Goal: Information Seeking & Learning: Learn about a topic

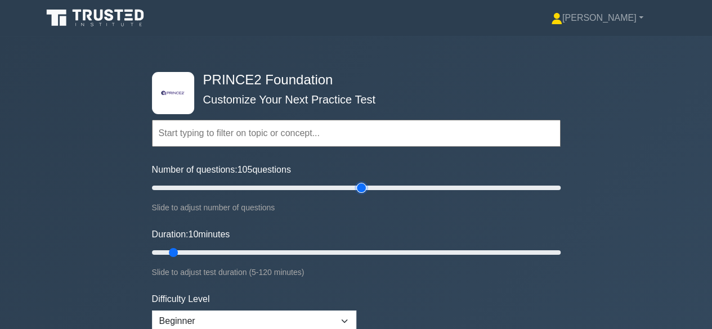
click at [361, 187] on input "Number of questions: 105 questions" at bounding box center [356, 188] width 409 height 14
click at [350, 187] on input "Number of questions: 100 questions" at bounding box center [356, 188] width 409 height 14
type input "200"
click at [558, 187] on input "Number of questions: 200 questions" at bounding box center [356, 188] width 409 height 14
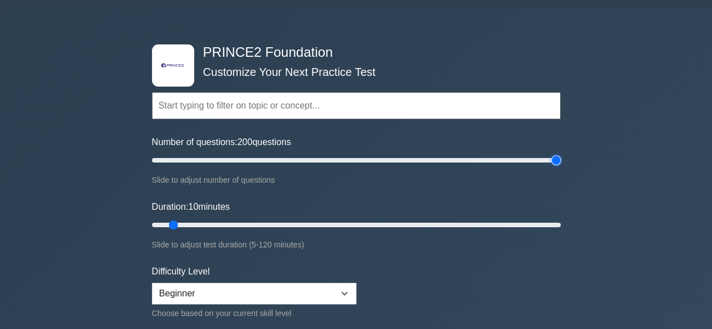
scroll to position [44, 0]
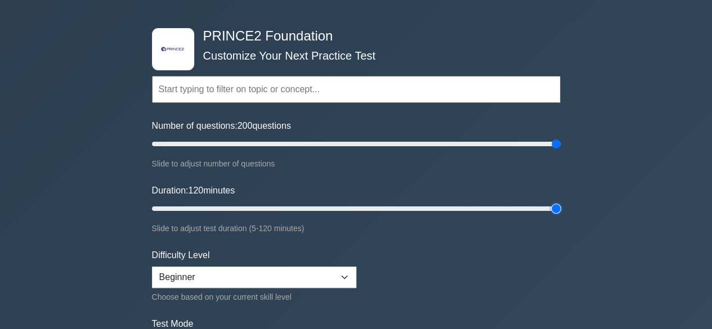
type input "120"
click at [558, 207] on input "Duration: 120 minutes" at bounding box center [356, 209] width 409 height 14
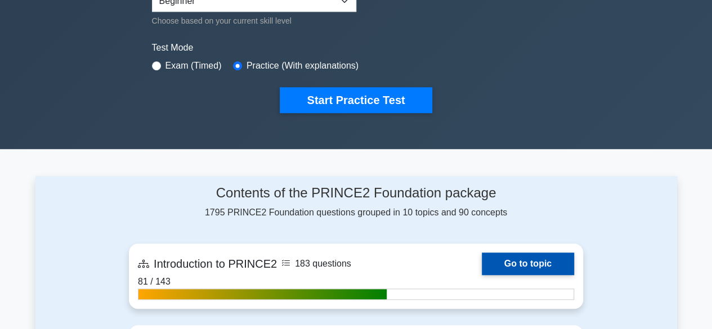
scroll to position [317, 0]
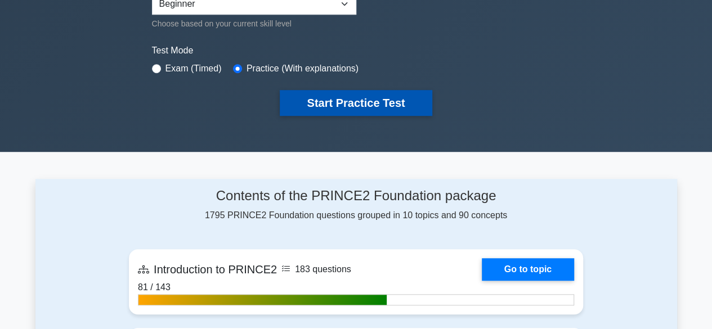
click at [375, 99] on button "Start Practice Test" at bounding box center [356, 103] width 152 height 26
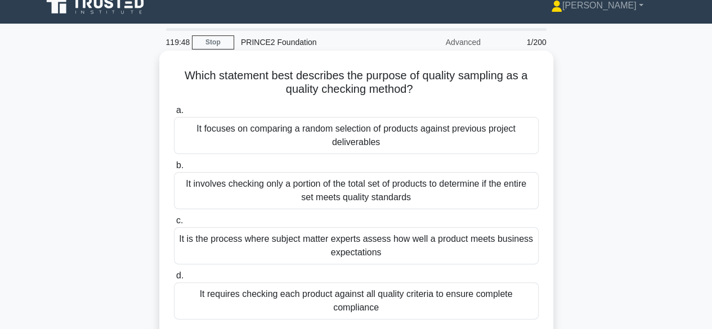
scroll to position [28, 0]
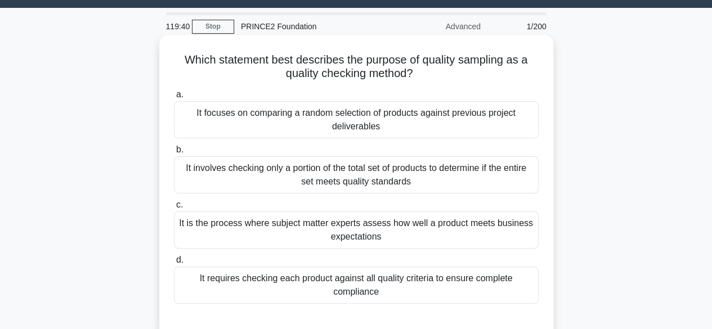
click at [405, 287] on div "It requires checking each product against all quality criteria to ensure comple…" at bounding box center [356, 285] width 365 height 37
click at [174, 264] on input "d. It requires checking each product against all quality criteria to ensure com…" at bounding box center [174, 260] width 0 height 7
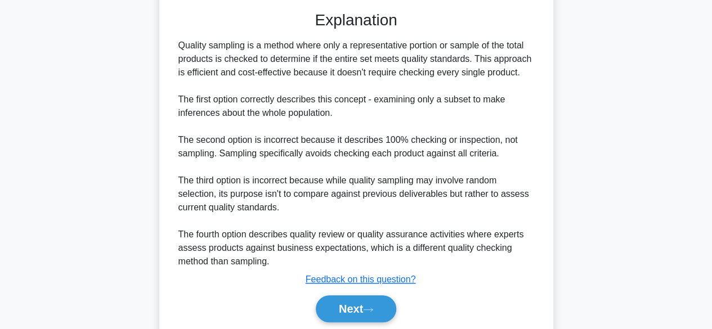
scroll to position [378, 0]
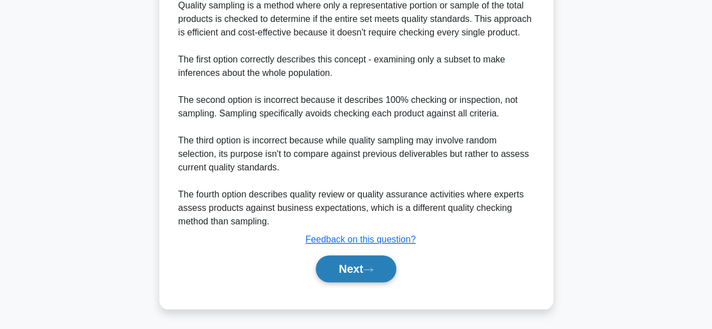
click at [367, 266] on button "Next" at bounding box center [356, 269] width 80 height 27
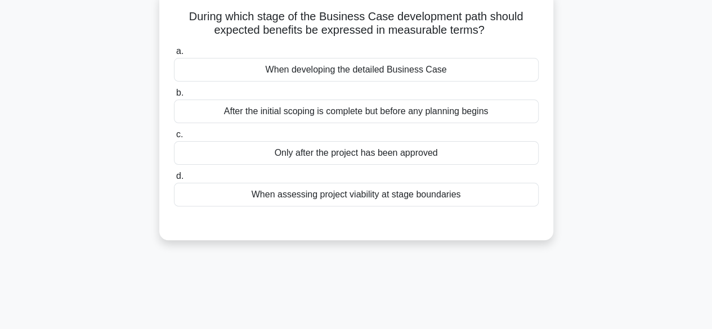
scroll to position [75, 0]
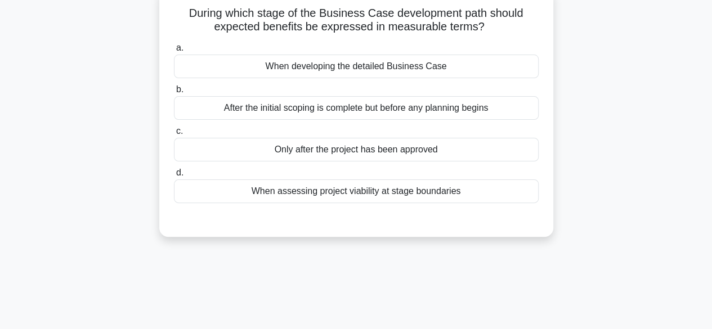
click at [403, 155] on div "Only after the project has been approved" at bounding box center [356, 150] width 365 height 24
click at [174, 135] on input "c. Only after the project has been approved" at bounding box center [174, 131] width 0 height 7
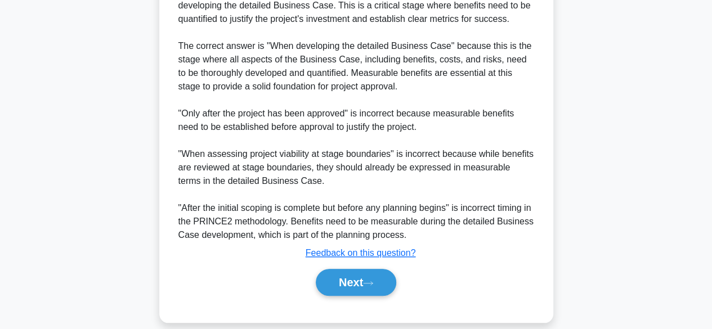
scroll to position [365, 0]
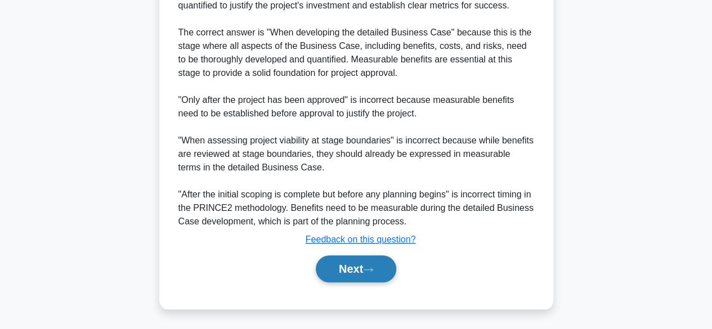
click at [360, 267] on button "Next" at bounding box center [356, 269] width 80 height 27
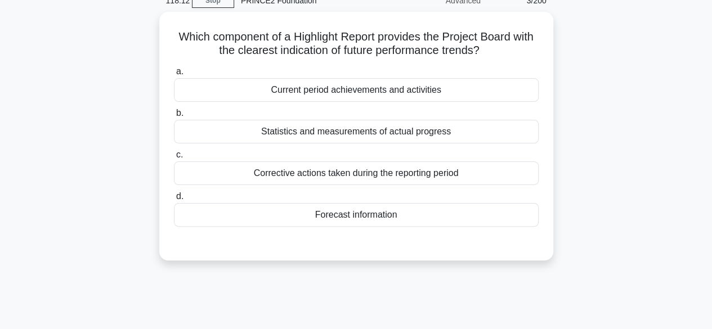
scroll to position [69, 0]
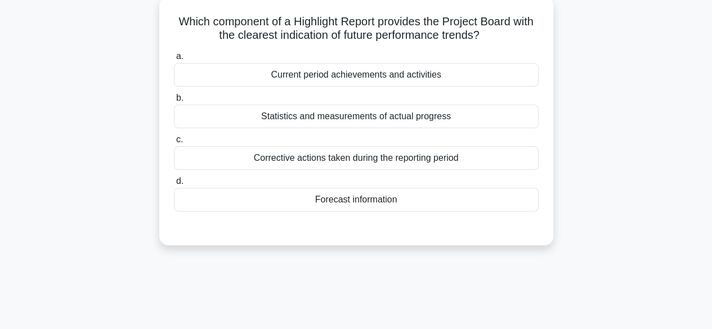
click at [53, 269] on div "117:51 Stop PRINCE2 Foundation Advanced 3/200 Which component of a Highlight Re…" at bounding box center [356, 252] width 642 height 563
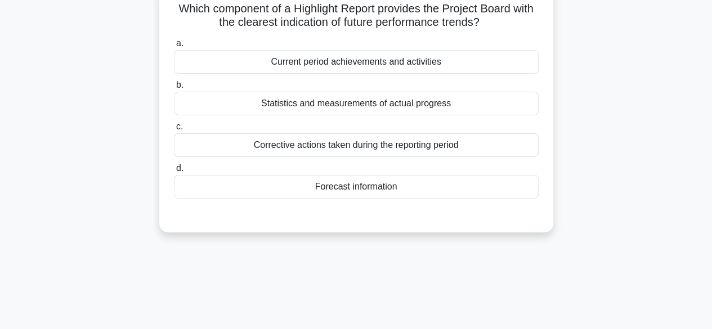
scroll to position [82, 0]
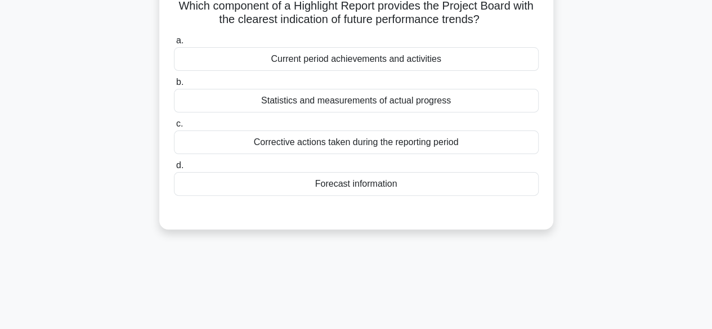
click at [402, 191] on div "Forecast information" at bounding box center [356, 184] width 365 height 24
click at [174, 169] on input "d. Forecast information" at bounding box center [174, 165] width 0 height 7
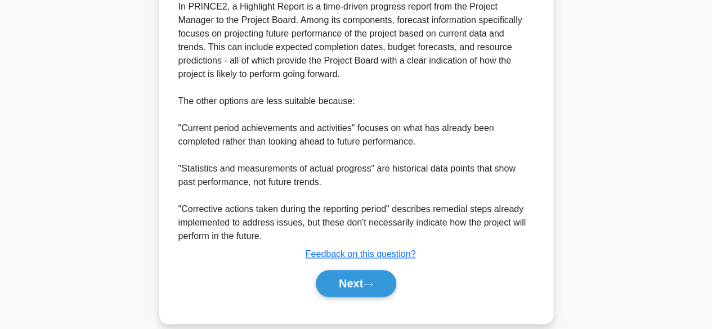
scroll to position [363, 0]
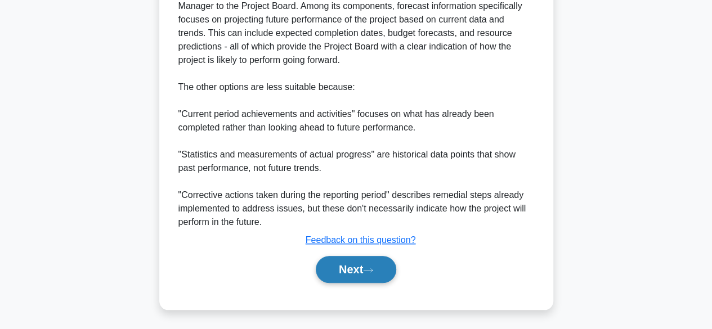
click at [365, 267] on button "Next" at bounding box center [356, 269] width 80 height 27
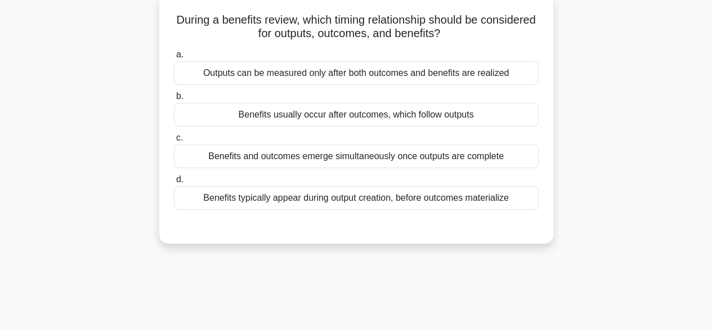
scroll to position [72, 0]
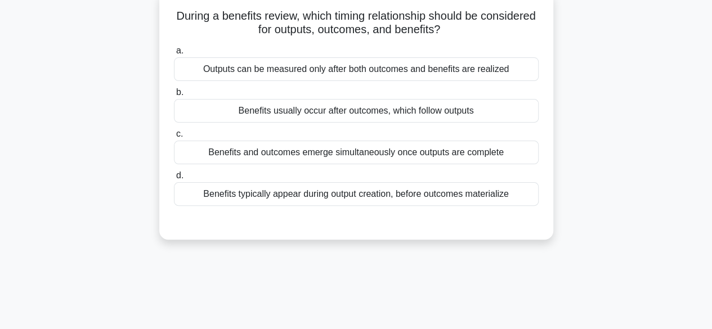
click at [386, 71] on div "Outputs can be measured only after both outcomes and benefits are realized" at bounding box center [356, 69] width 365 height 24
click at [174, 55] on input "a. Outputs can be measured only after both outcomes and benefits are realized" at bounding box center [174, 50] width 0 height 7
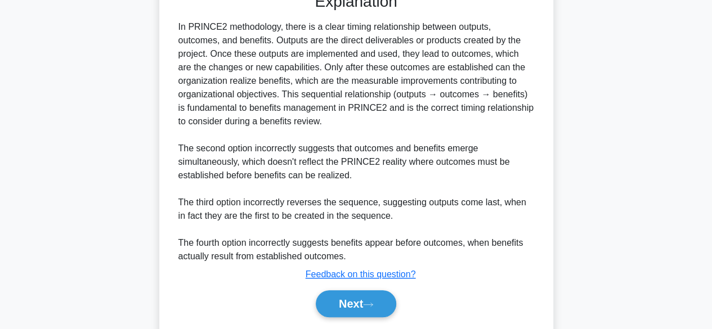
scroll to position [338, 0]
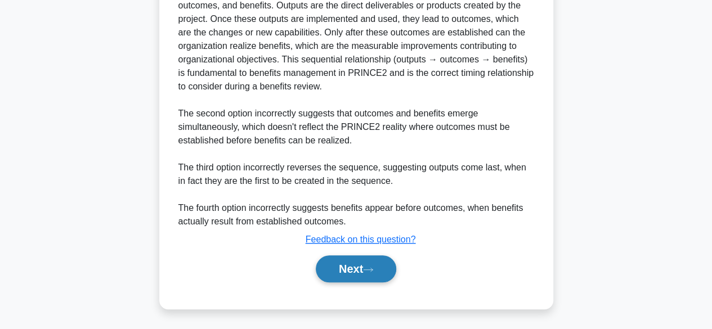
click at [365, 261] on button "Next" at bounding box center [356, 269] width 80 height 27
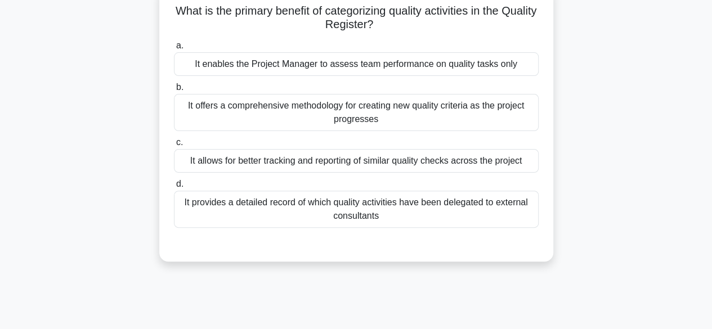
scroll to position [82, 0]
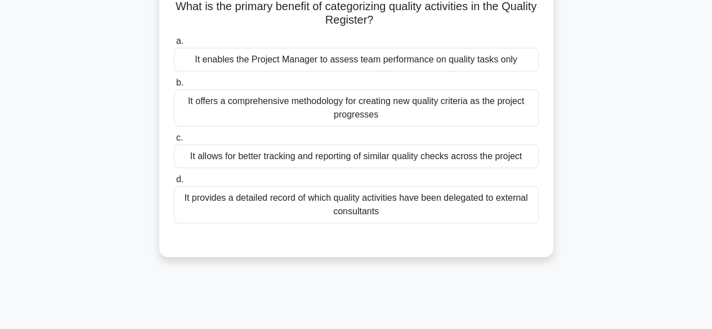
click at [450, 55] on div "It enables the Project Manager to assess team performance on quality tasks only" at bounding box center [356, 60] width 365 height 24
click at [174, 45] on input "a. It enables the Project Manager to assess team performance on quality tasks o…" at bounding box center [174, 41] width 0 height 7
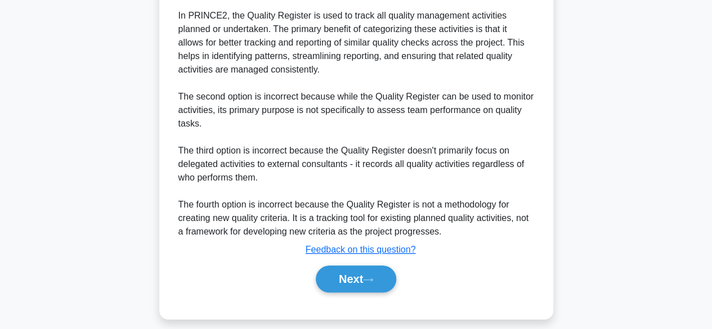
scroll to position [351, 0]
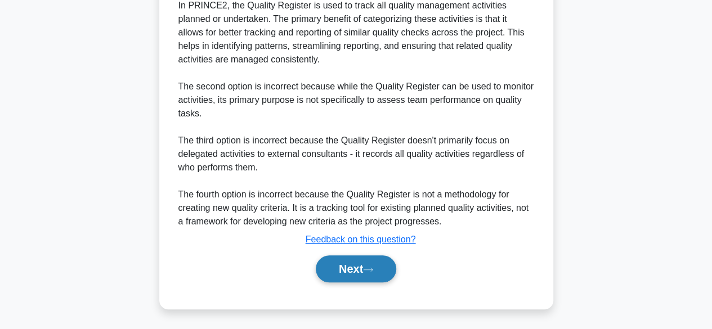
click at [379, 272] on button "Next" at bounding box center [356, 269] width 80 height 27
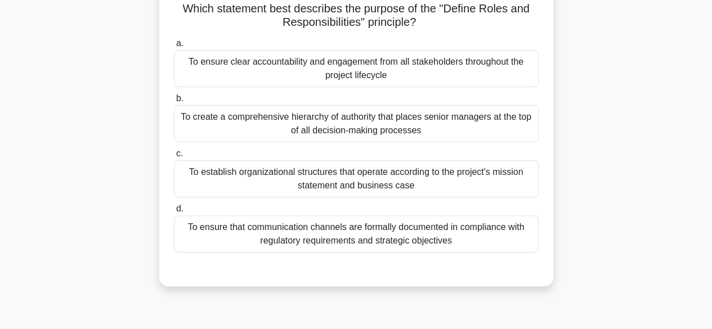
scroll to position [82, 0]
click at [61, 283] on div "Which statement best describes the purpose of the "Define Roles and Responsibil…" at bounding box center [356, 142] width 642 height 316
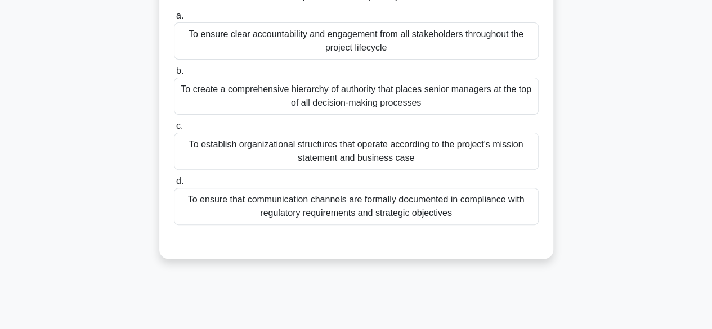
scroll to position [109, 0]
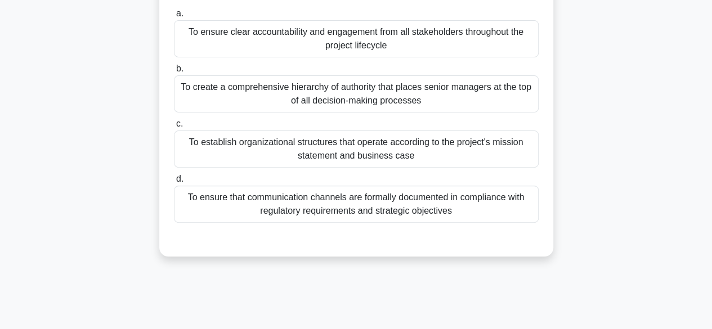
click at [406, 209] on div "To ensure that communication channels are formally documented in compliance wit…" at bounding box center [356, 204] width 365 height 37
click at [174, 183] on input "d. To ensure that communication channels are formally documented in compliance …" at bounding box center [174, 179] width 0 height 7
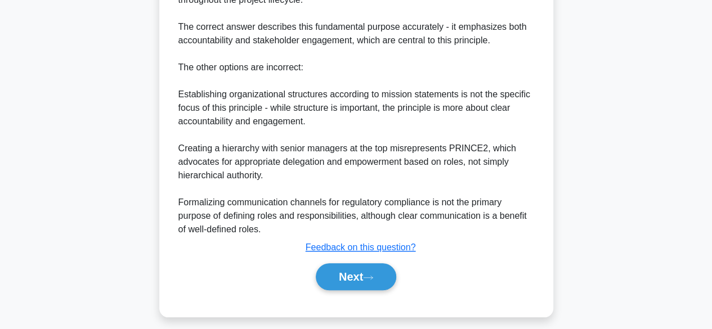
scroll to position [432, 0]
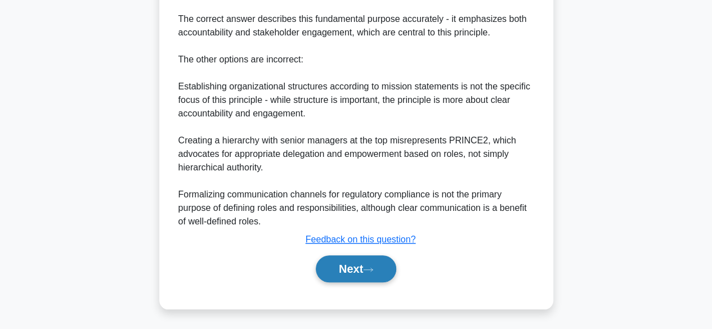
click at [366, 270] on button "Next" at bounding box center [356, 269] width 80 height 27
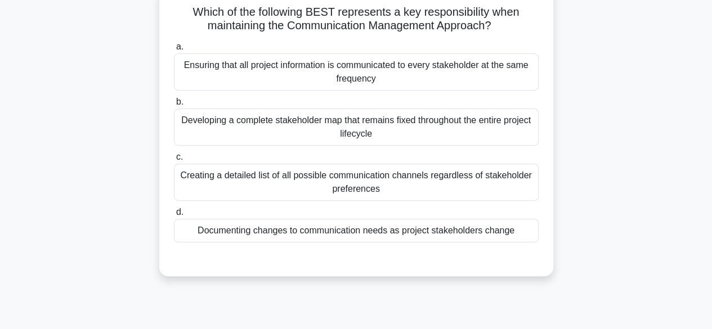
scroll to position [74, 0]
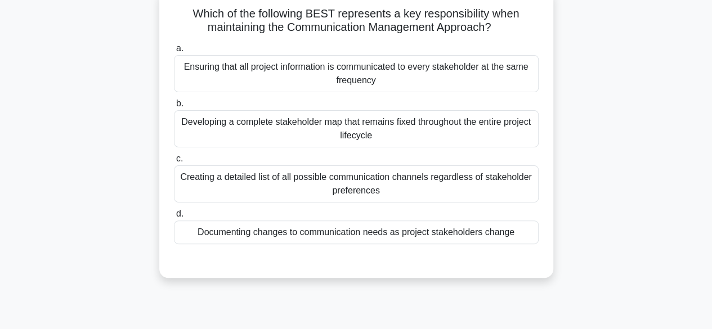
click at [391, 71] on div "Ensuring that all project information is communicated to every stakeholder at t…" at bounding box center [356, 73] width 365 height 37
click at [174, 52] on input "a. Ensuring that all project information is communicated to every stakeholder a…" at bounding box center [174, 48] width 0 height 7
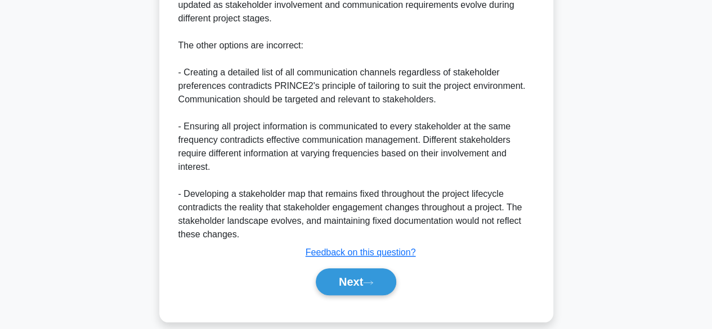
scroll to position [459, 0]
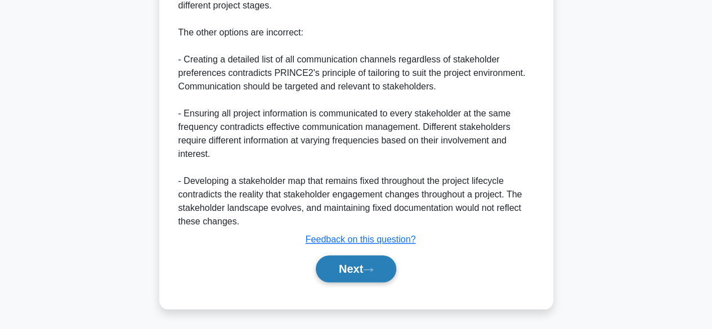
click at [373, 269] on icon at bounding box center [368, 270] width 10 height 6
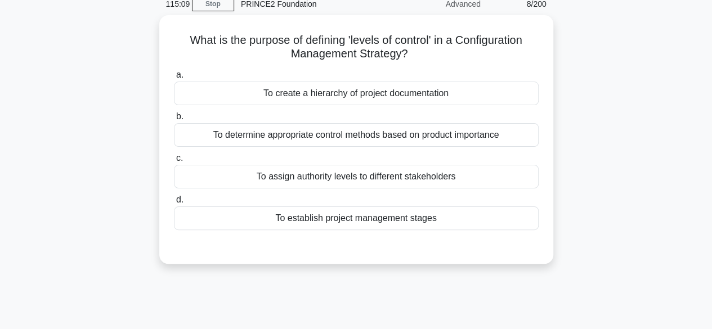
scroll to position [52, 0]
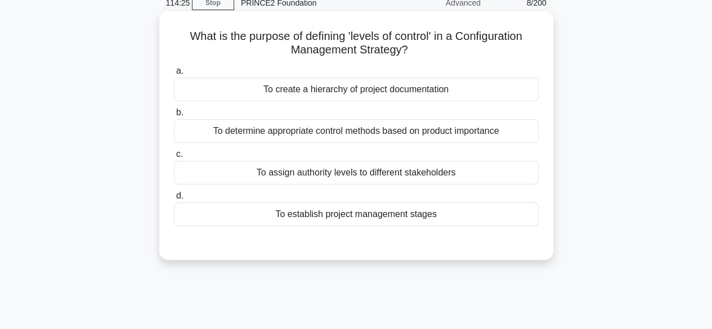
click at [408, 215] on div "To establish project management stages" at bounding box center [356, 215] width 365 height 24
click at [174, 200] on input "d. To establish project management stages" at bounding box center [174, 196] width 0 height 7
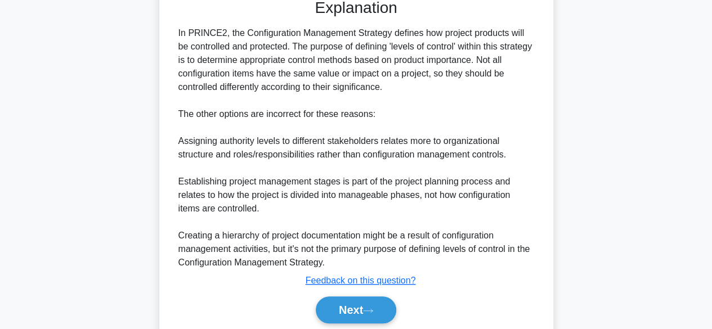
scroll to position [338, 0]
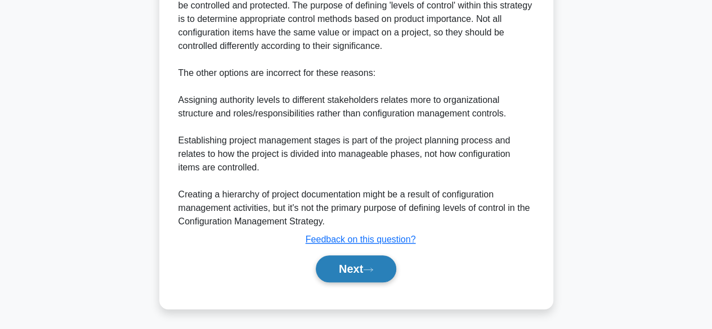
click at [361, 265] on button "Next" at bounding box center [356, 269] width 80 height 27
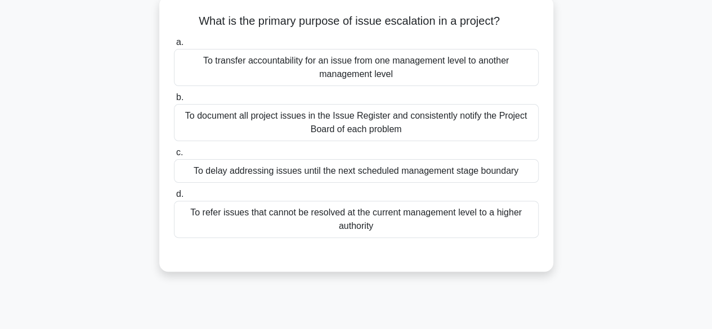
scroll to position [66, 0]
click at [351, 72] on div "To transfer accountability for an issue from one management level to another ma…" at bounding box center [356, 68] width 365 height 37
click at [174, 47] on input "a. To transfer accountability for an issue from one management level to another…" at bounding box center [174, 42] width 0 height 7
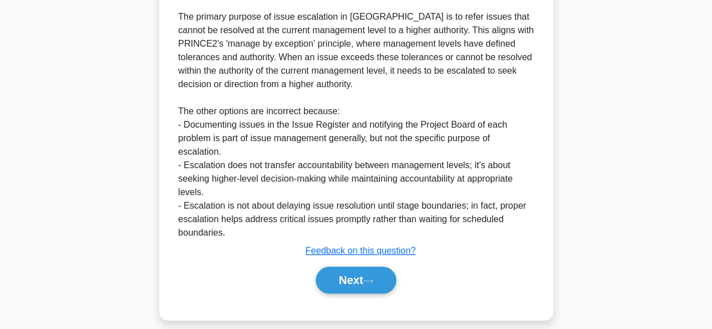
scroll to position [351, 0]
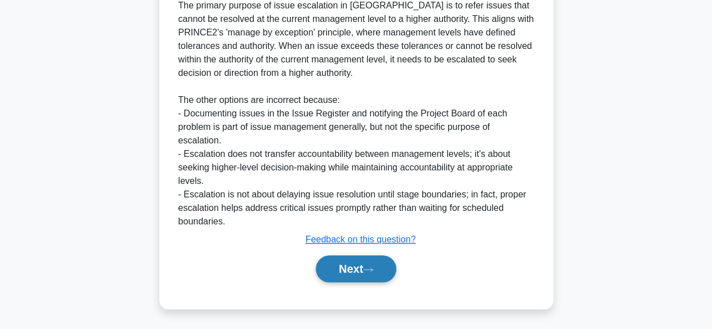
click at [350, 267] on button "Next" at bounding box center [356, 269] width 80 height 27
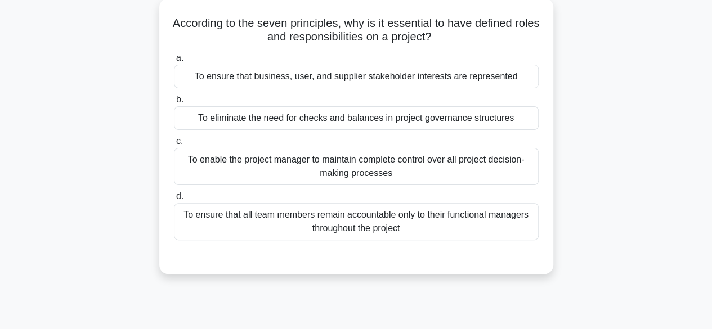
scroll to position [69, 0]
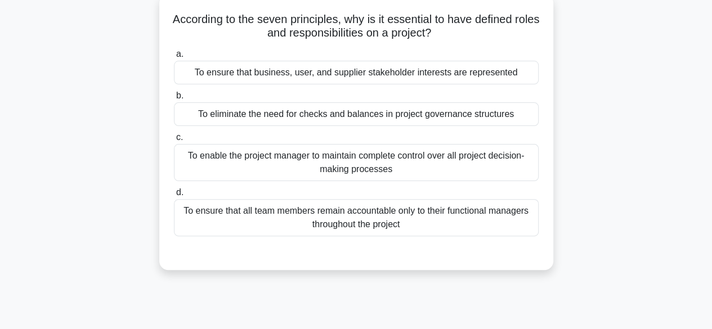
click at [419, 66] on div "To ensure that business, user, and supplier stakeholder interests are represent…" at bounding box center [356, 73] width 365 height 24
click at [174, 58] on input "a. To ensure that business, user, and supplier stakeholder interests are repres…" at bounding box center [174, 54] width 0 height 7
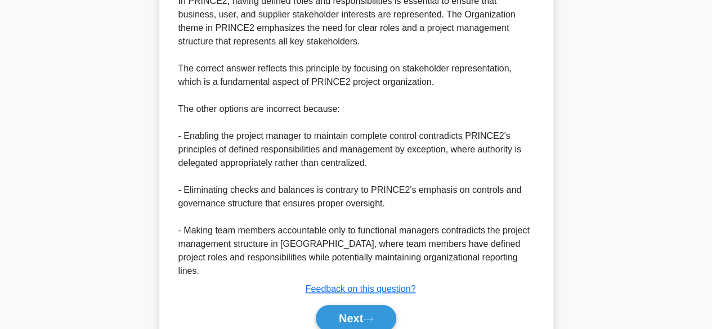
scroll to position [390, 0]
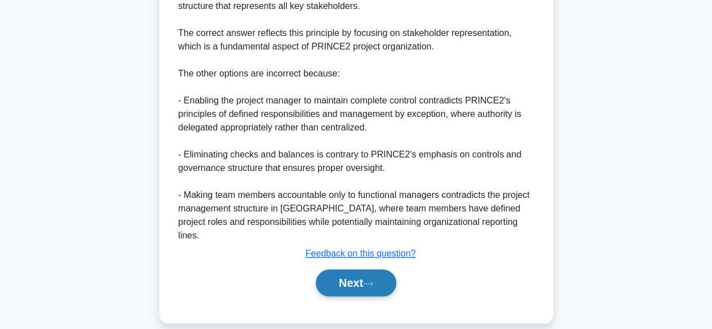
click at [364, 275] on button "Next" at bounding box center [356, 283] width 80 height 27
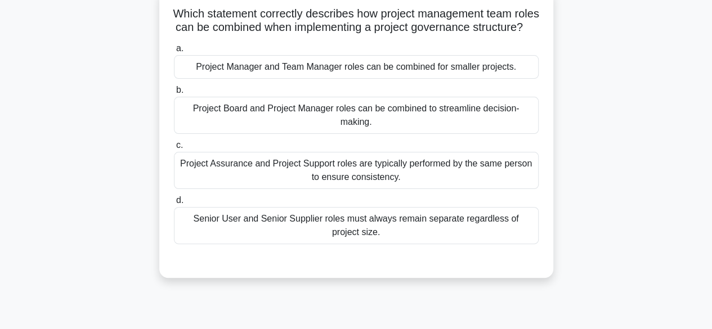
scroll to position [78, 0]
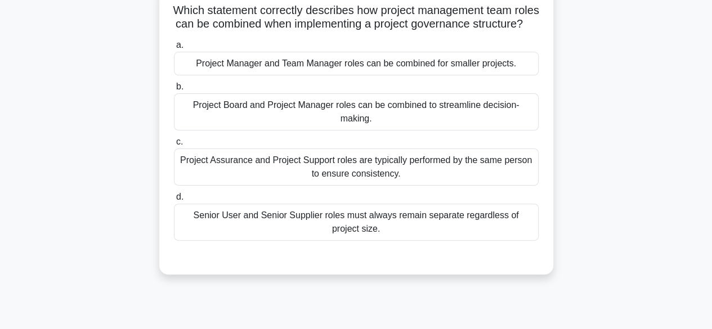
click at [442, 75] on div "Project Manager and Team Manager roles can be combined for smaller projects." at bounding box center [356, 64] width 365 height 24
click at [174, 49] on input "a. Project Manager and Team Manager roles can be combined for smaller projects." at bounding box center [174, 45] width 0 height 7
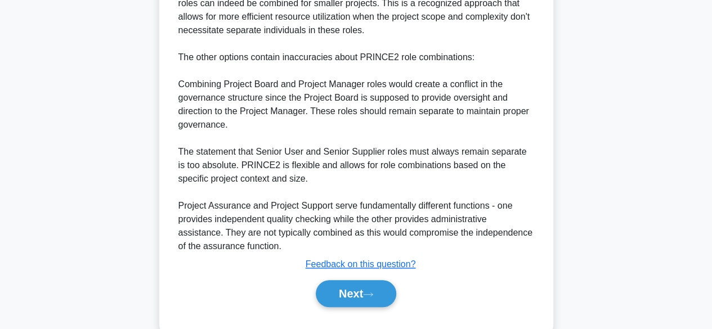
scroll to position [417, 0]
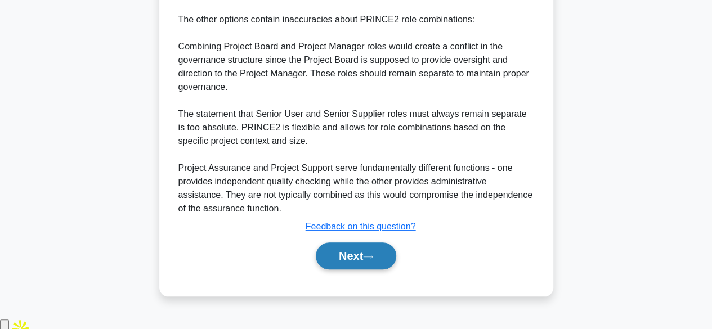
click at [372, 260] on icon at bounding box center [368, 257] width 10 height 6
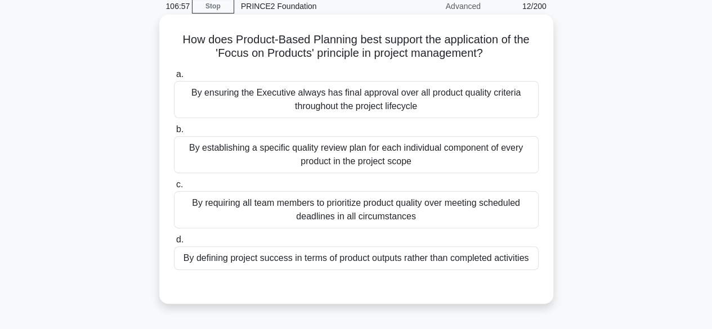
scroll to position [50, 0]
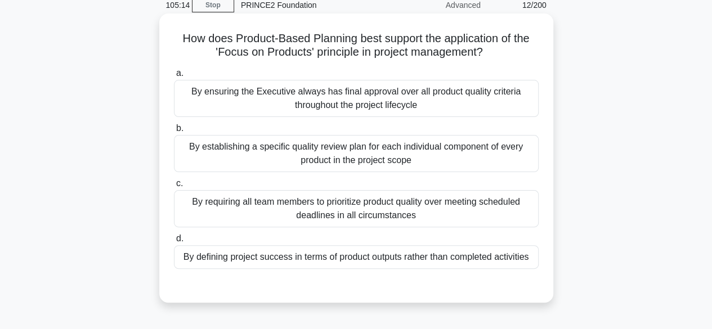
click at [462, 159] on div "By establishing a specific quality review plan for each individual component of…" at bounding box center [356, 153] width 365 height 37
click at [174, 132] on input "b. By establishing a specific quality review plan for each individual component…" at bounding box center [174, 128] width 0 height 7
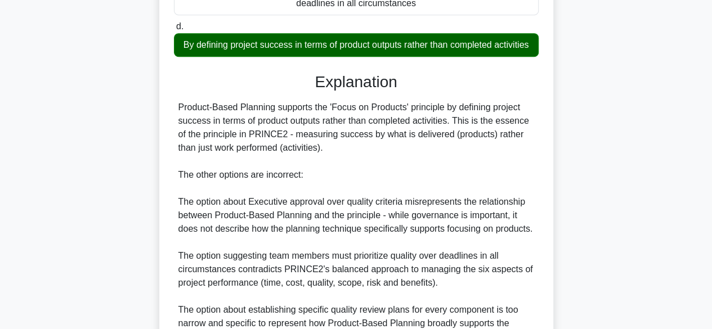
scroll to position [405, 0]
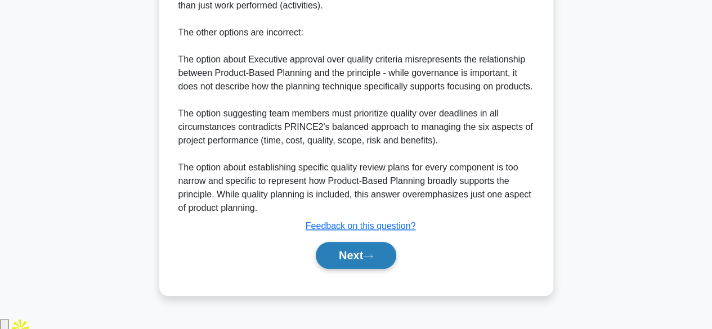
click at [359, 269] on button "Next" at bounding box center [356, 255] width 80 height 27
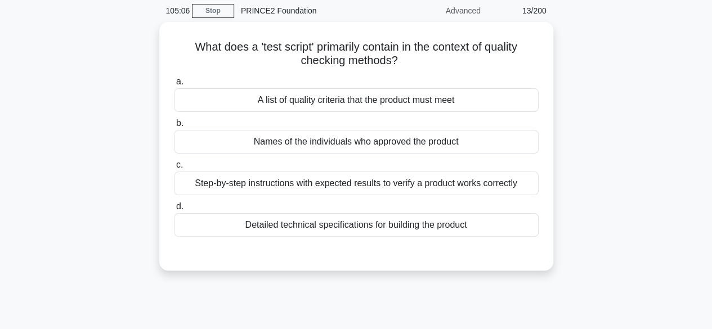
scroll to position [48, 0]
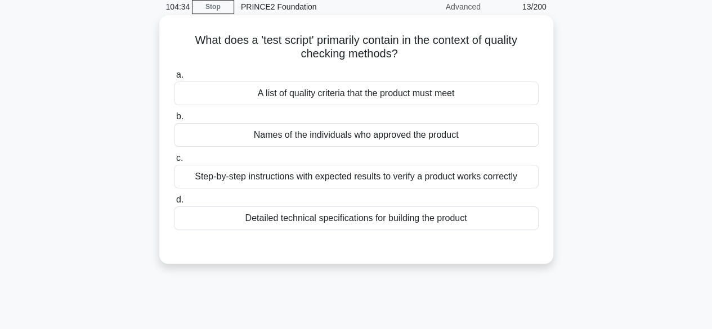
click at [410, 90] on div "A list of quality criteria that the product must meet" at bounding box center [356, 94] width 365 height 24
click at [174, 79] on input "a. A list of quality criteria that the product must meet" at bounding box center [174, 74] width 0 height 7
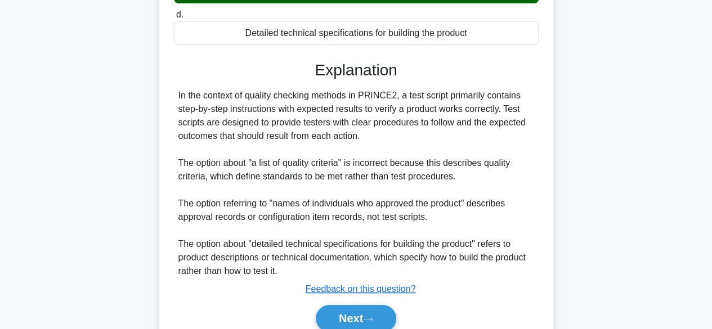
scroll to position [284, 0]
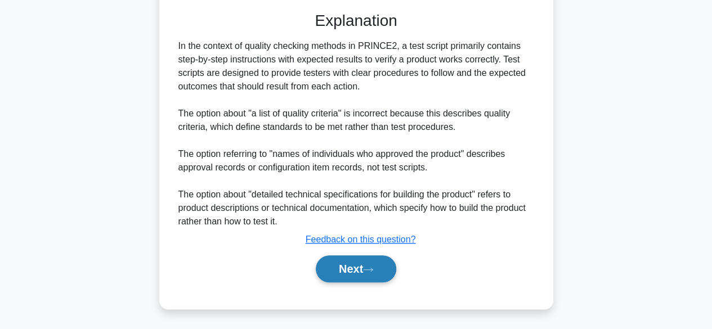
click at [346, 270] on button "Next" at bounding box center [356, 269] width 80 height 27
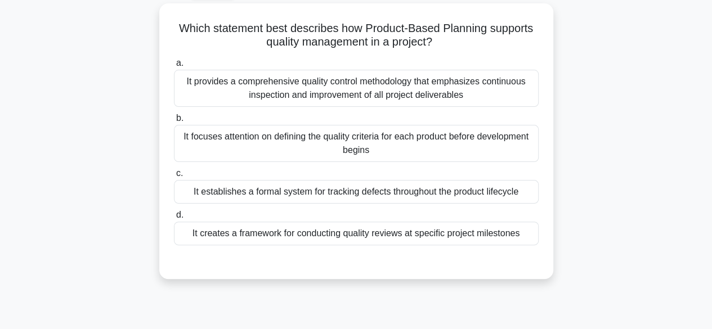
scroll to position [65, 0]
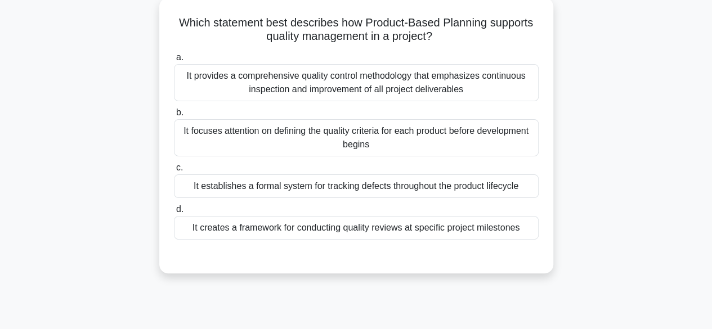
click at [430, 185] on div "It establishes a formal system for tracking defects throughout the product life…" at bounding box center [356, 187] width 365 height 24
click at [174, 172] on input "c. It establishes a formal system for tracking defects throughout the product l…" at bounding box center [174, 167] width 0 height 7
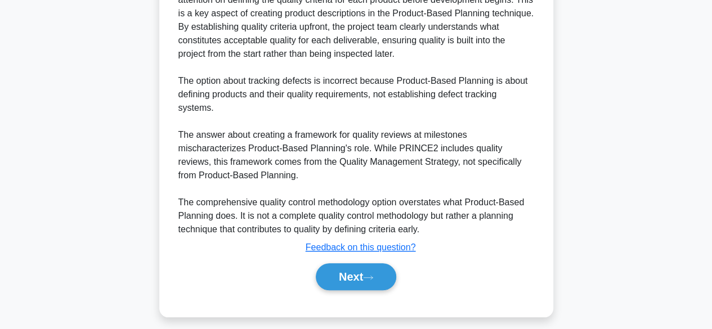
scroll to position [378, 0]
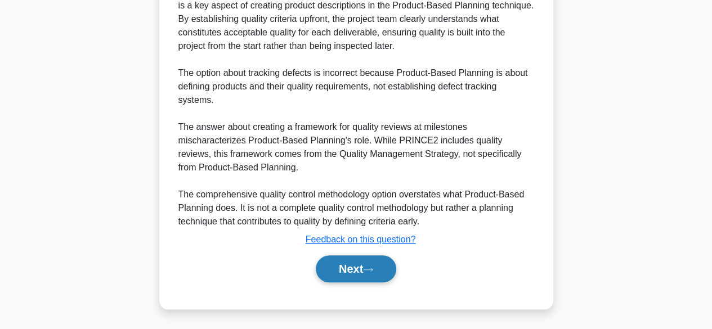
click at [373, 270] on icon at bounding box center [368, 270] width 10 height 6
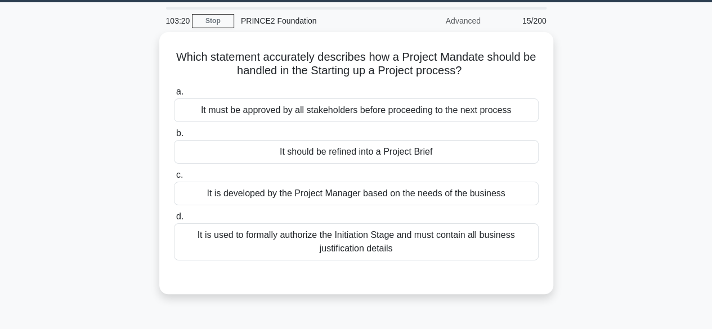
scroll to position [44, 0]
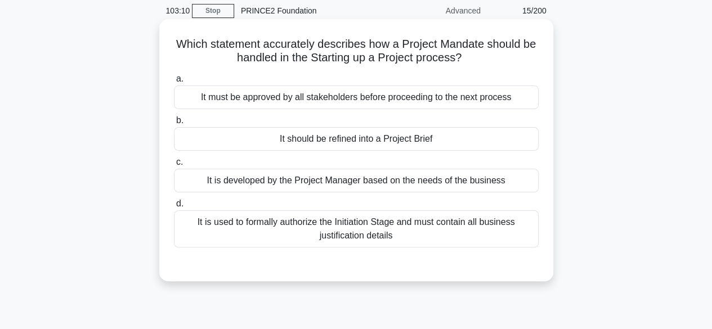
click at [466, 142] on div "It should be refined into a Project Brief" at bounding box center [356, 139] width 365 height 24
click at [174, 124] on input "b. It should be refined into a Project Brief" at bounding box center [174, 120] width 0 height 7
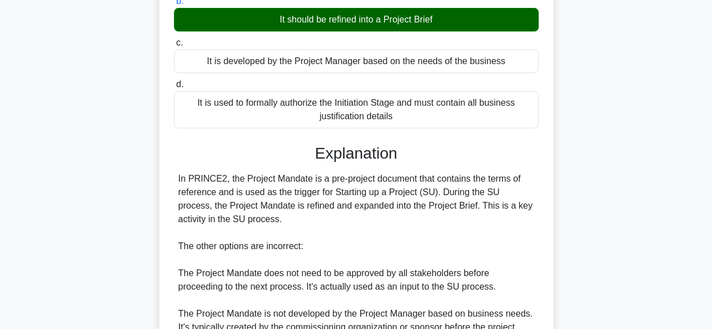
scroll to position [336, 0]
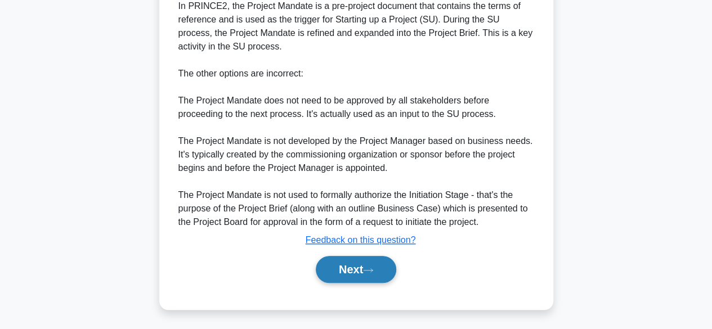
click at [363, 256] on button "Next" at bounding box center [356, 269] width 80 height 27
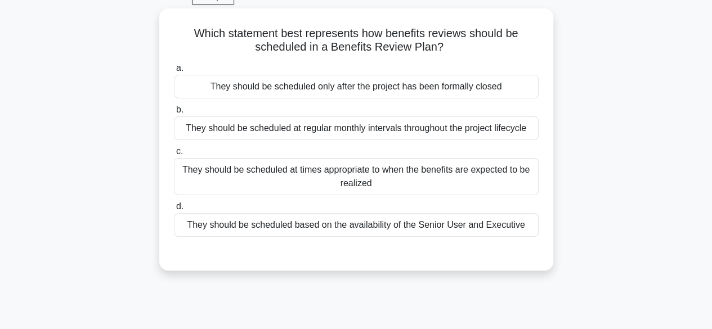
scroll to position [57, 0]
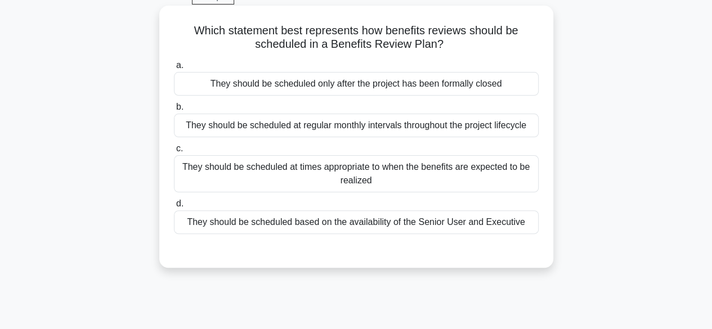
click at [461, 83] on div "They should be scheduled only after the project has been formally closed" at bounding box center [356, 84] width 365 height 24
click at [174, 69] on input "a. They should be scheduled only after the project has been formally closed" at bounding box center [174, 65] width 0 height 7
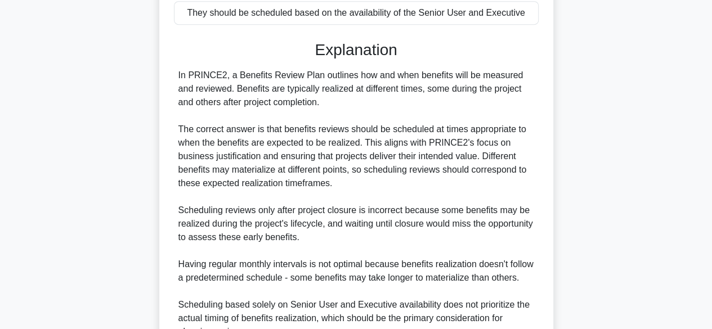
scroll to position [392, 0]
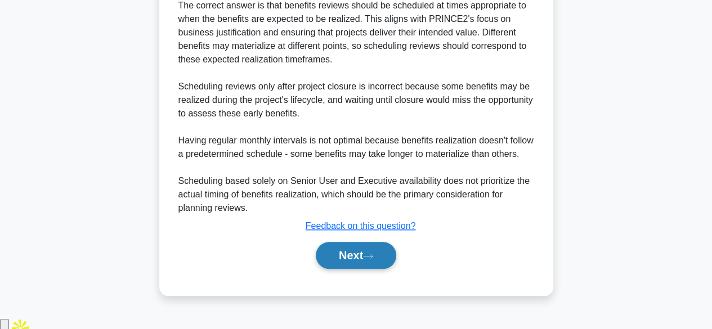
click at [366, 269] on button "Next" at bounding box center [356, 255] width 80 height 27
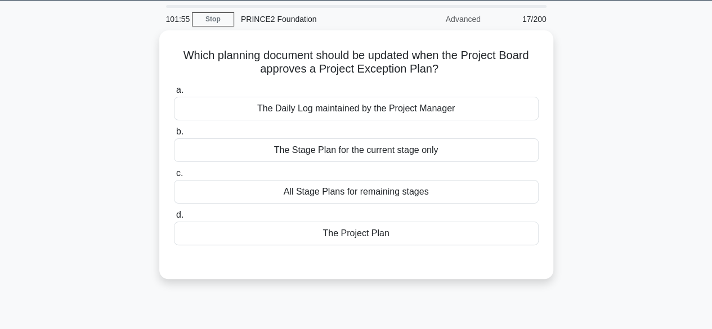
scroll to position [37, 0]
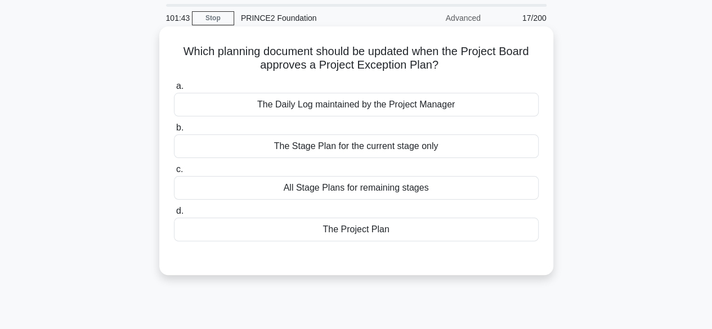
click at [400, 223] on div "The Project Plan" at bounding box center [356, 230] width 365 height 24
click at [174, 215] on input "d. The Project Plan" at bounding box center [174, 211] width 0 height 7
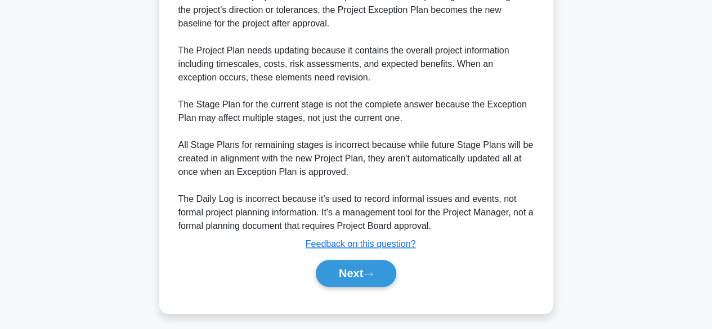
scroll to position [363, 0]
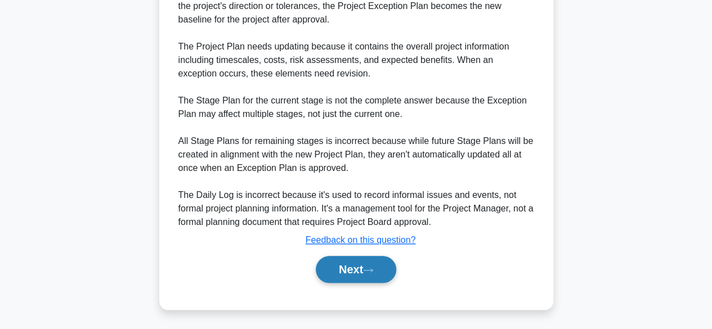
click at [339, 272] on button "Next" at bounding box center [356, 269] width 80 height 27
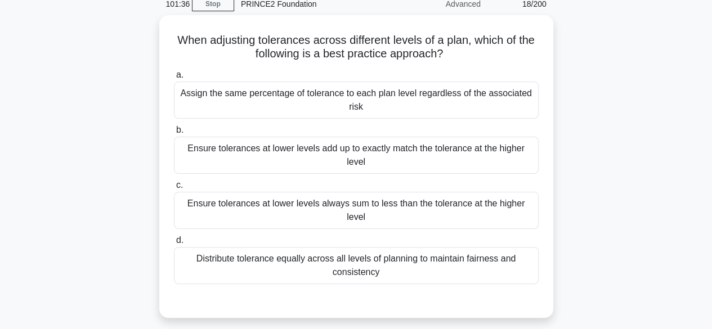
scroll to position [53, 0]
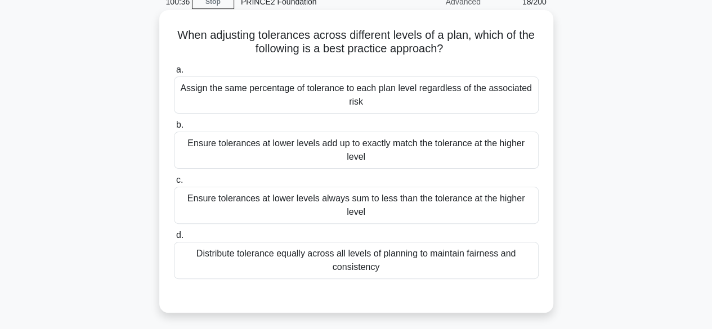
click at [452, 156] on div "Ensure tolerances at lower levels add up to exactly match the tolerance at the …" at bounding box center [356, 150] width 365 height 37
click at [174, 129] on input "b. Ensure tolerances at lower levels add up to exactly match the tolerance at t…" at bounding box center [174, 125] width 0 height 7
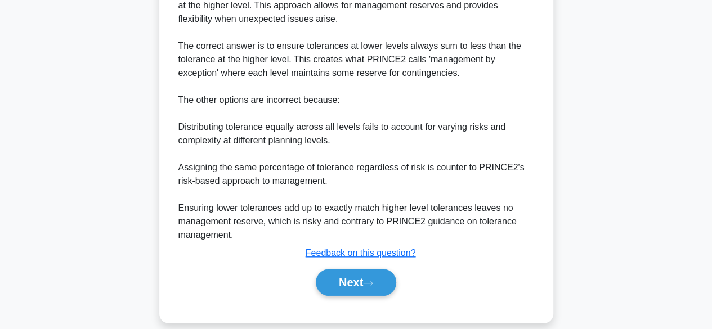
scroll to position [419, 0]
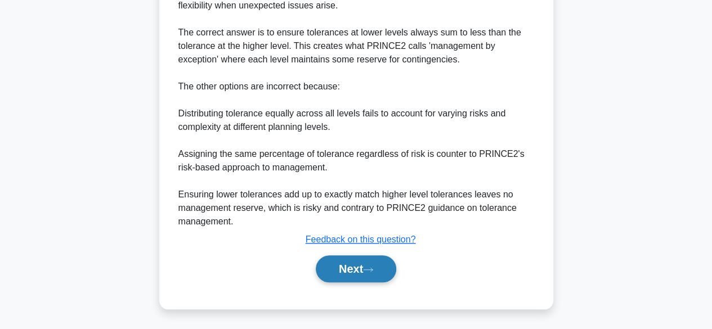
click at [364, 263] on button "Next" at bounding box center [356, 269] width 80 height 27
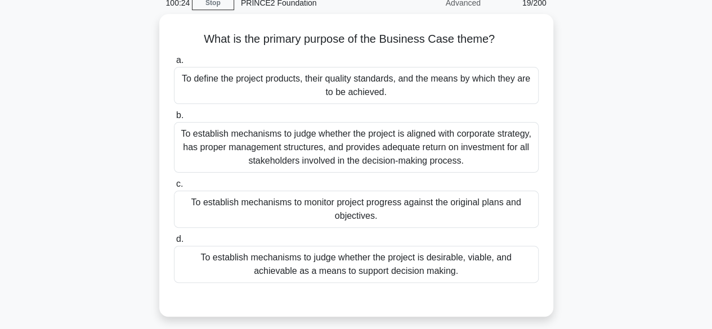
scroll to position [51, 0]
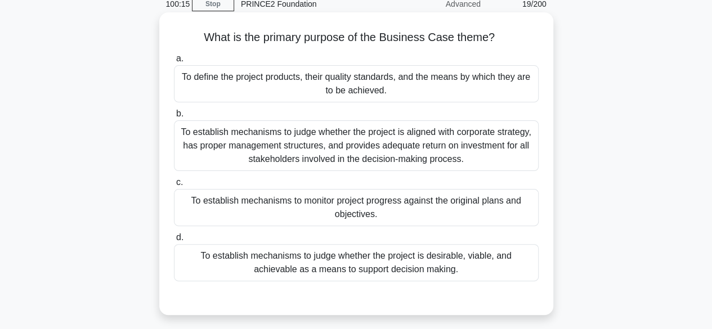
click at [408, 84] on div "To define the project products, their quality standards, and the means by which…" at bounding box center [356, 83] width 365 height 37
click at [174, 62] on input "a. To define the project products, their quality standards, and the means by wh…" at bounding box center [174, 58] width 0 height 7
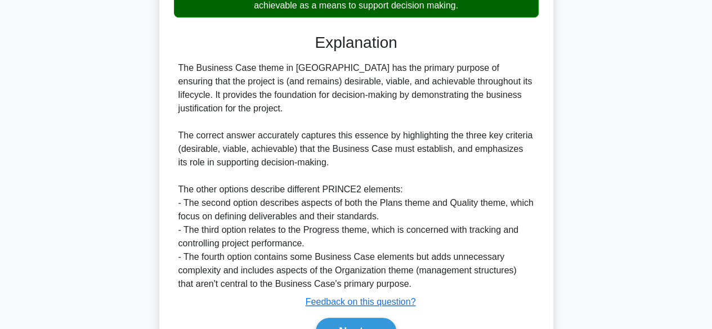
scroll to position [378, 0]
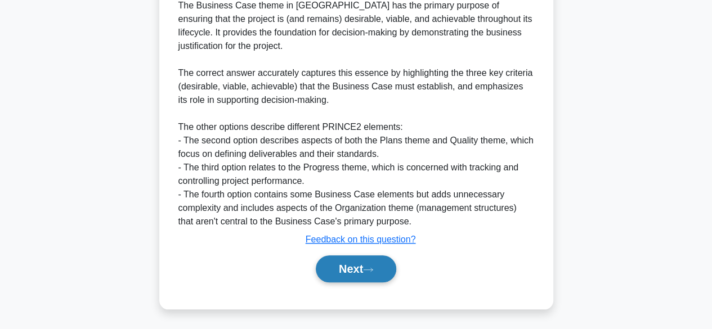
click at [396, 264] on button "Next" at bounding box center [356, 269] width 80 height 27
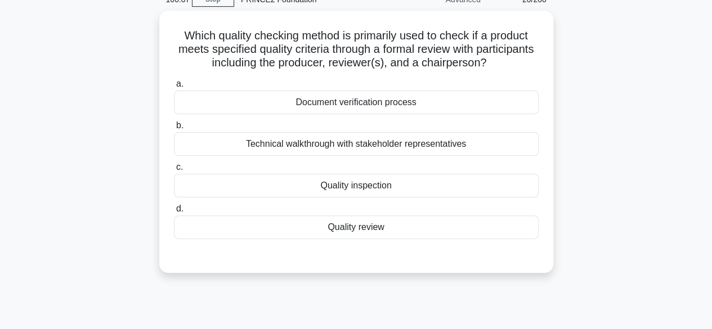
scroll to position [57, 0]
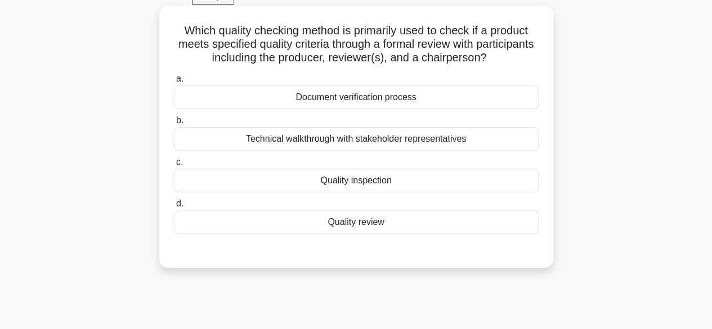
click at [381, 179] on div "Quality inspection" at bounding box center [356, 181] width 365 height 24
click at [174, 166] on input "c. Quality inspection" at bounding box center [174, 162] width 0 height 7
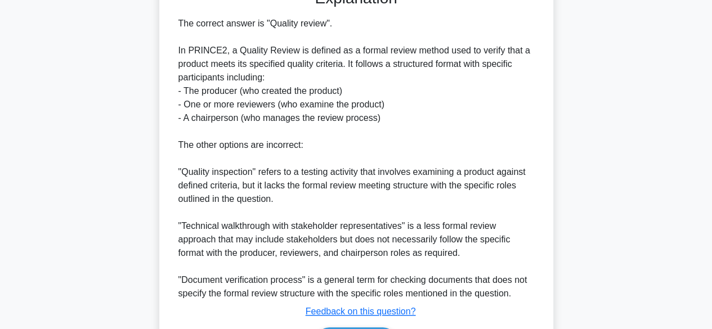
scroll to position [392, 0]
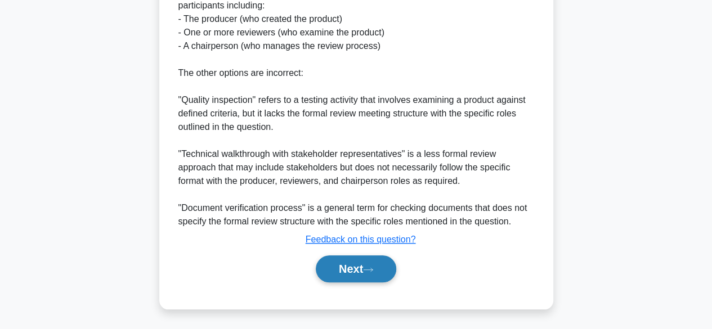
click at [373, 271] on icon at bounding box center [368, 270] width 10 height 6
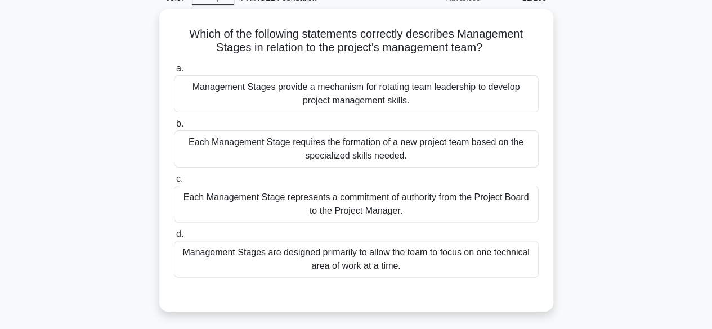
scroll to position [59, 0]
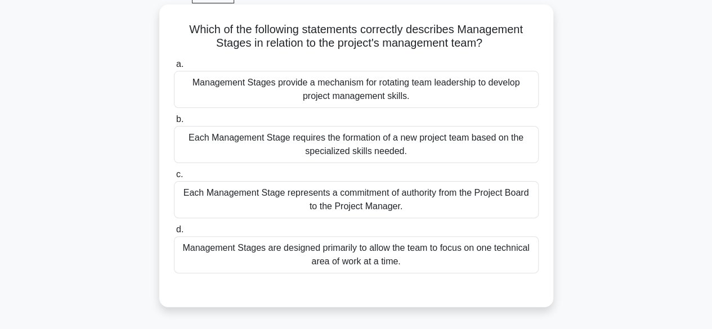
click at [425, 217] on div "Each Management Stage represents a commitment of authority from the Project Boa…" at bounding box center [356, 199] width 365 height 37
click at [174, 178] on input "c. Each Management Stage represents a commitment of authority from the Project …" at bounding box center [174, 174] width 0 height 7
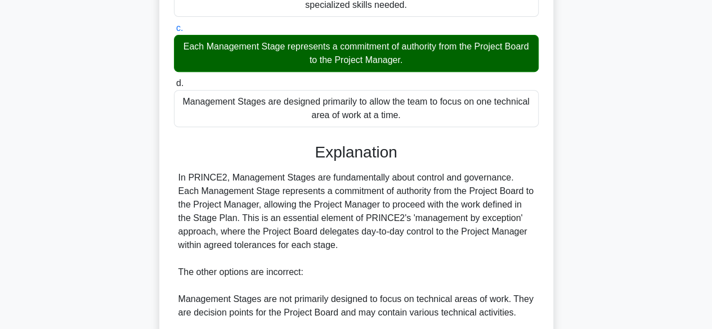
scroll to position [404, 0]
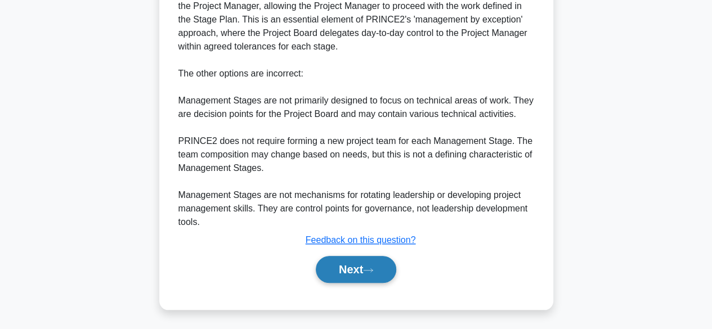
click at [372, 273] on button "Next" at bounding box center [356, 269] width 80 height 27
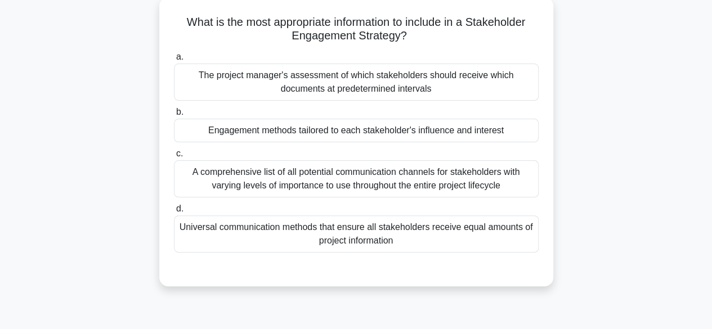
scroll to position [69, 0]
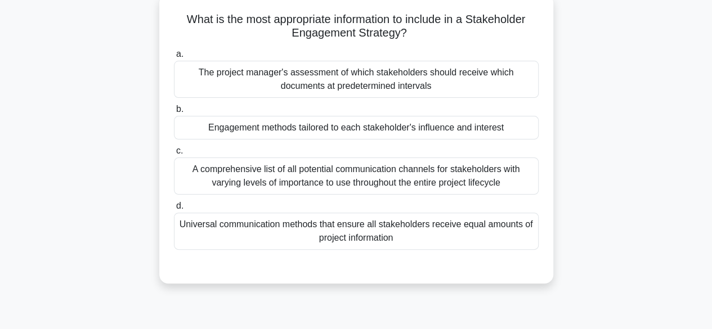
click at [459, 136] on div "Engagement methods tailored to each stakeholder's influence and interest" at bounding box center [356, 128] width 365 height 24
click at [174, 113] on input "b. Engagement methods tailored to each stakeholder's influence and interest" at bounding box center [174, 109] width 0 height 7
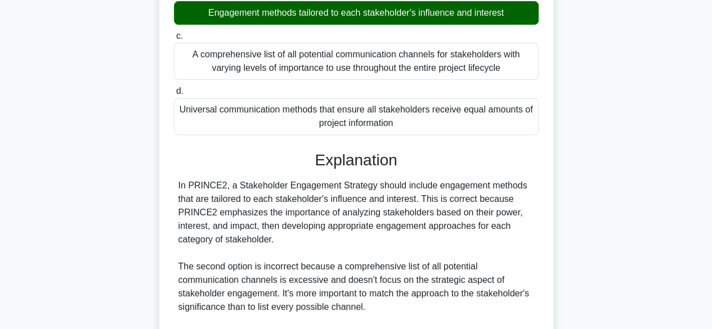
scroll to position [404, 0]
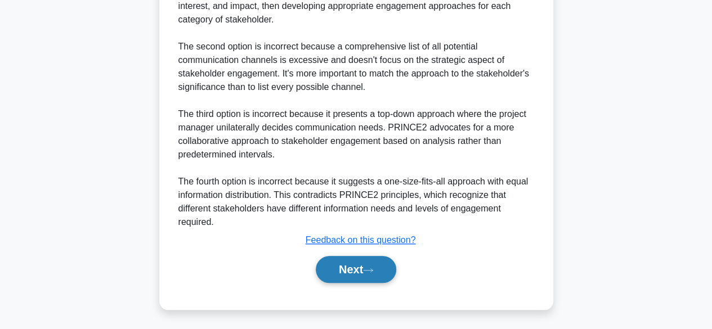
click at [375, 263] on button "Next" at bounding box center [356, 269] width 80 height 27
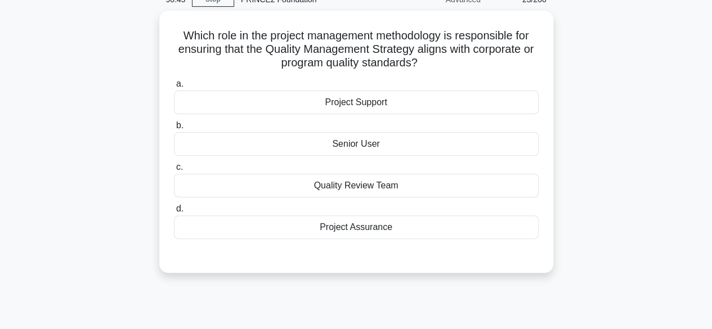
scroll to position [56, 0]
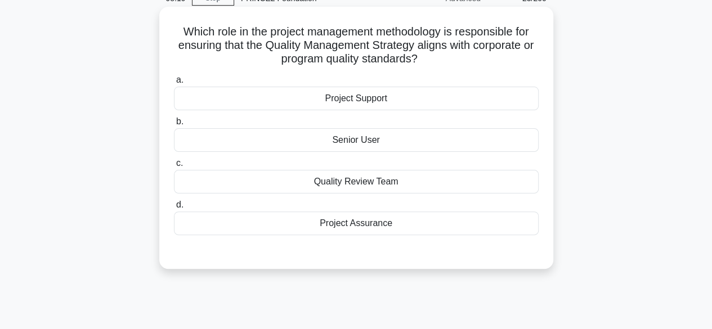
click at [400, 224] on div "Project Assurance" at bounding box center [356, 224] width 365 height 24
click at [174, 209] on input "d. Project Assurance" at bounding box center [174, 205] width 0 height 7
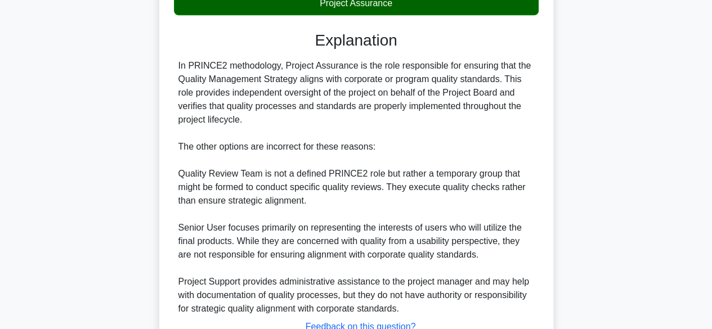
scroll to position [363, 0]
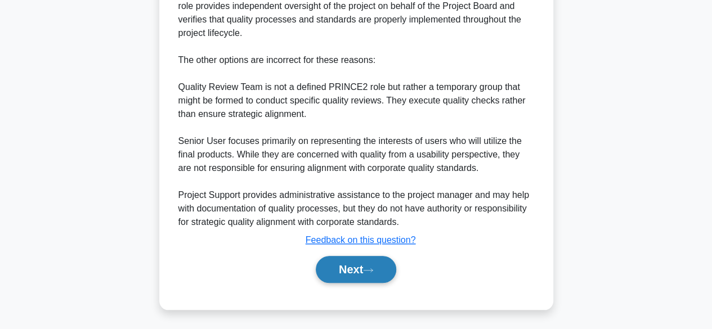
click at [378, 259] on button "Next" at bounding box center [356, 269] width 80 height 27
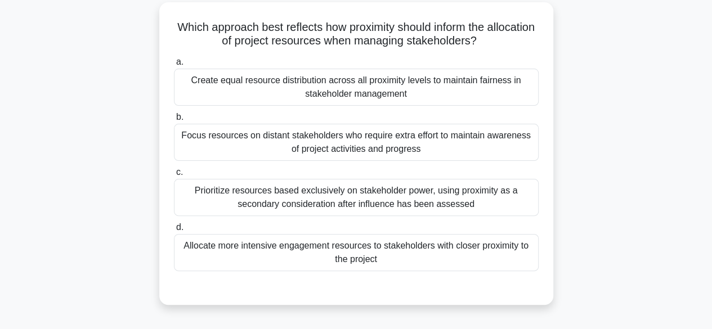
scroll to position [65, 0]
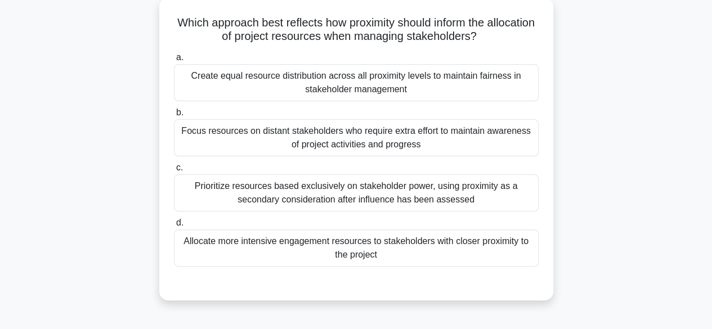
click at [435, 146] on div "Focus resources on distant stakeholders who require extra effort to maintain aw…" at bounding box center [356, 137] width 365 height 37
click at [174, 117] on input "b. Focus resources on distant stakeholders who require extra effort to maintain…" at bounding box center [174, 112] width 0 height 7
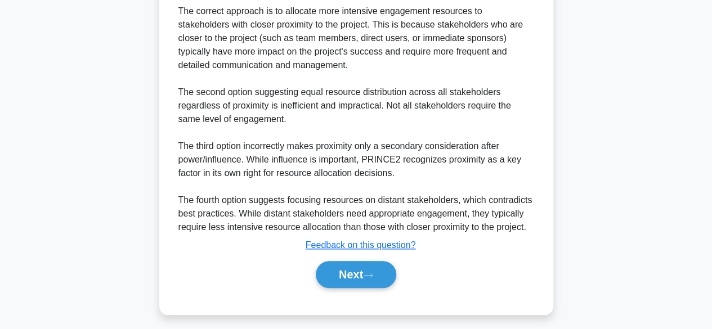
scroll to position [432, 0]
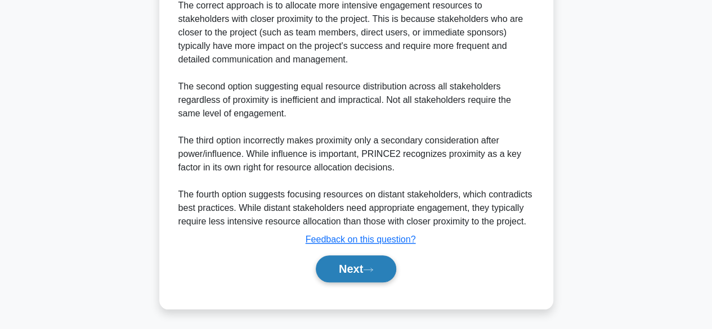
click at [340, 261] on button "Next" at bounding box center [356, 269] width 80 height 27
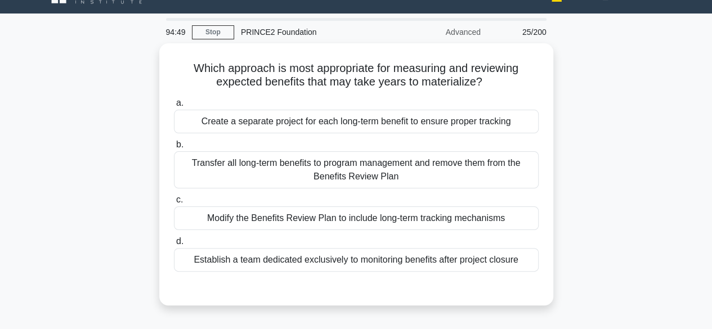
scroll to position [20, 0]
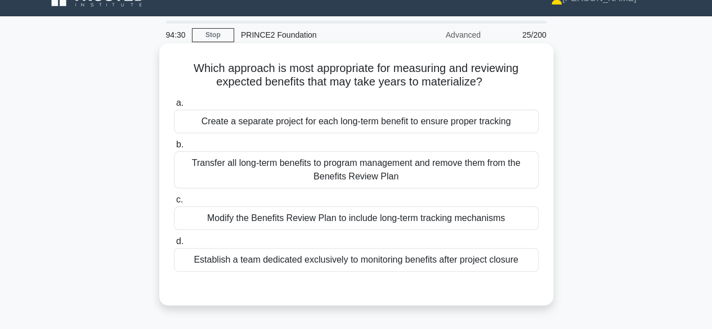
drag, startPoint x: 340, startPoint y: 261, endPoint x: 417, endPoint y: 221, distance: 86.1
click at [417, 221] on div "a. Create a separate project for each long-term benefit to ensure proper tracki…" at bounding box center [356, 184] width 378 height 180
click at [417, 221] on div "Modify the Benefits Review Plan to include long-term tracking mechanisms" at bounding box center [356, 219] width 365 height 24
click at [174, 204] on input "c. Modify the Benefits Review Plan to include long-term tracking mechanisms" at bounding box center [174, 199] width 0 height 7
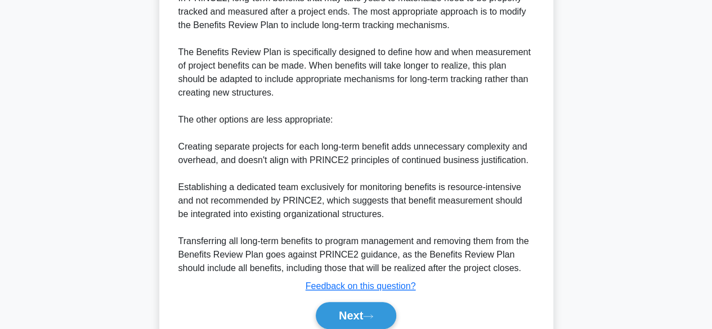
scroll to position [390, 0]
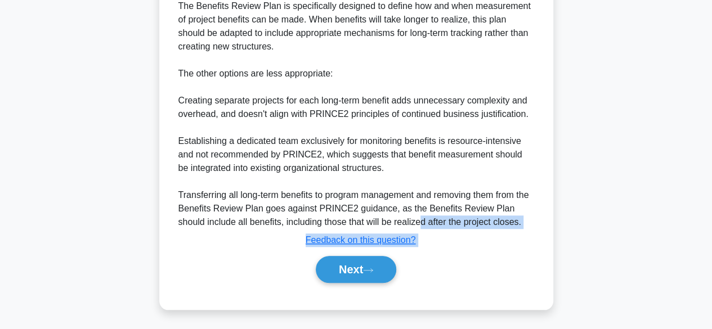
drag, startPoint x: 394, startPoint y: 226, endPoint x: 355, endPoint y: 289, distance: 74.3
click at [355, 289] on div "a. Create a separate project for each long-term benefit to ensure proper tracki…" at bounding box center [356, 10] width 367 height 573
click at [356, 260] on button "Next" at bounding box center [356, 269] width 80 height 27
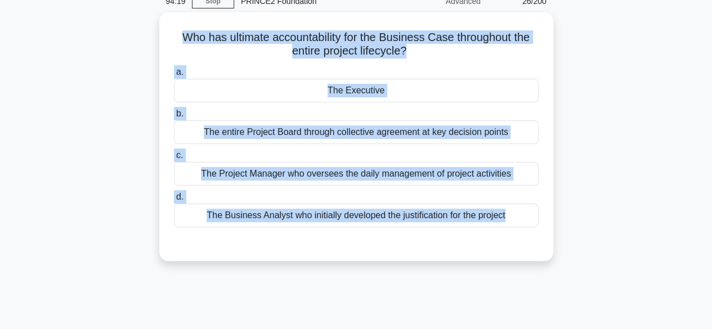
scroll to position [46, 0]
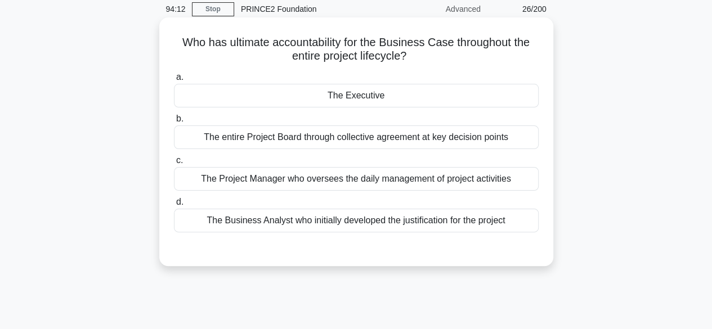
drag, startPoint x: 408, startPoint y: 102, endPoint x: 403, endPoint y: 99, distance: 6.1
click at [403, 99] on div "The Executive" at bounding box center [356, 96] width 365 height 24
click at [174, 81] on input "a. The Executive" at bounding box center [174, 77] width 0 height 7
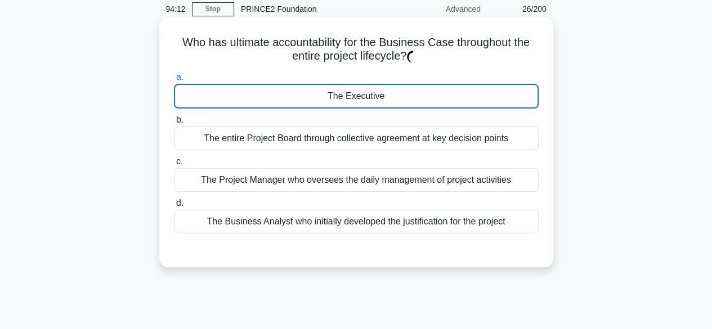
click at [403, 99] on div "The Executive" at bounding box center [356, 96] width 365 height 25
click at [174, 81] on input "a. The Executive" at bounding box center [174, 77] width 0 height 7
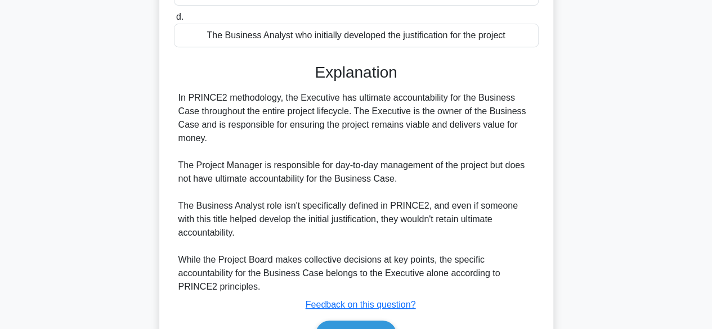
scroll to position [282, 0]
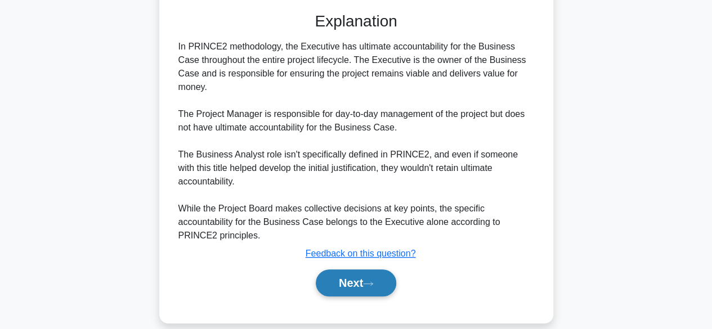
click at [357, 270] on button "Next" at bounding box center [356, 283] width 80 height 27
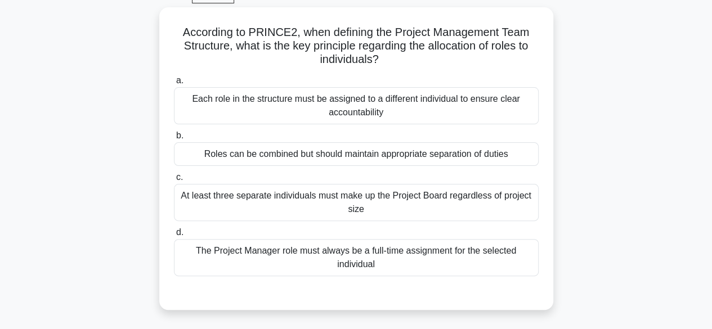
scroll to position [60, 0]
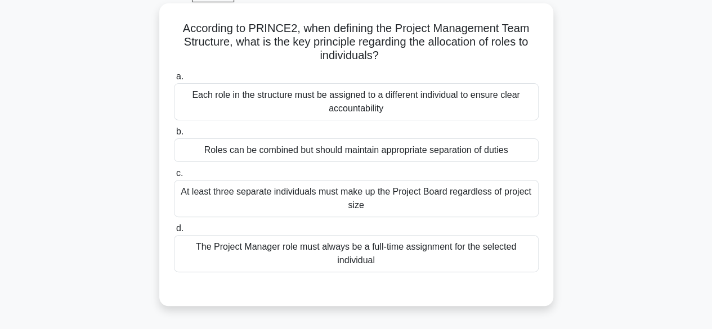
drag, startPoint x: 357, startPoint y: 268, endPoint x: 337, endPoint y: 155, distance: 114.9
click at [337, 155] on div "a. Each role in the structure must be assigned to a different individual to ens…" at bounding box center [356, 171] width 378 height 207
click at [386, 99] on div "Each role in the structure must be assigned to a different individual to ensure…" at bounding box center [356, 101] width 365 height 37
click at [174, 80] on input "a. Each role in the structure must be assigned to a different individual to ens…" at bounding box center [174, 76] width 0 height 7
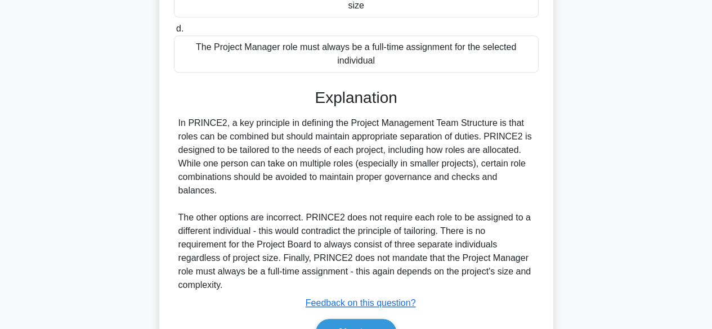
scroll to position [324, 0]
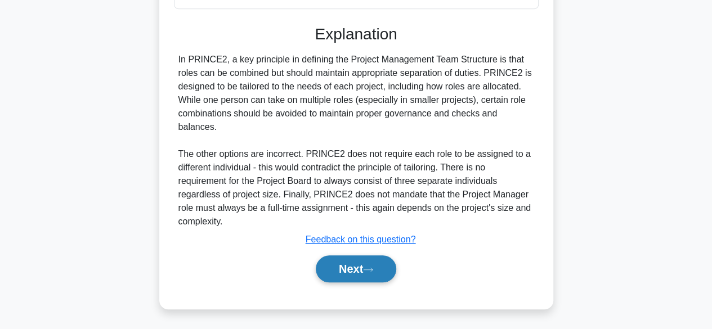
click at [358, 277] on button "Next" at bounding box center [356, 269] width 80 height 27
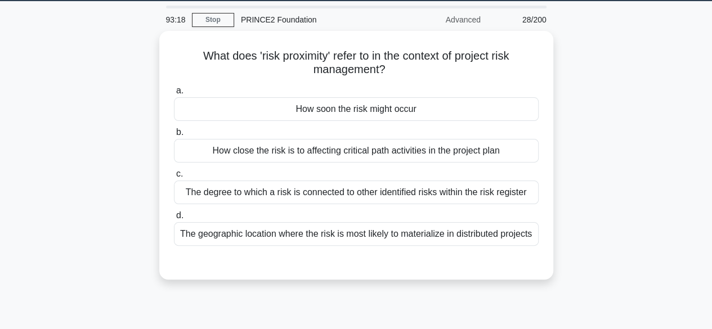
scroll to position [34, 0]
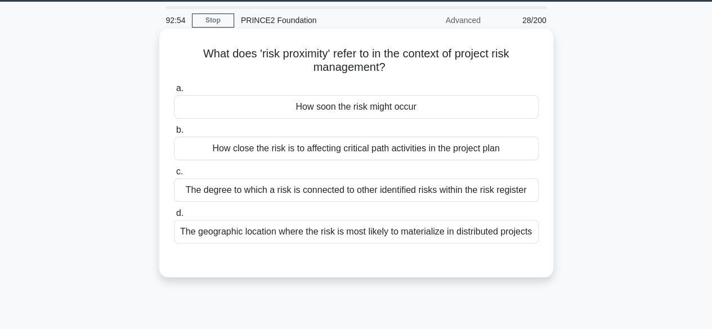
click at [207, 147] on div "How close the risk is to affecting critical path activities in the project plan" at bounding box center [356, 149] width 365 height 24
click at [174, 134] on input "b. How close the risk is to affecting critical path activities in the project p…" at bounding box center [174, 130] width 0 height 7
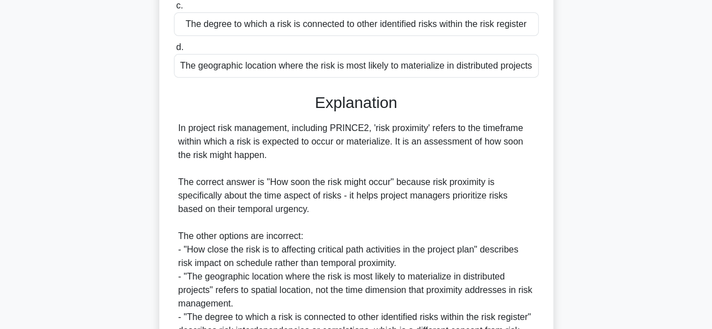
scroll to position [324, 0]
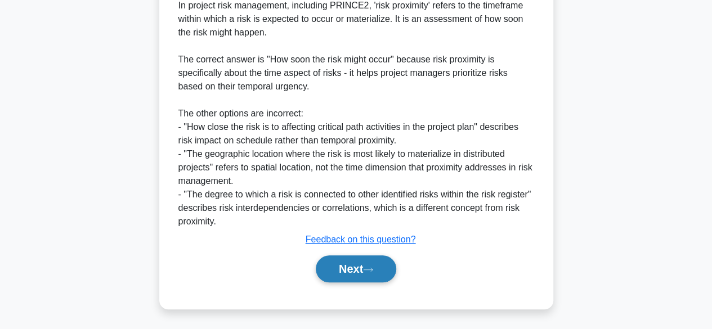
click at [359, 276] on button "Next" at bounding box center [356, 269] width 80 height 27
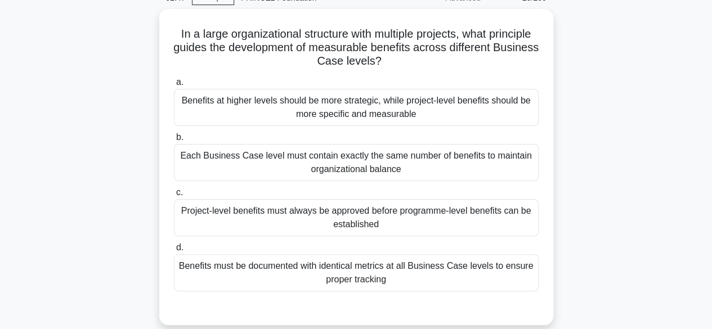
scroll to position [59, 0]
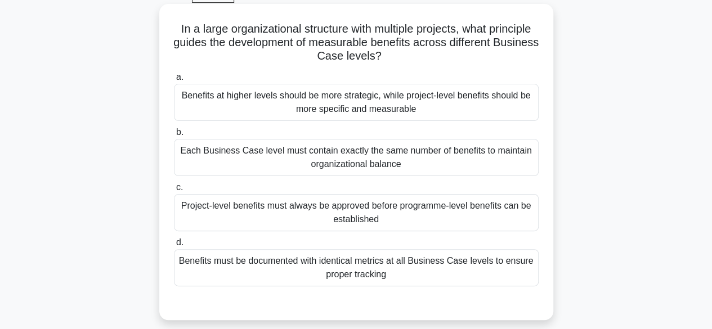
drag, startPoint x: 359, startPoint y: 276, endPoint x: 289, endPoint y: 192, distance: 109.6
click at [289, 192] on label "c. Project-level benefits must always be approved before programme-level benefi…" at bounding box center [356, 206] width 365 height 51
drag, startPoint x: 308, startPoint y: 214, endPoint x: 377, endPoint y: 100, distance: 133.6
click at [377, 100] on div "a. Benefits at higher levels should be more strategic, while project-level bene…" at bounding box center [356, 178] width 378 height 221
click at [377, 100] on div "Benefits at higher levels should be more strategic, while project-level benefit…" at bounding box center [356, 102] width 365 height 37
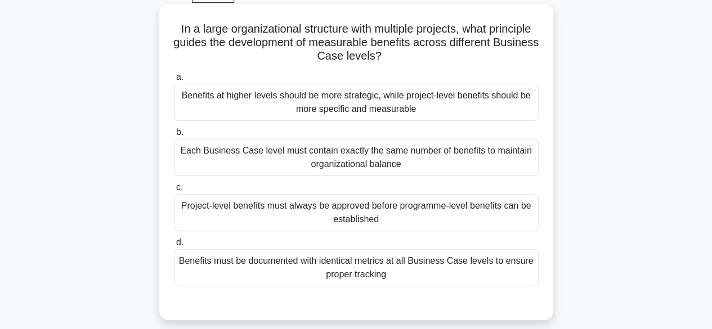
click at [174, 81] on input "a. Benefits at higher levels should be more strategic, while project-level bene…" at bounding box center [174, 77] width 0 height 7
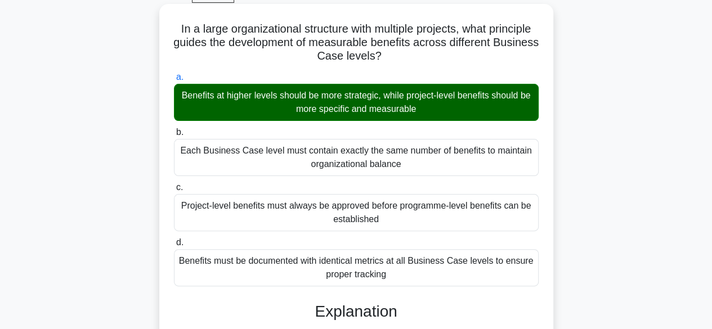
drag, startPoint x: 377, startPoint y: 100, endPoint x: 382, endPoint y: 207, distance: 107.1
click at [382, 207] on div "a. Benefits at higher levels should be more strategic, while project-level bene…" at bounding box center [356, 178] width 378 height 221
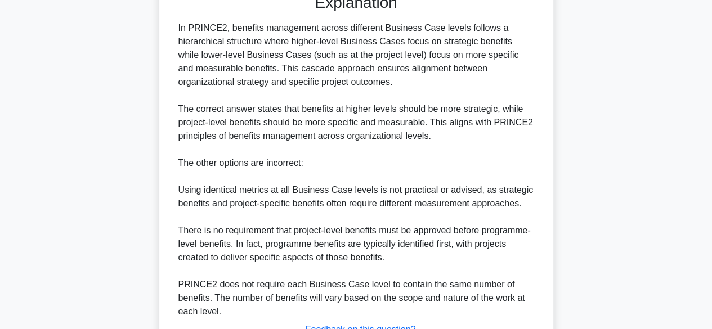
scroll to position [458, 0]
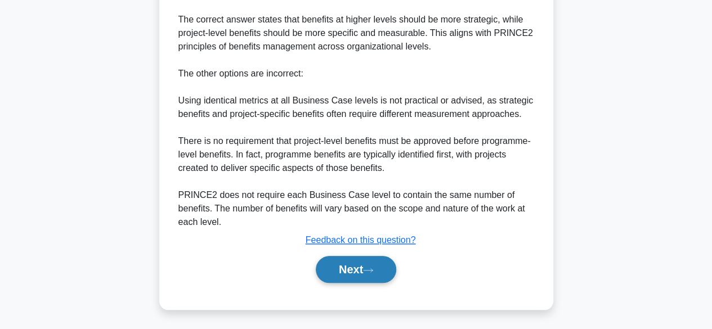
click at [351, 272] on button "Next" at bounding box center [356, 269] width 80 height 27
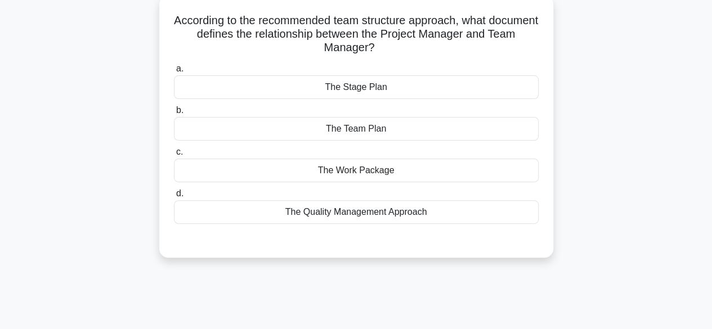
scroll to position [75, 0]
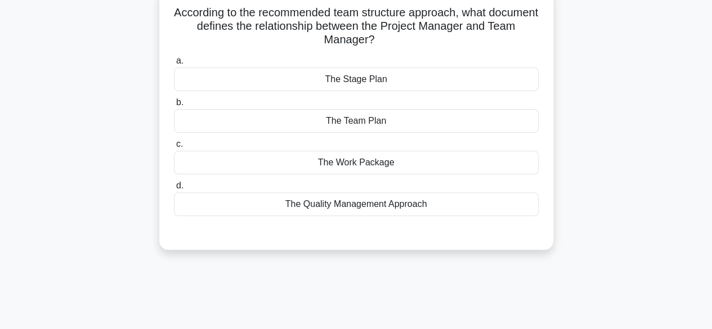
click at [262, 171] on div "The Work Package" at bounding box center [356, 163] width 365 height 24
click at [174, 148] on input "c. The Work Package" at bounding box center [174, 144] width 0 height 7
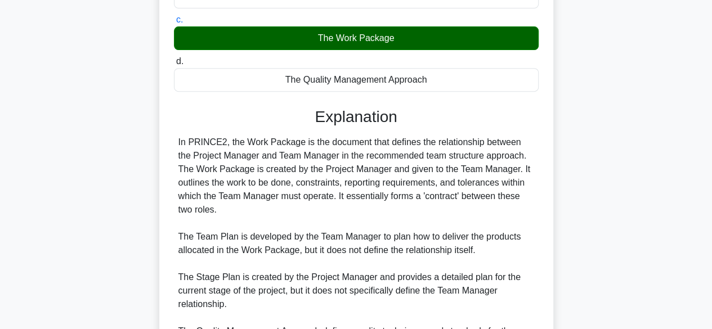
scroll to position [336, 0]
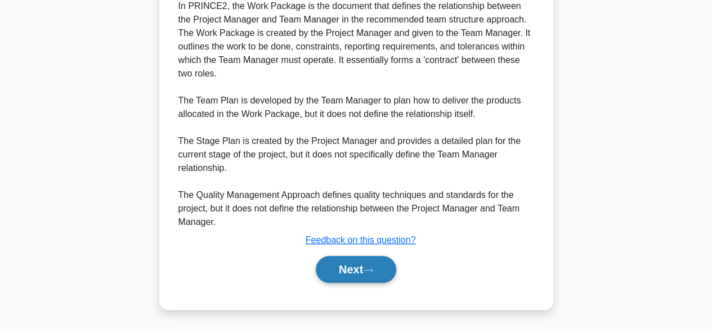
click at [352, 274] on button "Next" at bounding box center [356, 269] width 80 height 27
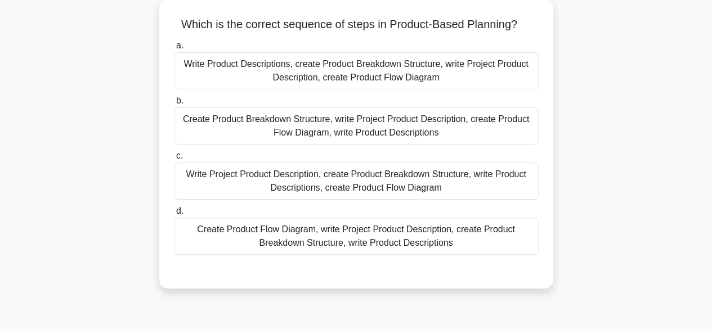
scroll to position [66, 0]
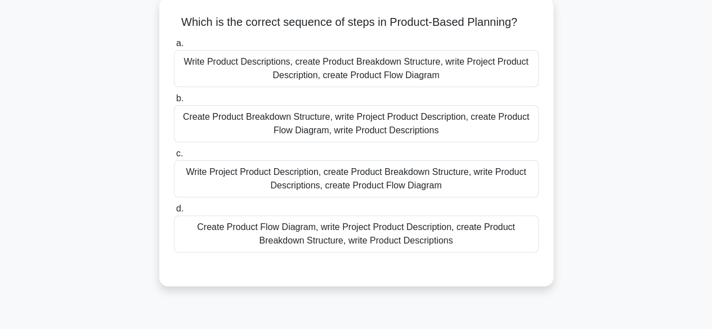
drag, startPoint x: 352, startPoint y: 274, endPoint x: 375, endPoint y: 234, distance: 46.2
click at [375, 234] on label "d. Create Product Flow Diagram, write Project Product Description, create Produ…" at bounding box center [356, 227] width 365 height 51
click at [204, 64] on div "Write Product Descriptions, create Product Breakdown Structure, write Project P…" at bounding box center [356, 68] width 365 height 37
click at [174, 47] on input "a. Write Product Descriptions, create Product Breakdown Structure, write Projec…" at bounding box center [174, 43] width 0 height 7
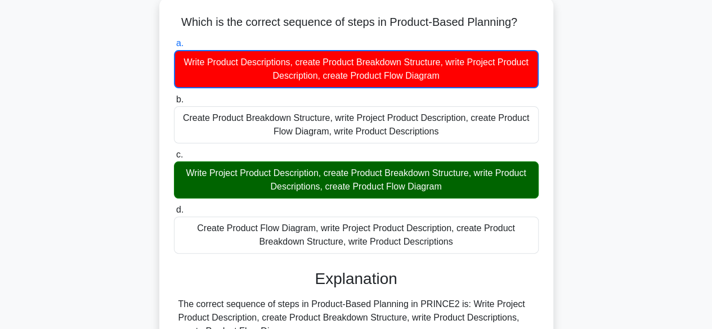
click at [375, 234] on div "Create Product Flow Diagram, write Project Product Description, create Product …" at bounding box center [356, 235] width 365 height 37
click at [174, 214] on input "d. Create Product Flow Diagram, write Project Product Description, create Produ…" at bounding box center [174, 210] width 0 height 7
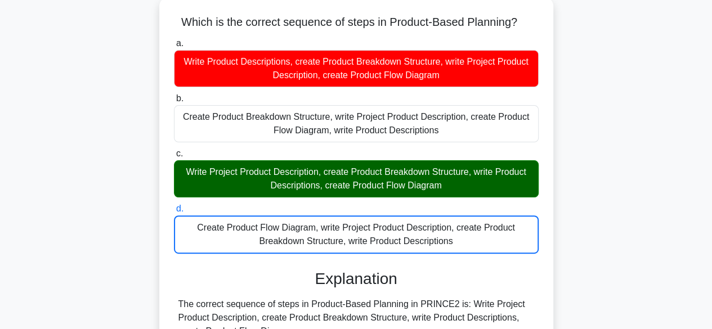
click at [375, 234] on div "Create Product Flow Diagram, write Project Product Description, create Product …" at bounding box center [356, 235] width 365 height 38
click at [174, 213] on input "d. Create Product Flow Diagram, write Project Product Description, create Produ…" at bounding box center [174, 208] width 0 height 7
click at [375, 234] on div "Create Product Flow Diagram, write Project Product Description, create Product …" at bounding box center [356, 235] width 365 height 38
click at [174, 213] on input "d. Create Product Flow Diagram, write Project Product Description, create Produ…" at bounding box center [174, 208] width 0 height 7
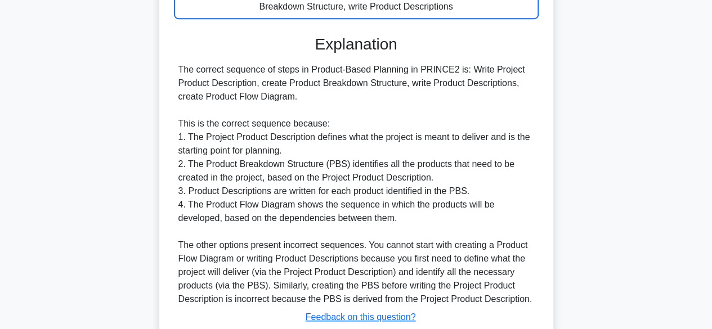
scroll to position [378, 0]
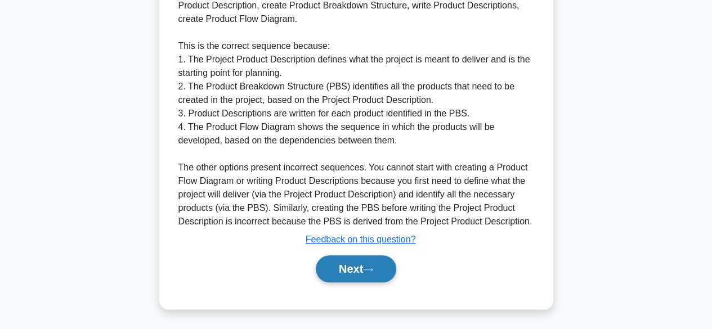
click at [369, 267] on icon at bounding box center [368, 270] width 10 height 6
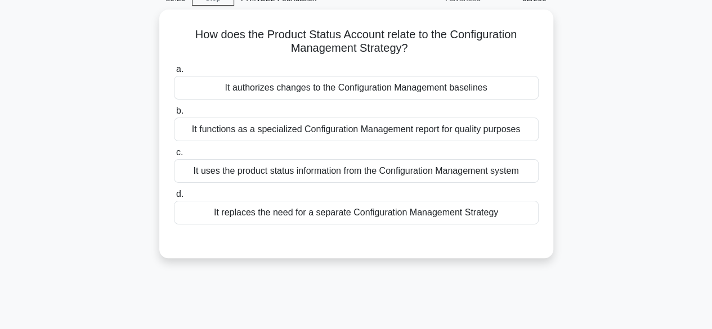
scroll to position [52, 0]
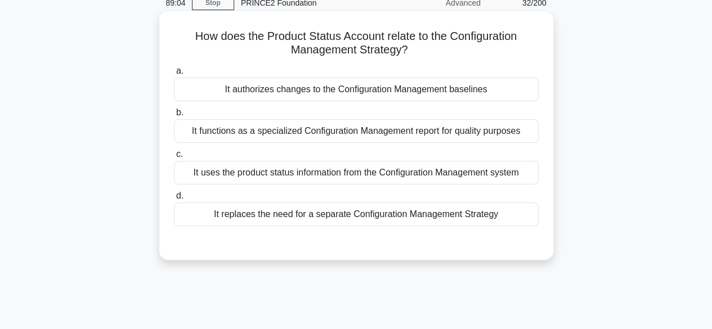
click at [218, 86] on div "It authorizes changes to the Configuration Management baselines" at bounding box center [356, 90] width 365 height 24
click at [174, 75] on input "a. It authorizes changes to the Configuration Management baselines" at bounding box center [174, 71] width 0 height 7
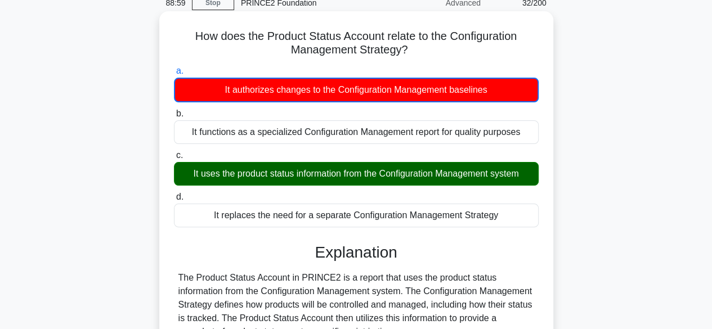
click at [94, 62] on div "How does the Product Status Account relate to the Configuration Management Stra…" at bounding box center [356, 319] width 642 height 611
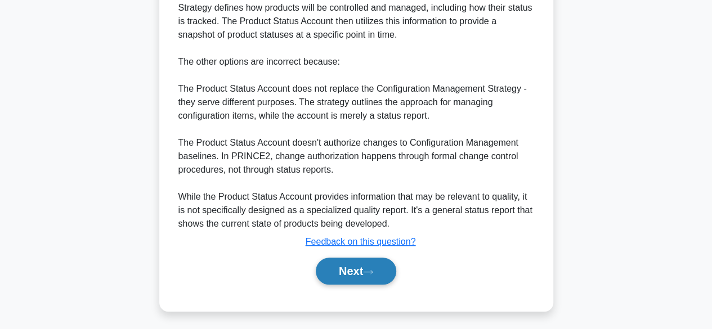
click at [358, 281] on button "Next" at bounding box center [356, 271] width 80 height 27
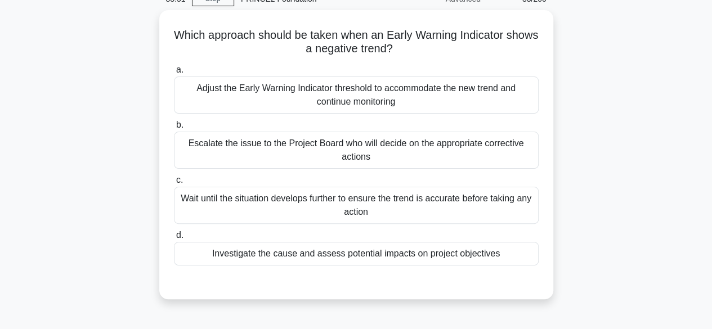
scroll to position [55, 0]
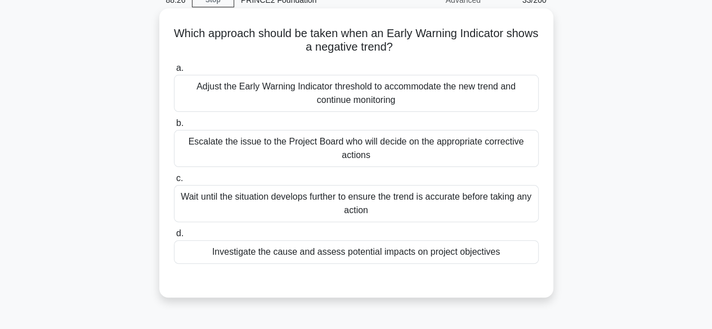
click at [198, 86] on div "Adjust the Early Warning Indicator threshold to accommodate the new trend and c…" at bounding box center [356, 93] width 365 height 37
click at [174, 72] on input "a. Adjust the Early Warning Indicator threshold to accommodate the new trend an…" at bounding box center [174, 68] width 0 height 7
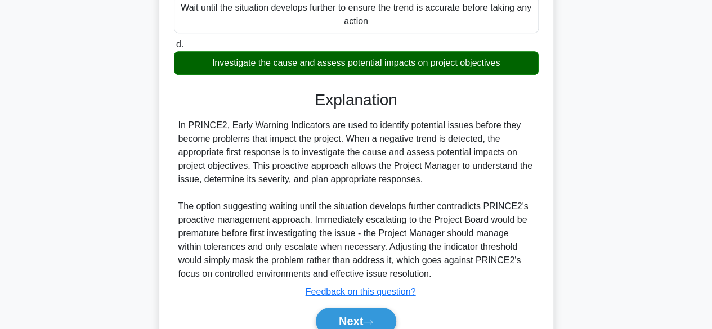
scroll to position [297, 0]
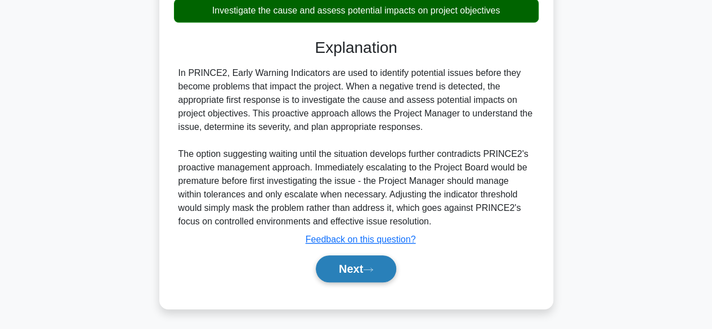
click at [347, 280] on button "Next" at bounding box center [356, 269] width 80 height 27
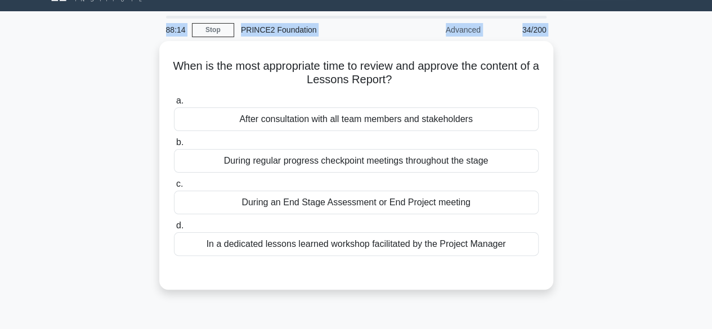
scroll to position [0, 0]
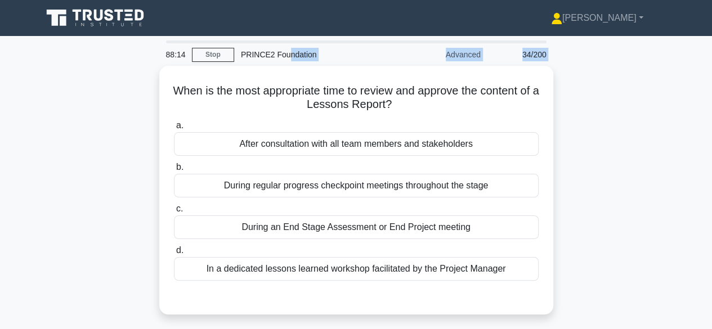
drag, startPoint x: 347, startPoint y: 280, endPoint x: 285, endPoint y: 44, distance: 243.3
click at [285, 44] on div "88:14 Stop PRINCE2 Foundation Advanced 34/200 When is the most appropriate time…" at bounding box center [356, 322] width 642 height 563
drag, startPoint x: 588, startPoint y: 140, endPoint x: 614, endPoint y: 150, distance: 27.8
click at [614, 150] on div "When is the most appropriate time to review and approve the content of a Lesson…" at bounding box center [356, 197] width 642 height 262
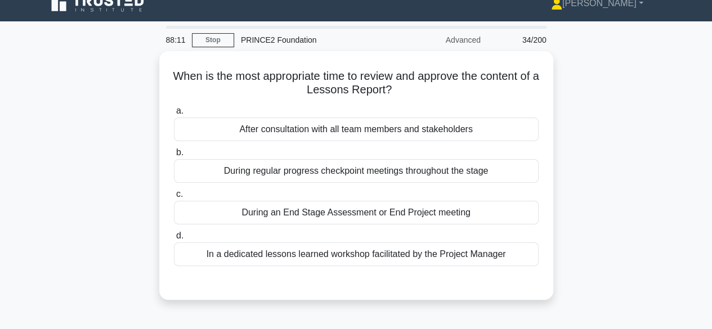
scroll to position [19, 0]
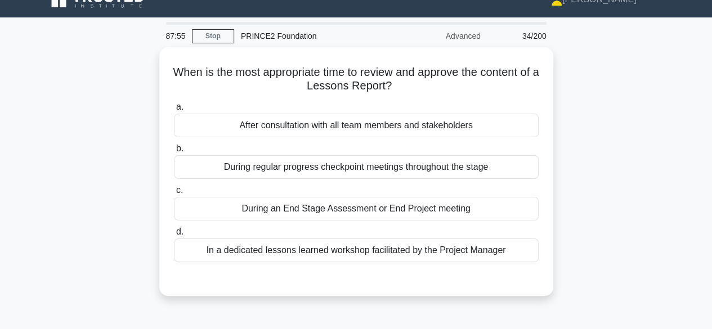
drag, startPoint x: 614, startPoint y: 150, endPoint x: 588, endPoint y: 124, distance: 37.0
click at [588, 124] on div "When is the most appropriate time to review and approve the content of a Lesson…" at bounding box center [356, 178] width 642 height 262
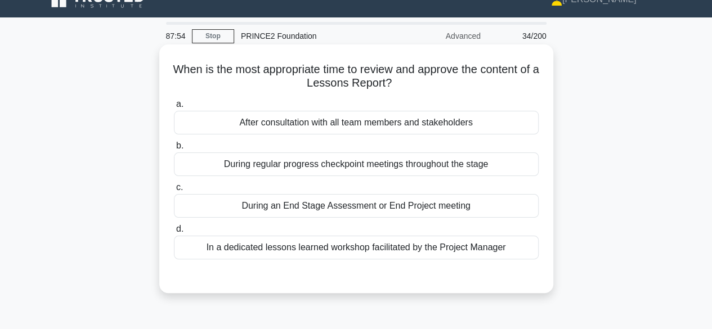
click at [260, 208] on div "During an End Stage Assessment or End Project meeting" at bounding box center [356, 206] width 365 height 24
click at [174, 191] on input "c. During an End Stage Assessment or End Project meeting" at bounding box center [174, 187] width 0 height 7
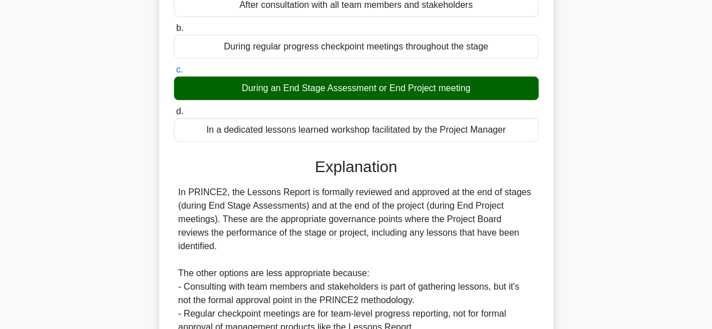
scroll to position [279, 0]
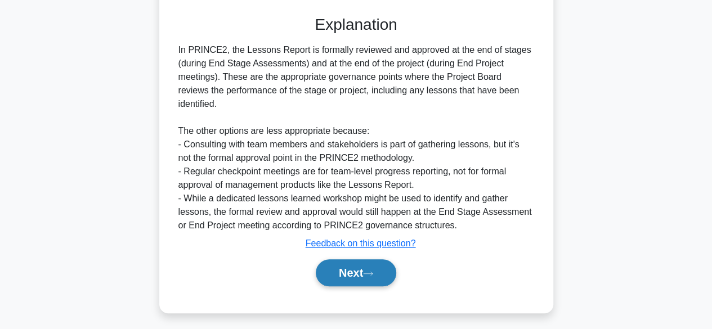
click at [339, 260] on button "Next" at bounding box center [356, 273] width 80 height 27
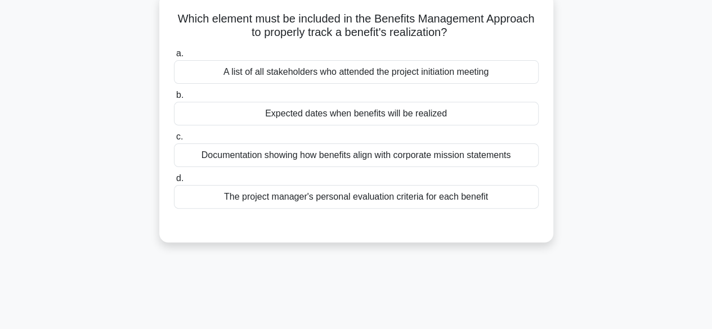
scroll to position [68, 0]
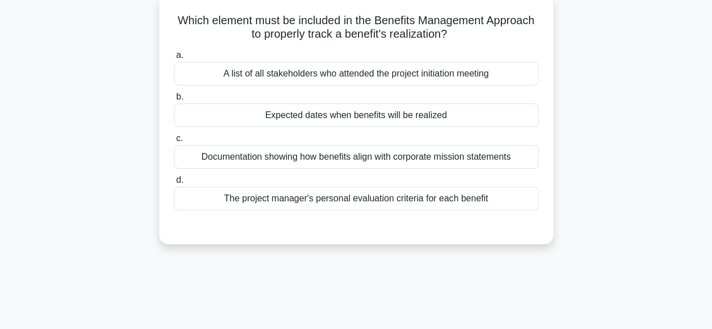
click at [208, 115] on div "Expected dates when benefits will be realized" at bounding box center [356, 116] width 365 height 24
click at [174, 101] on input "b. Expected dates when benefits will be realized" at bounding box center [174, 96] width 0 height 7
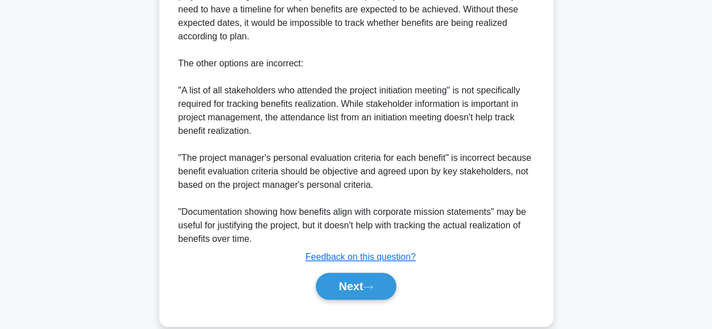
scroll to position [376, 0]
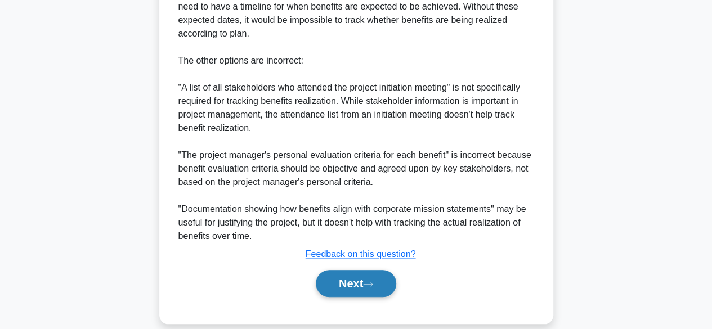
click at [332, 284] on button "Next" at bounding box center [356, 283] width 80 height 27
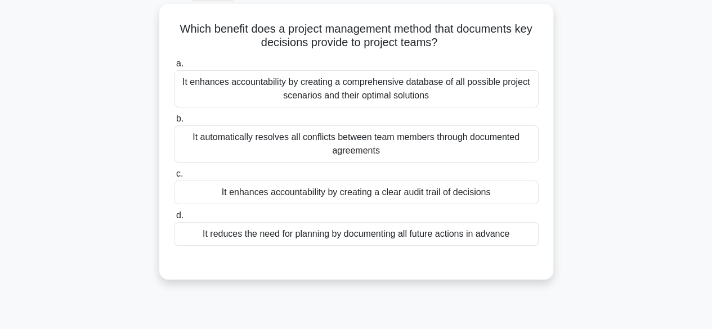
scroll to position [61, 0]
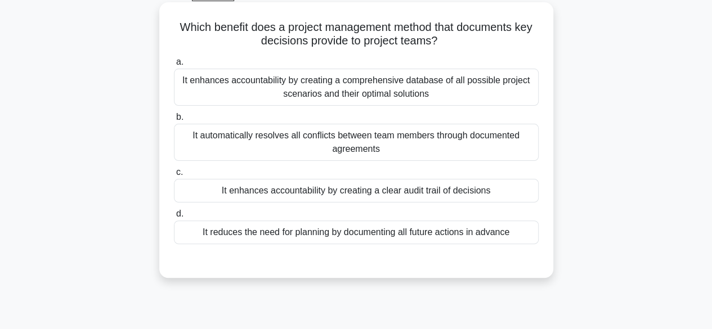
click at [220, 187] on div "It enhances accountability by creating a clear audit trail of decisions" at bounding box center [356, 191] width 365 height 24
click at [174, 176] on input "c. It enhances accountability by creating a clear audit trail of decisions" at bounding box center [174, 172] width 0 height 7
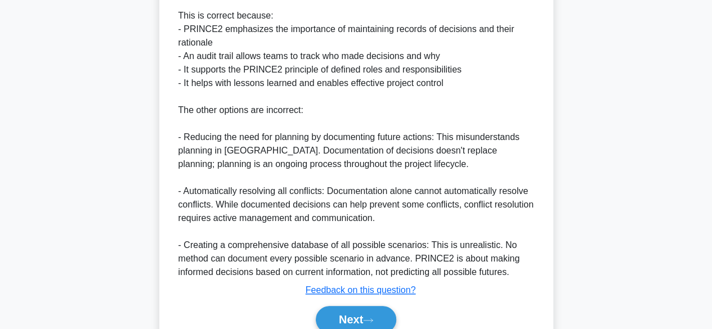
scroll to position [444, 0]
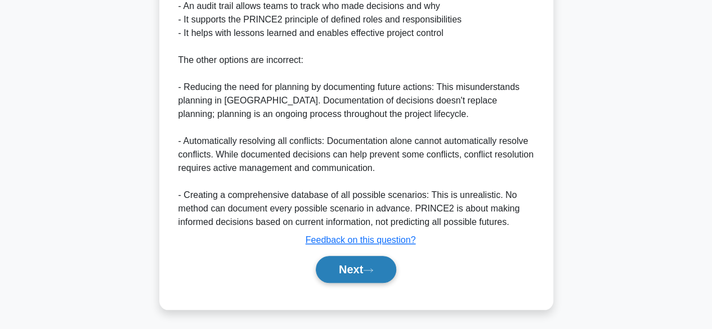
click at [349, 263] on button "Next" at bounding box center [356, 269] width 80 height 27
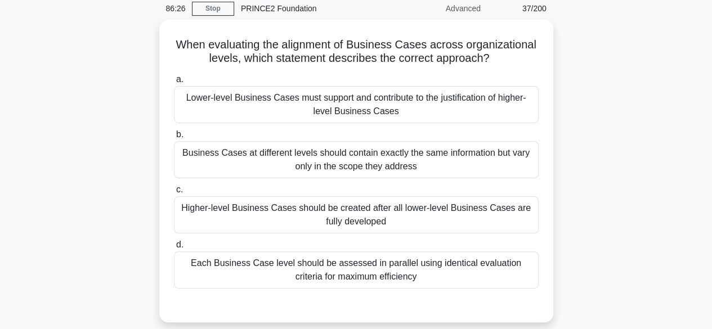
scroll to position [47, 0]
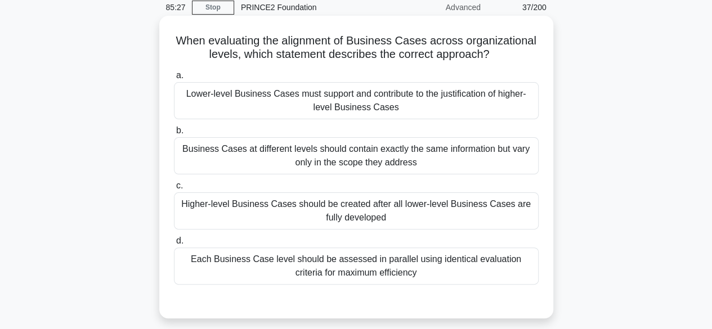
click at [270, 274] on div "Each Business Case level should be assessed in parallel using identical evaluat…" at bounding box center [356, 266] width 365 height 37
click at [174, 245] on input "d. Each Business Case level should be assessed in parallel using identical eval…" at bounding box center [174, 241] width 0 height 7
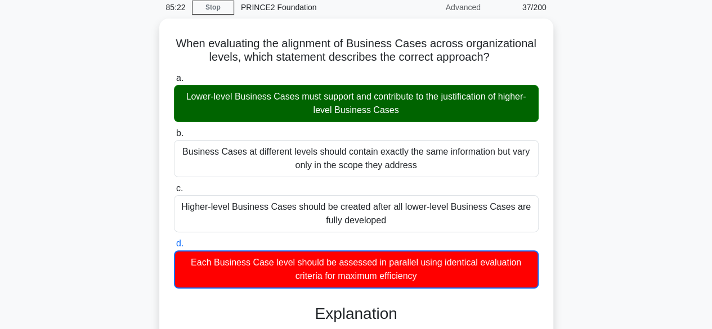
drag, startPoint x: 270, startPoint y: 274, endPoint x: 685, endPoint y: 121, distance: 442.2
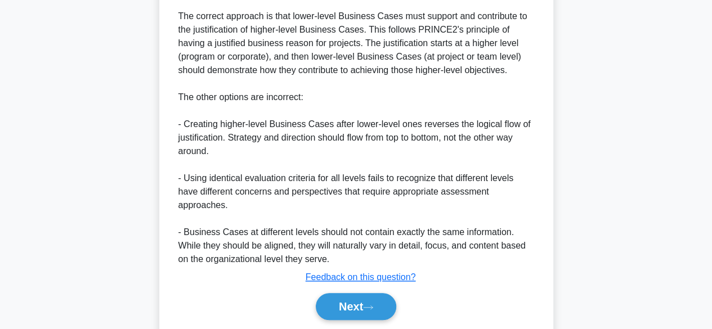
scroll to position [432, 0]
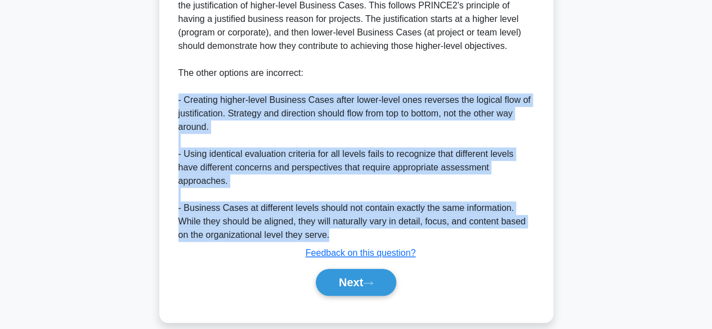
drag, startPoint x: 685, startPoint y: 121, endPoint x: 475, endPoint y: 223, distance: 233.6
click at [350, 271] on button "Next" at bounding box center [356, 282] width 80 height 27
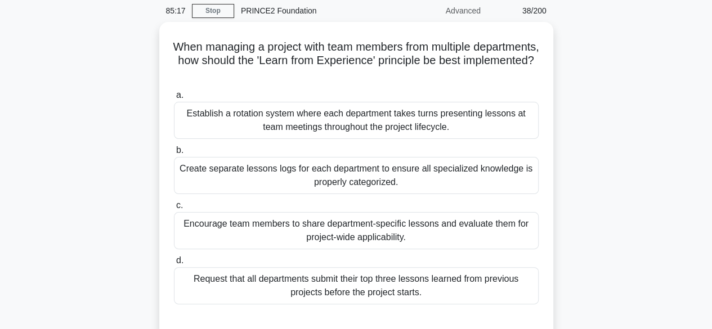
scroll to position [57, 0]
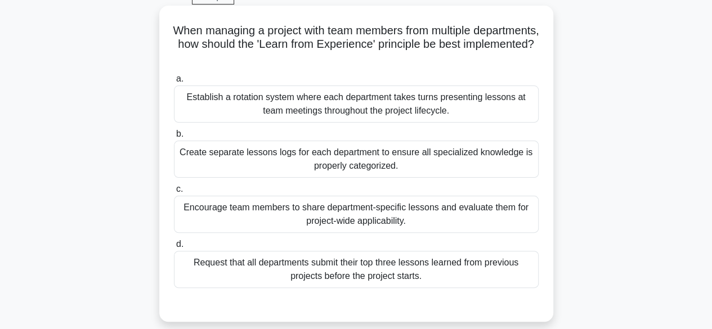
click at [410, 106] on div "Establish a rotation system where each department takes turns presenting lesson…" at bounding box center [356, 104] width 365 height 37
click at [174, 83] on input "a. Establish a rotation system where each department takes turns presenting les…" at bounding box center [174, 78] width 0 height 7
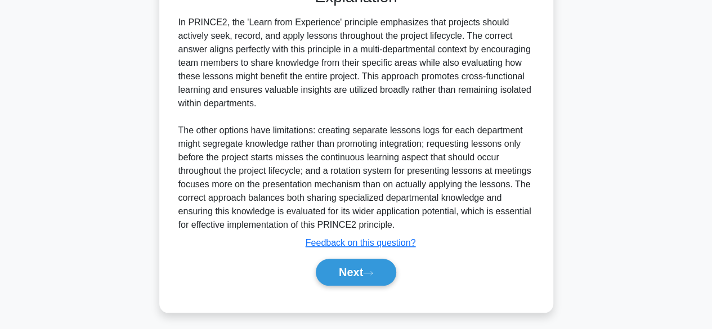
scroll to position [378, 0]
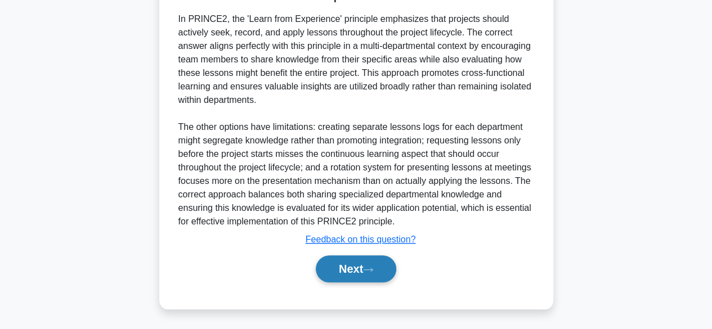
click at [382, 260] on button "Next" at bounding box center [356, 269] width 80 height 27
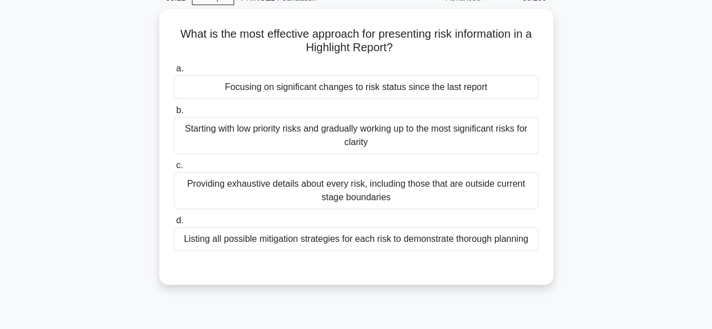
scroll to position [56, 0]
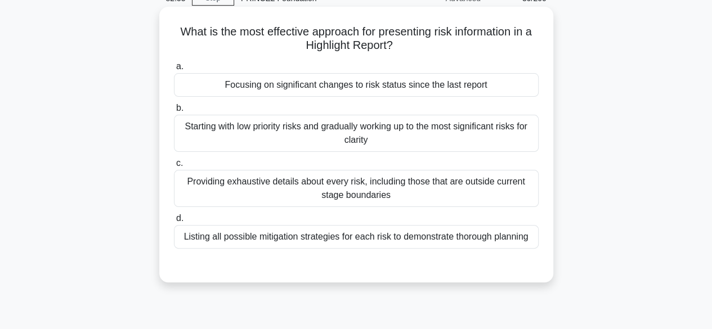
click at [427, 84] on div "Focusing on significant changes to risk status since the last report" at bounding box center [356, 85] width 365 height 24
click at [174, 70] on input "a. Focusing on significant changes to risk status since the last report" at bounding box center [174, 66] width 0 height 7
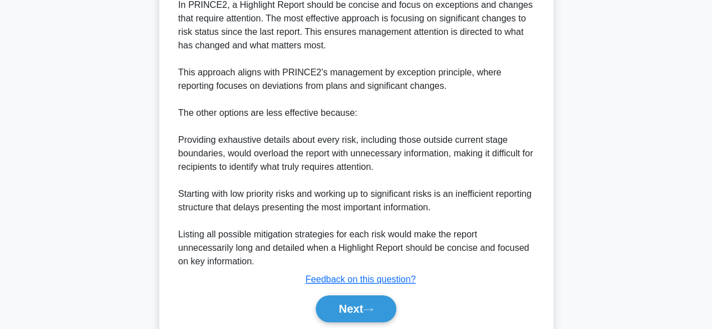
scroll to position [390, 0]
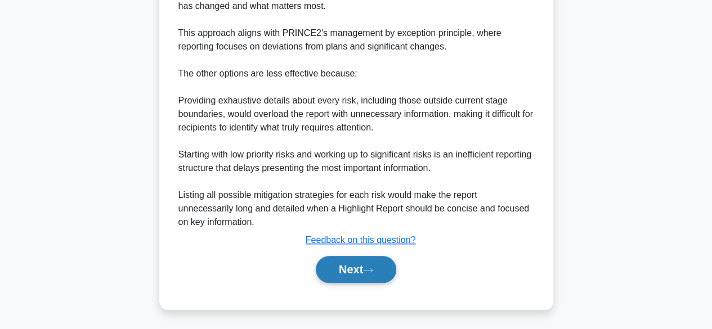
click at [369, 260] on button "Next" at bounding box center [356, 269] width 80 height 27
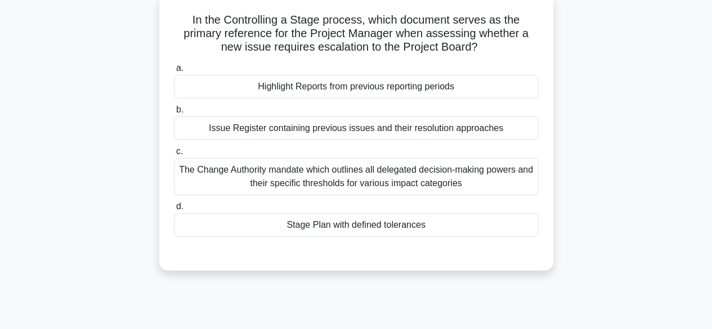
scroll to position [65, 0]
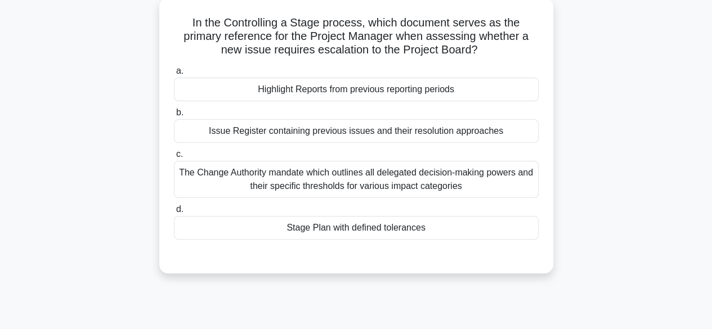
click at [363, 231] on div "Stage Plan with defined tolerances" at bounding box center [356, 228] width 365 height 24
click at [174, 213] on input "d. Stage Plan with defined tolerances" at bounding box center [174, 209] width 0 height 7
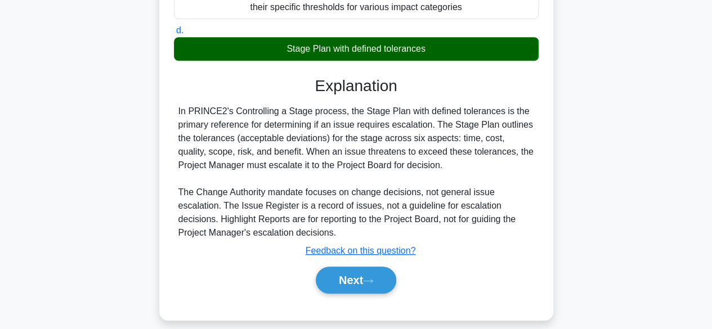
scroll to position [279, 0]
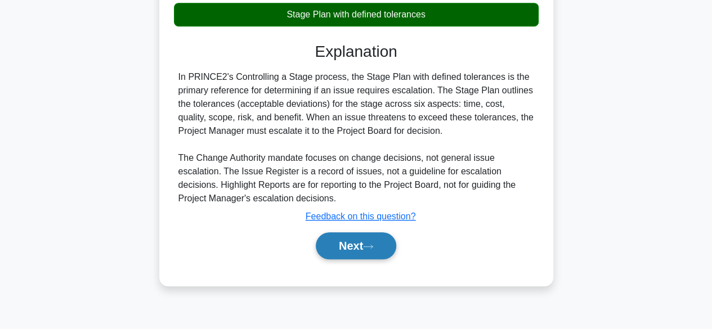
click at [352, 238] on button "Next" at bounding box center [356, 245] width 80 height 27
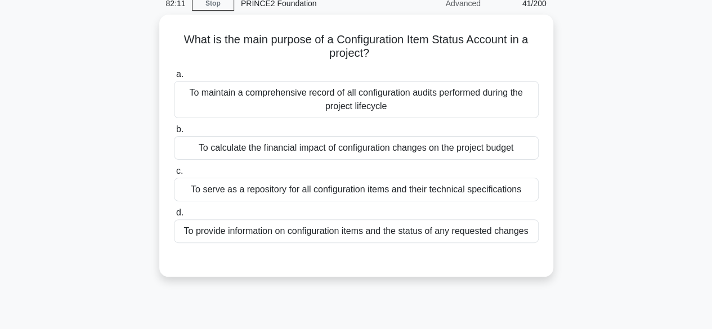
scroll to position [53, 0]
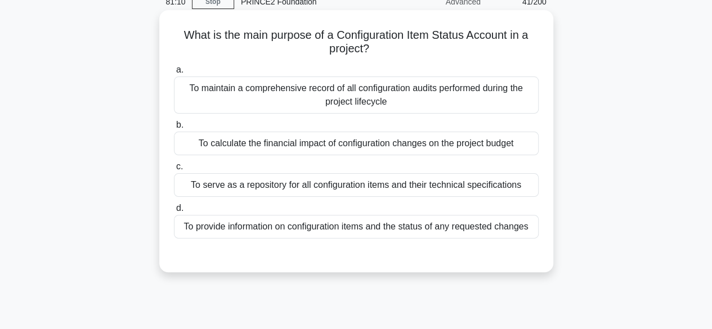
click at [415, 234] on div "To provide information on configuration items and the status of any requested c…" at bounding box center [356, 227] width 365 height 24
click at [174, 212] on input "d. To provide information on configuration items and the status of any requeste…" at bounding box center [174, 208] width 0 height 7
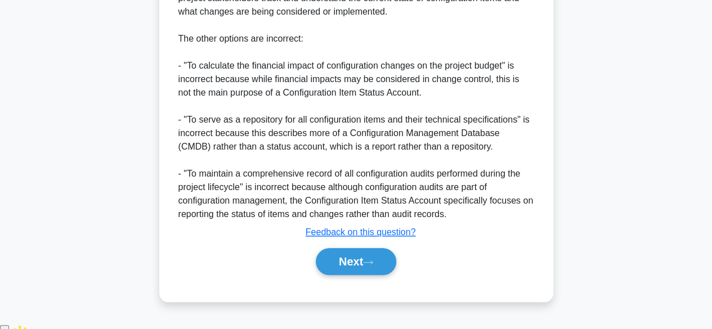
scroll to position [444, 0]
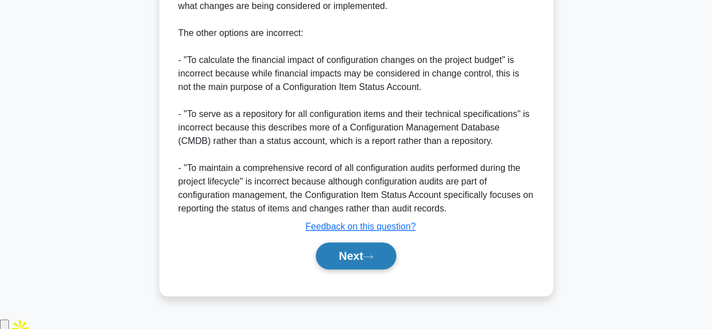
click at [380, 270] on button "Next" at bounding box center [356, 256] width 80 height 27
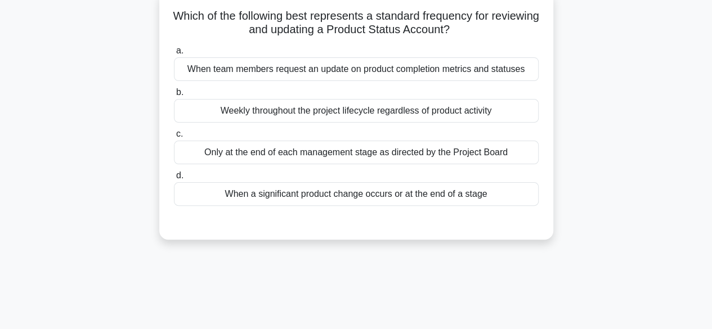
scroll to position [74, 0]
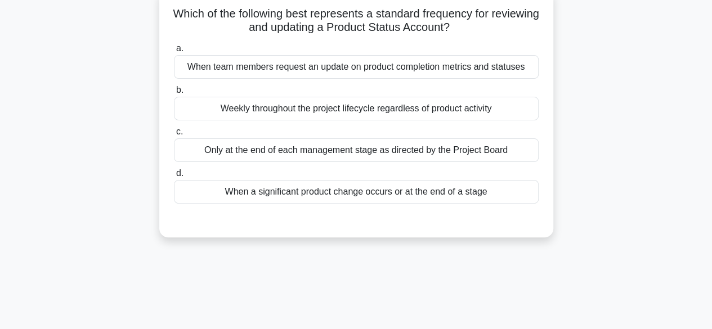
click at [379, 156] on div "Only at the end of each management stage as directed by the Project Board" at bounding box center [356, 150] width 365 height 24
click at [174, 136] on input "c. Only at the end of each management stage as directed by the Project Board" at bounding box center [174, 131] width 0 height 7
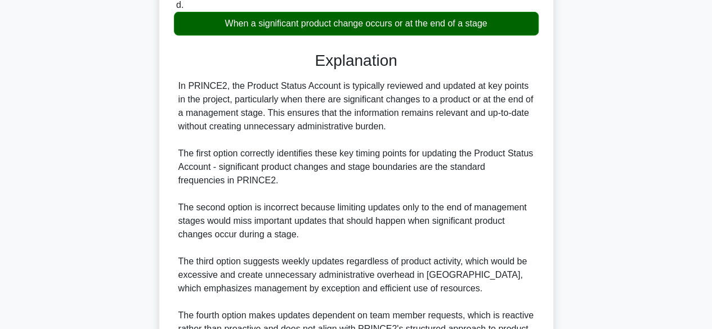
scroll to position [365, 0]
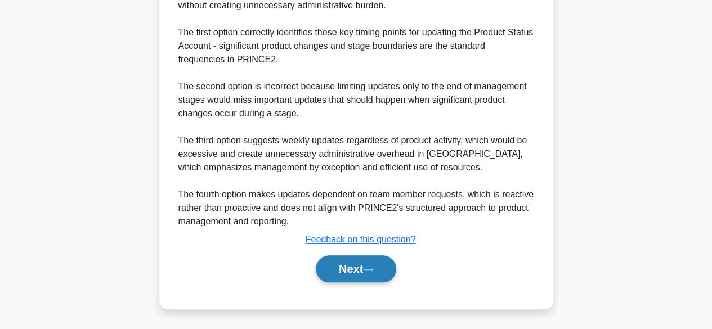
click at [351, 273] on button "Next" at bounding box center [356, 269] width 80 height 27
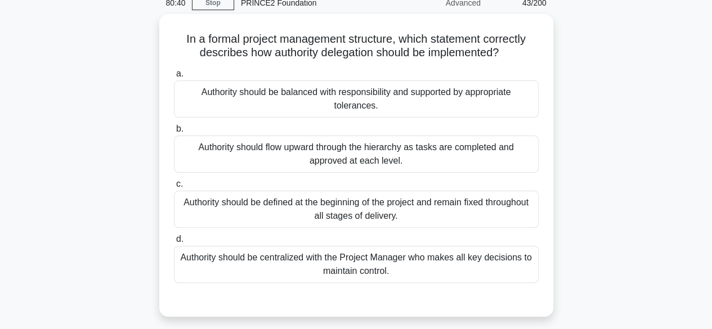
scroll to position [53, 0]
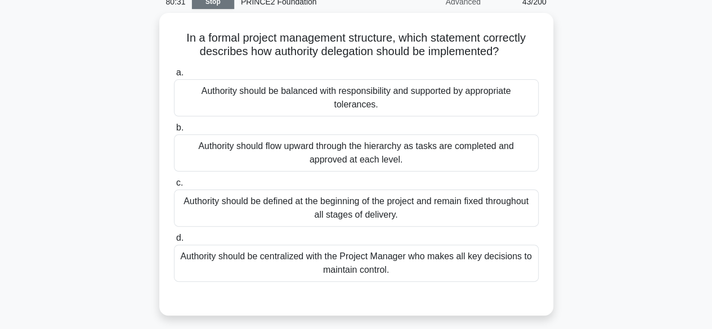
click at [213, 5] on link "Stop" at bounding box center [213, 2] width 42 height 14
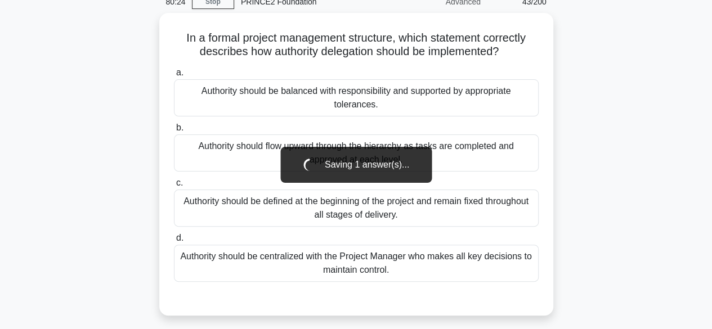
click at [624, 118] on div "In a formal project management structure, which statement correctly describes h…" at bounding box center [356, 171] width 642 height 316
click at [608, 84] on div "In a formal project management structure, which statement correctly describes h…" at bounding box center [356, 171] width 642 height 316
click at [645, 47] on div "In a formal project management structure, which statement correctly describes h…" at bounding box center [356, 171] width 642 height 316
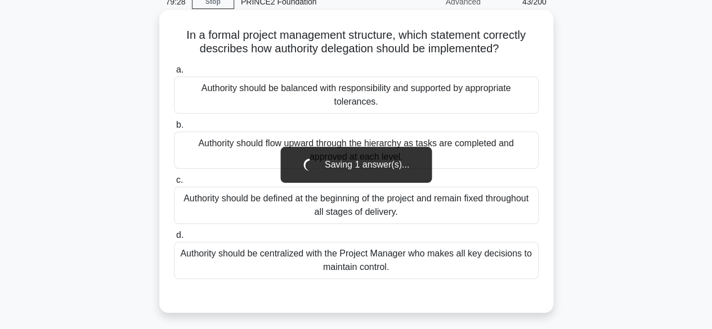
click at [455, 103] on div "Authority should be balanced with responsibility and supported by appropriate t…" at bounding box center [356, 95] width 365 height 37
click at [174, 74] on input "a. Authority should be balanced with responsibility and supported by appropriat…" at bounding box center [174, 69] width 0 height 7
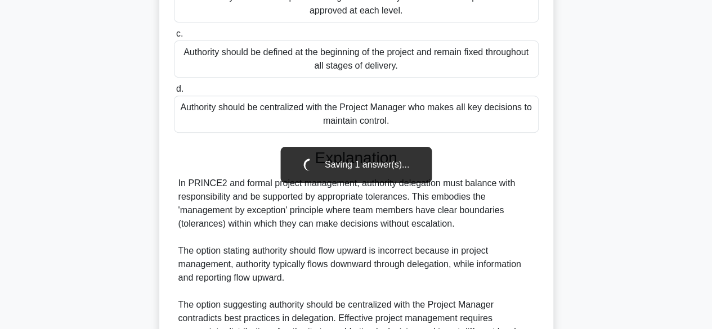
scroll to position [363, 0]
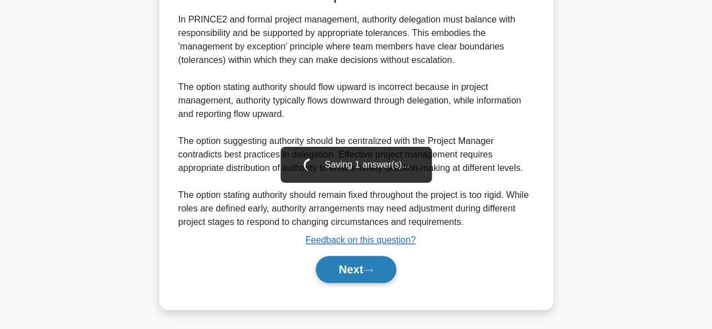
click at [363, 265] on button "Next" at bounding box center [356, 269] width 80 height 27
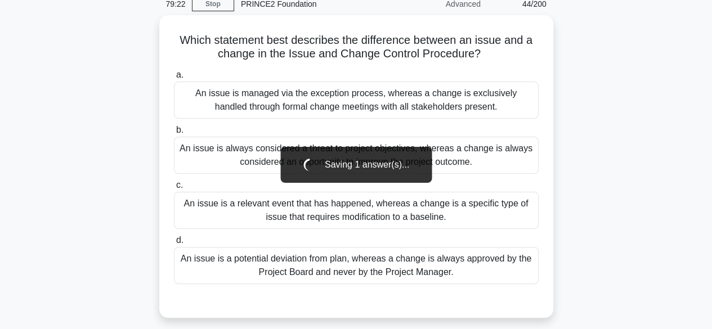
scroll to position [52, 0]
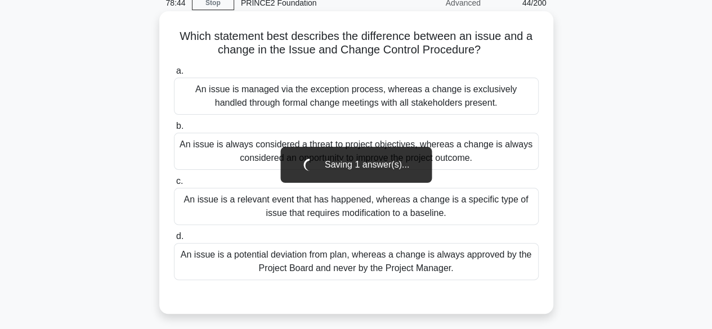
click at [464, 159] on div "An issue is always considered a threat to project objectives, whereas a change …" at bounding box center [356, 151] width 365 height 37
click at [174, 130] on input "b. An issue is always considered a threat to project objectives, whereas a chan…" at bounding box center [174, 126] width 0 height 7
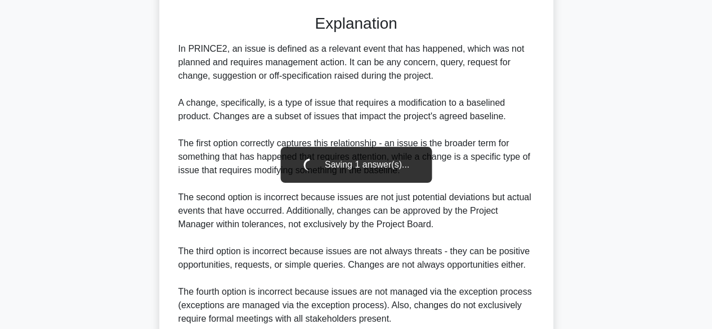
scroll to position [432, 0]
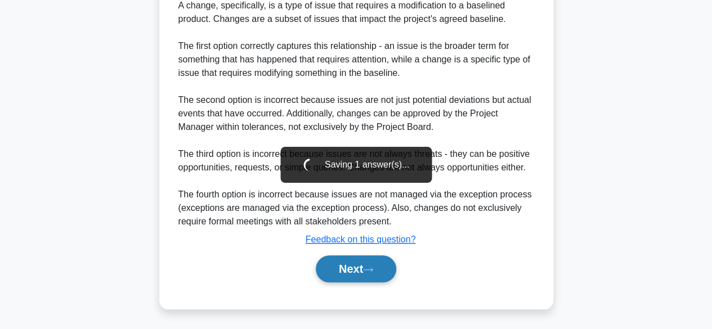
click at [348, 268] on button "Next" at bounding box center [356, 269] width 80 height 27
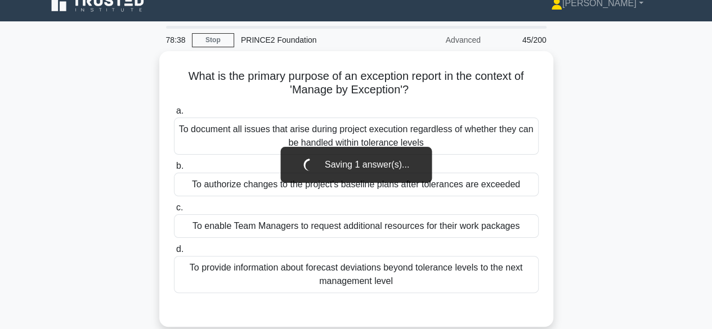
scroll to position [0, 0]
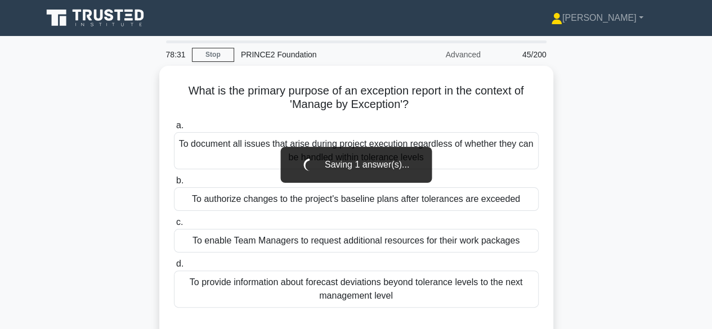
click at [580, 139] on div "What is the primary purpose of an exception report in the context of 'Manage by…" at bounding box center [356, 210] width 642 height 289
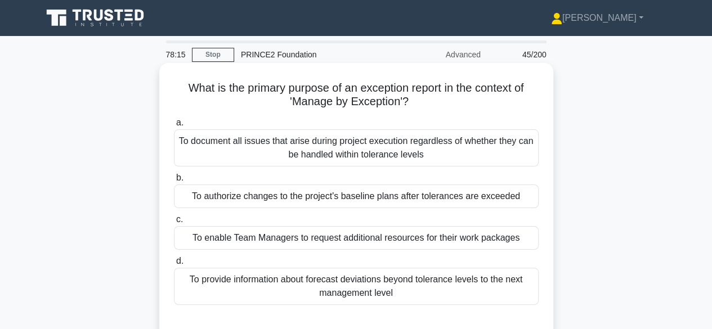
click at [398, 195] on div "To authorize changes to the project's baseline plans after tolerances are excee…" at bounding box center [356, 197] width 365 height 24
click at [174, 182] on input "b. To authorize changes to the project's baseline plans after tolerances are ex…" at bounding box center [174, 178] width 0 height 7
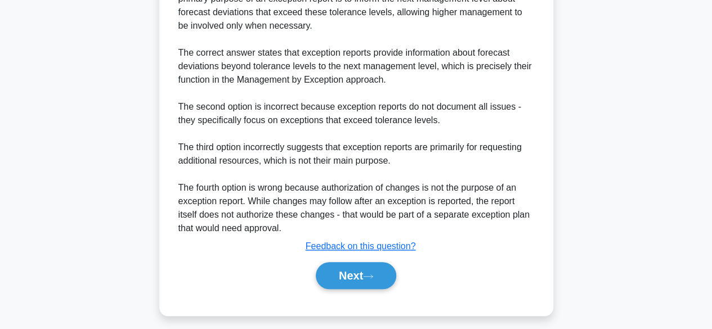
scroll to position [392, 0]
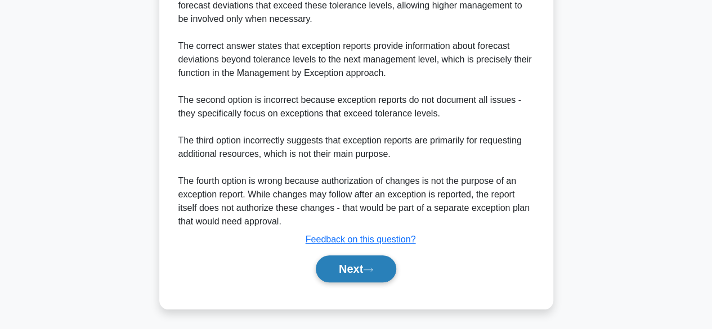
click at [339, 262] on button "Next" at bounding box center [356, 269] width 80 height 27
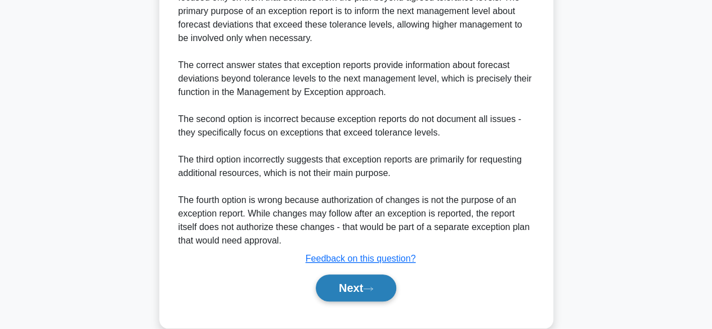
click at [345, 294] on button "Next" at bounding box center [356, 288] width 80 height 27
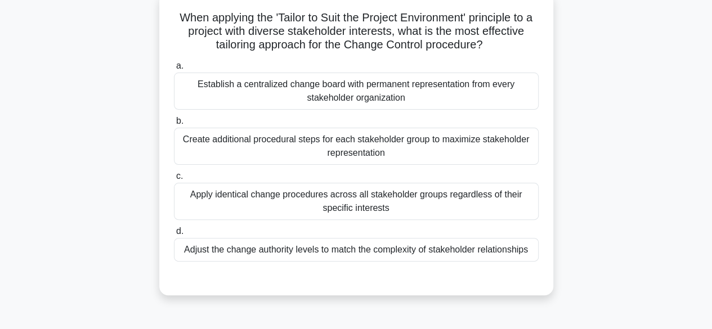
scroll to position [72, 0]
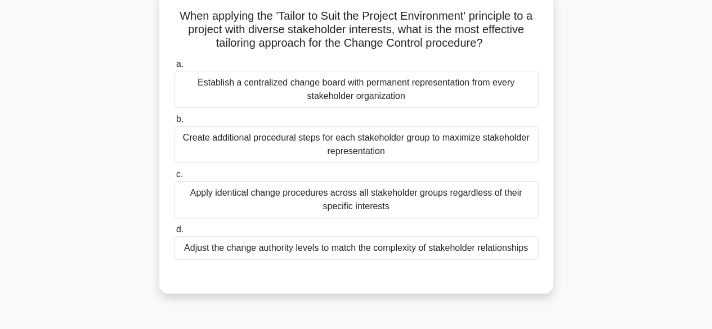
click at [424, 93] on div "Establish a centralized change board with permanent representation from every s…" at bounding box center [356, 89] width 365 height 37
click at [174, 68] on input "a. Establish a centralized change board with permanent representation from ever…" at bounding box center [174, 64] width 0 height 7
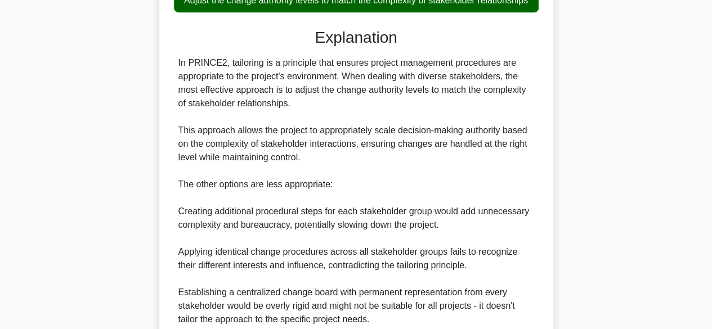
scroll to position [432, 0]
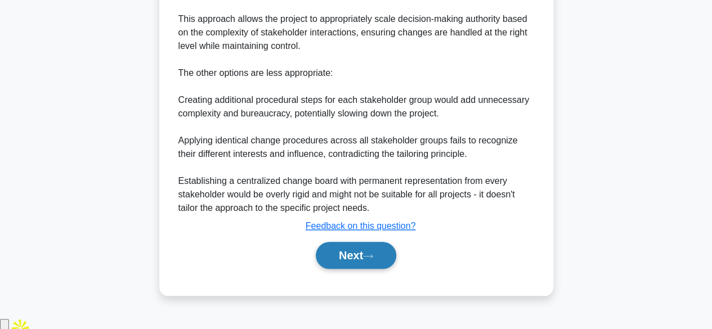
click at [319, 269] on button "Next" at bounding box center [356, 255] width 80 height 27
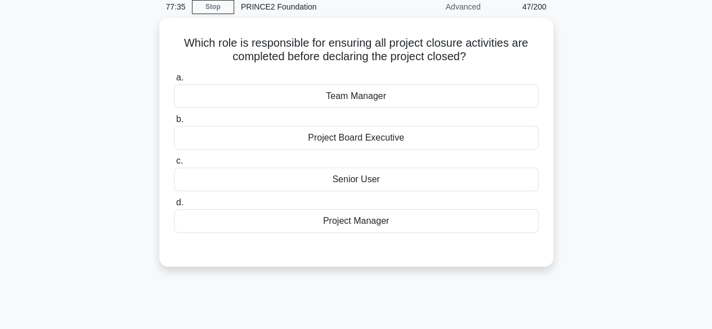
scroll to position [51, 0]
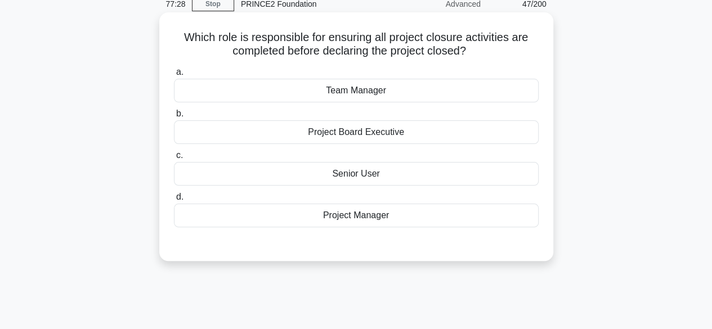
click at [402, 217] on div "Project Manager" at bounding box center [356, 216] width 365 height 24
click at [174, 201] on input "d. Project Manager" at bounding box center [174, 197] width 0 height 7
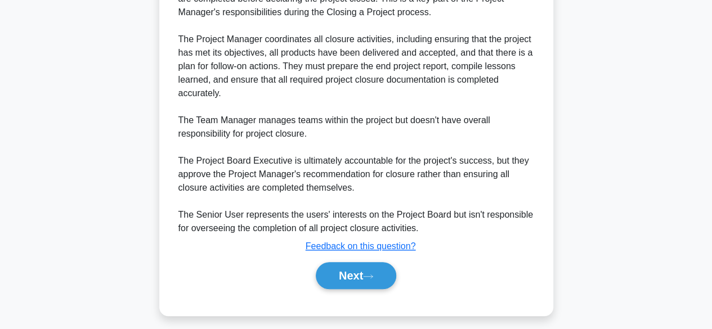
scroll to position [350, 0]
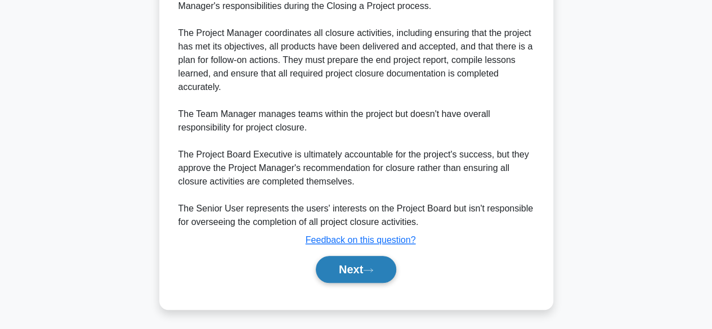
click at [340, 279] on button "Next" at bounding box center [356, 269] width 80 height 27
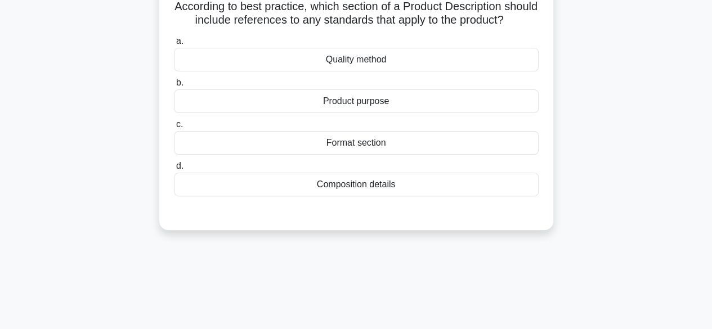
scroll to position [82, 0]
click at [406, 71] on div "Quality method" at bounding box center [356, 59] width 365 height 24
click at [174, 44] on input "a. Quality method" at bounding box center [174, 40] width 0 height 7
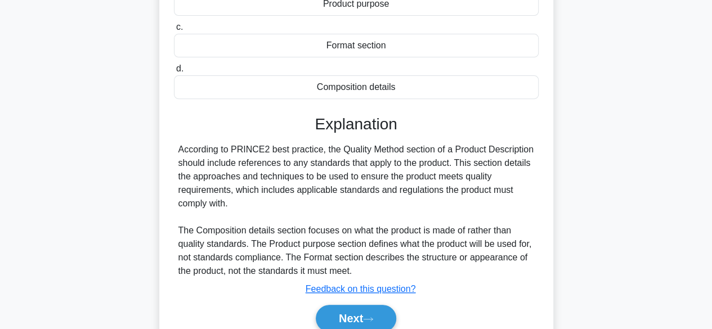
scroll to position [279, 0]
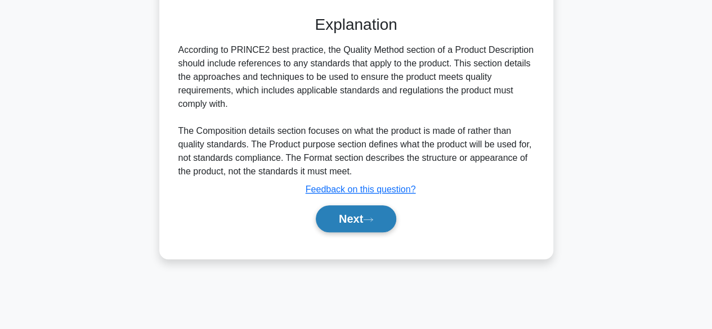
click at [337, 232] on button "Next" at bounding box center [356, 218] width 80 height 27
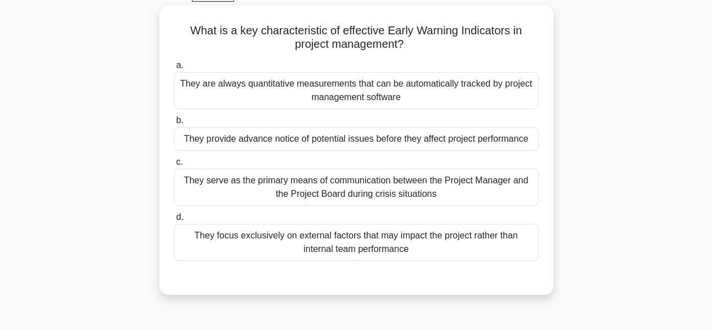
scroll to position [60, 0]
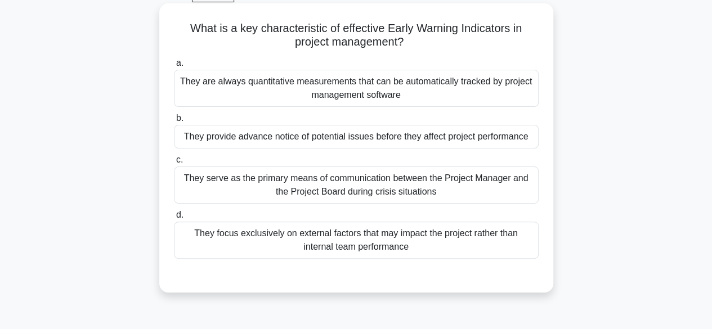
click at [435, 141] on div "They provide advance notice of potential issues before they affect project perf…" at bounding box center [356, 137] width 365 height 24
click at [174, 122] on input "b. They provide advance notice of potential issues before they affect project p…" at bounding box center [174, 118] width 0 height 7
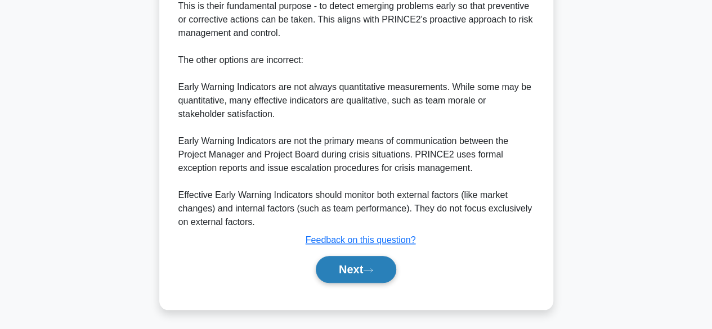
click at [343, 269] on button "Next" at bounding box center [356, 269] width 80 height 27
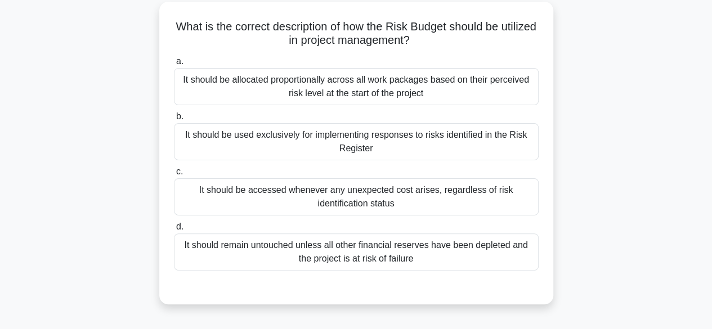
scroll to position [71, 0]
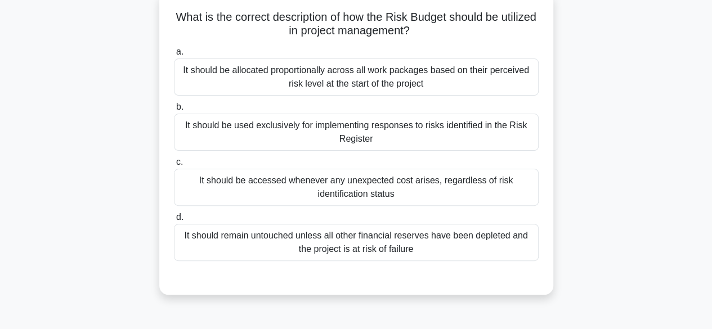
click at [462, 195] on div "It should be accessed whenever any unexpected cost arises, regardless of risk i…" at bounding box center [356, 187] width 365 height 37
click at [174, 166] on input "c. It should be accessed whenever any unexpected cost arises, regardless of ris…" at bounding box center [174, 162] width 0 height 7
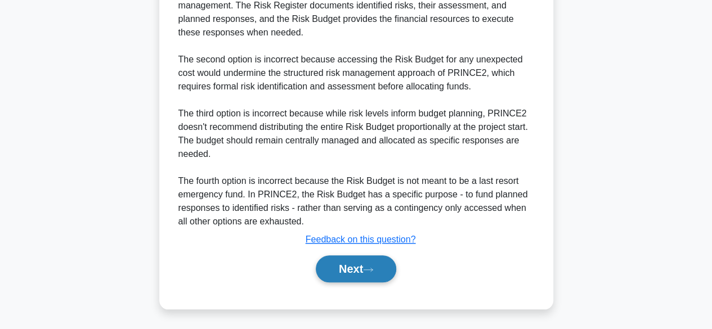
click at [350, 277] on button "Next" at bounding box center [356, 269] width 80 height 27
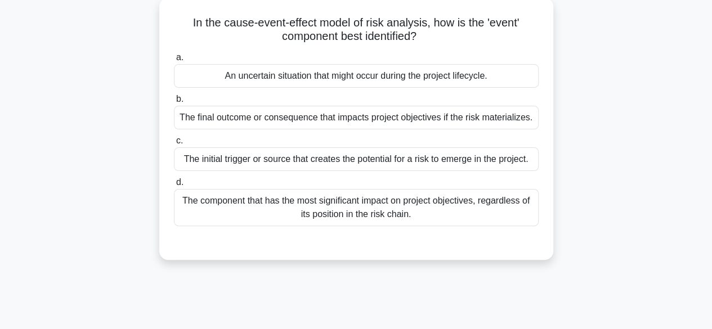
scroll to position [72, 0]
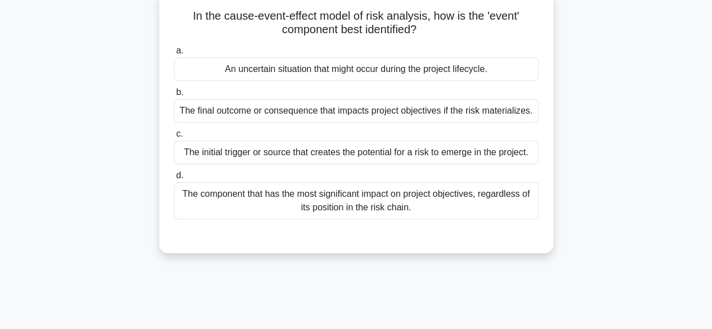
click at [472, 68] on div "An uncertain situation that might occur during the project lifecycle." at bounding box center [356, 69] width 365 height 24
click at [174, 55] on input "a. An uncertain situation that might occur during the project lifecycle." at bounding box center [174, 50] width 0 height 7
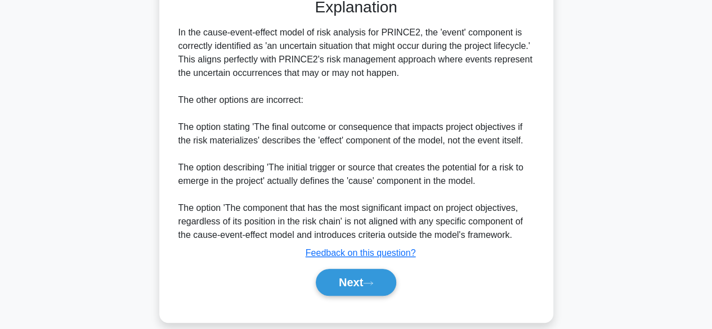
scroll to position [323, 0]
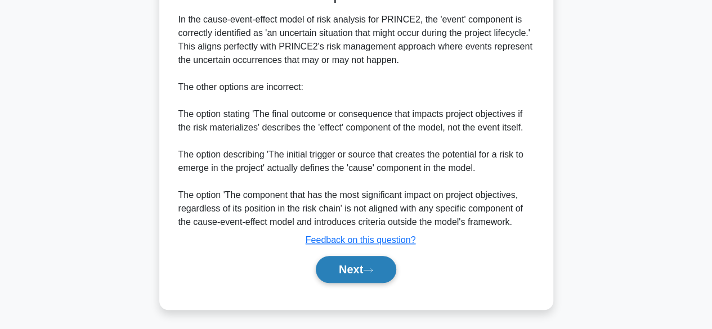
click at [340, 274] on button "Next" at bounding box center [356, 269] width 80 height 27
click at [324, 272] on button "Next" at bounding box center [356, 269] width 80 height 27
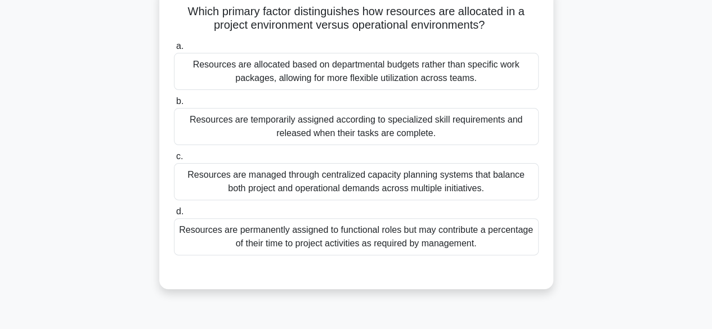
scroll to position [75, 0]
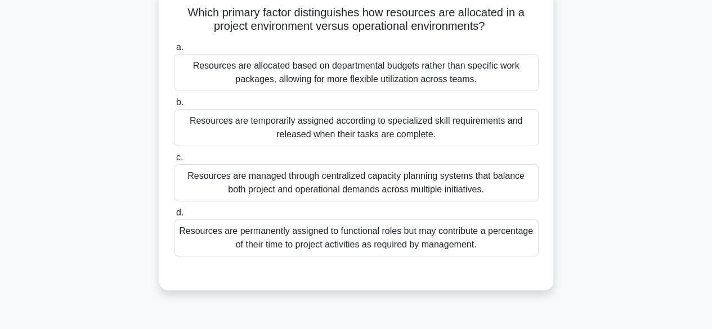
click at [204, 126] on div "Resources are temporarily assigned according to specialized skill requirements …" at bounding box center [356, 127] width 365 height 37
click at [174, 106] on input "b. Resources are temporarily assigned according to specialized skill requiremen…" at bounding box center [174, 102] width 0 height 7
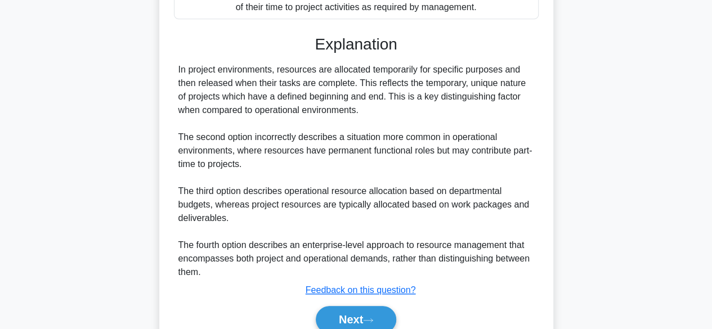
scroll to position [363, 0]
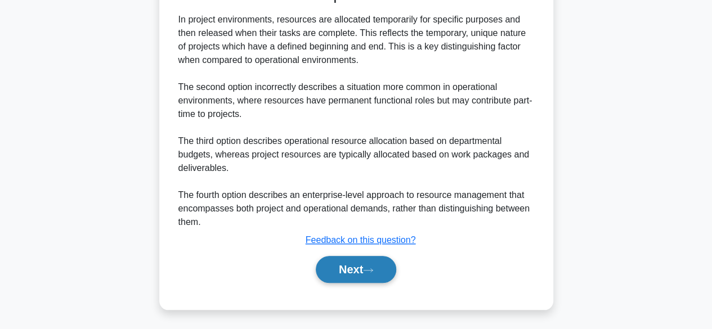
click at [336, 274] on button "Next" at bounding box center [356, 269] width 80 height 27
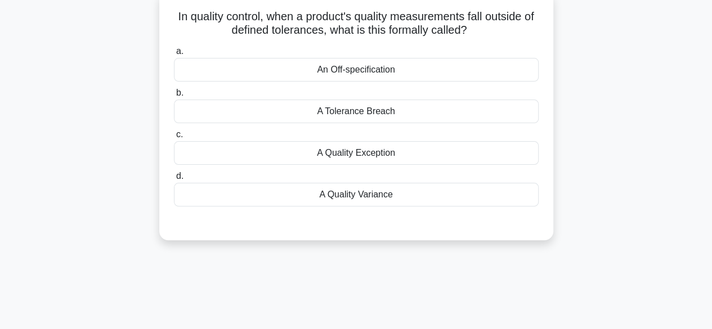
scroll to position [77, 0]
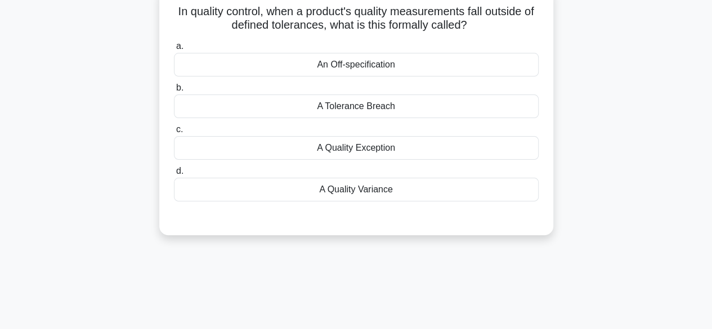
click at [403, 64] on div "An Off-specification" at bounding box center [356, 65] width 365 height 24
click at [174, 50] on input "a. An Off-specification" at bounding box center [174, 46] width 0 height 7
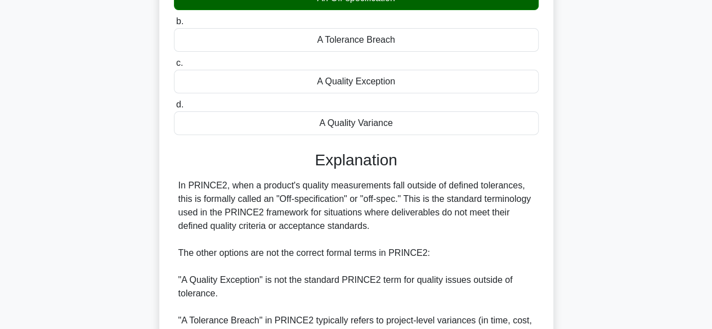
scroll to position [296, 0]
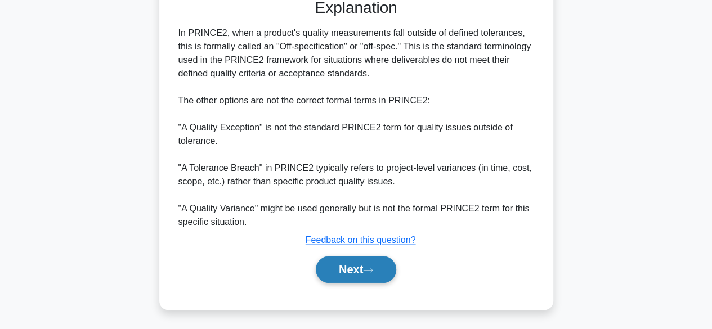
click at [341, 278] on button "Next" at bounding box center [356, 269] width 80 height 27
click at [320, 275] on button "Next" at bounding box center [356, 269] width 80 height 27
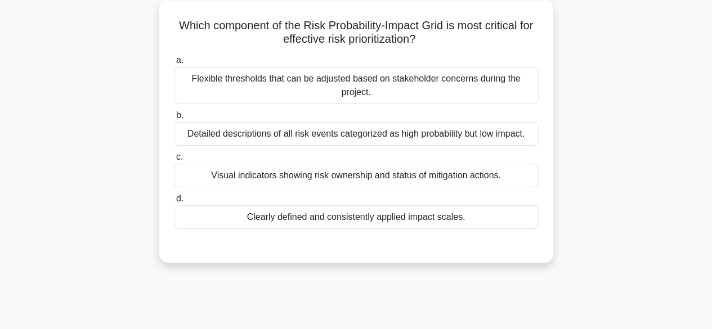
scroll to position [66, 0]
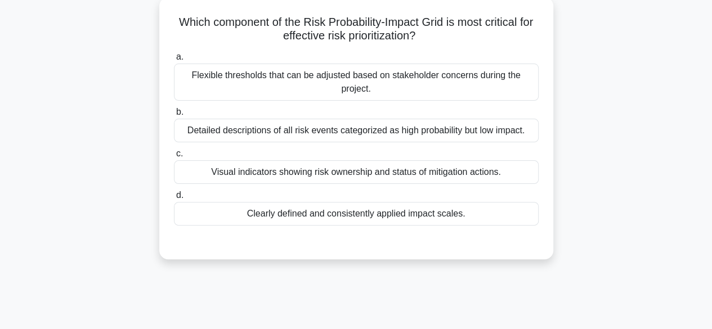
click at [207, 212] on div "Clearly defined and consistently applied impact scales." at bounding box center [356, 214] width 365 height 24
click at [174, 199] on input "d. Clearly defined and consistently applied impact scales." at bounding box center [174, 195] width 0 height 7
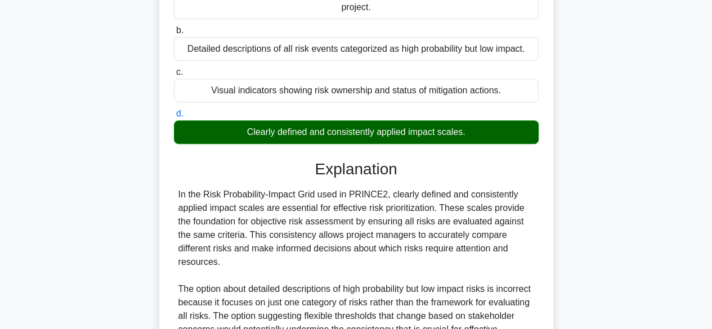
scroll to position [296, 0]
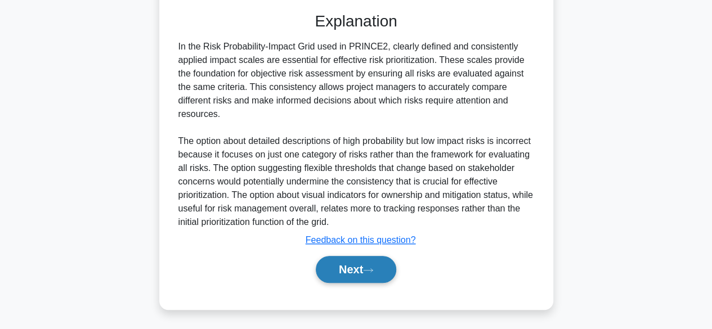
click at [334, 272] on button "Next" at bounding box center [356, 269] width 80 height 27
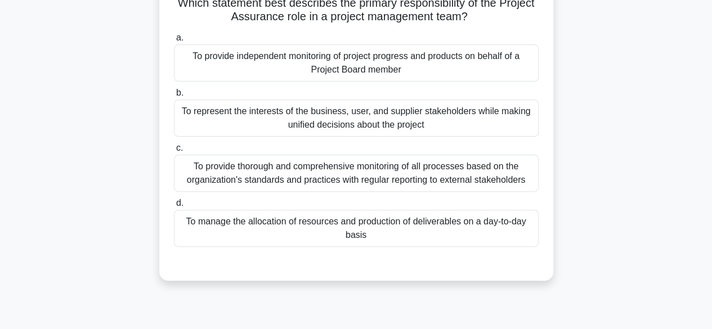
scroll to position [76, 0]
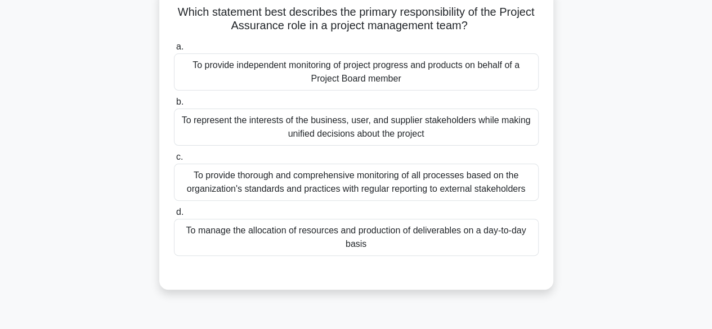
click at [303, 247] on div "To manage the allocation of resources and production of deliverables on a day-t…" at bounding box center [356, 237] width 365 height 37
click at [174, 216] on input "d. To manage the allocation of resources and production of deliverables on a da…" at bounding box center [174, 212] width 0 height 7
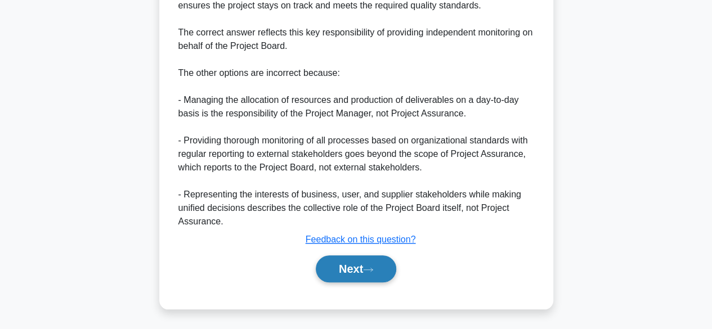
click at [351, 268] on button "Next" at bounding box center [356, 269] width 80 height 27
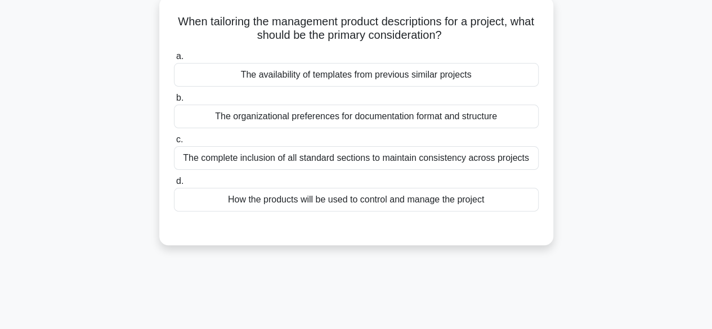
scroll to position [71, 0]
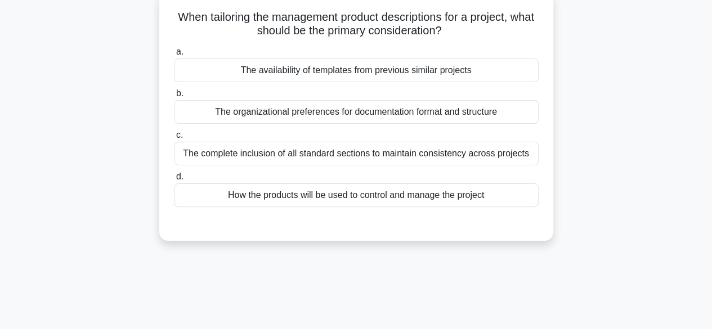
click at [404, 201] on div "How the products will be used to control and manage the project" at bounding box center [356, 196] width 365 height 24
click at [174, 181] on input "d. How the products will be used to control and manage the project" at bounding box center [174, 176] width 0 height 7
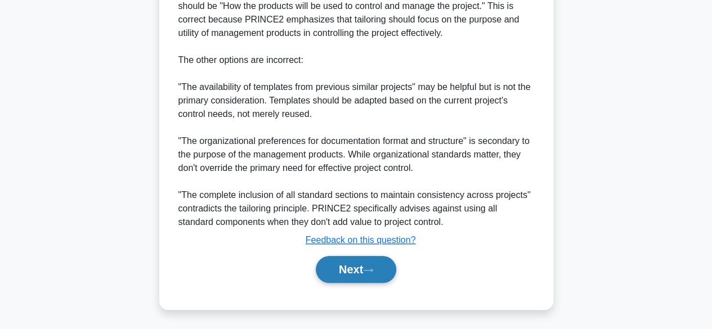
click at [342, 264] on button "Next" at bounding box center [356, 269] width 80 height 27
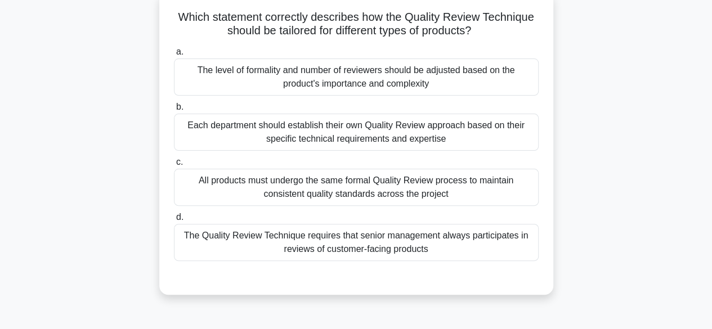
scroll to position [73, 0]
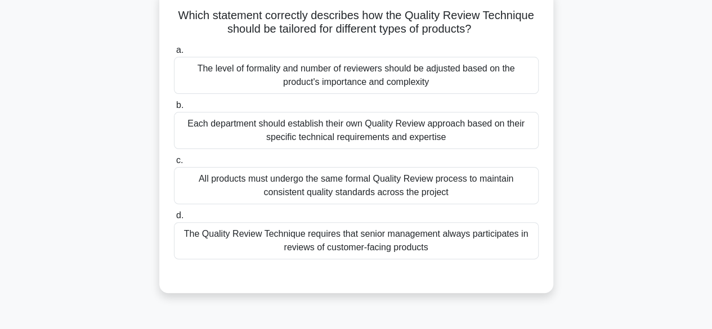
click at [417, 188] on div "All products must undergo the same formal Quality Review process to maintain co…" at bounding box center [356, 185] width 365 height 37
click at [174, 164] on input "c. All products must undergo the same formal Quality Review process to maintain…" at bounding box center [174, 160] width 0 height 7
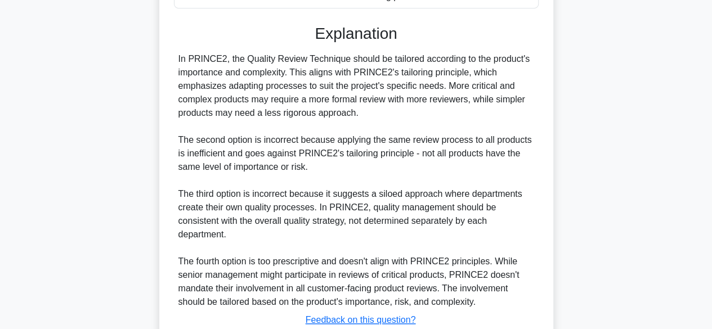
scroll to position [392, 0]
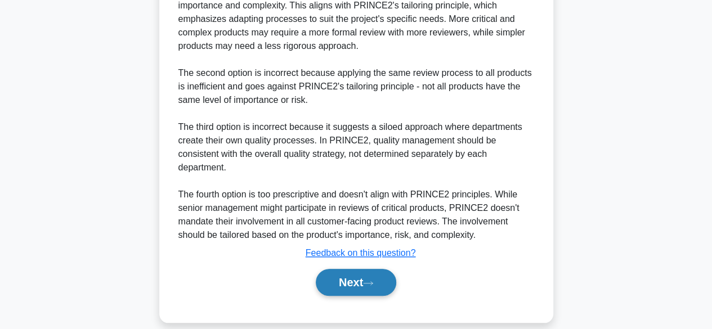
click at [336, 273] on button "Next" at bounding box center [356, 282] width 80 height 27
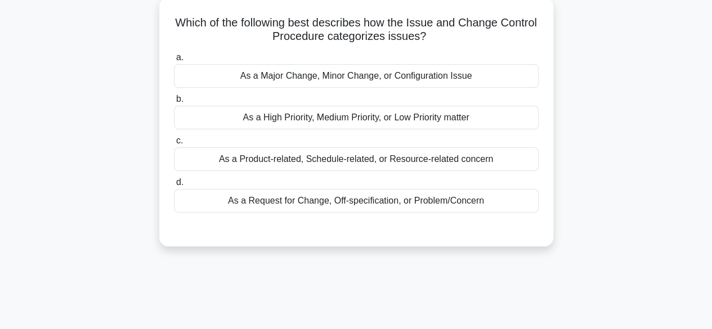
scroll to position [69, 0]
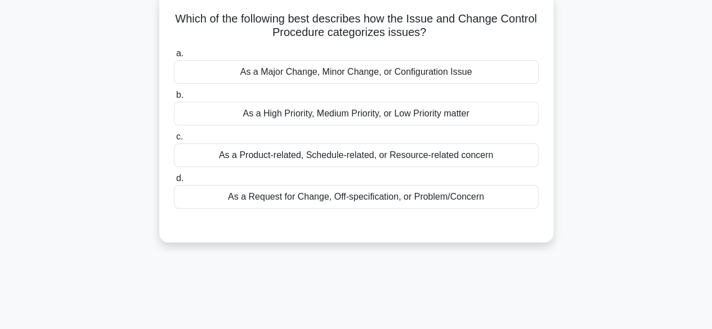
click at [405, 192] on div "As a Request for Change, Off-specification, or Problem/Concern" at bounding box center [356, 197] width 365 height 24
click at [174, 182] on input "d. As a Request for Change, Off-specification, or Problem/Concern" at bounding box center [174, 178] width 0 height 7
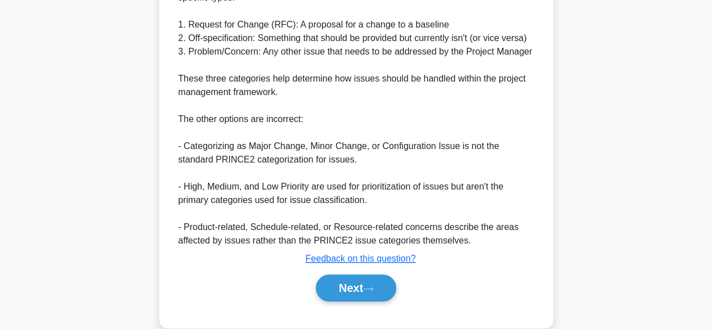
scroll to position [363, 0]
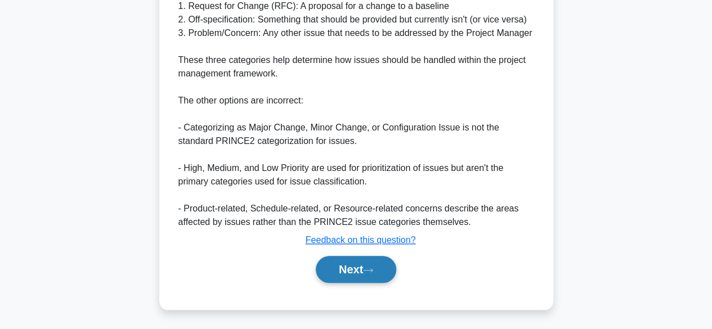
click at [333, 271] on button "Next" at bounding box center [356, 269] width 80 height 27
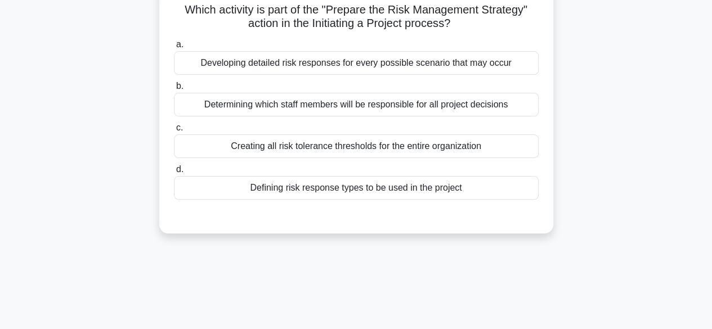
scroll to position [77, 0]
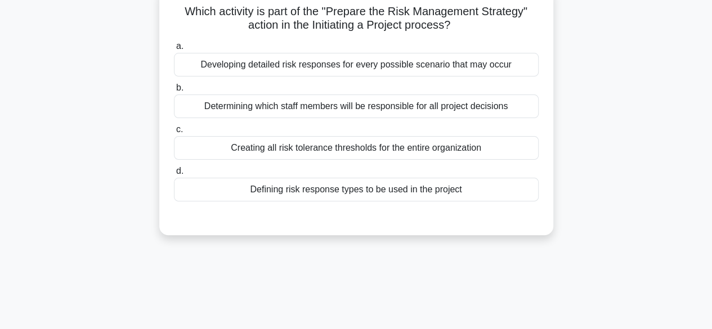
click at [464, 159] on div "a. Developing detailed risk responses for every possible scenario that may occu…" at bounding box center [356, 120] width 378 height 167
click at [459, 151] on div "Creating all risk tolerance thresholds for the entire organization" at bounding box center [356, 148] width 365 height 24
click at [174, 133] on input "c. Creating all risk tolerance thresholds for the entire organization" at bounding box center [174, 129] width 0 height 7
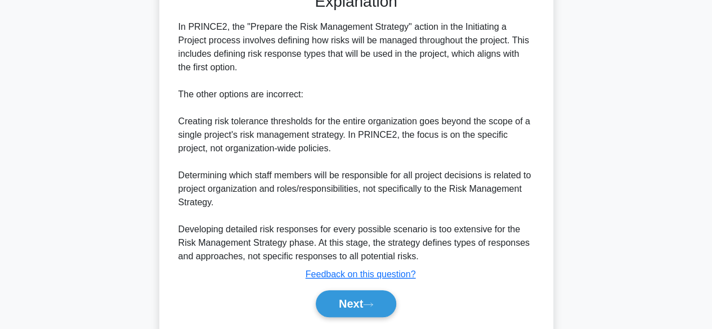
scroll to position [338, 0]
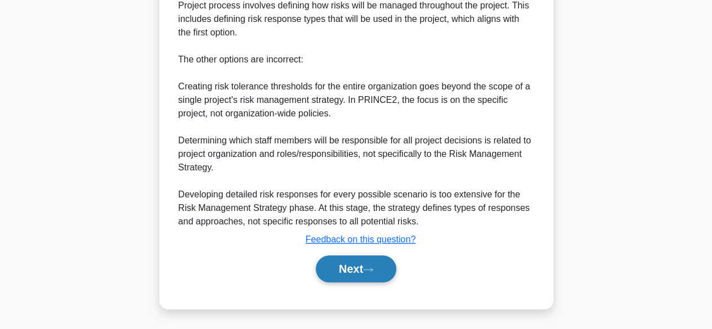
click at [350, 274] on button "Next" at bounding box center [356, 269] width 80 height 27
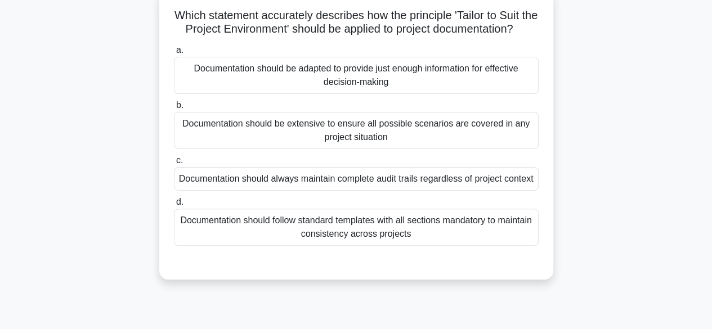
scroll to position [75, 0]
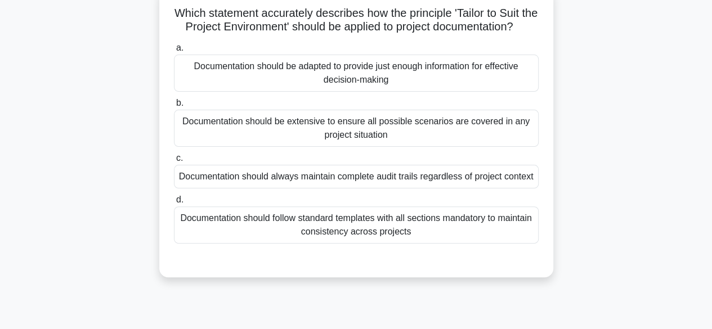
click at [370, 189] on div "Documentation should always maintain complete audit trails regardless of projec…" at bounding box center [356, 177] width 365 height 24
click at [174, 162] on input "c. Documentation should always maintain complete audit trails regardless of pro…" at bounding box center [174, 158] width 0 height 7
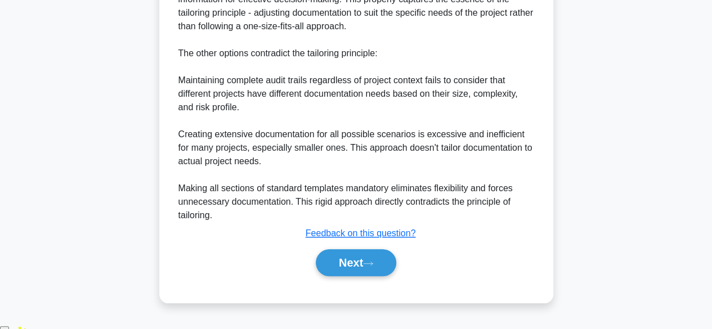
scroll to position [459, 0]
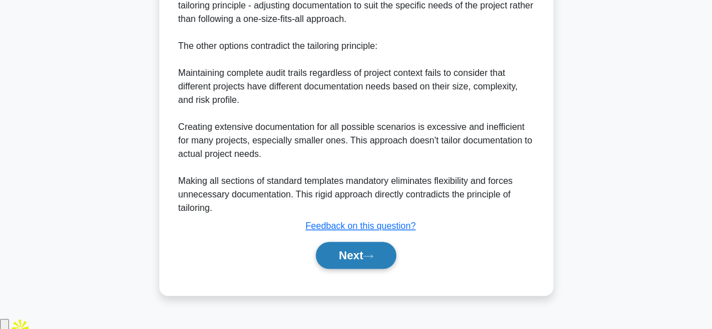
click at [359, 269] on button "Next" at bounding box center [356, 255] width 80 height 27
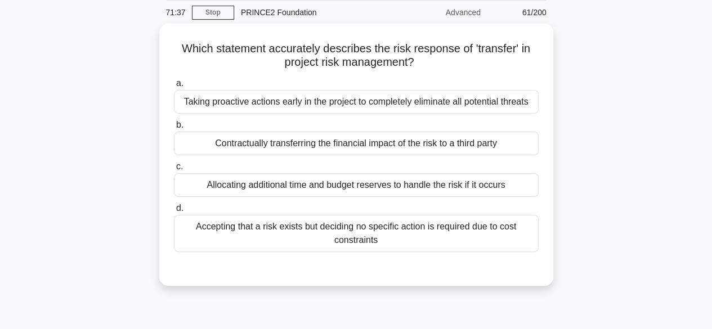
scroll to position [42, 0]
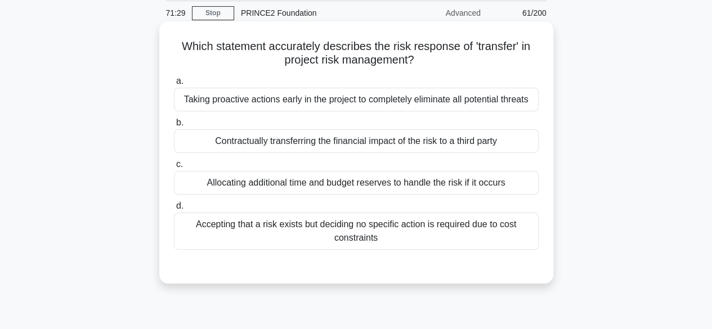
click at [366, 149] on div "Contractually transferring the financial impact of the risk to a third party" at bounding box center [356, 141] width 365 height 24
click at [174, 127] on input "b. Contractually transferring the financial impact of the risk to a third party" at bounding box center [174, 122] width 0 height 7
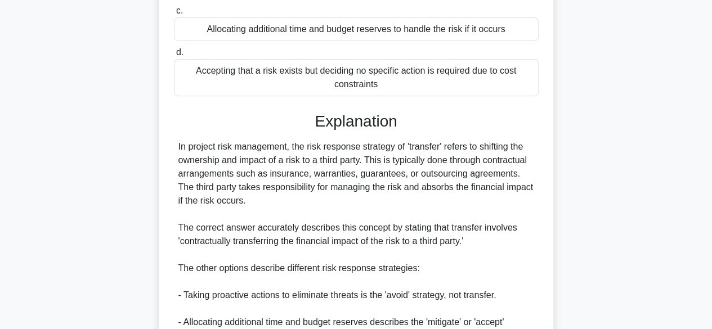
scroll to position [350, 0]
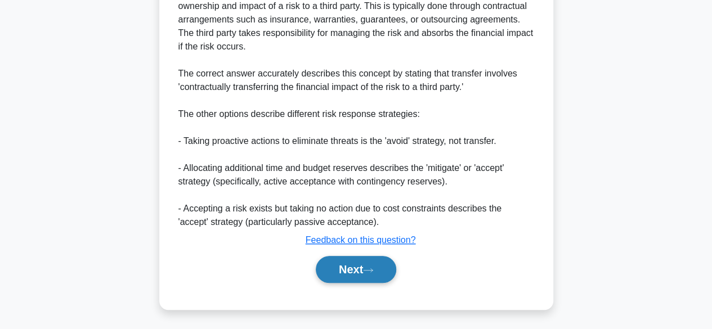
click at [360, 278] on button "Next" at bounding box center [356, 269] width 80 height 27
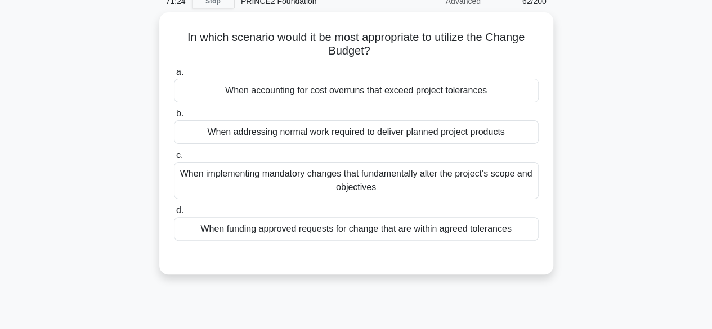
scroll to position [55, 0]
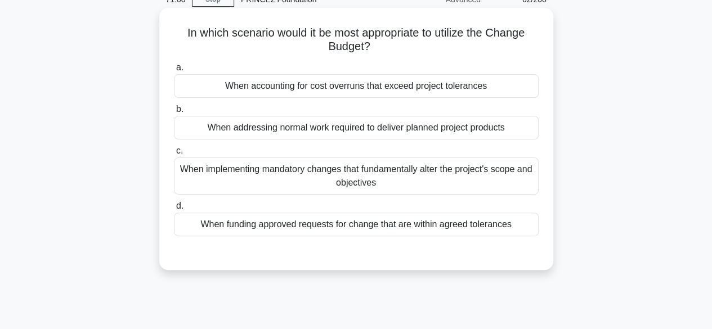
click at [462, 227] on div "When funding approved requests for change that are within agreed tolerances" at bounding box center [356, 225] width 365 height 24
click at [174, 210] on input "d. When funding approved requests for change that are within agreed tolerances" at bounding box center [174, 206] width 0 height 7
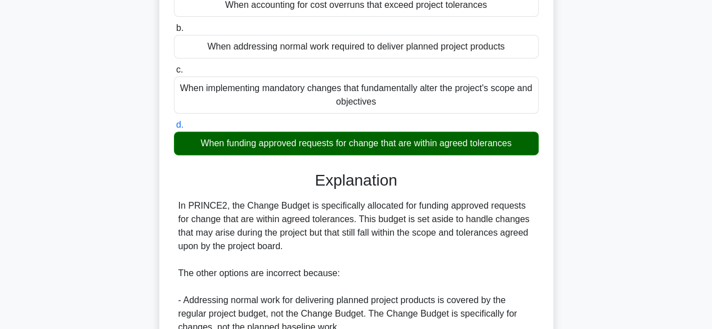
scroll to position [363, 0]
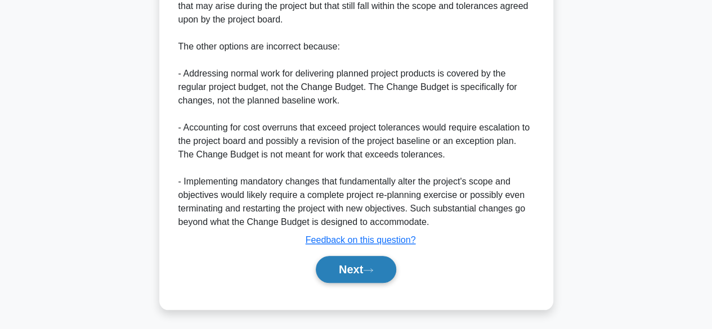
click at [363, 269] on button "Next" at bounding box center [356, 269] width 80 height 27
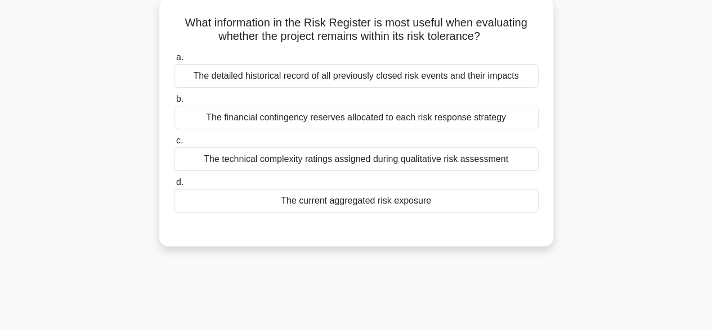
scroll to position [70, 0]
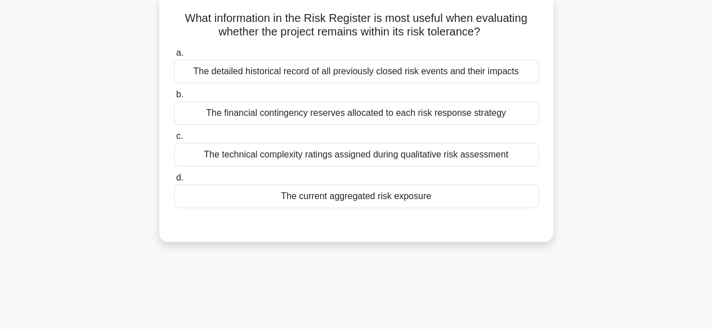
click at [505, 195] on div "The current aggregated risk exposure" at bounding box center [356, 197] width 365 height 24
click at [174, 182] on input "d. The current aggregated risk exposure" at bounding box center [174, 178] width 0 height 7
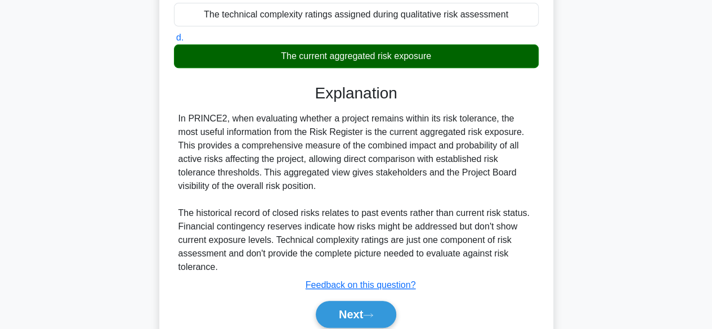
scroll to position [279, 0]
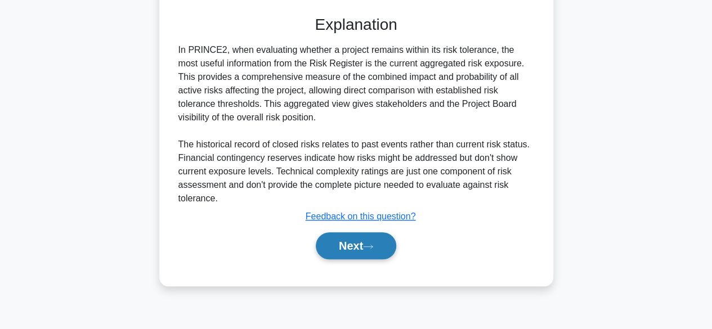
click at [378, 245] on button "Next" at bounding box center [356, 245] width 80 height 27
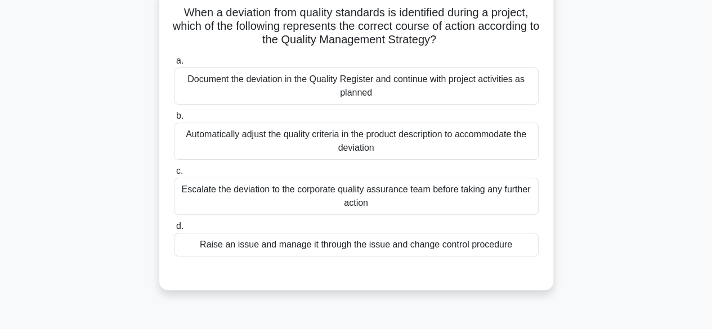
scroll to position [78, 0]
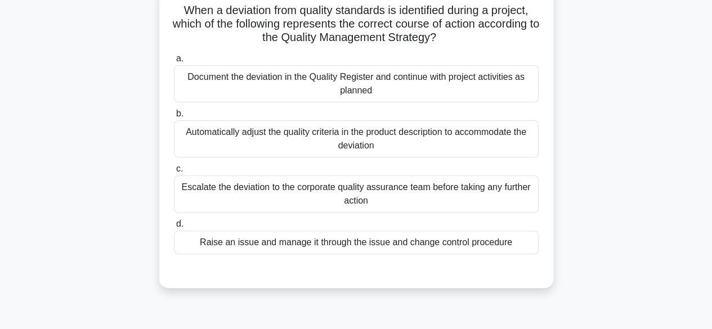
click at [512, 242] on div "Raise an issue and manage it through the issue and change control procedure" at bounding box center [356, 243] width 365 height 24
click at [174, 228] on input "d. Raise an issue and manage it through the issue and change control procedure" at bounding box center [174, 224] width 0 height 7
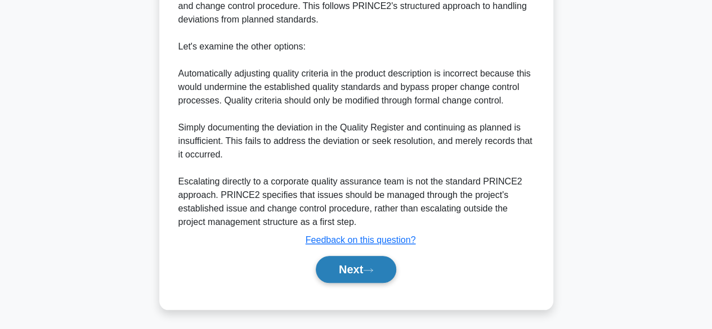
click at [376, 261] on button "Next" at bounding box center [356, 269] width 80 height 27
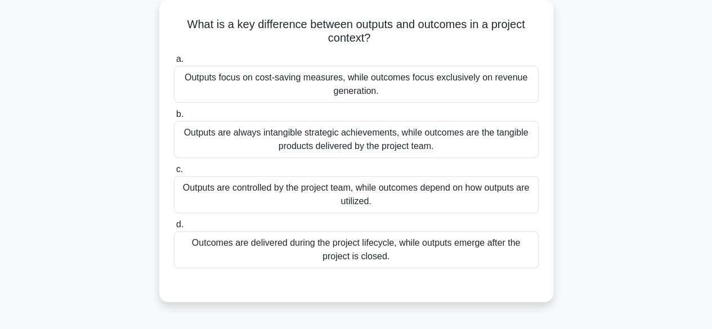
scroll to position [69, 0]
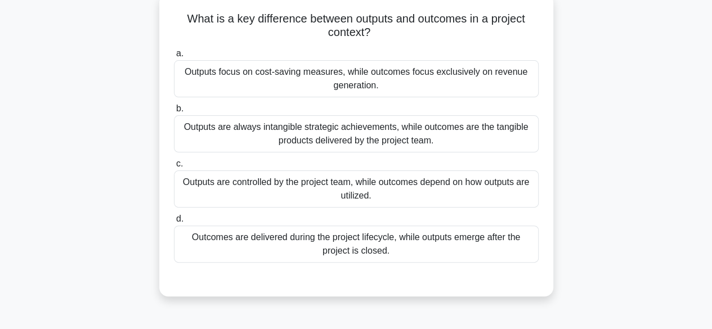
click at [500, 253] on div "Outcomes are delivered during the project lifecycle, while outputs emerge after…" at bounding box center [356, 244] width 365 height 37
click at [174, 223] on input "d. Outcomes are delivered during the project lifecycle, while outputs emerge af…" at bounding box center [174, 219] width 0 height 7
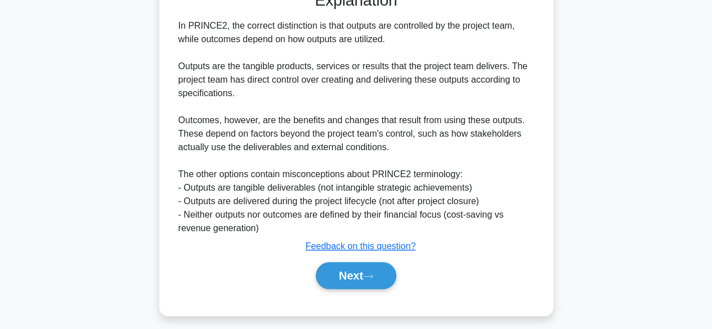
scroll to position [365, 0]
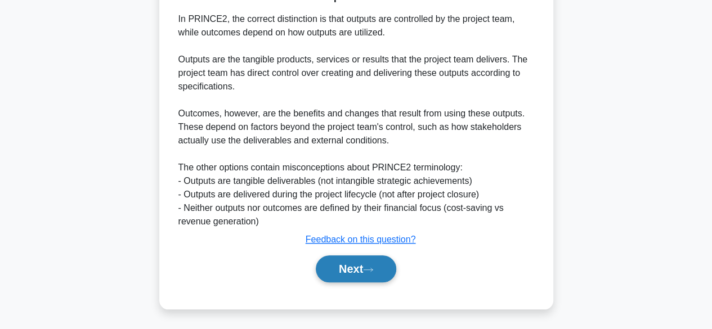
click at [370, 269] on icon at bounding box center [368, 270] width 10 height 6
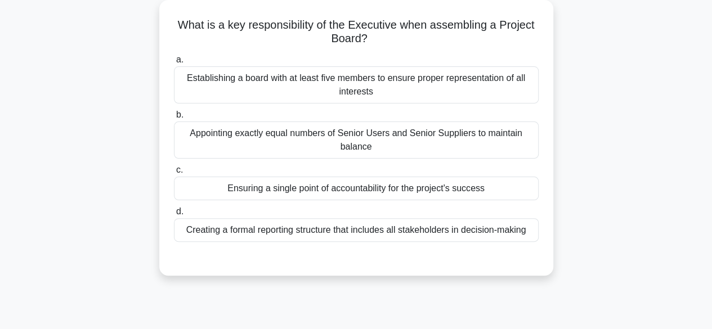
scroll to position [65, 0]
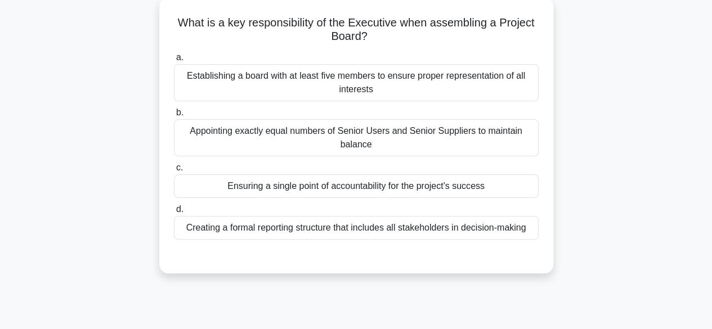
click at [515, 190] on div "Ensuring a single point of accountability for the project's success" at bounding box center [356, 187] width 365 height 24
click at [174, 172] on input "c. Ensuring a single point of accountability for the project's success" at bounding box center [174, 167] width 0 height 7
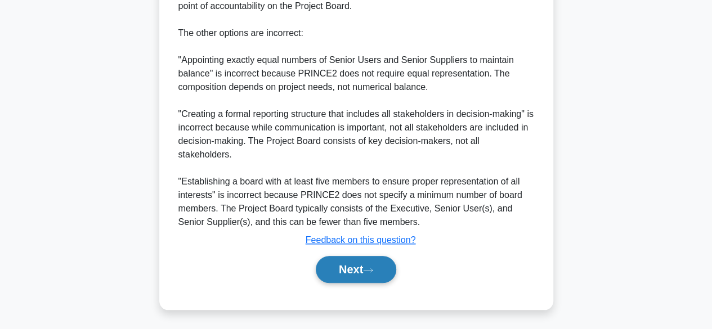
click at [354, 267] on button "Next" at bounding box center [356, 269] width 80 height 27
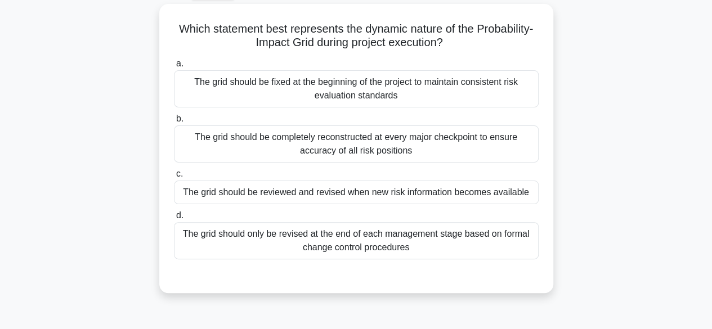
scroll to position [62, 0]
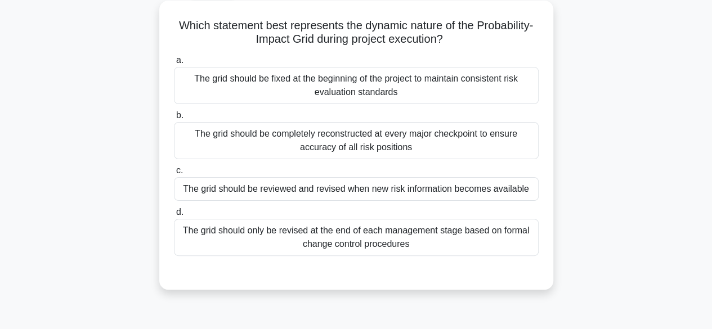
click at [524, 193] on div "The grid should be reviewed and revised when new risk information becomes avail…" at bounding box center [356, 189] width 365 height 24
click at [174, 175] on input "c. The grid should be reviewed and revised when new risk information becomes av…" at bounding box center [174, 170] width 0 height 7
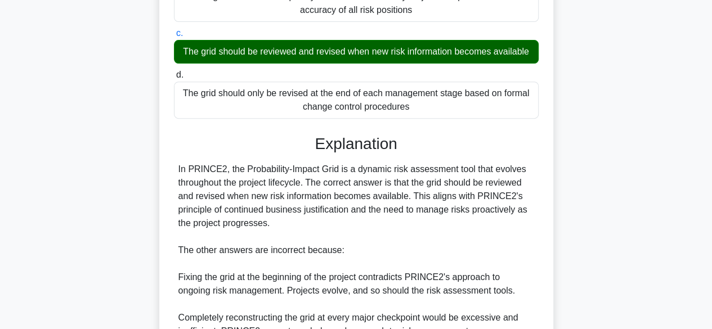
scroll to position [363, 0]
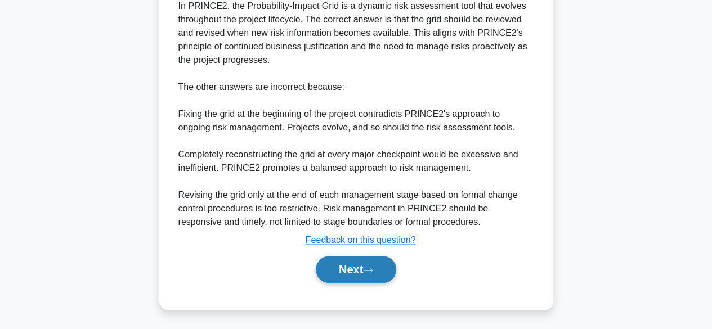
click at [370, 269] on icon at bounding box center [368, 270] width 10 height 6
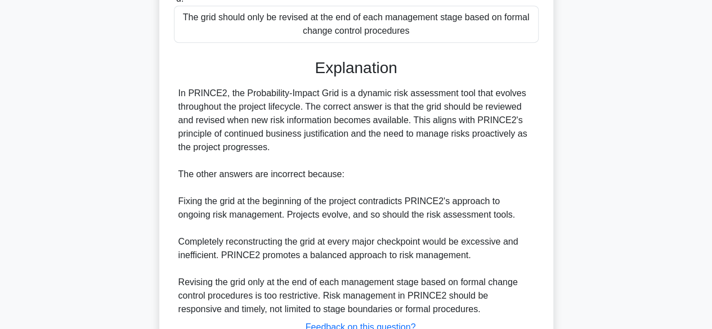
click at [381, 270] on div "69:05 Stop PRINCE2 Foundation Advanced 68/200 Which statement best represents t…" at bounding box center [356, 86] width 642 height 648
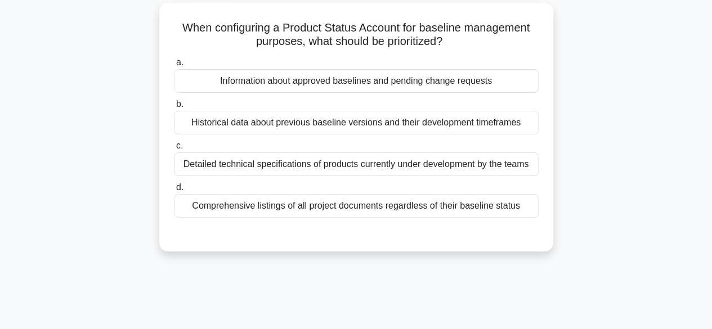
scroll to position [64, 0]
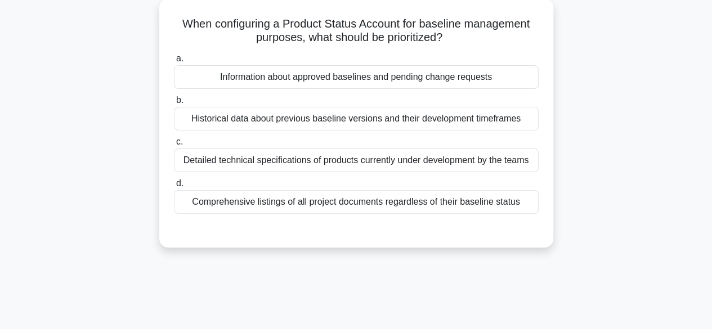
click at [507, 131] on div "Historical data about previous baseline versions and their development timefram…" at bounding box center [356, 119] width 365 height 24
click at [174, 104] on input "b. Historical data about previous baseline versions and their development timef…" at bounding box center [174, 100] width 0 height 7
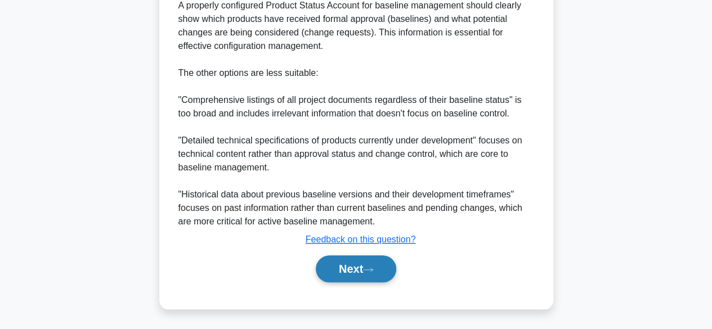
click at [365, 274] on button "Next" at bounding box center [356, 269] width 80 height 27
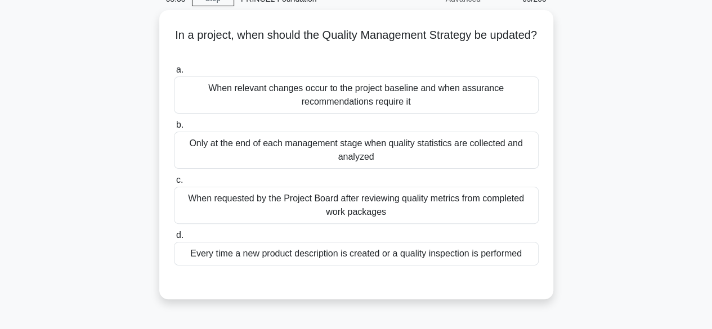
scroll to position [49, 0]
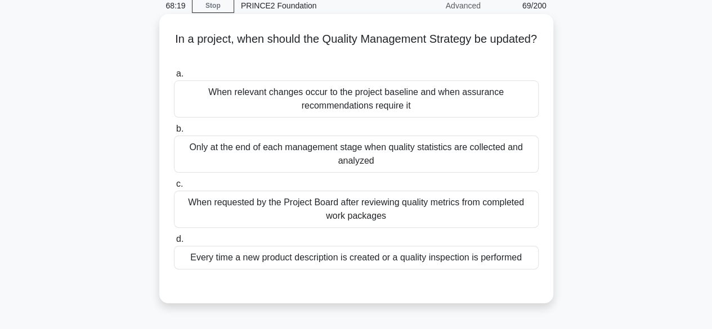
click at [501, 259] on div "Every time a new product description is created or a quality inspection is perf…" at bounding box center [356, 258] width 365 height 24
click at [174, 243] on input "d. Every time a new product description is created or a quality inspection is p…" at bounding box center [174, 239] width 0 height 7
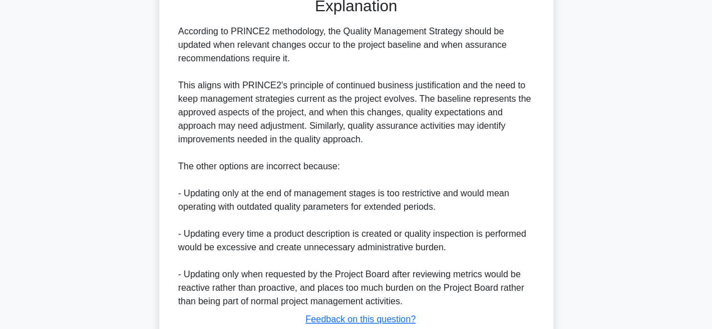
scroll to position [419, 0]
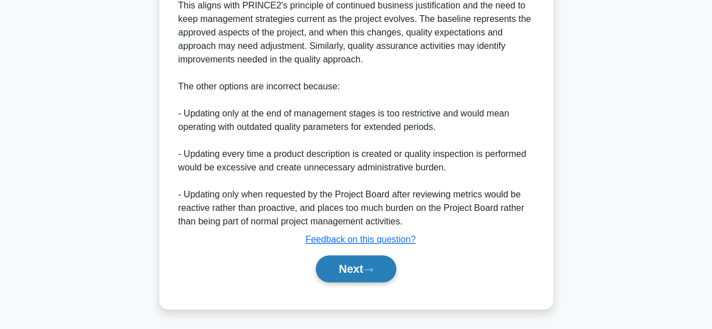
click at [373, 267] on icon at bounding box center [368, 270] width 10 height 6
click at [378, 266] on button "Next" at bounding box center [356, 269] width 80 height 27
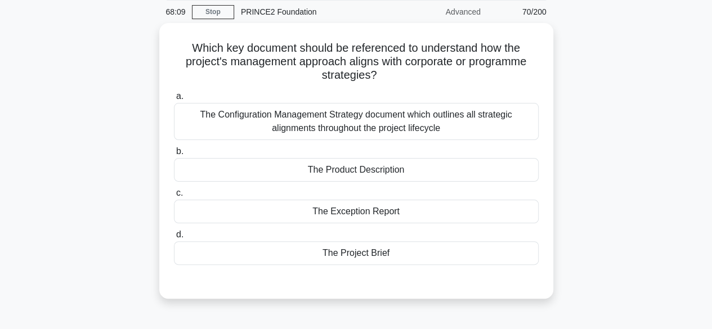
scroll to position [56, 0]
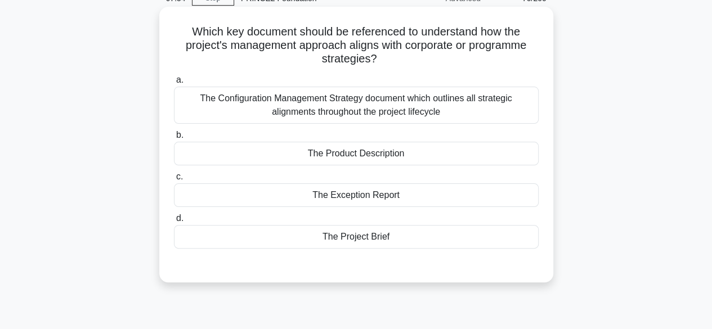
click at [369, 235] on div "The Project Brief" at bounding box center [356, 237] width 365 height 24
click at [174, 222] on input "d. The Project Brief" at bounding box center [174, 218] width 0 height 7
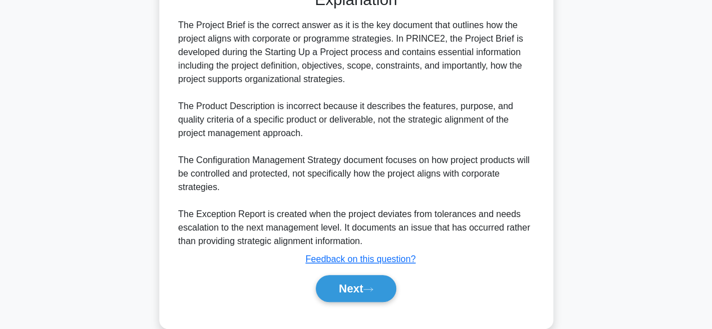
scroll to position [350, 0]
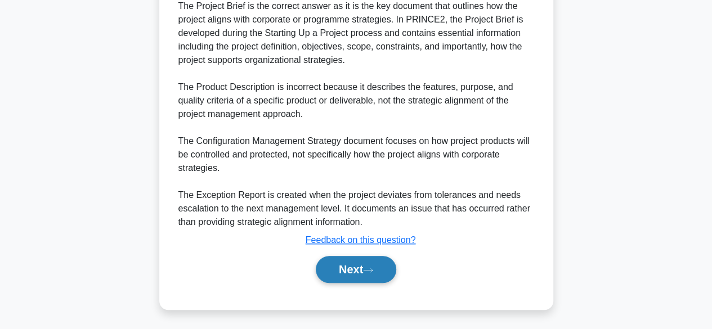
click at [337, 269] on button "Next" at bounding box center [356, 269] width 80 height 27
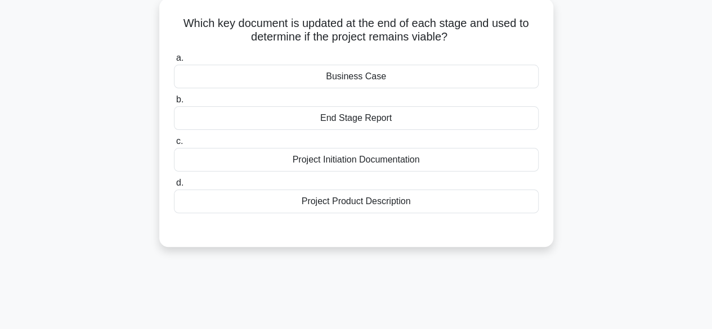
scroll to position [69, 0]
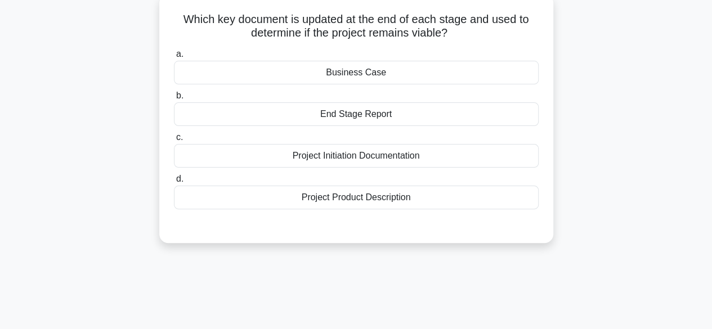
click at [419, 123] on div "End Stage Report" at bounding box center [356, 114] width 365 height 24
click at [174, 100] on input "b. End Stage Report" at bounding box center [174, 95] width 0 height 7
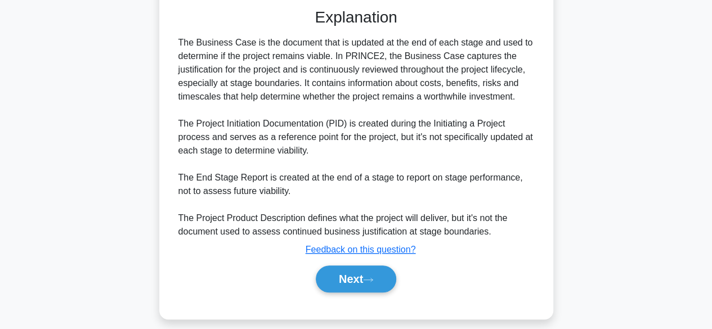
scroll to position [297, 0]
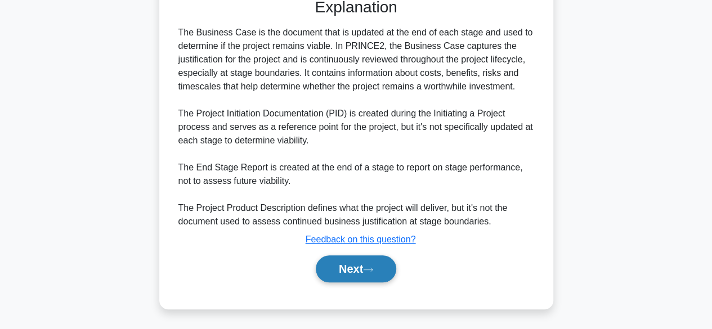
click at [325, 279] on button "Next" at bounding box center [356, 269] width 80 height 27
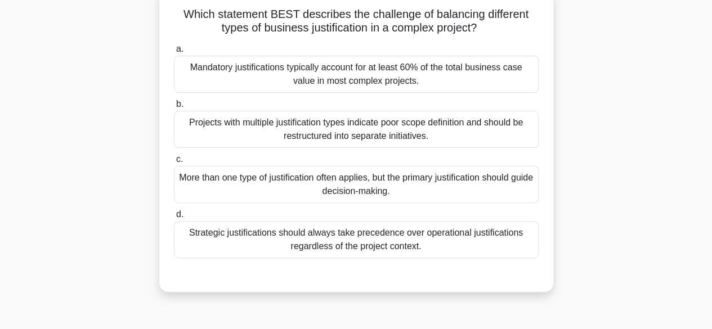
scroll to position [75, 0]
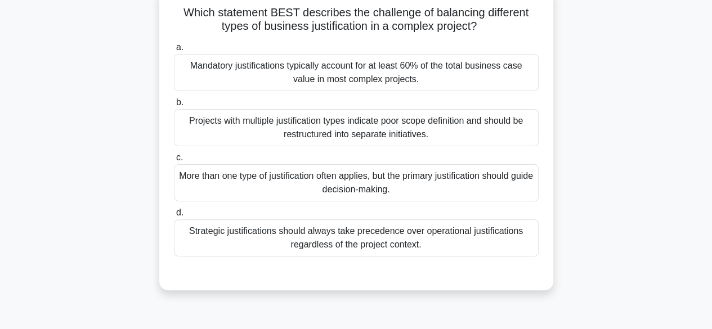
click at [455, 71] on div "Mandatory justifications typically account for at least 60% of the total busine…" at bounding box center [356, 72] width 365 height 37
click at [174, 51] on input "a. Mandatory justifications typically account for at least 60% of the total bus…" at bounding box center [174, 47] width 0 height 7
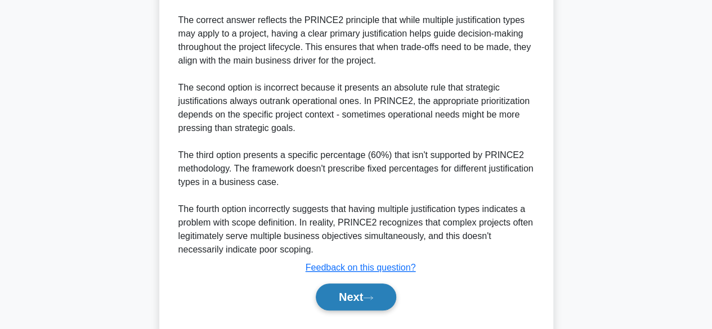
click at [350, 294] on button "Next" at bounding box center [356, 297] width 80 height 27
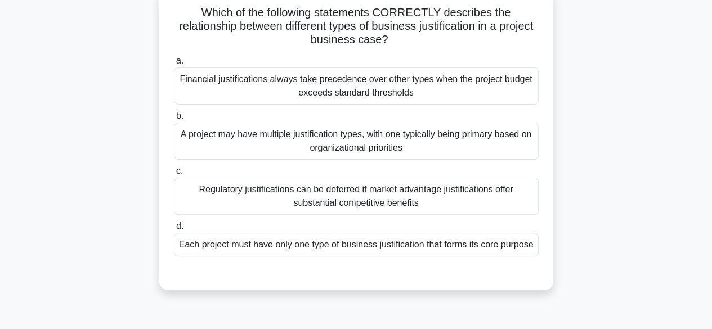
click at [513, 243] on div "Each project must have only one type of business justification that forms its c…" at bounding box center [356, 245] width 365 height 24
click at [174, 230] on input "d. Each project must have only one type of business justification that forms it…" at bounding box center [174, 226] width 0 height 7
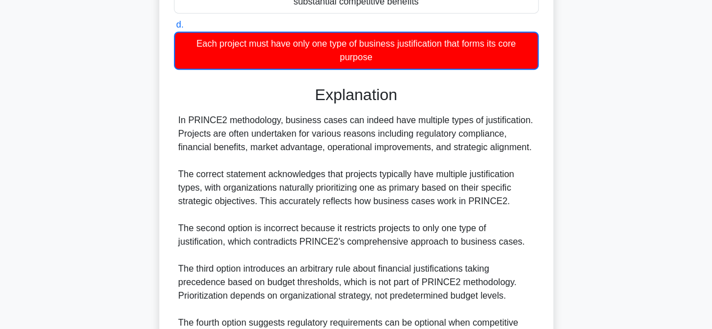
scroll to position [405, 0]
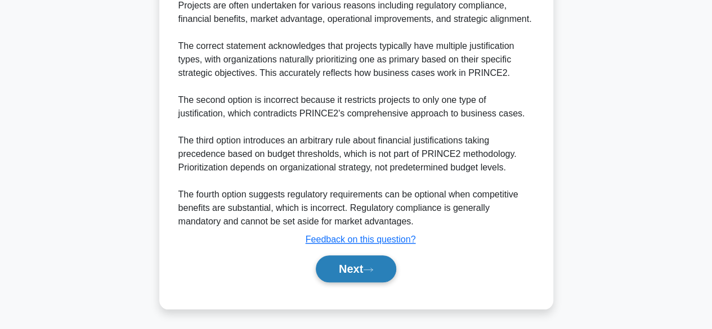
click at [379, 275] on button "Next" at bounding box center [356, 269] width 80 height 27
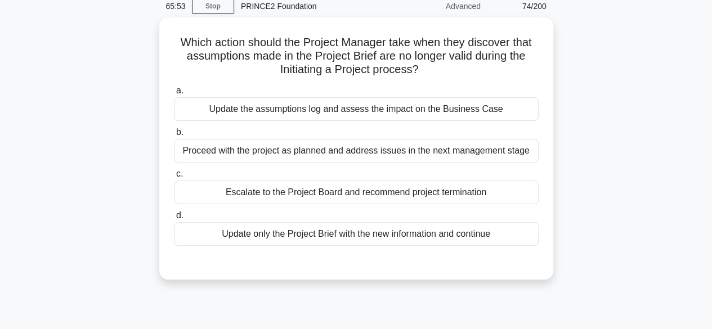
scroll to position [47, 0]
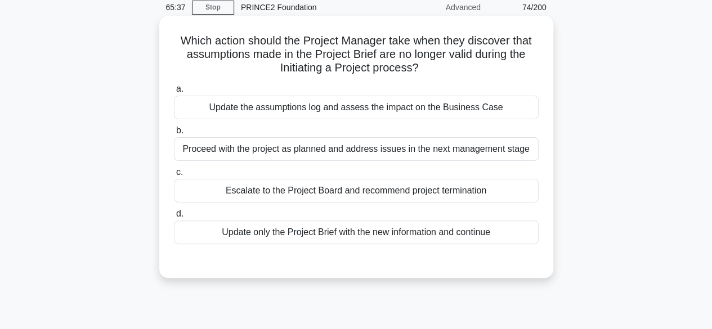
click at [490, 199] on div "Escalate to the Project Board and recommend project termination" at bounding box center [356, 191] width 365 height 24
click at [174, 176] on input "c. Escalate to the Project Board and recommend project termination" at bounding box center [174, 172] width 0 height 7
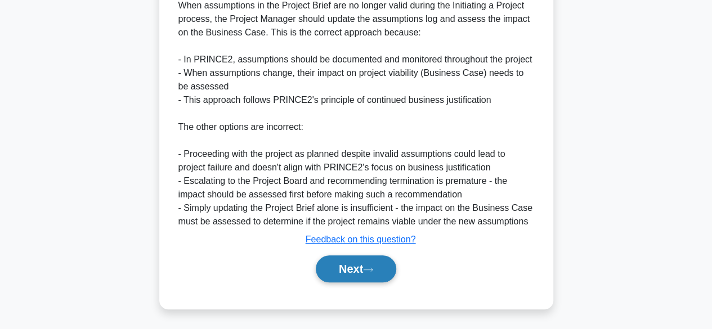
click at [383, 271] on button "Next" at bounding box center [356, 269] width 80 height 27
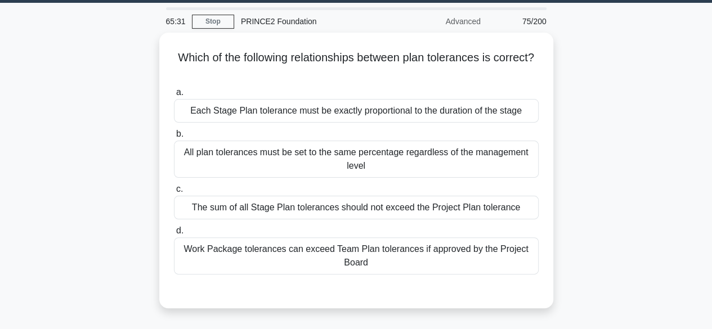
scroll to position [38, 0]
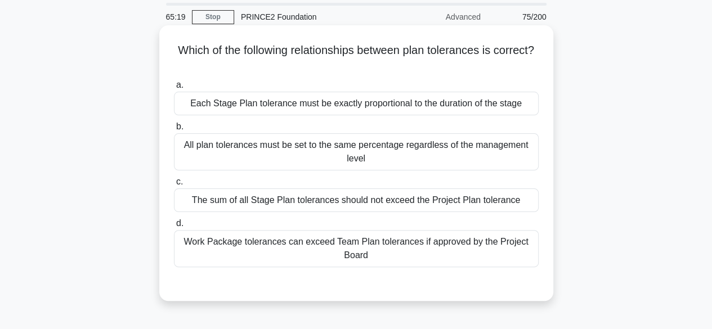
click at [495, 266] on div "Work Package tolerances can exceed Team Plan tolerances if approved by the Proj…" at bounding box center [356, 248] width 365 height 37
click at [174, 227] on input "d. Work Package tolerances can exceed Team Plan tolerances if approved by the P…" at bounding box center [174, 223] width 0 height 7
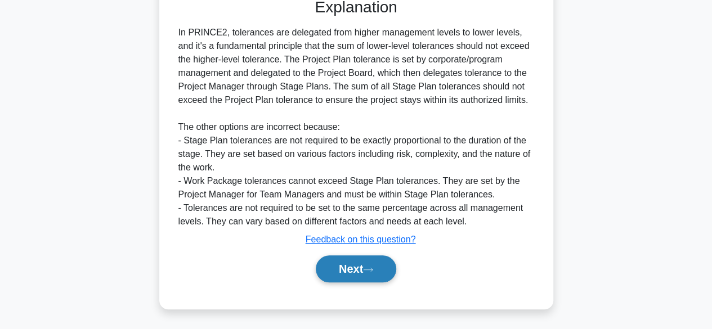
click at [371, 263] on button "Next" at bounding box center [356, 269] width 80 height 27
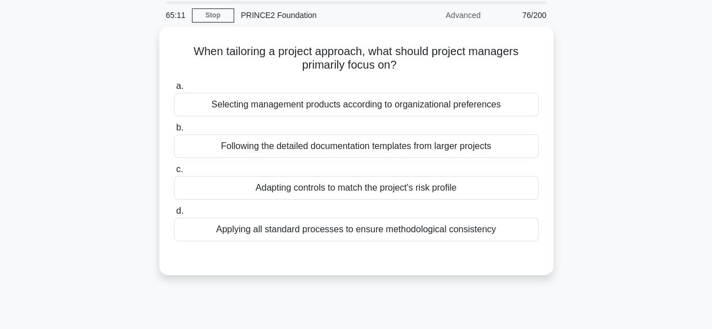
scroll to position [38, 0]
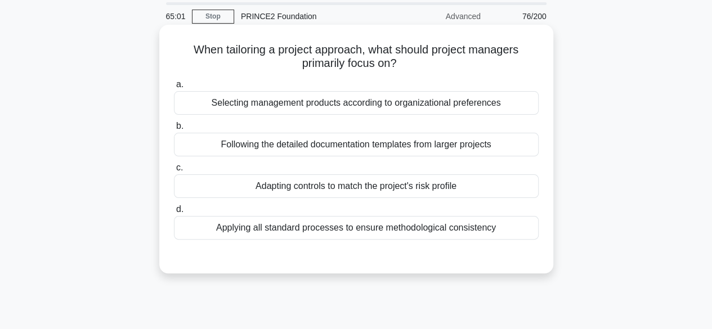
click at [490, 193] on div "Adapting controls to match the project's risk profile" at bounding box center [356, 187] width 365 height 24
click at [174, 172] on input "c. Adapting controls to match the project's risk profile" at bounding box center [174, 167] width 0 height 7
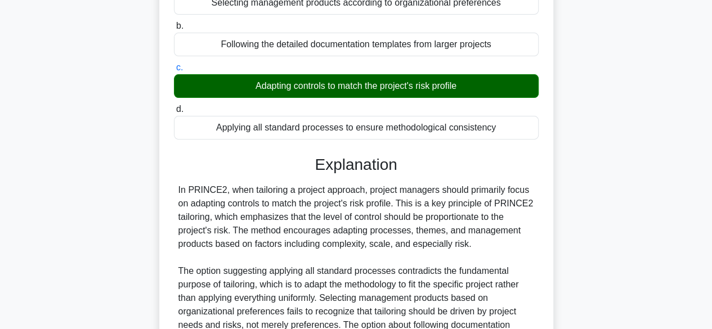
scroll to position [282, 0]
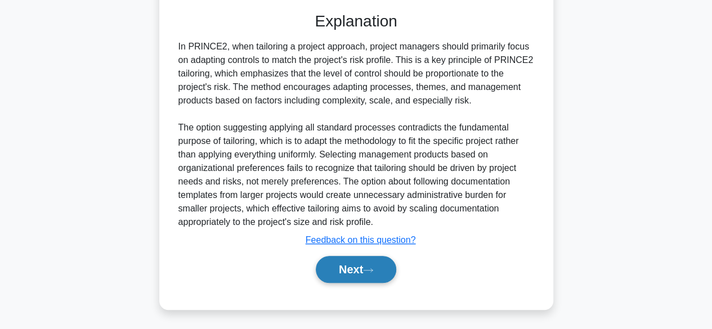
click at [360, 276] on button "Next" at bounding box center [356, 269] width 80 height 27
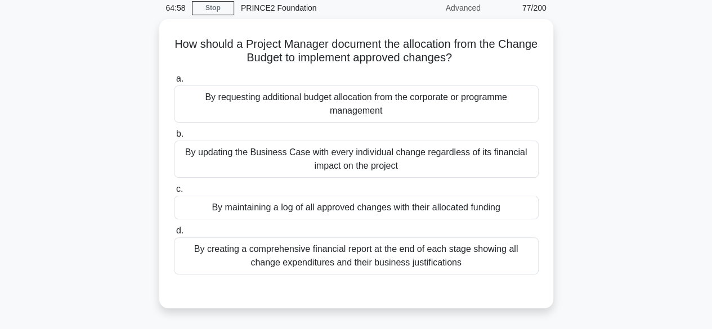
scroll to position [46, 0]
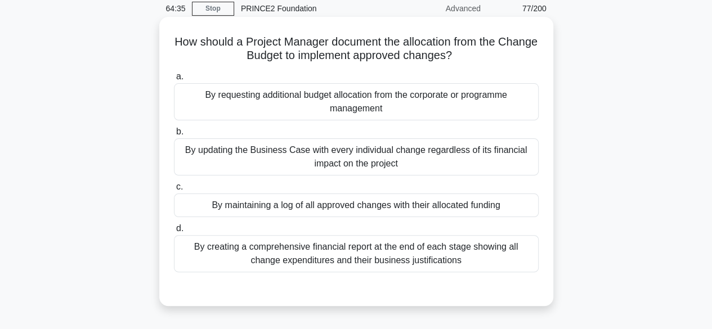
click at [512, 203] on div "By maintaining a log of all approved changes with their allocated funding" at bounding box center [356, 206] width 365 height 24
click at [174, 191] on input "c. By maintaining a log of all approved changes with their allocated funding" at bounding box center [174, 187] width 0 height 7
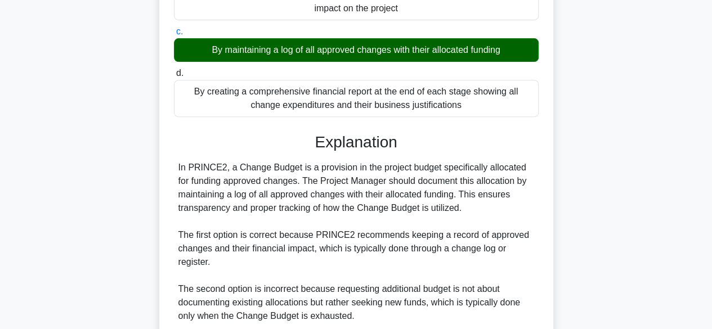
scroll to position [404, 0]
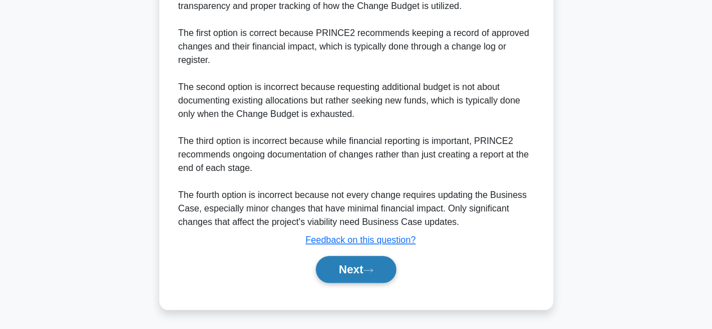
click at [355, 274] on button "Next" at bounding box center [356, 269] width 80 height 27
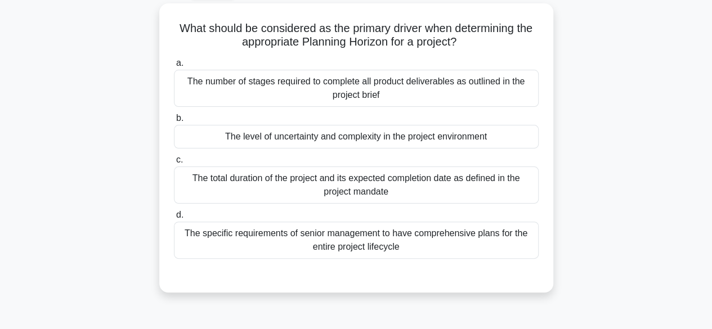
scroll to position [63, 0]
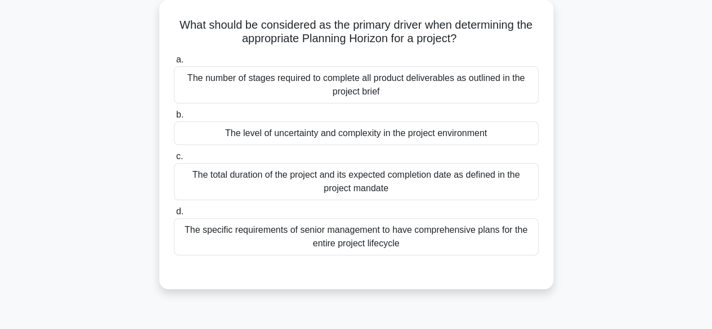
click at [515, 135] on div "The level of uncertainty and complexity in the project environment" at bounding box center [356, 134] width 365 height 24
click at [174, 119] on input "b. The level of uncertainty and complexity in the project environment" at bounding box center [174, 114] width 0 height 7
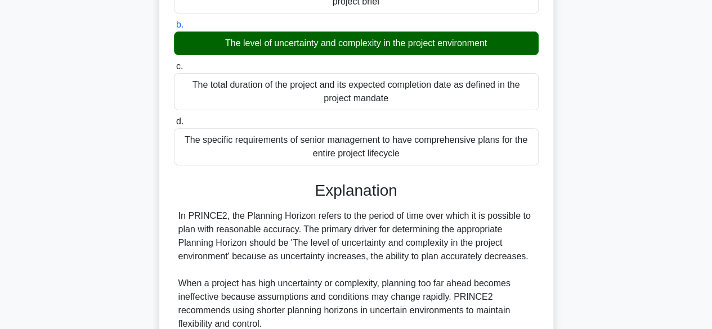
scroll to position [417, 0]
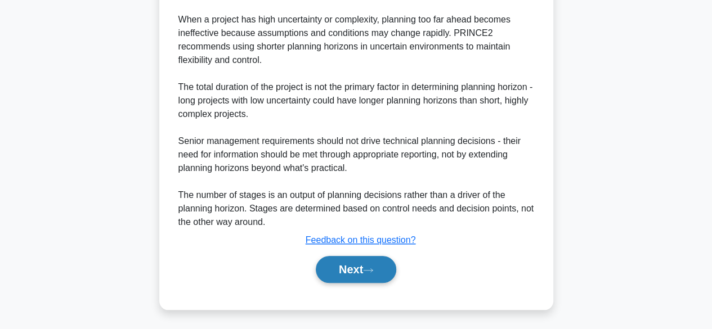
click at [363, 268] on button "Next" at bounding box center [356, 269] width 80 height 27
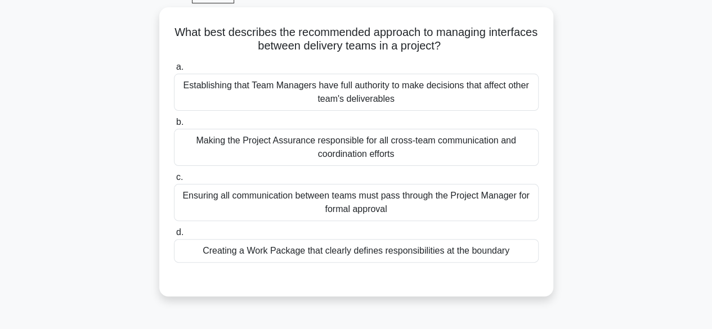
scroll to position [59, 0]
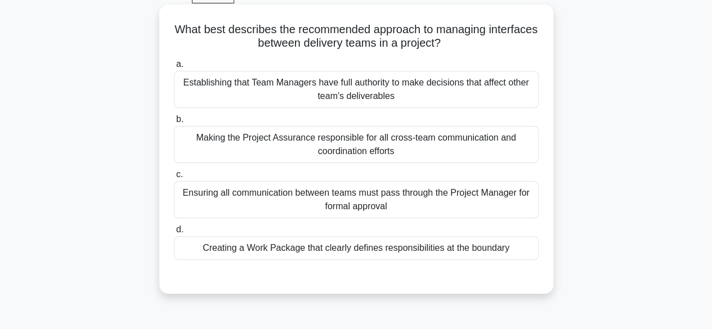
click at [464, 245] on div "Creating a Work Package that clearly defines responsibilities at the boundary" at bounding box center [356, 248] width 365 height 24
click at [174, 234] on input "d. Creating a Work Package that clearly defines responsibilities at the boundary" at bounding box center [174, 229] width 0 height 7
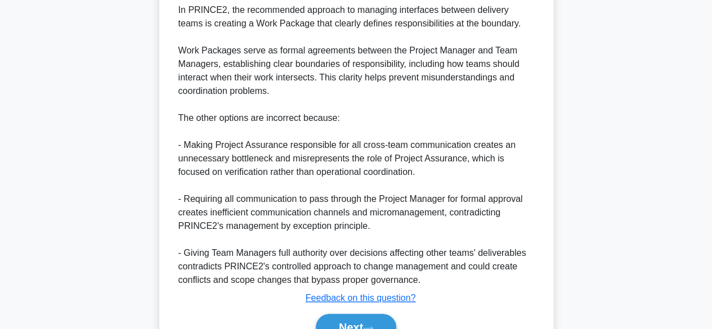
scroll to position [417, 0]
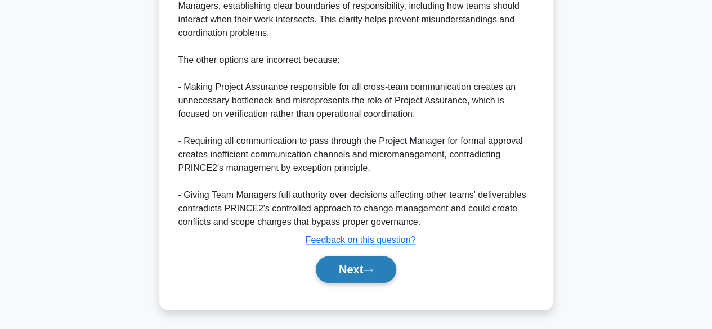
click at [379, 279] on button "Next" at bounding box center [356, 269] width 80 height 27
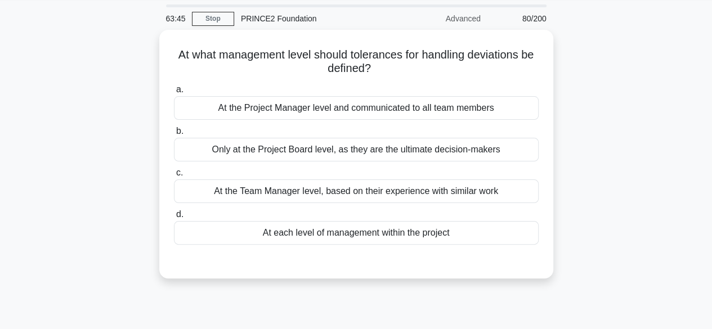
scroll to position [37, 0]
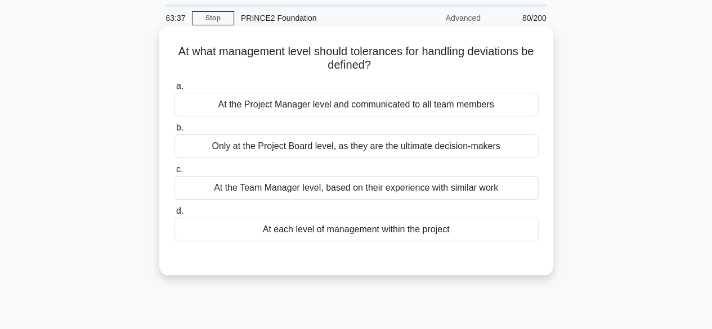
click at [426, 227] on div "At each level of management within the project" at bounding box center [356, 230] width 365 height 24
click at [174, 215] on input "d. At each level of management within the project" at bounding box center [174, 211] width 0 height 7
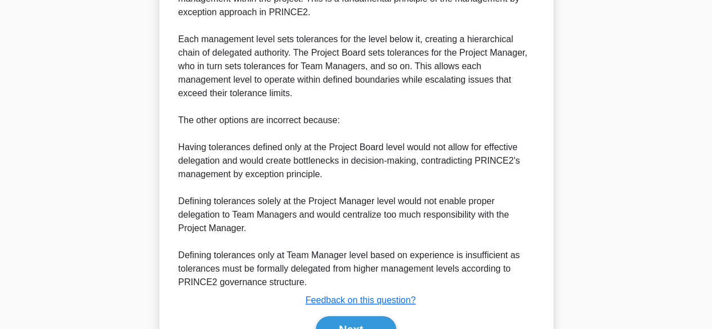
scroll to position [404, 0]
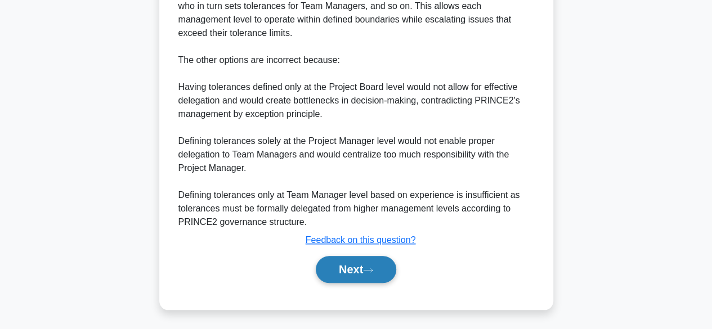
click at [349, 260] on button "Next" at bounding box center [356, 269] width 80 height 27
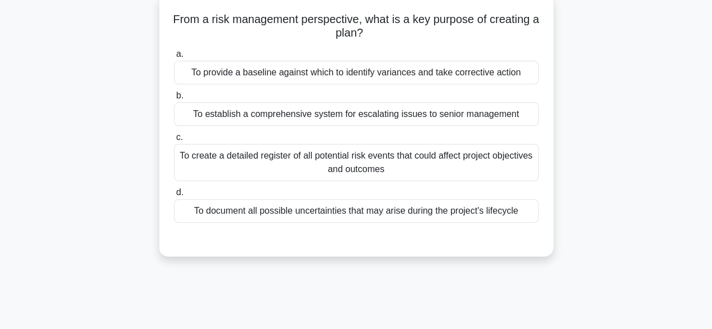
scroll to position [65, 0]
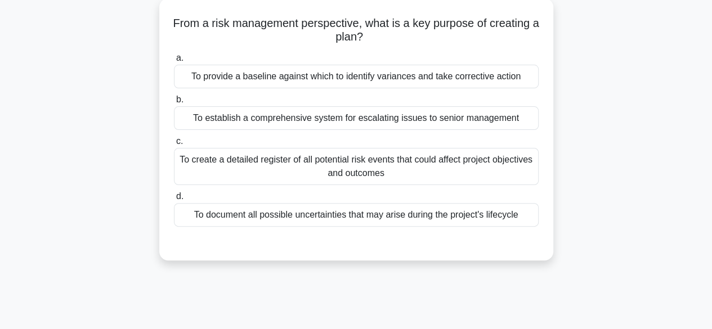
click at [213, 117] on div "To establish a comprehensive system for escalating issues to senior management" at bounding box center [356, 118] width 365 height 24
click at [174, 104] on input "b. To establish a comprehensive system for escalating issues to senior manageme…" at bounding box center [174, 99] width 0 height 7
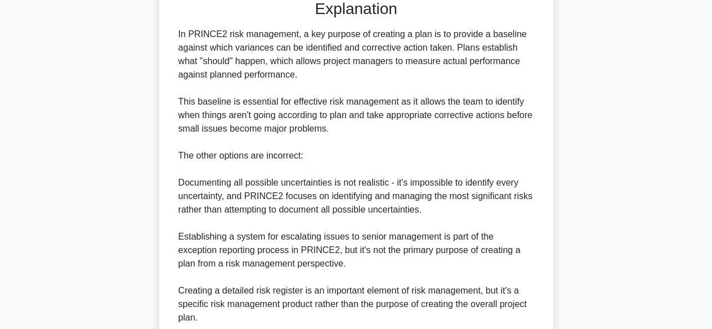
scroll to position [405, 0]
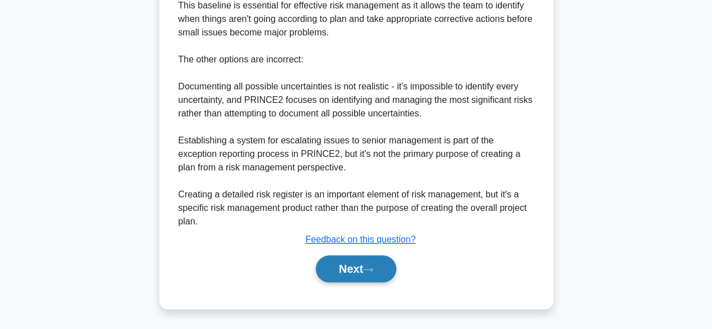
click at [346, 271] on button "Next" at bounding box center [356, 269] width 80 height 27
click at [359, 275] on button "Next" at bounding box center [356, 269] width 80 height 27
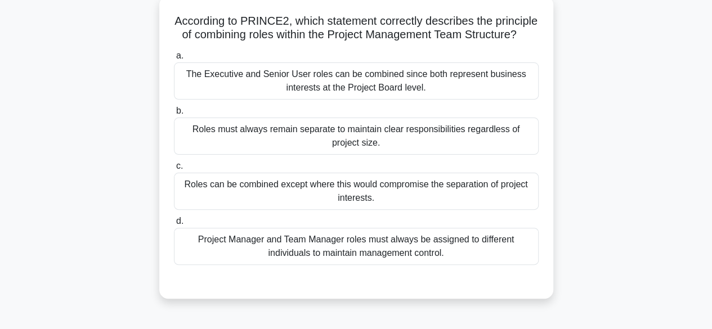
scroll to position [74, 0]
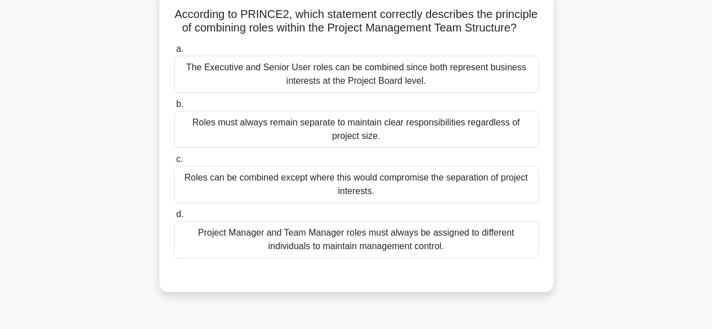
click at [293, 256] on div "Project Manager and Team Manager roles must always be assigned to different ind…" at bounding box center [356, 239] width 365 height 37
click at [174, 218] on input "d. Project Manager and Team Manager roles must always be assigned to different …" at bounding box center [174, 214] width 0 height 7
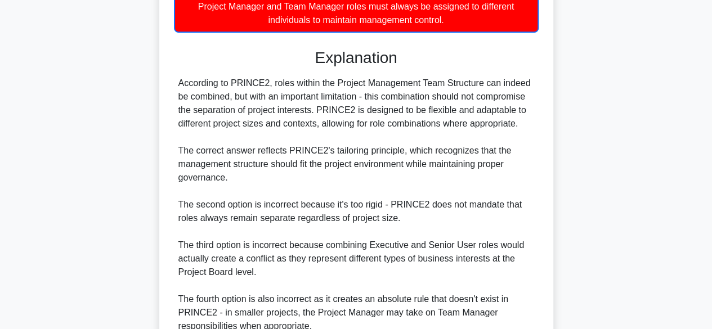
scroll to position [419, 0]
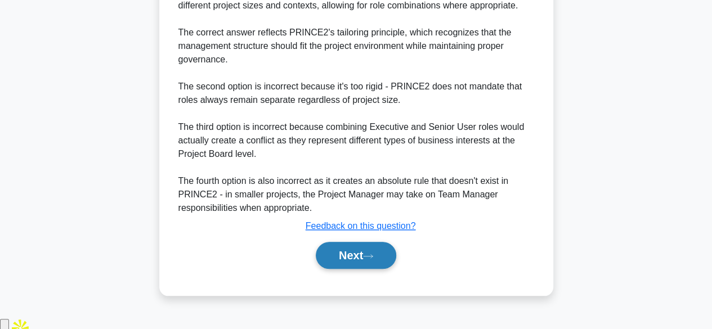
click at [371, 269] on button "Next" at bounding box center [356, 255] width 80 height 27
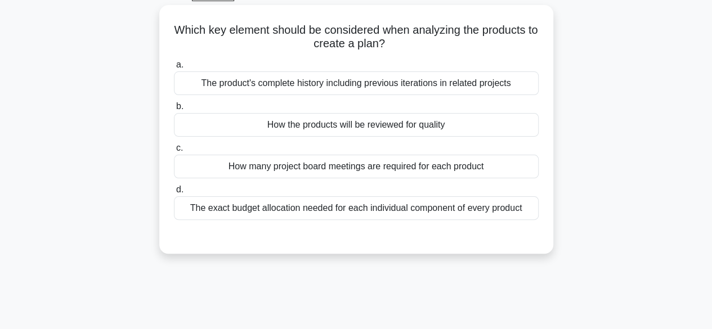
scroll to position [62, 0]
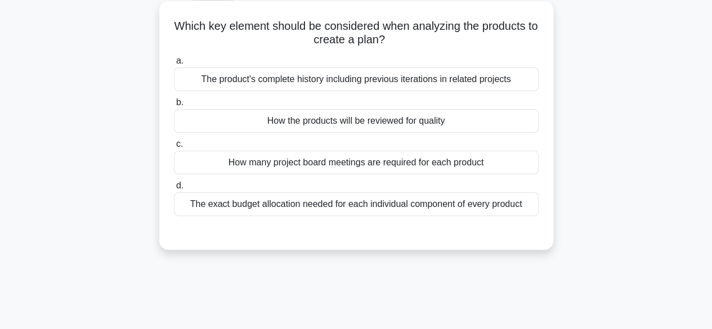
click at [191, 120] on div "How the products will be reviewed for quality" at bounding box center [356, 121] width 365 height 24
click at [174, 106] on input "b. How the products will be reviewed for quality" at bounding box center [174, 102] width 0 height 7
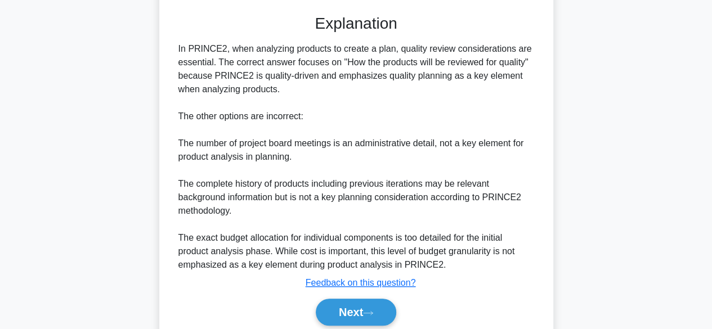
scroll to position [323, 0]
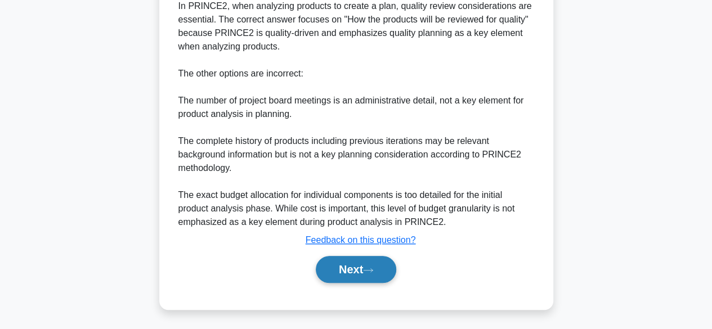
click at [348, 274] on button "Next" at bounding box center [356, 269] width 80 height 27
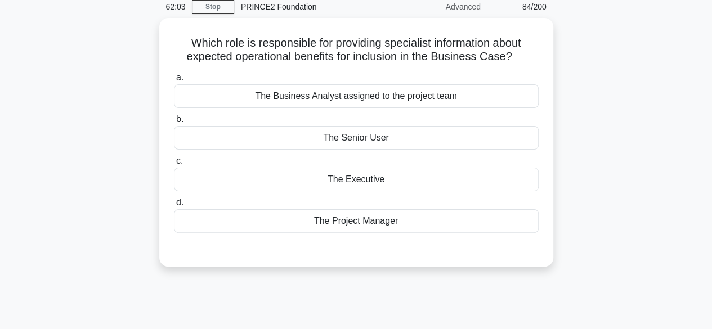
scroll to position [52, 0]
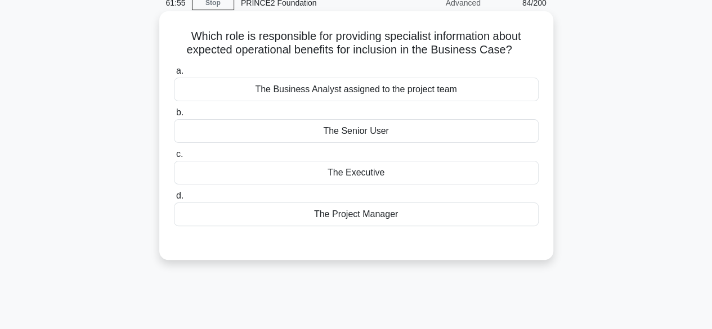
click at [191, 172] on div "The Executive" at bounding box center [356, 173] width 365 height 24
click at [174, 158] on input "c. The Executive" at bounding box center [174, 154] width 0 height 7
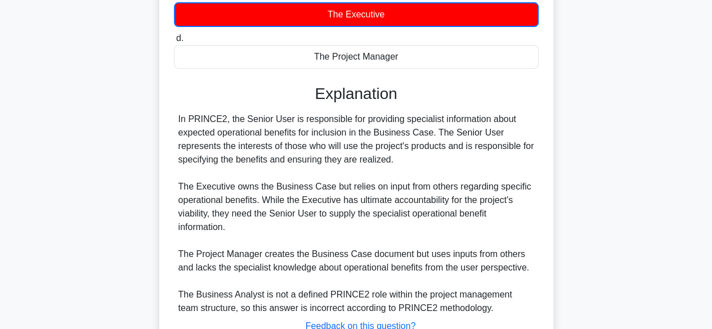
scroll to position [297, 0]
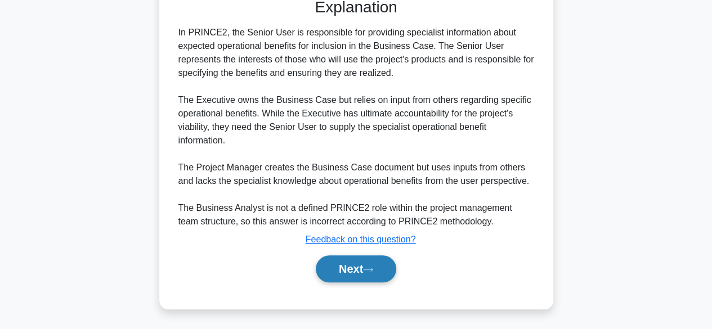
click at [359, 262] on button "Next" at bounding box center [356, 269] width 80 height 27
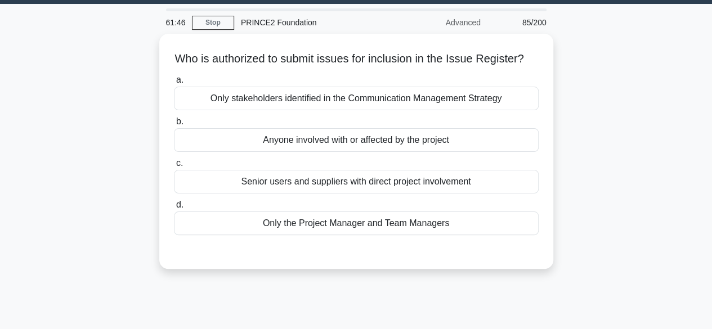
scroll to position [37, 0]
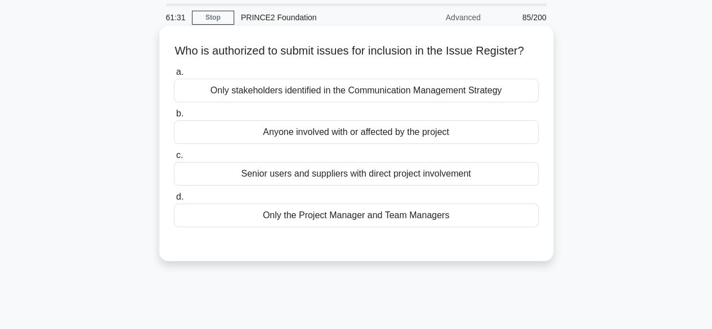
click at [198, 142] on div "Anyone involved with or affected by the project" at bounding box center [356, 132] width 365 height 24
click at [174, 118] on input "b. Anyone involved with or affected by the project" at bounding box center [174, 113] width 0 height 7
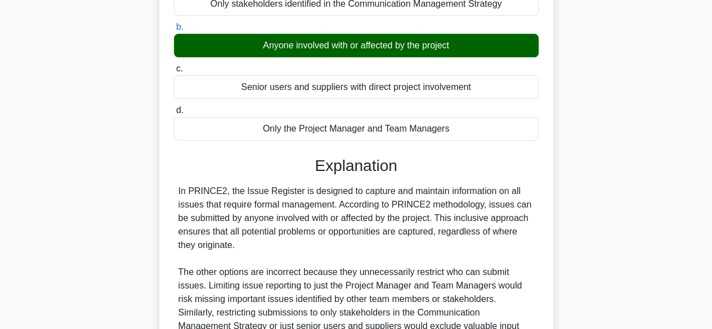
scroll to position [279, 0]
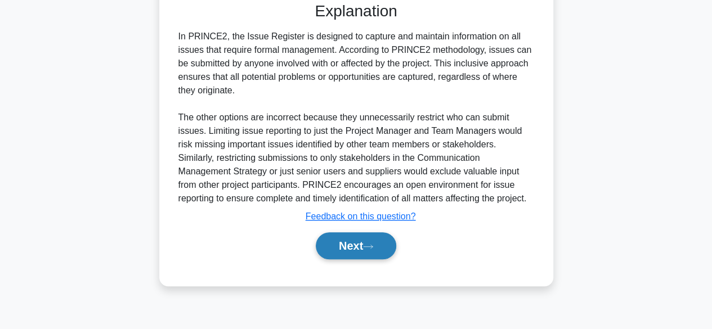
click at [352, 260] on button "Next" at bounding box center [356, 245] width 80 height 27
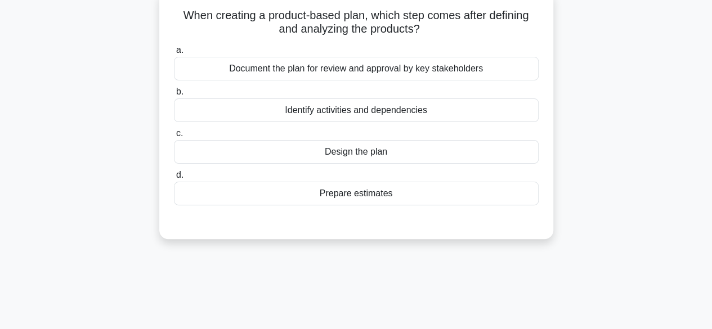
scroll to position [75, 0]
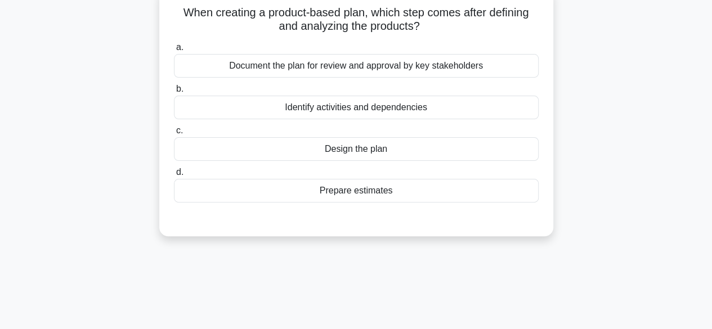
click at [265, 108] on div "Identify activities and dependencies" at bounding box center [356, 108] width 365 height 24
click at [174, 93] on input "b. Identify activities and dependencies" at bounding box center [174, 89] width 0 height 7
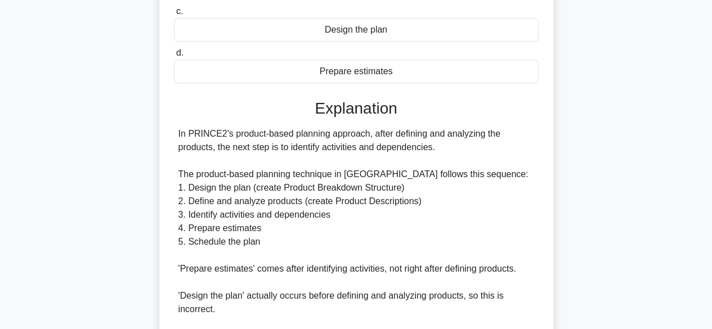
scroll to position [336, 0]
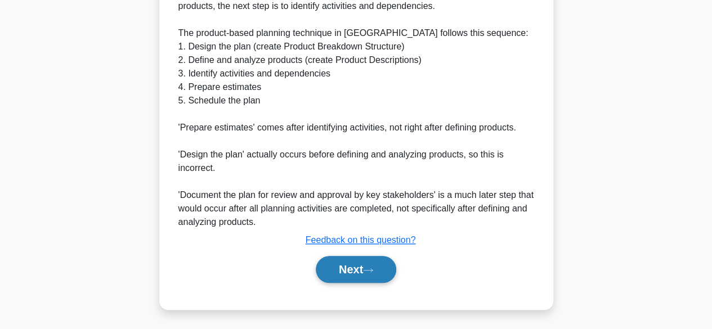
click at [341, 269] on button "Next" at bounding box center [356, 269] width 80 height 27
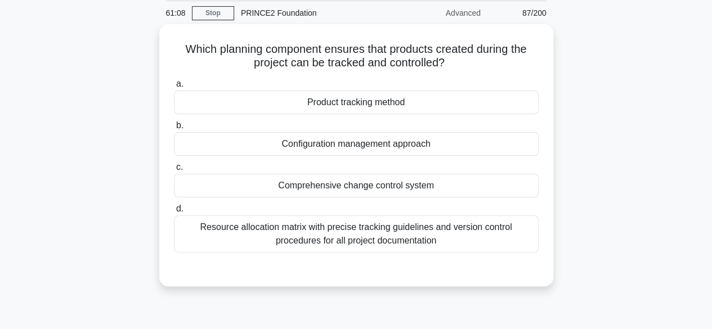
scroll to position [44, 0]
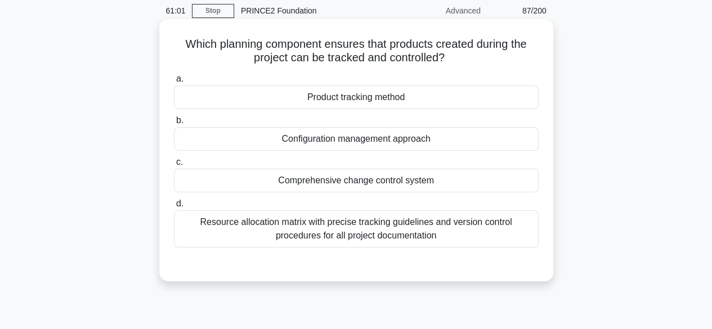
click at [206, 108] on div "Product tracking method" at bounding box center [356, 98] width 365 height 24
click at [174, 83] on input "a. Product tracking method" at bounding box center [174, 78] width 0 height 7
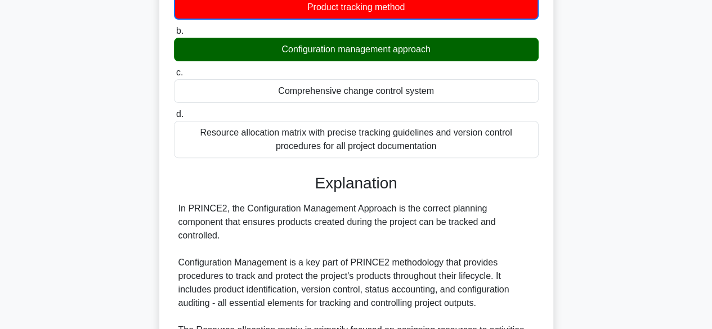
scroll to position [338, 0]
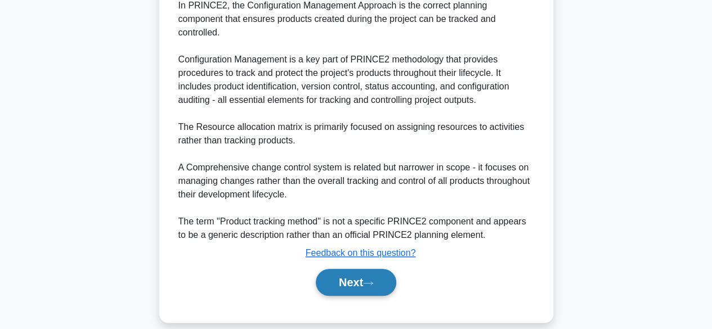
click at [351, 271] on button "Next" at bounding box center [356, 282] width 80 height 27
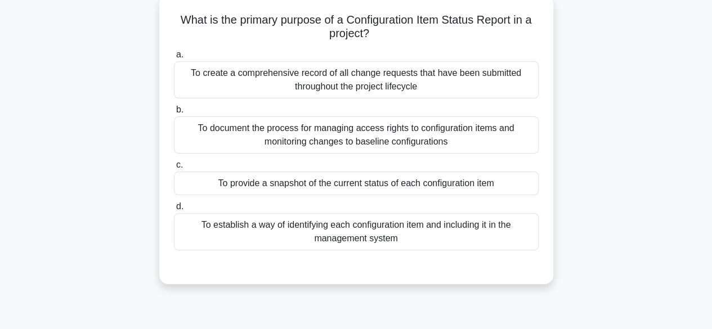
scroll to position [69, 0]
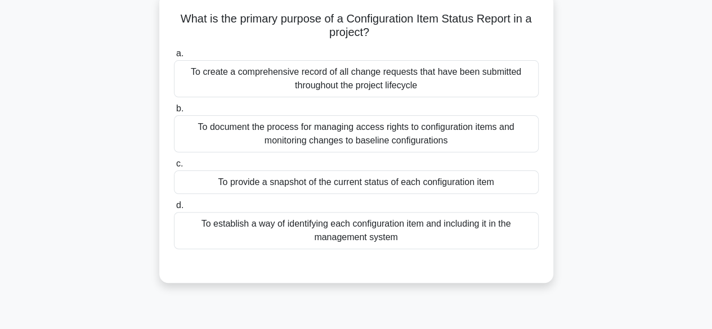
click at [232, 180] on div "To provide a snapshot of the current status of each configuration item" at bounding box center [356, 183] width 365 height 24
click at [174, 168] on input "c. To provide a snapshot of the current status of each configuration item" at bounding box center [174, 163] width 0 height 7
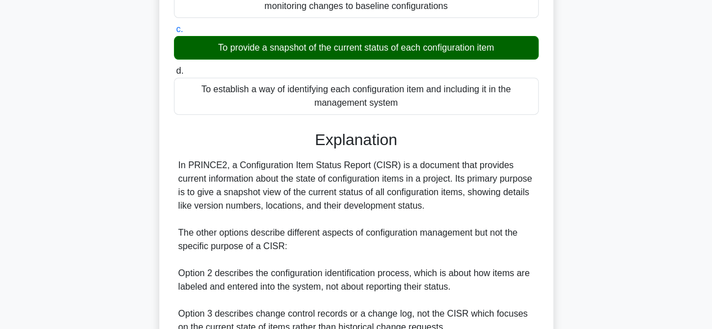
scroll to position [350, 0]
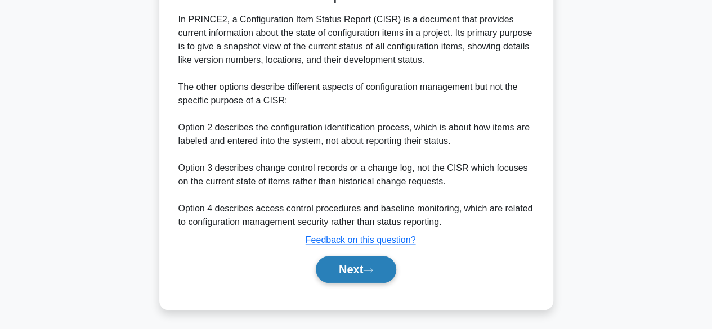
click at [361, 278] on button "Next" at bounding box center [356, 269] width 80 height 27
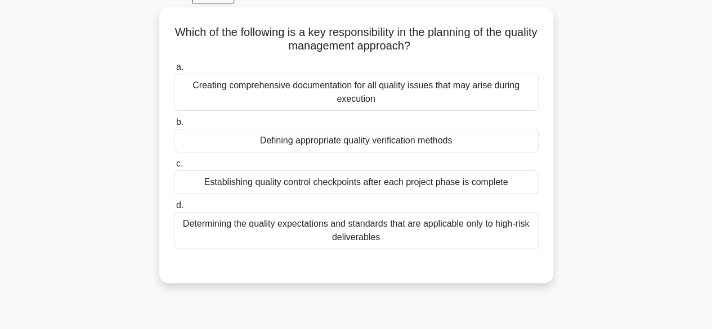
scroll to position [65, 0]
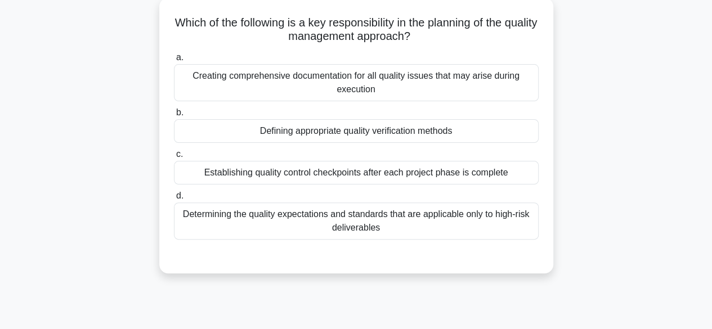
click at [222, 132] on div "Defining appropriate quality verification methods" at bounding box center [356, 131] width 365 height 24
click at [174, 117] on input "b. Defining appropriate quality verification methods" at bounding box center [174, 112] width 0 height 7
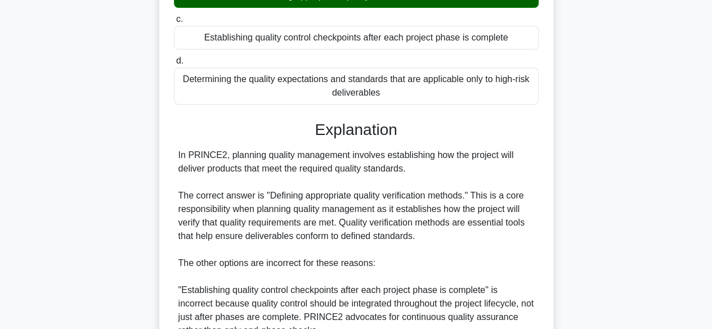
scroll to position [444, 0]
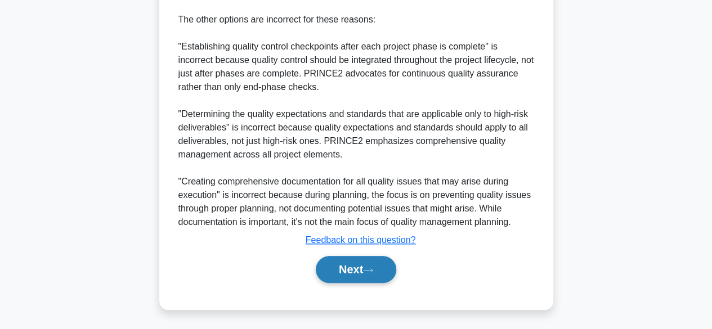
click at [342, 272] on button "Next" at bounding box center [356, 269] width 80 height 27
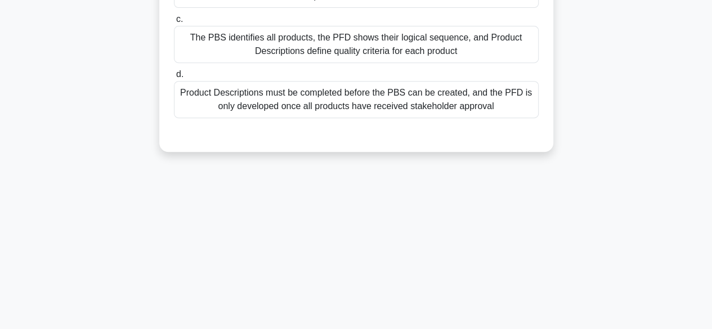
scroll to position [75, 0]
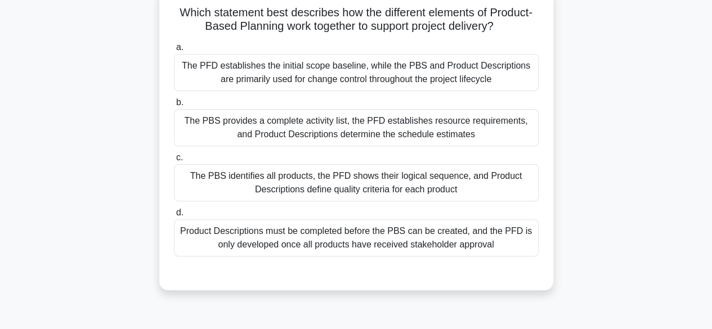
click at [221, 180] on div "The PBS identifies all products, the PFD shows their logical sequence, and Prod…" at bounding box center [356, 182] width 365 height 37
click at [174, 162] on input "c. The PBS identifies all products, the PFD shows their logical sequence, and P…" at bounding box center [174, 157] width 0 height 7
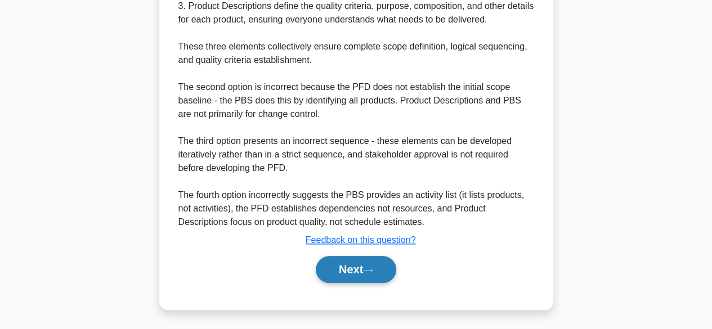
click at [345, 274] on button "Next" at bounding box center [356, 269] width 80 height 27
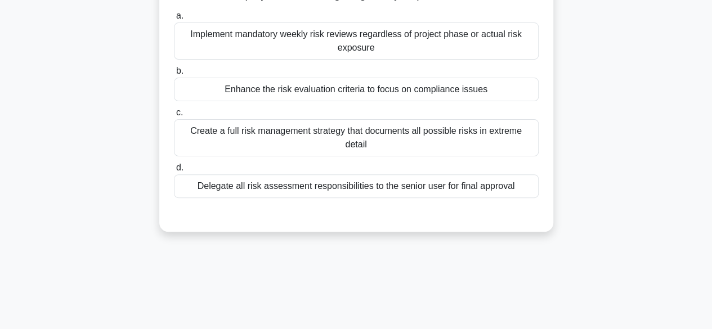
scroll to position [50, 0]
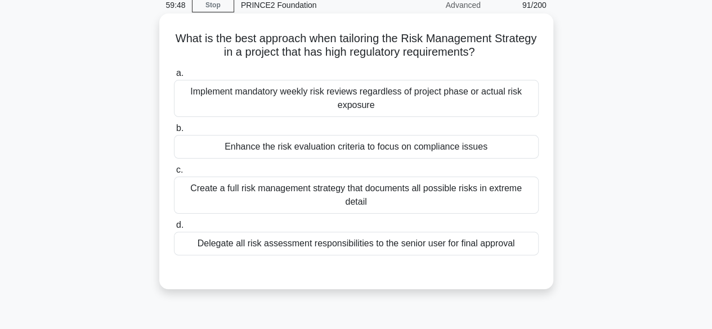
click at [194, 153] on div "Enhance the risk evaluation criteria to focus on compliance issues" at bounding box center [356, 147] width 365 height 24
click at [174, 132] on input "b. Enhance the risk evaluation criteria to focus on compliance issues" at bounding box center [174, 128] width 0 height 7
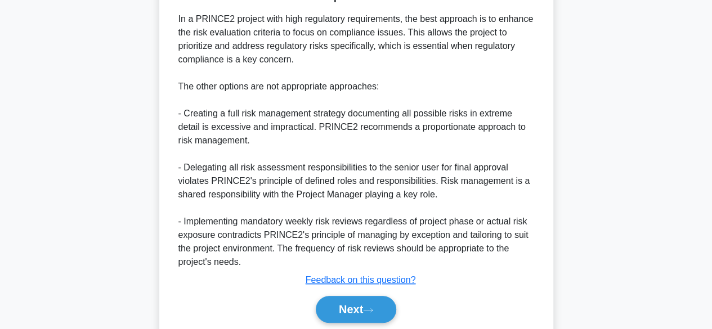
scroll to position [363, 0]
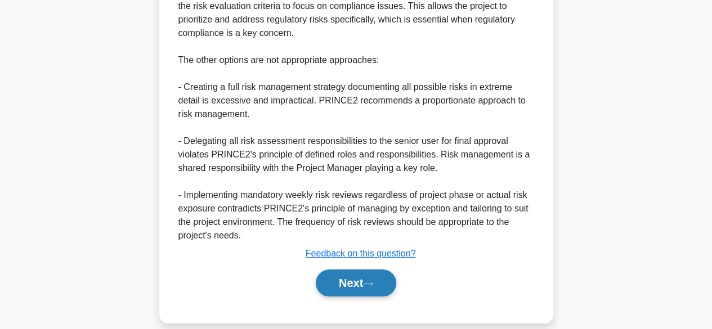
click at [359, 279] on button "Next" at bounding box center [356, 283] width 80 height 27
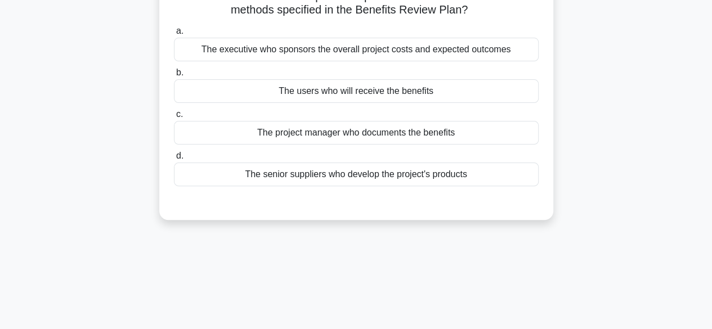
scroll to position [82, 0]
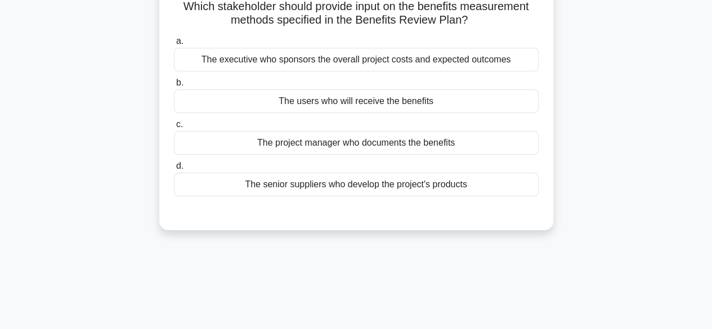
click at [226, 106] on div "The users who will receive the benefits" at bounding box center [356, 102] width 365 height 24
click at [174, 87] on input "b. The users who will receive the benefits" at bounding box center [174, 82] width 0 height 7
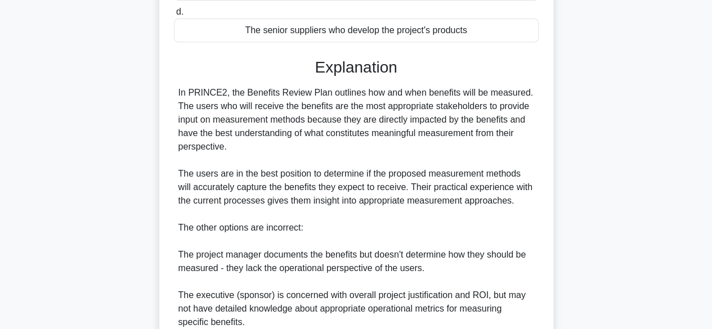
scroll to position [377, 0]
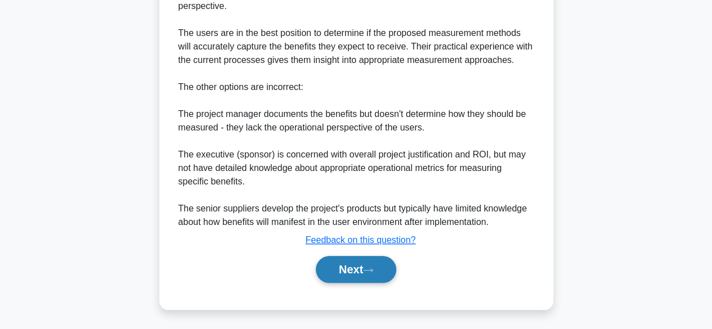
click at [333, 277] on button "Next" at bounding box center [356, 269] width 80 height 27
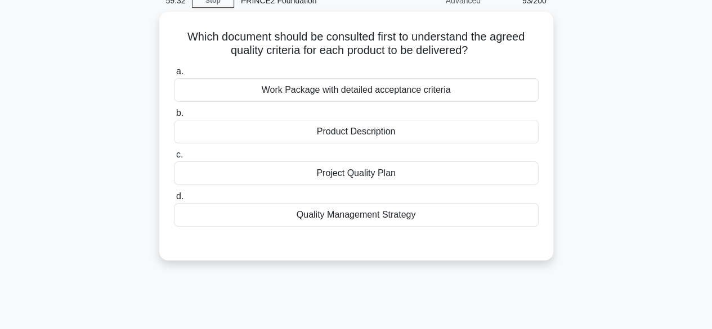
scroll to position [59, 0]
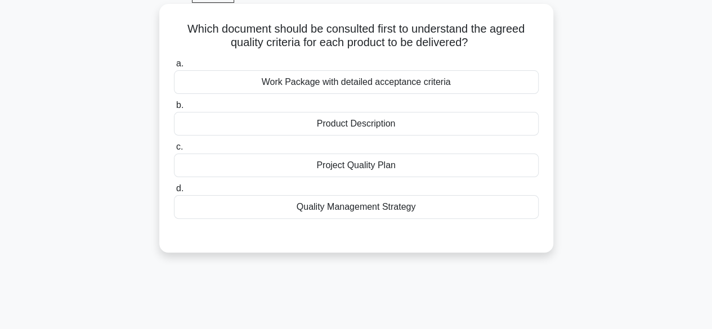
click at [251, 126] on div "Product Description" at bounding box center [356, 124] width 365 height 24
click at [174, 109] on input "b. Product Description" at bounding box center [174, 105] width 0 height 7
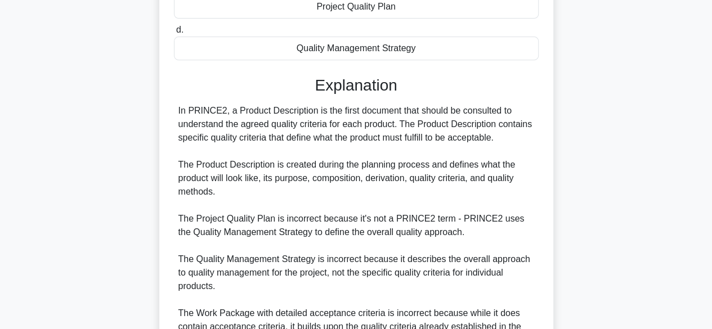
scroll to position [350, 0]
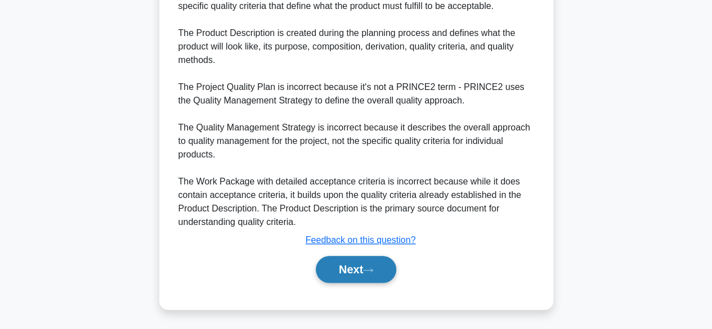
click at [341, 268] on button "Next" at bounding box center [356, 269] width 80 height 27
click at [351, 274] on button "Next" at bounding box center [356, 269] width 80 height 27
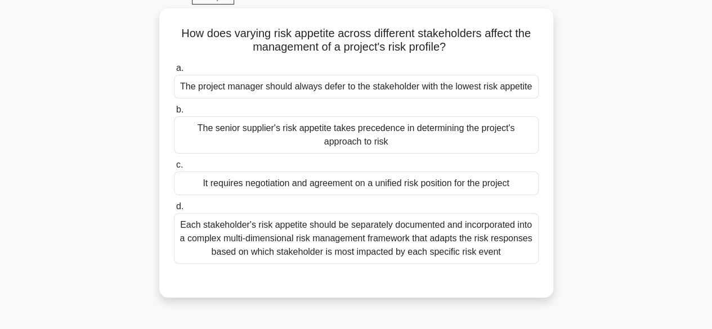
scroll to position [80, 0]
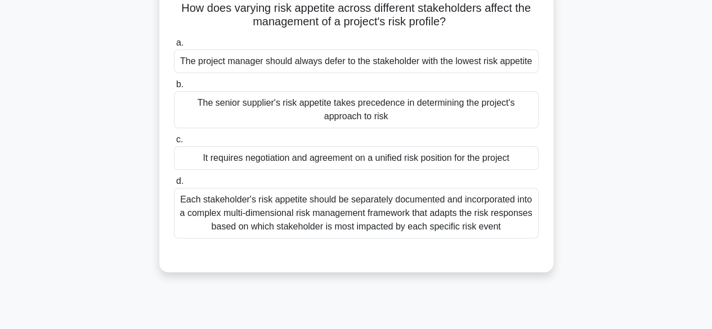
click at [201, 167] on div "It requires negotiation and agreement on a unified risk position for the project" at bounding box center [356, 158] width 365 height 24
click at [174, 144] on input "c. It requires negotiation and agreement on a unified risk position for the pro…" at bounding box center [174, 139] width 0 height 7
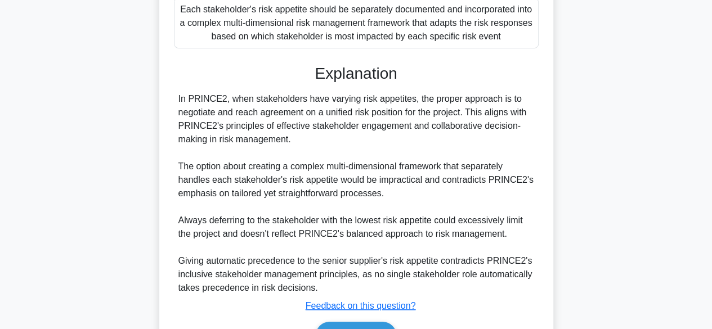
scroll to position [336, 0]
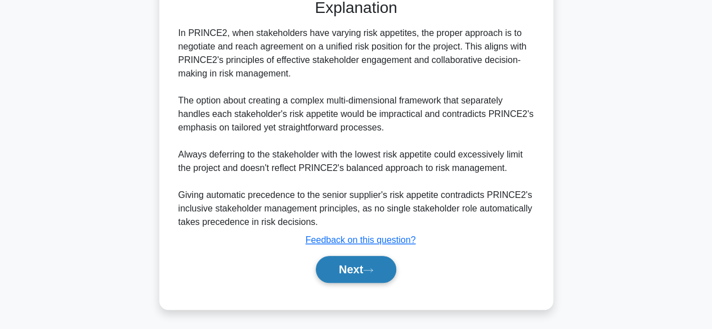
click at [336, 269] on button "Next" at bounding box center [356, 269] width 80 height 27
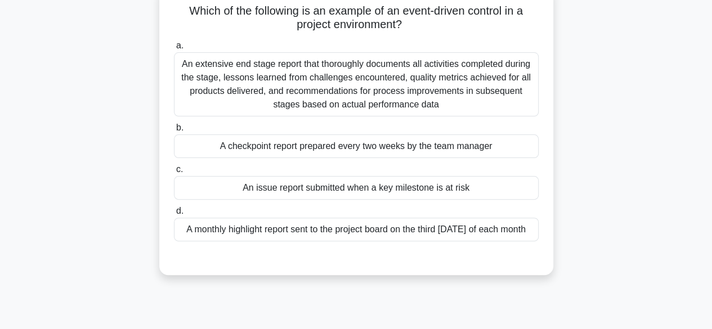
scroll to position [77, 0]
click at [226, 193] on div "An issue report submitted when a key milestone is at risk" at bounding box center [356, 188] width 365 height 24
click at [174, 173] on input "c. An issue report submitted when a key milestone is at risk" at bounding box center [174, 169] width 0 height 7
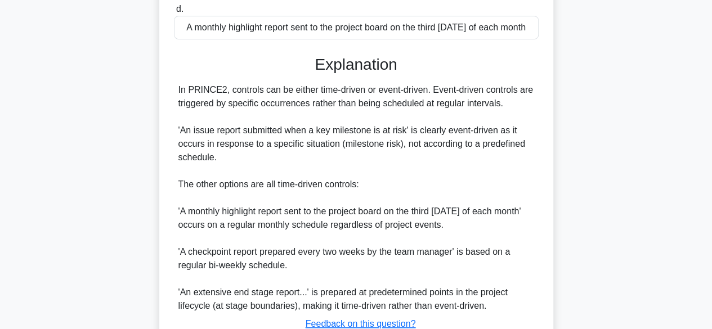
scroll to position [363, 0]
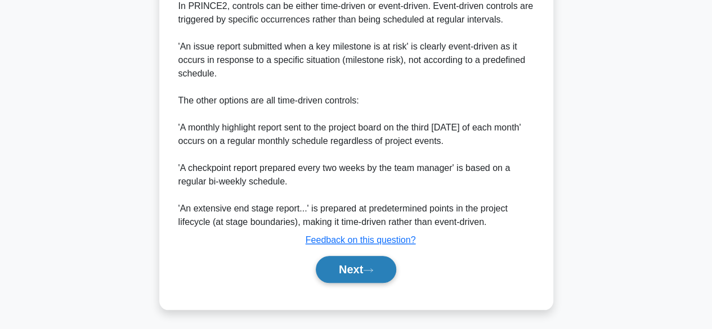
click at [347, 277] on button "Next" at bounding box center [356, 269] width 80 height 27
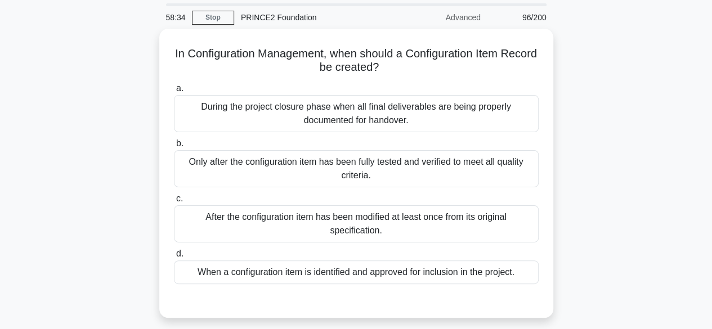
scroll to position [52, 0]
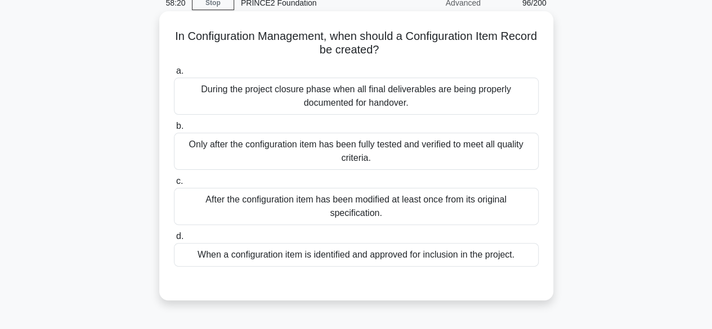
click at [205, 262] on div "When a configuration item is identified and approved for inclusion in the proje…" at bounding box center [356, 255] width 365 height 24
click at [174, 240] on input "d. When a configuration item is identified and approved for inclusion in the pr…" at bounding box center [174, 236] width 0 height 7
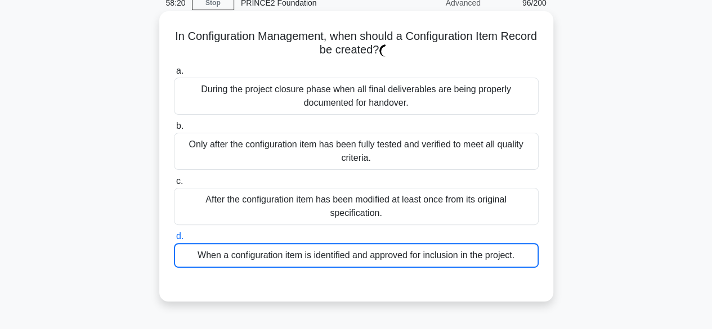
click at [212, 264] on div "When a configuration item is identified and approved for inclusion in the proje…" at bounding box center [356, 255] width 365 height 25
click at [174, 240] on input "d. When a configuration item is identified and approved for inclusion in the pr…" at bounding box center [174, 236] width 0 height 7
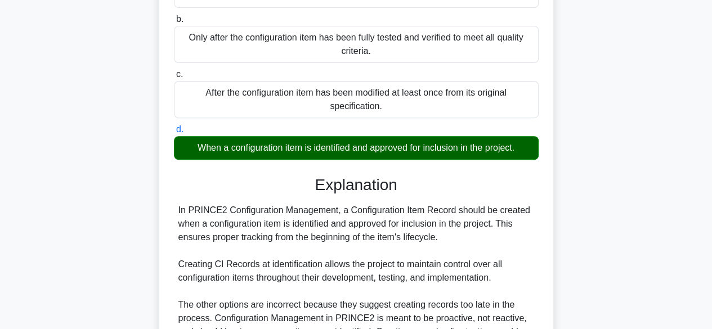
scroll to position [336, 0]
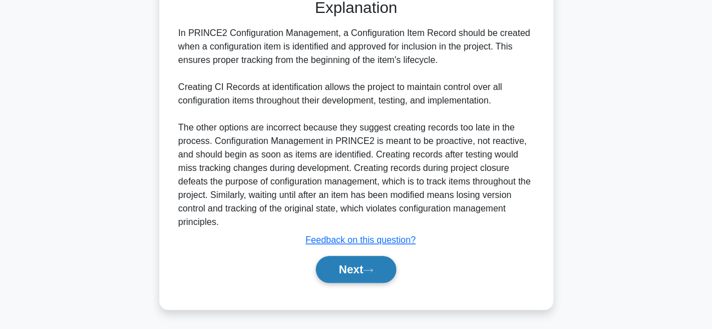
click at [337, 262] on button "Next" at bounding box center [356, 269] width 80 height 27
click at [333, 271] on button "Next" at bounding box center [356, 269] width 80 height 27
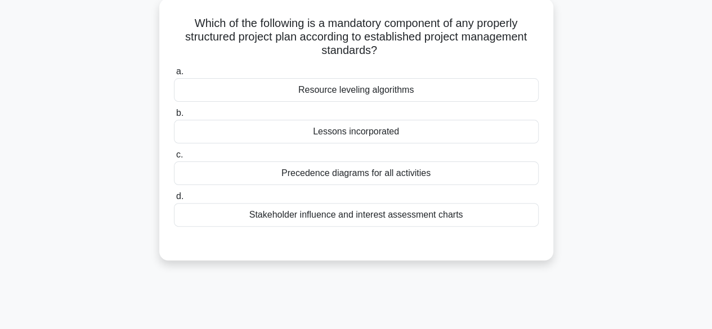
scroll to position [71, 0]
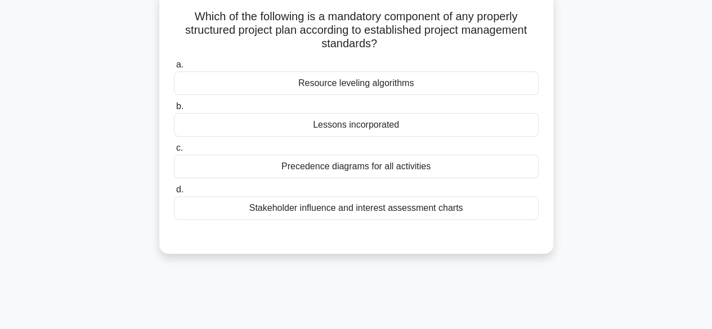
click at [248, 119] on div "Lessons incorporated" at bounding box center [356, 125] width 365 height 24
click at [174, 110] on input "b. Lessons incorporated" at bounding box center [174, 106] width 0 height 7
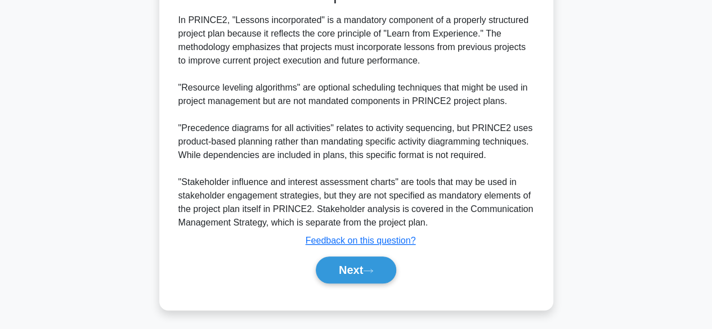
scroll to position [323, 0]
click at [351, 263] on button "Next" at bounding box center [356, 269] width 80 height 27
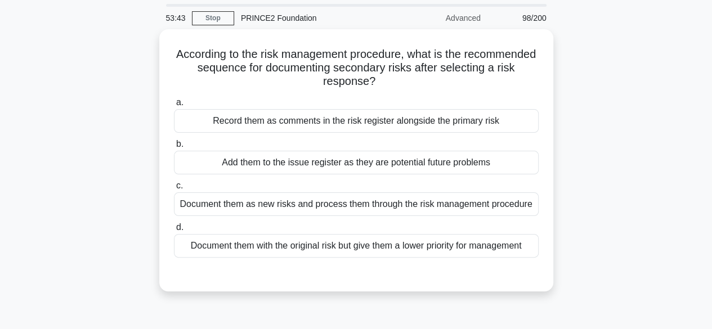
scroll to position [33, 0]
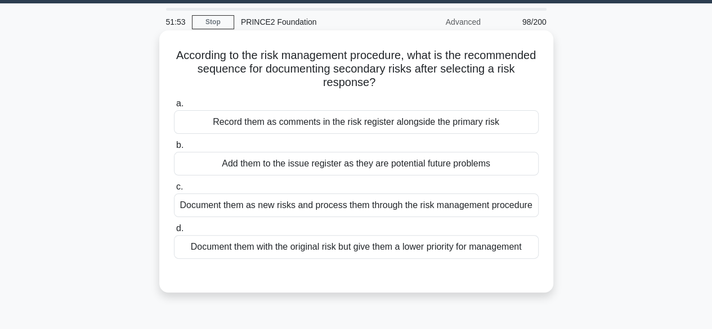
click at [504, 171] on div "Add them to the issue register as they are potential future problems" at bounding box center [356, 164] width 365 height 24
click at [174, 149] on input "b. Add them to the issue register as they are potential future problems" at bounding box center [174, 145] width 0 height 7
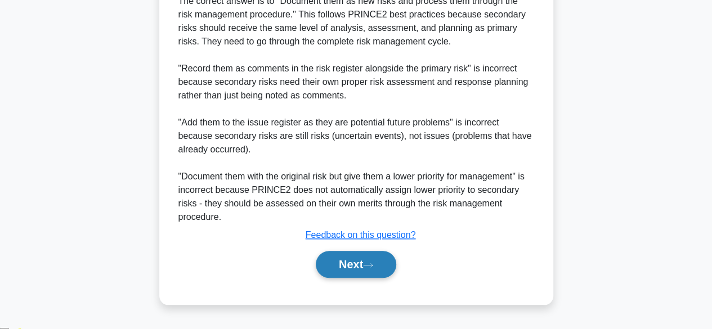
click at [368, 278] on button "Next" at bounding box center [356, 264] width 80 height 27
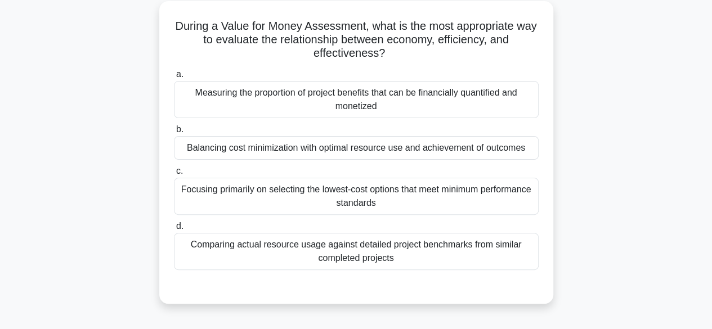
scroll to position [63, 0]
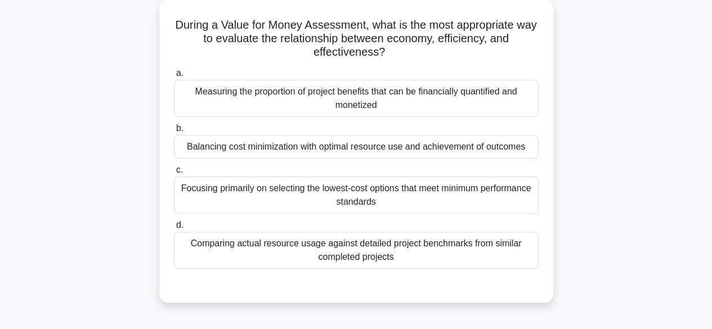
click at [463, 142] on div "Balancing cost minimization with optimal resource use and achievement of outcom…" at bounding box center [356, 147] width 365 height 24
click at [174, 132] on input "b. Balancing cost minimization with optimal resource use and achievement of out…" at bounding box center [174, 128] width 0 height 7
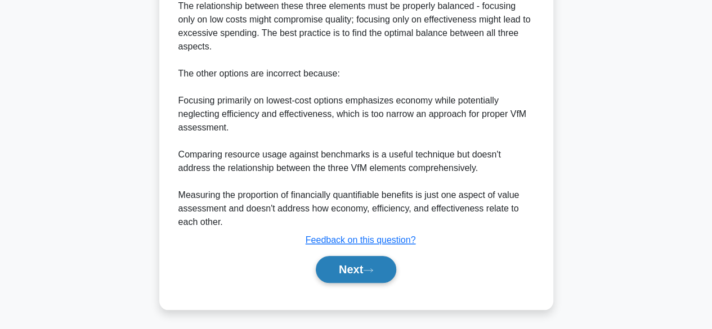
click at [352, 269] on button "Next" at bounding box center [356, 269] width 80 height 27
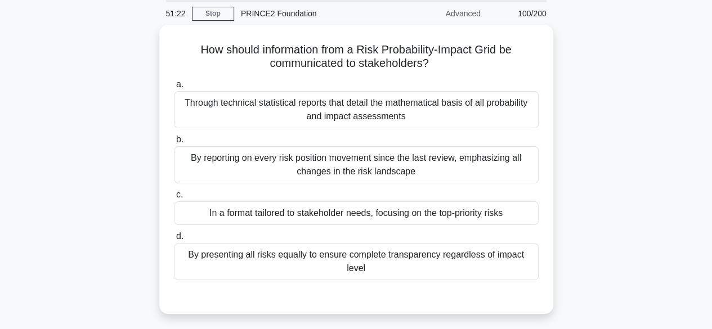
scroll to position [35, 0]
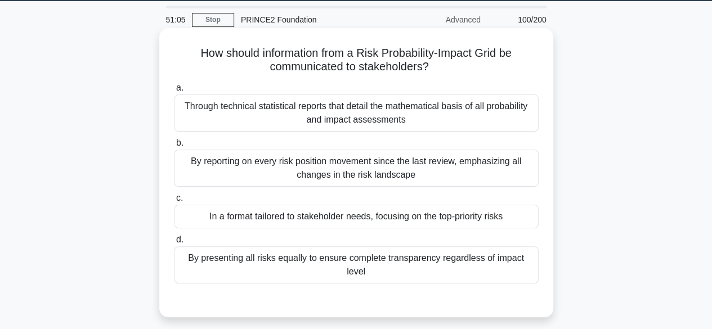
click at [502, 220] on div "In a format tailored to stakeholder needs, focusing on the top-priority risks" at bounding box center [356, 217] width 365 height 24
click at [174, 202] on input "c. In a format tailored to stakeholder needs, focusing on the top-priority risks" at bounding box center [174, 198] width 0 height 7
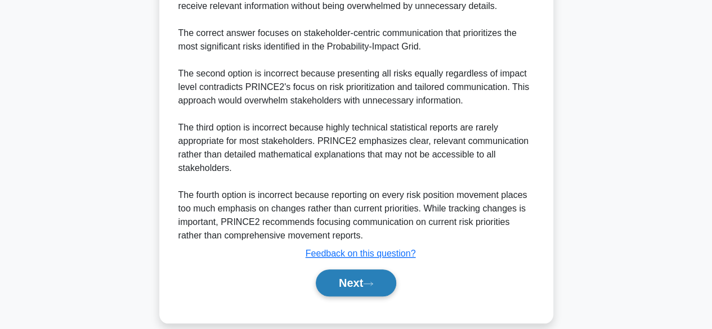
click at [370, 278] on button "Next" at bounding box center [356, 283] width 80 height 27
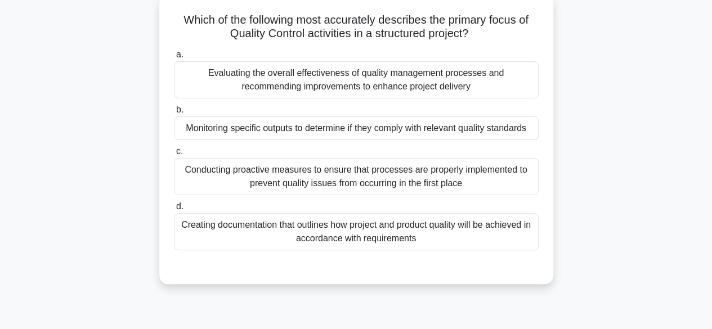
scroll to position [69, 0]
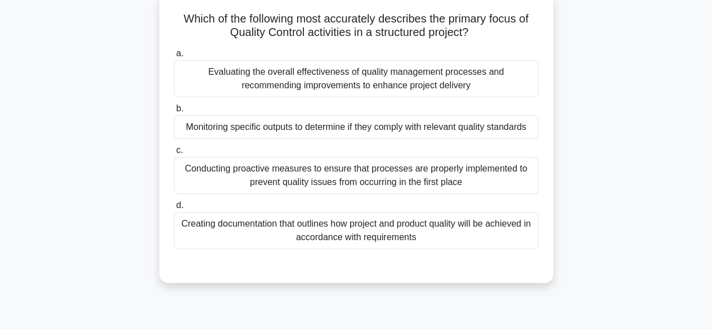
click at [475, 131] on div "Monitoring specific outputs to determine if they comply with relevant quality s…" at bounding box center [356, 127] width 365 height 24
click at [174, 113] on input "b. Monitoring specific outputs to determine if they comply with relevant qualit…" at bounding box center [174, 108] width 0 height 7
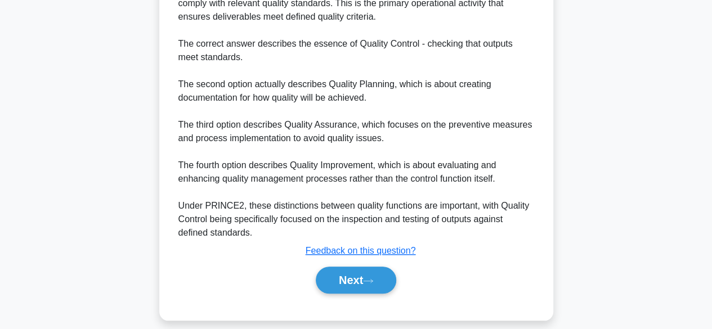
scroll to position [404, 0]
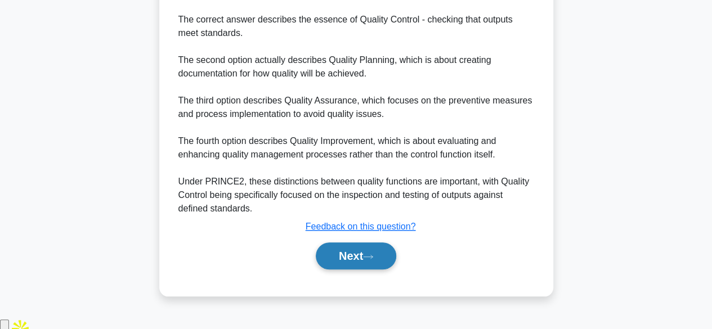
click at [372, 260] on icon at bounding box center [368, 257] width 10 height 6
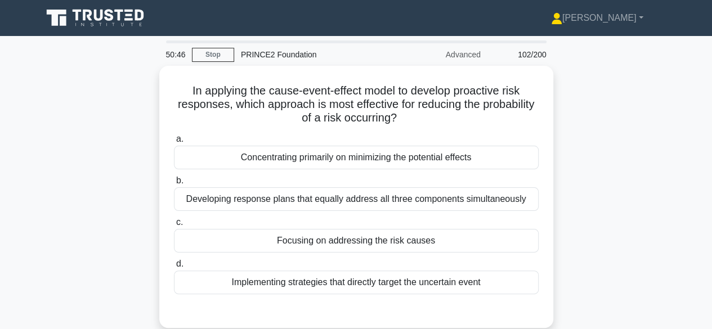
scroll to position [1, 0]
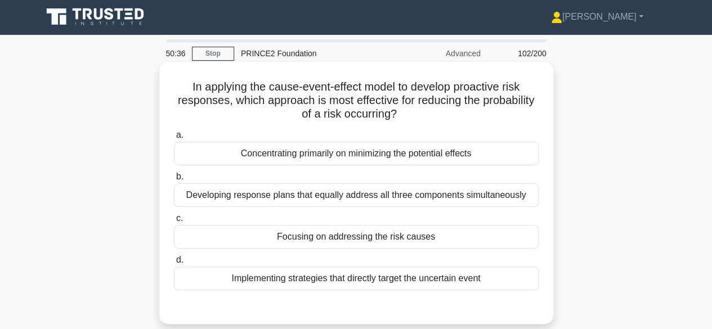
click at [446, 239] on div "Focusing on addressing the risk causes" at bounding box center [356, 237] width 365 height 24
click at [174, 222] on input "c. Focusing on addressing the risk causes" at bounding box center [174, 218] width 0 height 7
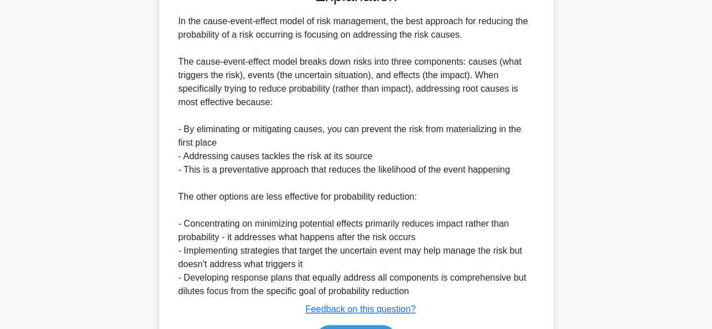
scroll to position [390, 0]
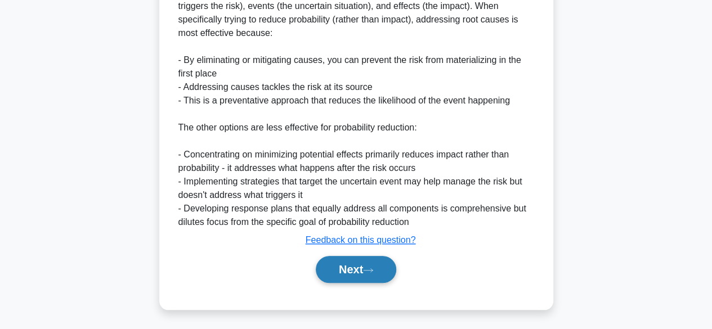
click at [360, 269] on button "Next" at bounding box center [356, 269] width 80 height 27
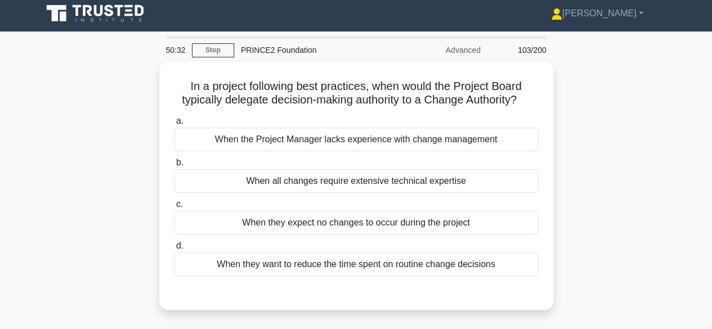
scroll to position [2, 0]
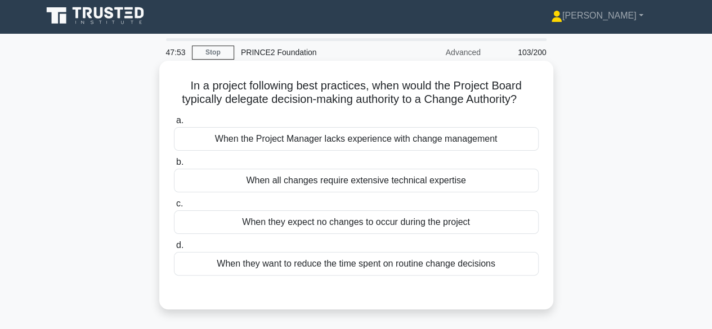
click at [245, 173] on div "When all changes require extensive technical expertise" at bounding box center [356, 181] width 365 height 24
click at [174, 166] on input "b. When all changes require extensive technical expertise" at bounding box center [174, 162] width 0 height 7
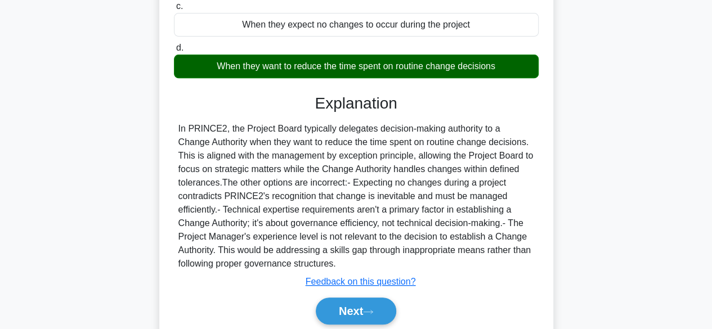
scroll to position [279, 0]
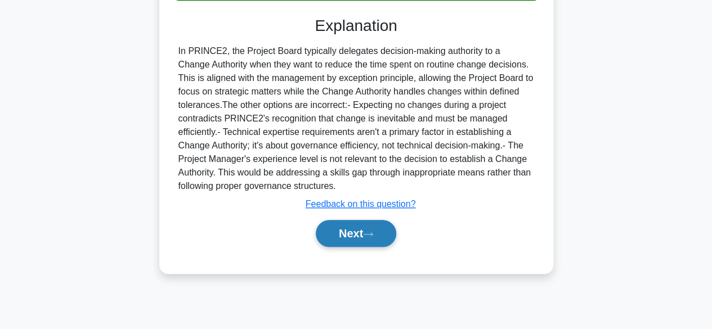
click at [373, 226] on button "Next" at bounding box center [356, 233] width 80 height 27
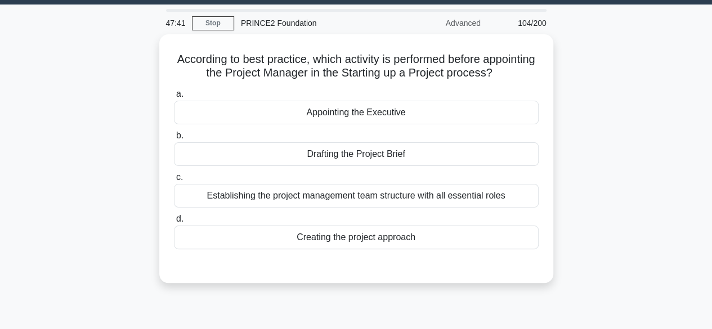
scroll to position [31, 0]
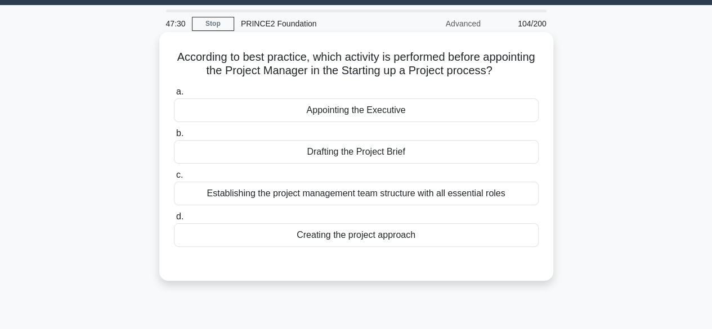
click at [258, 115] on div "Appointing the Executive" at bounding box center [356, 111] width 365 height 24
click at [174, 96] on input "a. Appointing the Executive" at bounding box center [174, 91] width 0 height 7
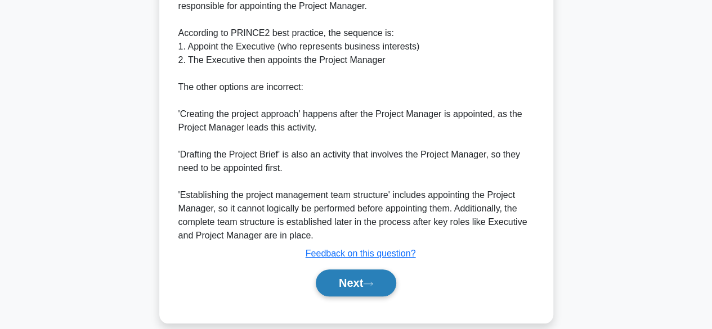
click at [361, 289] on button "Next" at bounding box center [356, 283] width 80 height 27
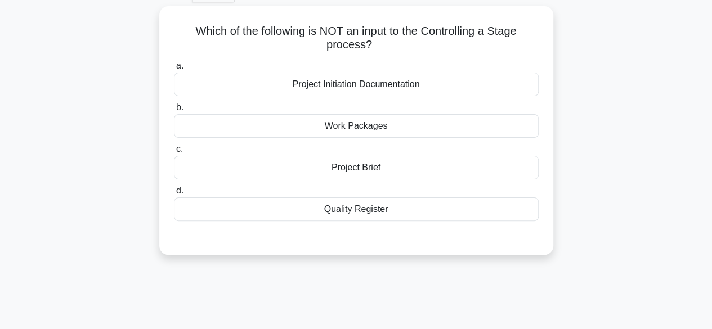
scroll to position [60, 0]
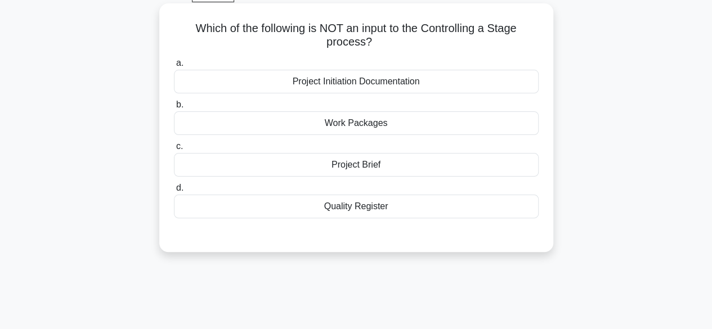
click at [249, 169] on div "Project Brief" at bounding box center [356, 165] width 365 height 24
click at [174, 150] on input "c. Project Brief" at bounding box center [174, 146] width 0 height 7
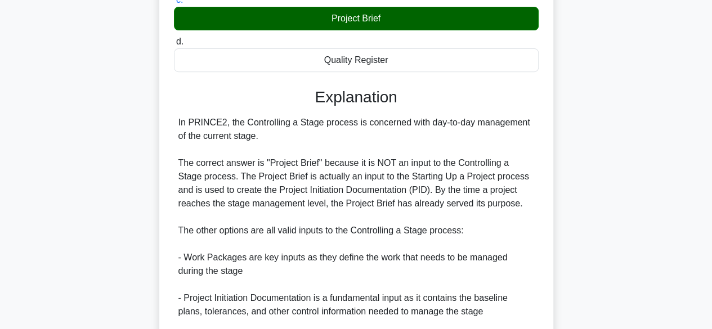
scroll to position [377, 0]
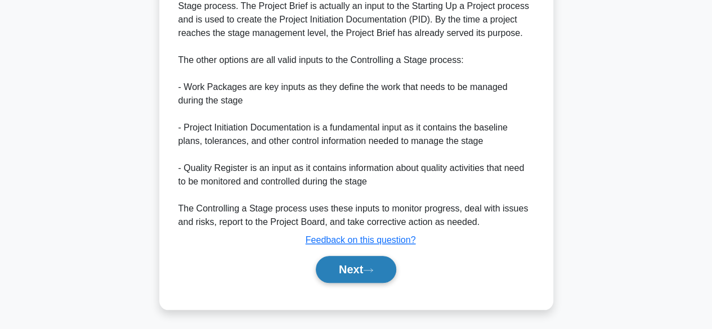
click at [357, 269] on button "Next" at bounding box center [356, 269] width 80 height 27
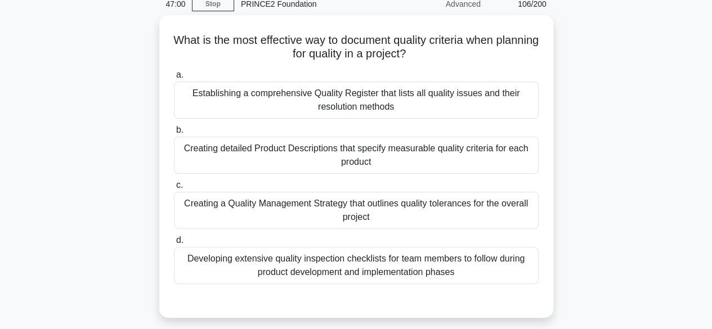
scroll to position [48, 0]
click at [196, 214] on div "Creating a Quality Management Strategy that outlines quality tolerances for the…" at bounding box center [356, 209] width 365 height 37
click at [174, 189] on input "c. Creating a Quality Management Strategy that outlines quality tolerances for …" at bounding box center [174, 184] width 0 height 7
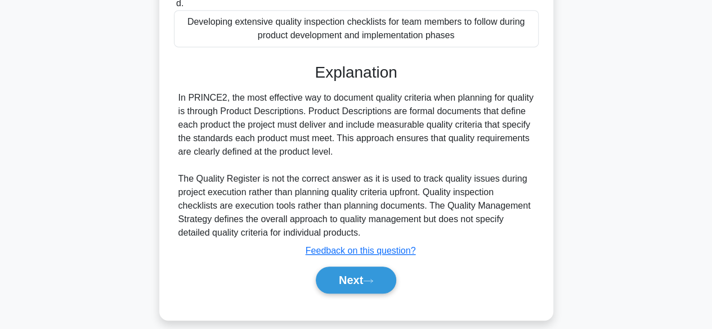
scroll to position [297, 0]
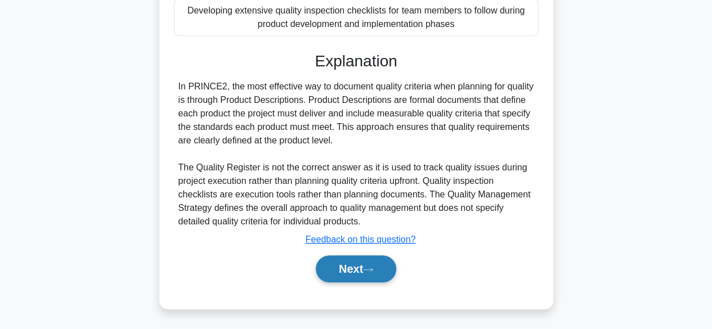
click at [347, 268] on button "Next" at bounding box center [356, 269] width 80 height 27
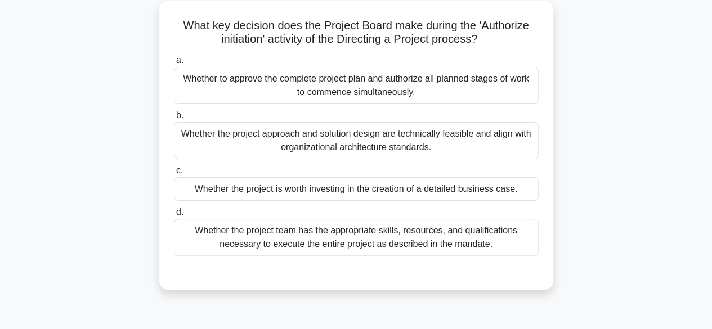
scroll to position [64, 0]
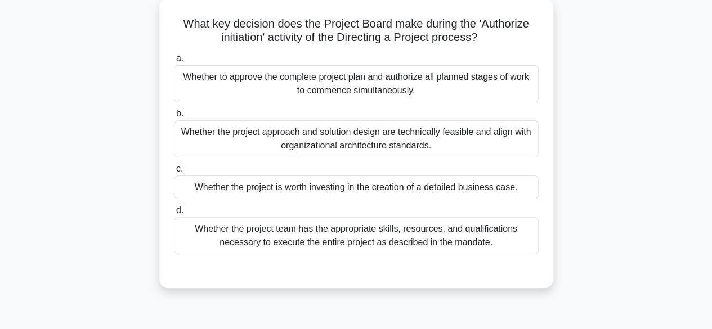
click at [218, 187] on div "Whether the project is worth investing in the creation of a detailed business c…" at bounding box center [356, 188] width 365 height 24
click at [174, 173] on input "c. Whether the project is worth investing in the creation of a detailed busines…" at bounding box center [174, 169] width 0 height 7
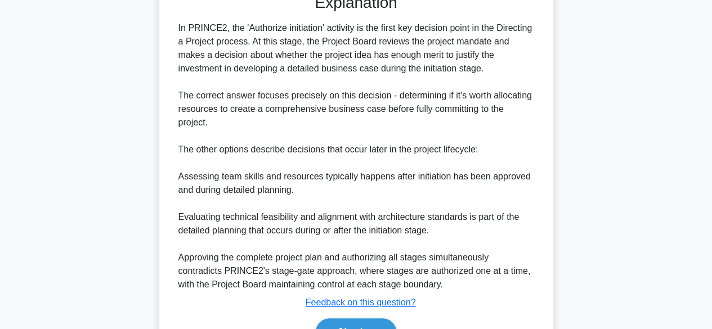
scroll to position [390, 0]
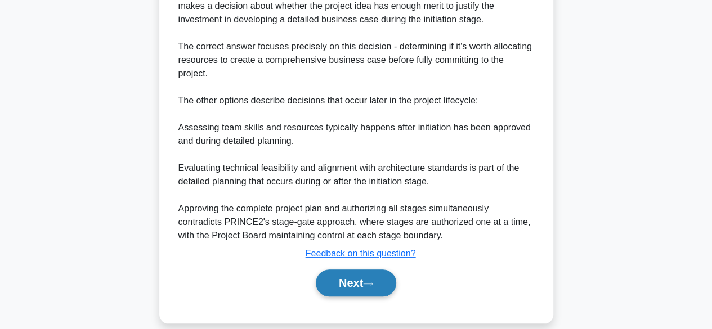
click at [341, 270] on button "Next" at bounding box center [356, 283] width 80 height 27
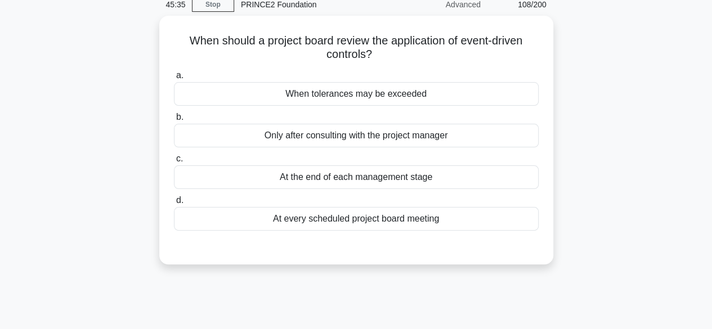
scroll to position [50, 0]
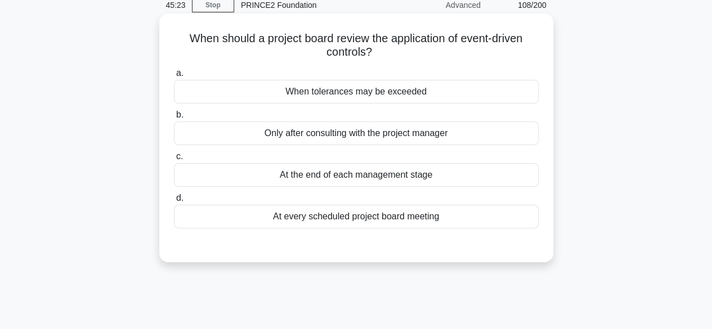
click at [242, 87] on div "When tolerances may be exceeded" at bounding box center [356, 92] width 365 height 24
click at [174, 77] on input "a. When tolerances may be exceeded" at bounding box center [174, 73] width 0 height 7
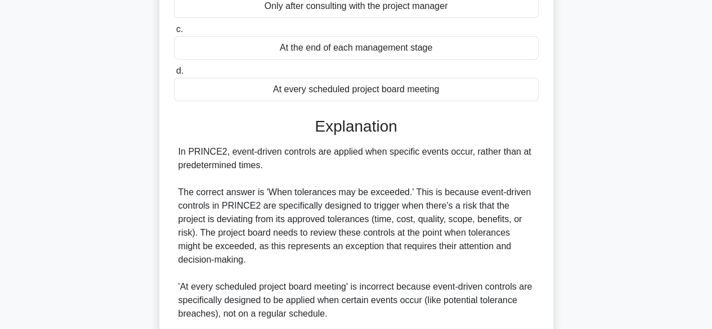
scroll to position [390, 0]
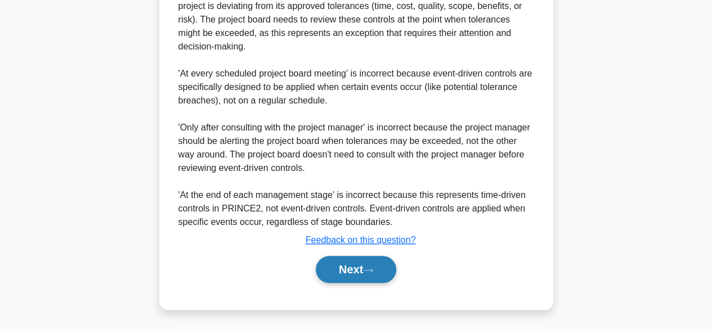
click at [349, 273] on button "Next" at bounding box center [356, 269] width 80 height 27
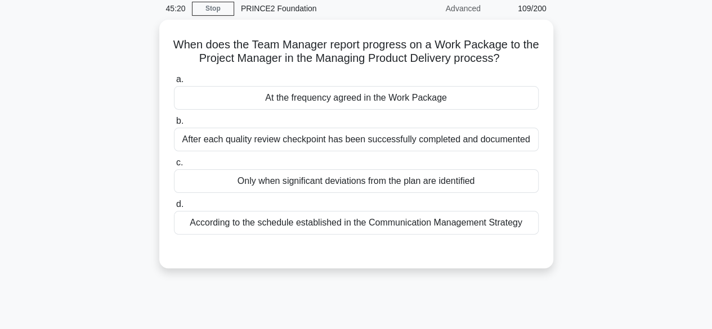
scroll to position [49, 0]
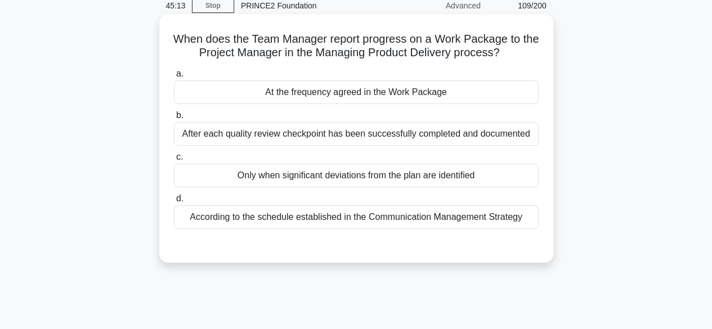
click at [221, 102] on div "At the frequency agreed in the Work Package" at bounding box center [356, 92] width 365 height 24
click at [174, 78] on input "a. At the frequency agreed in the Work Package" at bounding box center [174, 73] width 0 height 7
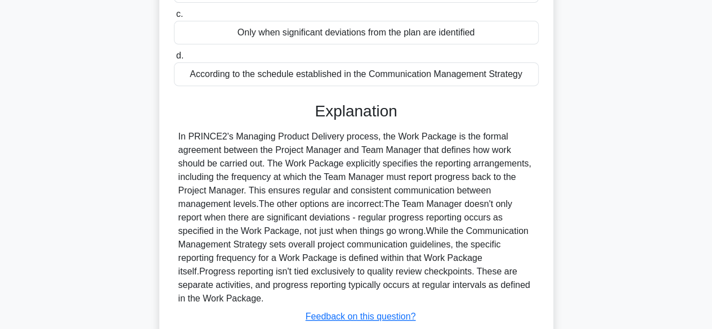
scroll to position [279, 0]
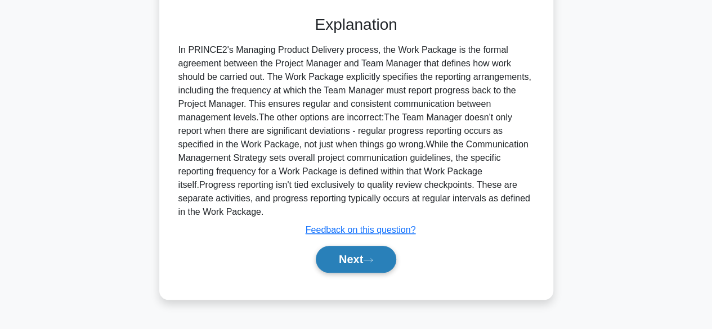
click at [349, 265] on button "Next" at bounding box center [356, 259] width 80 height 27
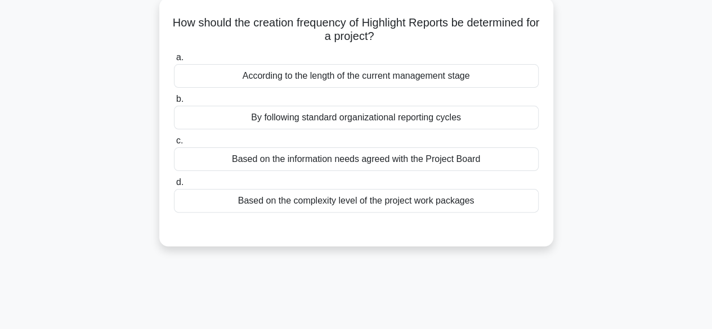
scroll to position [68, 0]
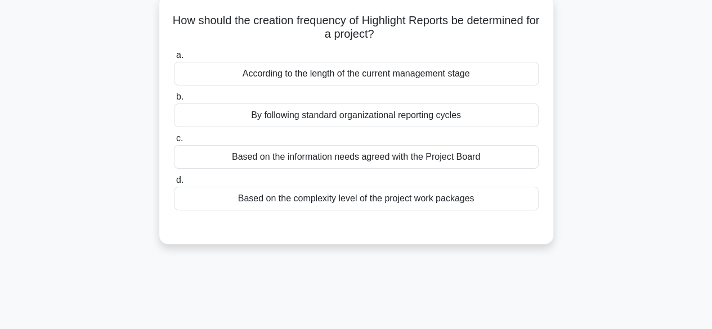
click at [237, 116] on div "By following standard organizational reporting cycles" at bounding box center [356, 116] width 365 height 24
click at [174, 101] on input "b. By following standard organizational reporting cycles" at bounding box center [174, 96] width 0 height 7
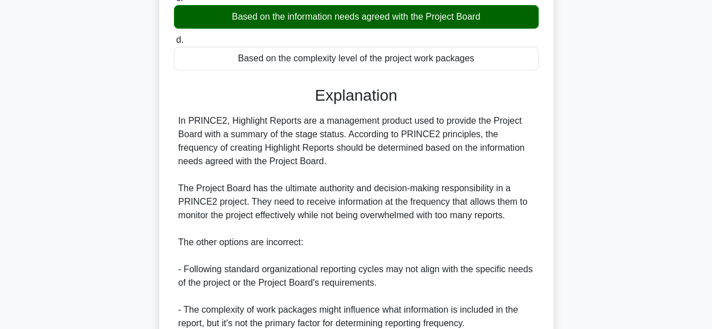
scroll to position [365, 0]
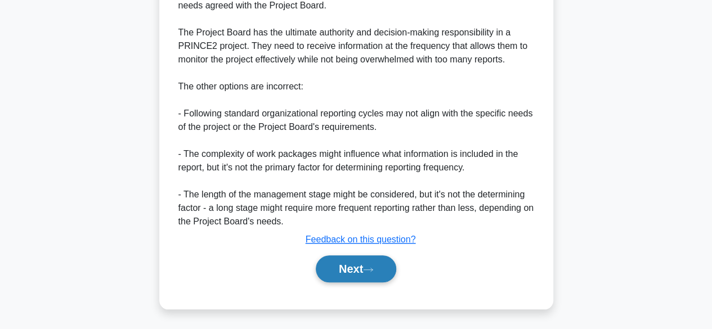
click at [359, 262] on button "Next" at bounding box center [356, 269] width 80 height 27
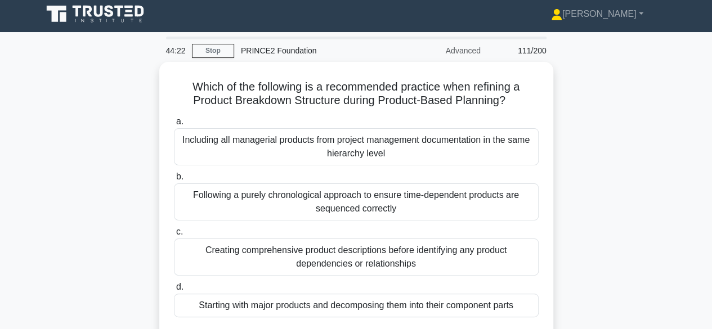
scroll to position [59, 0]
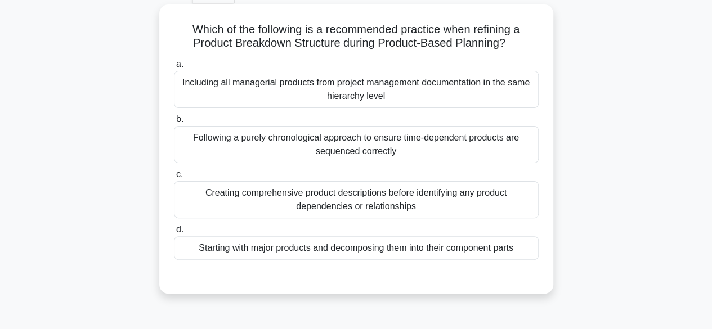
click at [208, 211] on div "Creating comprehensive product descriptions before identifying any product depe…" at bounding box center [356, 199] width 365 height 37
click at [174, 178] on input "c. Creating comprehensive product descriptions before identifying any product d…" at bounding box center [174, 174] width 0 height 7
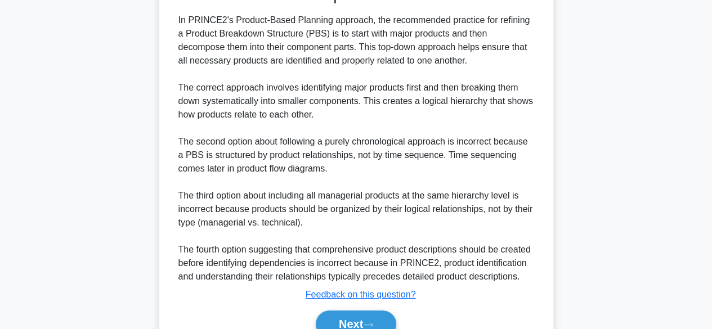
scroll to position [405, 0]
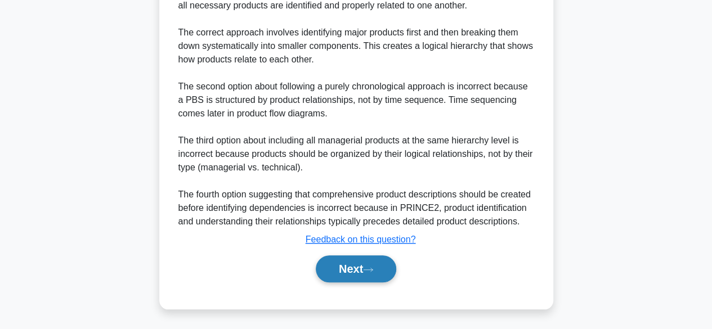
click at [367, 270] on button "Next" at bounding box center [356, 269] width 80 height 27
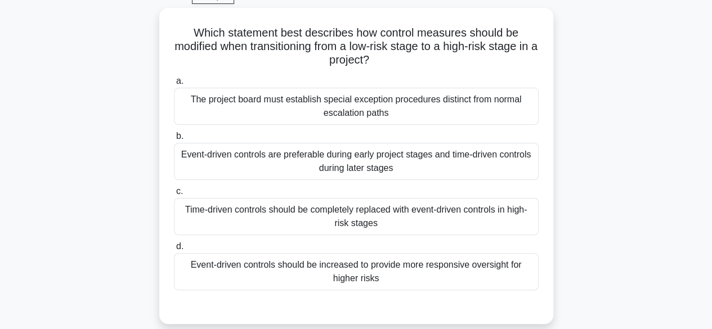
scroll to position [59, 0]
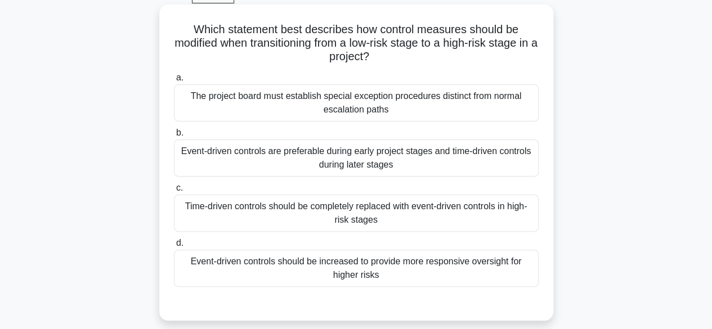
click at [457, 216] on div "Time-driven controls should be completely replaced with event-driven controls i…" at bounding box center [356, 213] width 365 height 37
click at [174, 192] on input "c. Time-driven controls should be completely replaced with event-driven control…" at bounding box center [174, 188] width 0 height 7
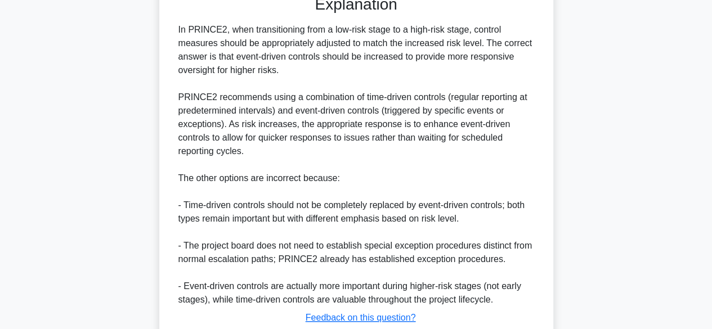
scroll to position [446, 0]
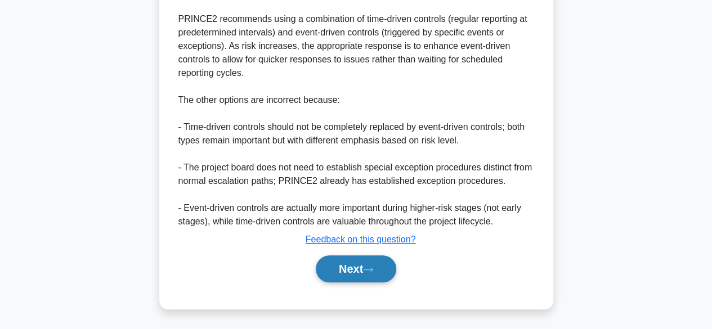
click at [378, 278] on button "Next" at bounding box center [356, 269] width 80 height 27
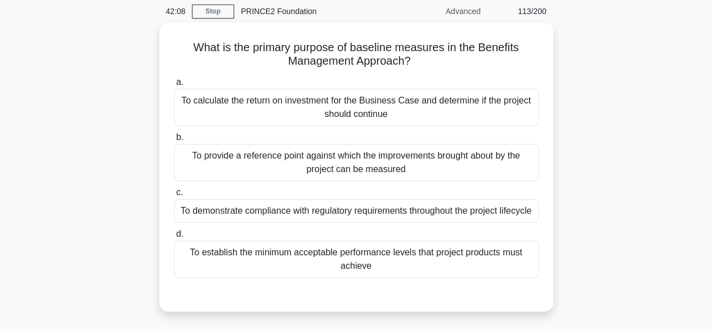
scroll to position [42, 0]
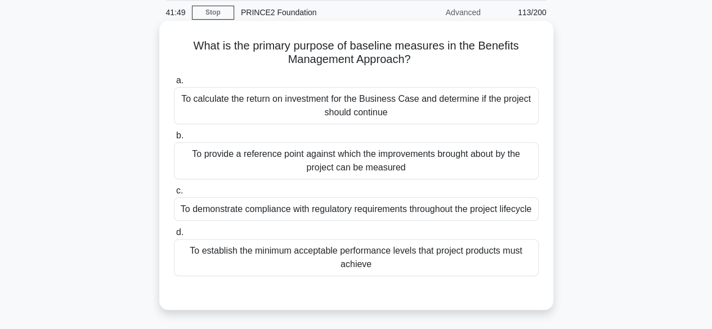
click at [414, 267] on div "To establish the minimum acceptable performance levels that project products mu…" at bounding box center [356, 257] width 365 height 37
click at [174, 236] on input "d. To establish the minimum acceptable performance levels that project products…" at bounding box center [174, 232] width 0 height 7
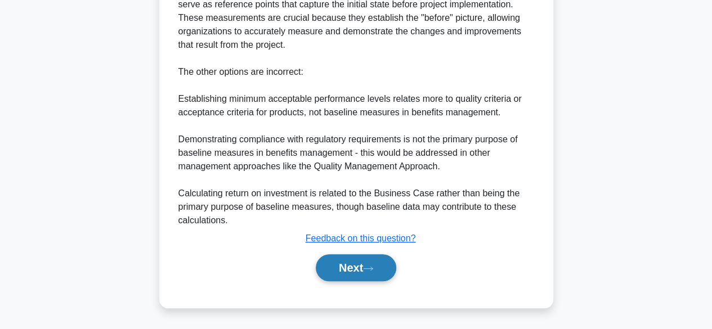
scroll to position [392, 0]
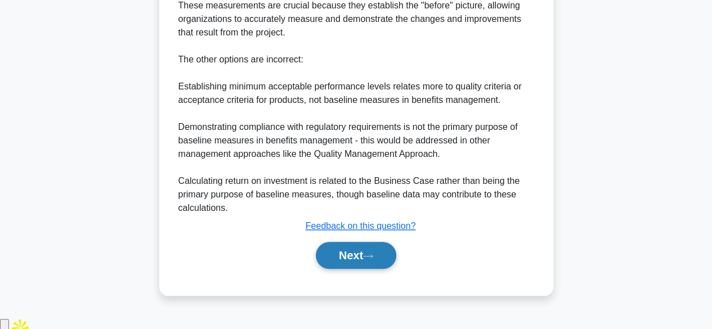
click at [365, 269] on button "Next" at bounding box center [356, 255] width 80 height 27
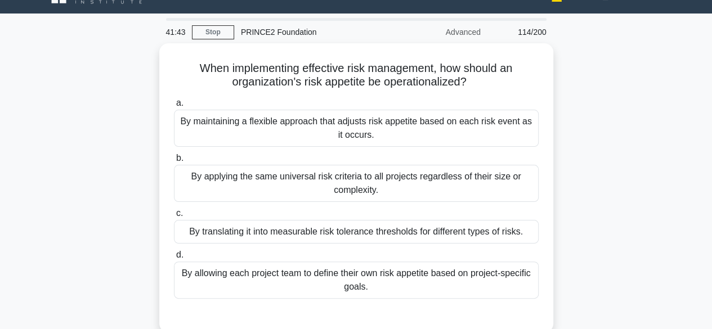
scroll to position [57, 0]
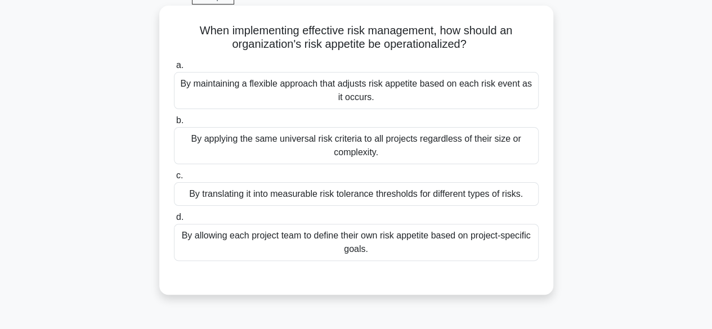
click at [421, 197] on div "By translating it into measurable risk tolerance thresholds for different types…" at bounding box center [356, 194] width 365 height 24
click at [174, 180] on input "c. By translating it into measurable risk tolerance thresholds for different ty…" at bounding box center [174, 175] width 0 height 7
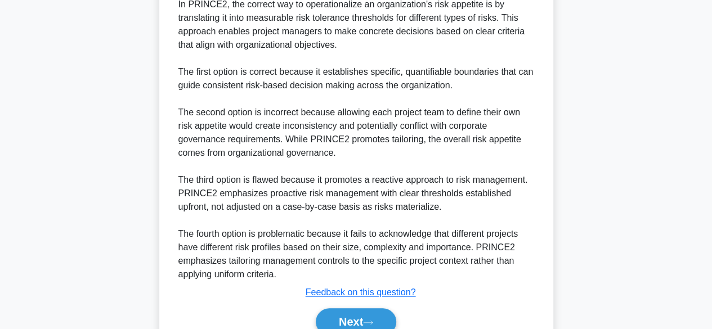
scroll to position [417, 0]
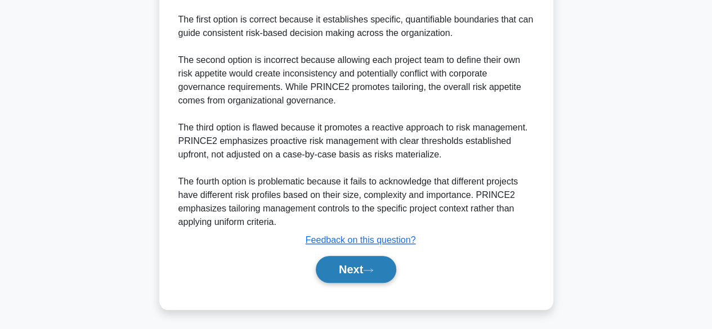
click at [358, 269] on button "Next" at bounding box center [356, 269] width 80 height 27
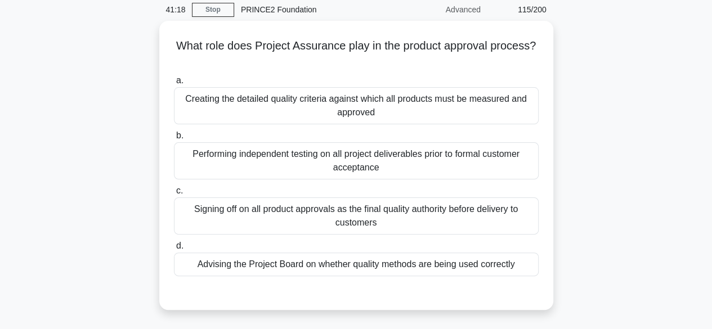
scroll to position [42, 0]
click at [486, 100] on div "Creating the detailed quality criteria against which all products must be measu…" at bounding box center [356, 106] width 365 height 37
click at [174, 85] on input "a. Creating the detailed quality criteria against which all products must be me…" at bounding box center [174, 81] width 0 height 7
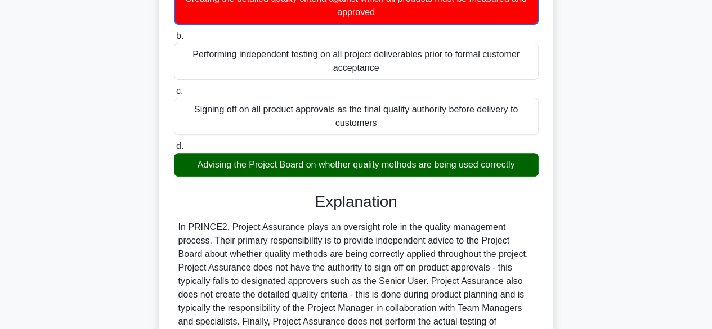
scroll to position [297, 0]
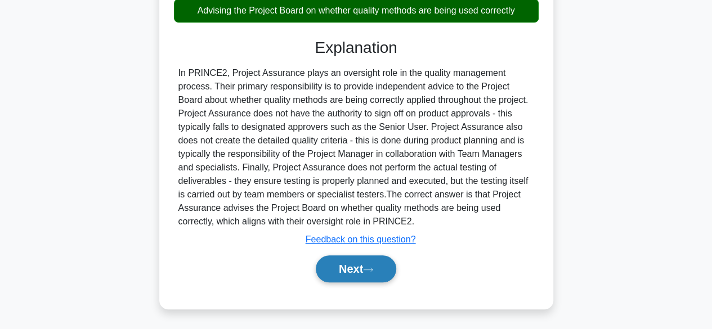
click at [374, 281] on button "Next" at bounding box center [356, 269] width 80 height 27
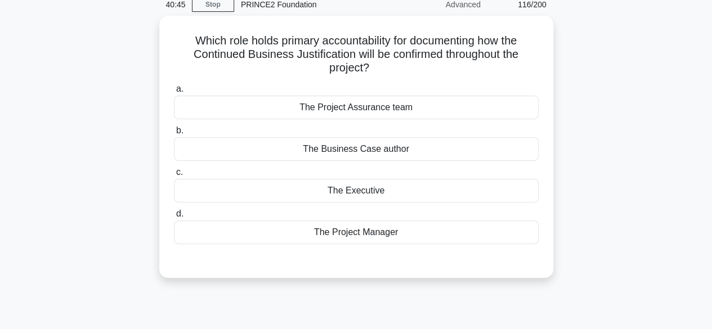
scroll to position [50, 0]
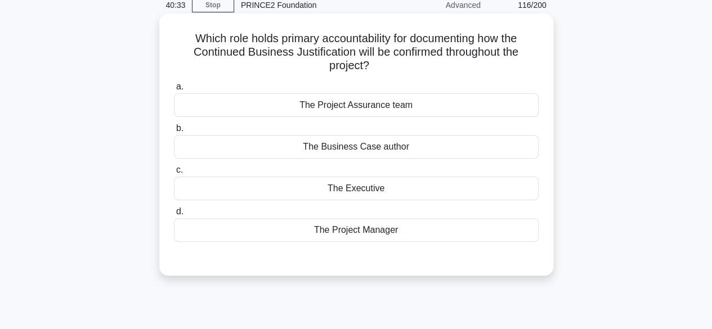
click at [378, 189] on div "The Executive" at bounding box center [356, 189] width 365 height 24
click at [174, 174] on input "c. The Executive" at bounding box center [174, 170] width 0 height 7
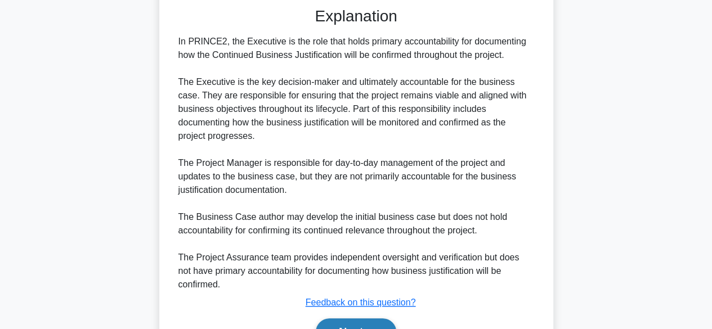
scroll to position [301, 0]
click at [351, 318] on button "Next" at bounding box center [356, 331] width 80 height 27
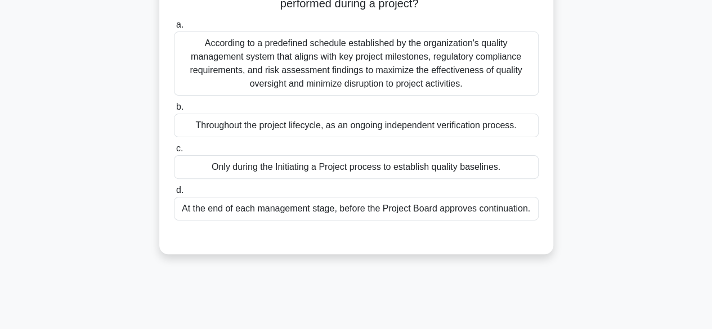
scroll to position [65, 0]
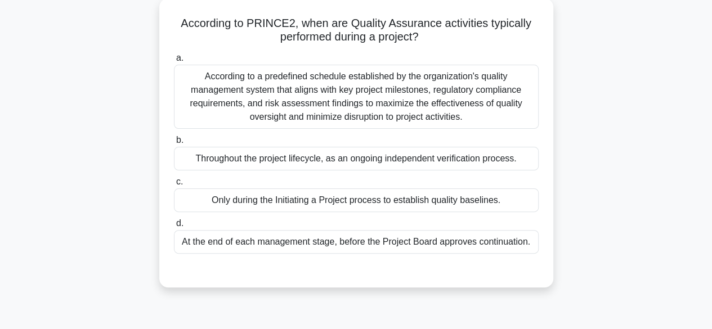
click at [448, 196] on div "Only during the Initiating a Project process to establish quality baselines." at bounding box center [356, 201] width 365 height 24
click at [174, 186] on input "c. Only during the Initiating a Project process to establish quality baselines." at bounding box center [174, 181] width 0 height 7
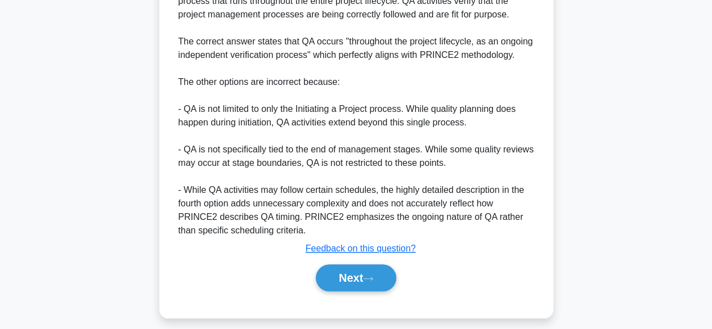
scroll to position [392, 0]
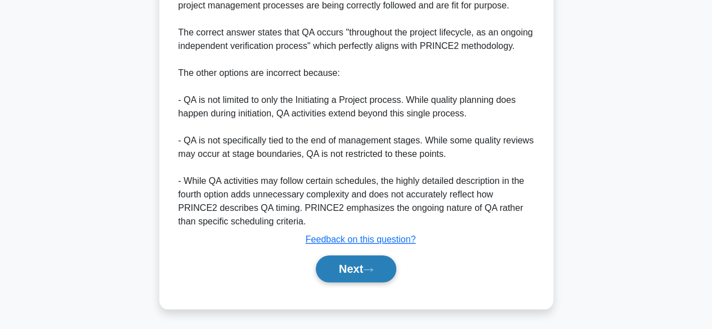
click at [364, 267] on button "Next" at bounding box center [356, 269] width 80 height 27
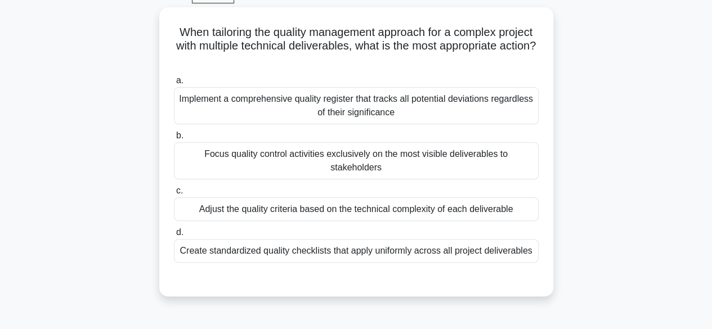
scroll to position [62, 0]
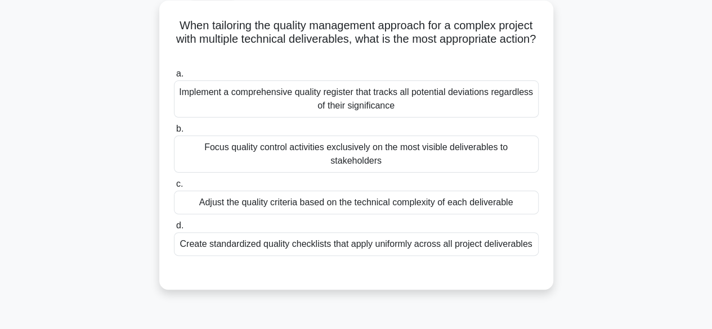
click at [454, 191] on div "Adjust the quality criteria based on the technical complexity of each deliverab…" at bounding box center [356, 203] width 365 height 24
click at [174, 186] on input "c. Adjust the quality criteria based on the technical complexity of each delive…" at bounding box center [174, 184] width 0 height 7
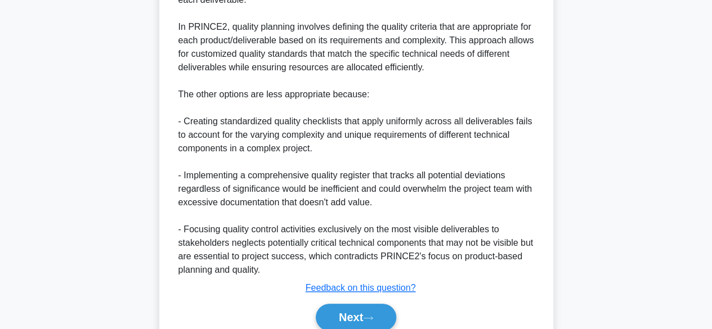
scroll to position [431, 0]
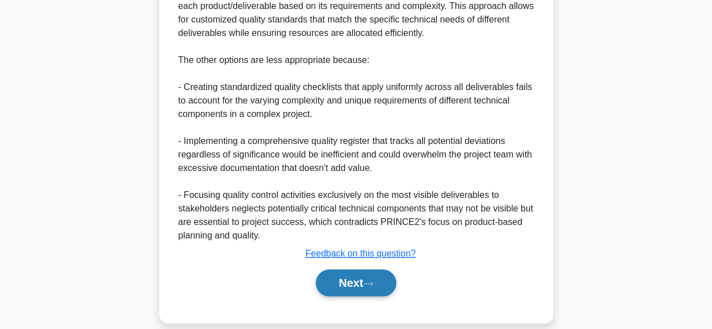
click at [378, 270] on button "Next" at bounding box center [356, 283] width 80 height 27
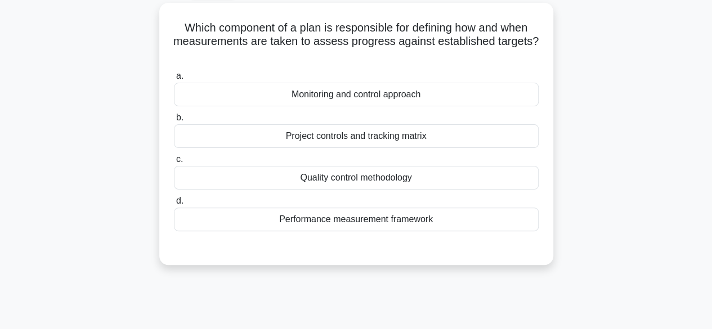
scroll to position [64, 0]
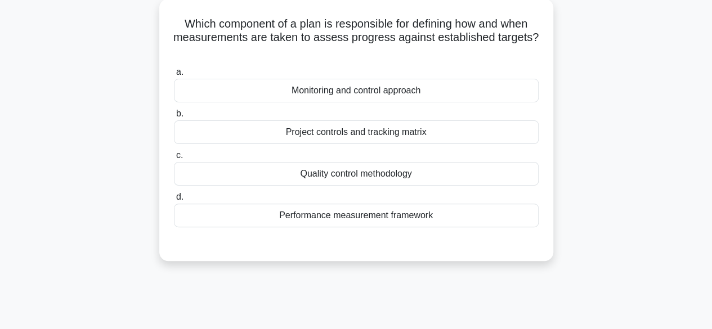
click at [418, 171] on div "Quality control methodology" at bounding box center [356, 174] width 365 height 24
click at [174, 159] on input "c. Quality control methodology" at bounding box center [174, 155] width 0 height 7
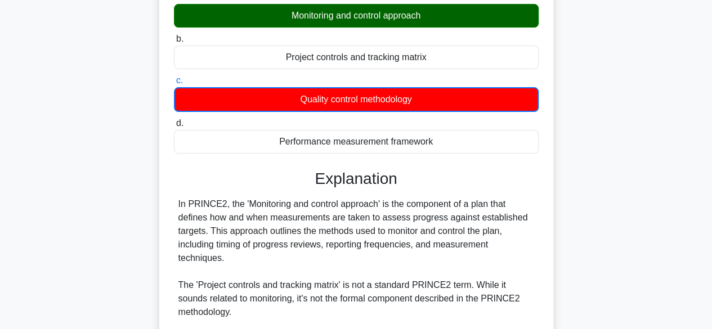
scroll to position [324, 0]
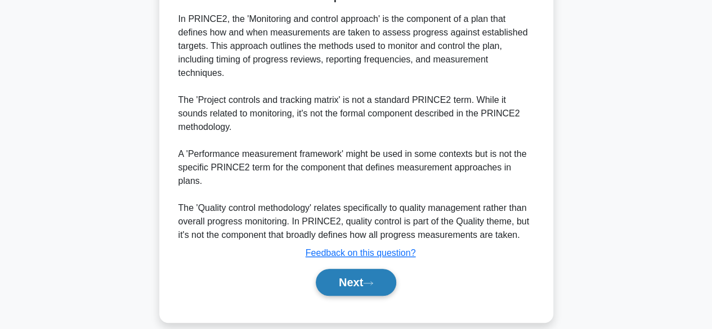
click at [355, 269] on button "Next" at bounding box center [356, 282] width 80 height 27
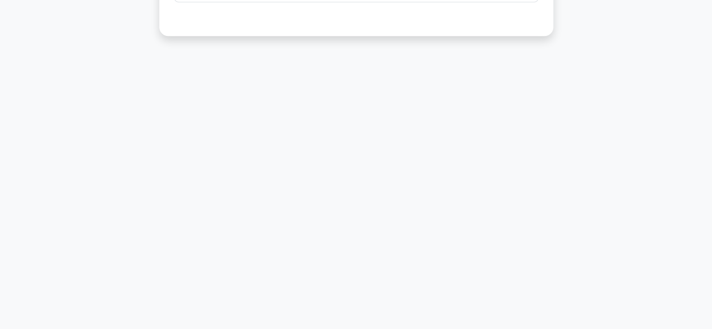
click at [367, 272] on div "39:16 Stop PRINCE2 Foundation Advanced 120/200 What is the correct sequence for…" at bounding box center [356, 43] width 642 height 563
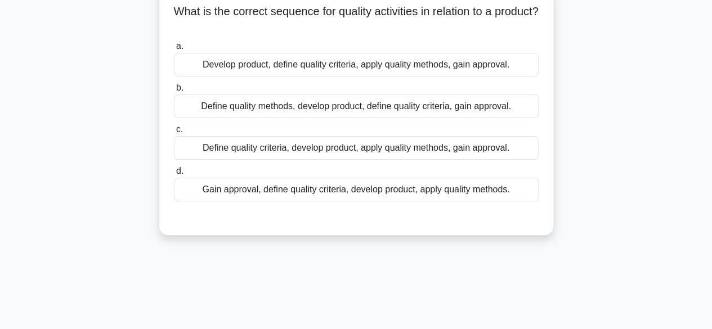
scroll to position [62, 0]
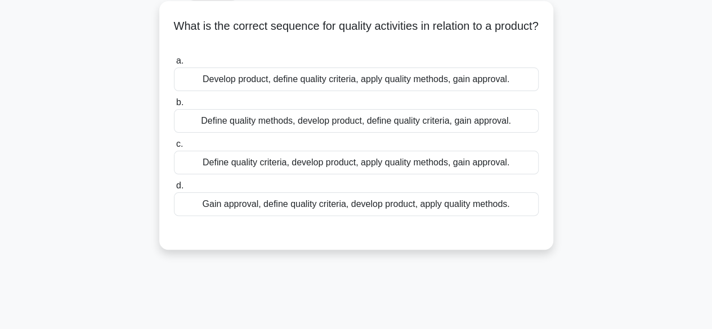
click at [498, 88] on div "Develop product, define quality criteria, apply quality methods, gain approval." at bounding box center [356, 80] width 365 height 24
click at [174, 65] on input "a. Develop product, define quality criteria, apply quality methods, gain approv…" at bounding box center [174, 60] width 0 height 7
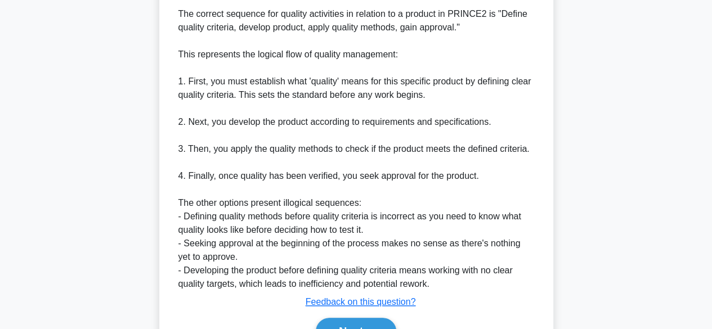
scroll to position [378, 0]
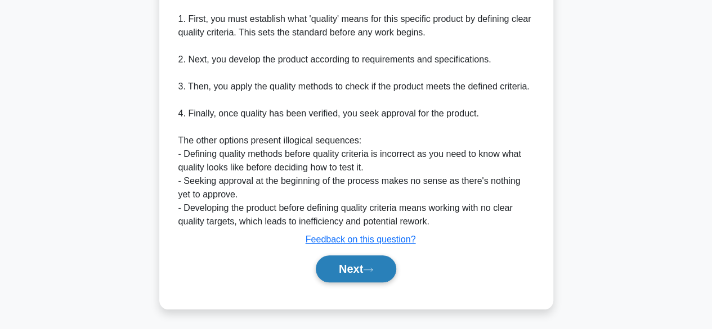
click at [345, 278] on button "Next" at bounding box center [356, 269] width 80 height 27
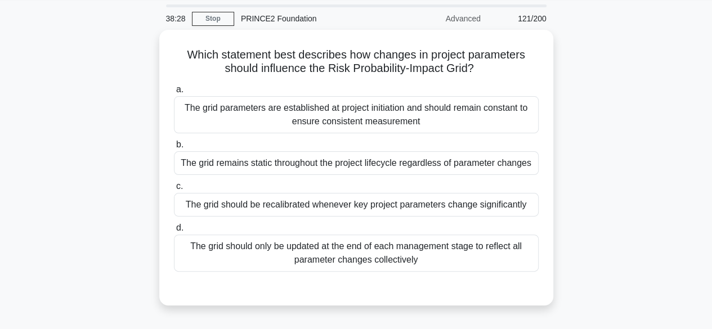
scroll to position [35, 0]
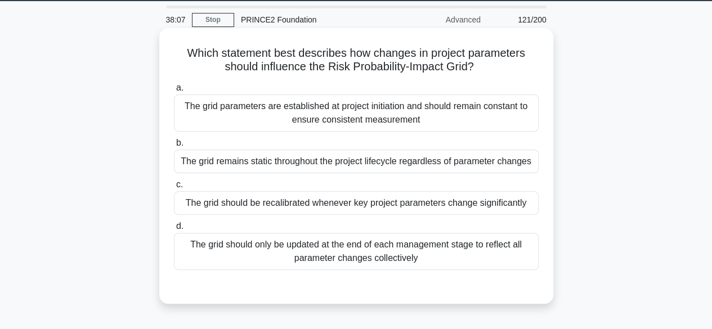
click at [422, 206] on div "The grid should be recalibrated whenever key project parameters change signific…" at bounding box center [356, 203] width 365 height 24
click at [174, 189] on input "c. The grid should be recalibrated whenever key project parameters change signi…" at bounding box center [174, 184] width 0 height 7
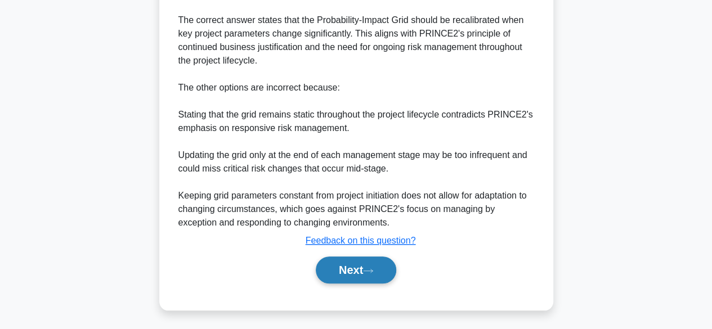
scroll to position [390, 0]
click at [364, 275] on button "Next" at bounding box center [356, 269] width 80 height 27
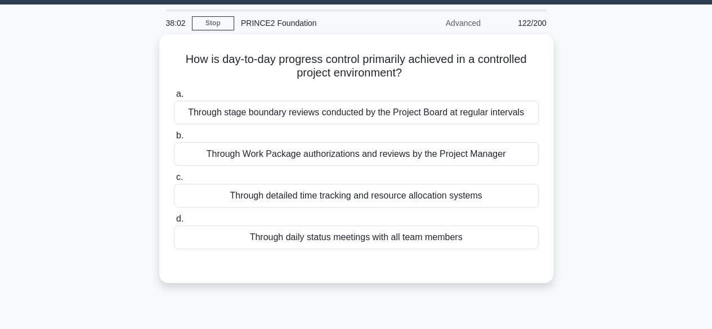
scroll to position [44, 0]
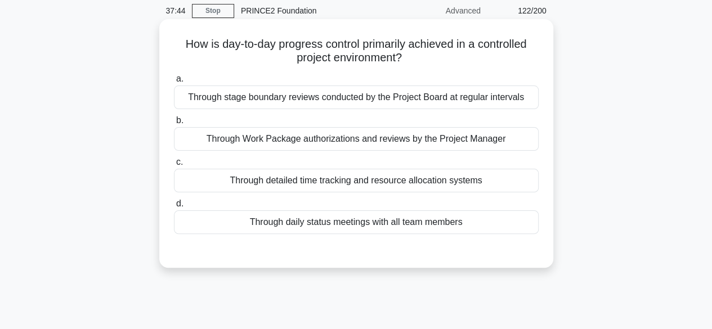
click at [393, 189] on div "Through detailed time tracking and resource allocation systems" at bounding box center [356, 181] width 365 height 24
click at [174, 166] on input "c. Through detailed time tracking and resource allocation systems" at bounding box center [174, 162] width 0 height 7
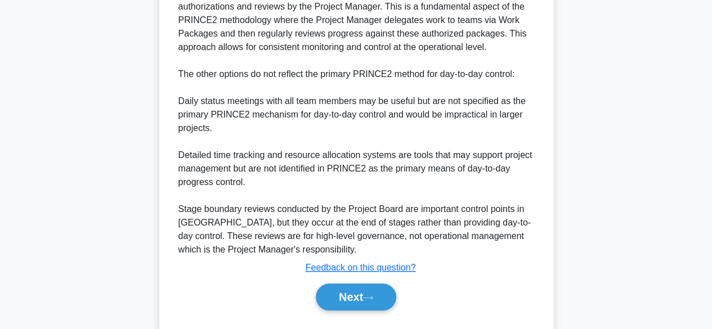
scroll to position [365, 0]
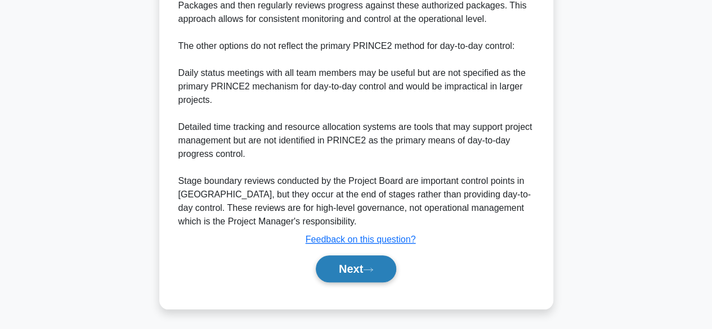
click at [341, 257] on button "Next" at bounding box center [356, 269] width 80 height 27
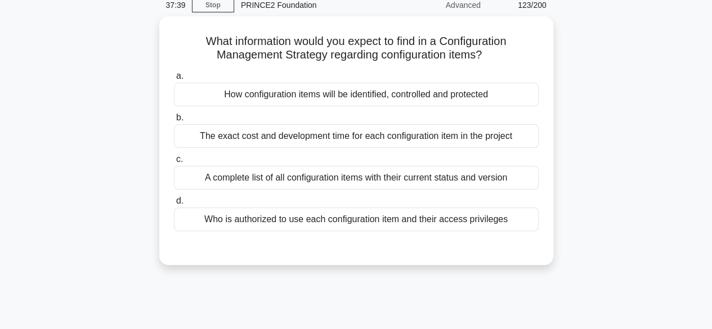
scroll to position [60, 0]
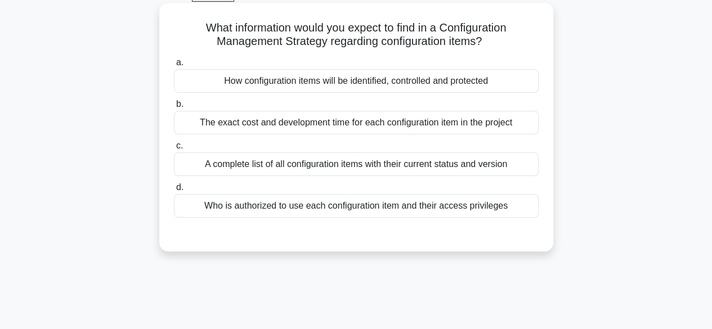
click at [462, 80] on div "How configuration items will be identified, controlled and protected" at bounding box center [356, 81] width 365 height 24
click at [174, 66] on input "a. How configuration items will be identified, controlled and protected" at bounding box center [174, 62] width 0 height 7
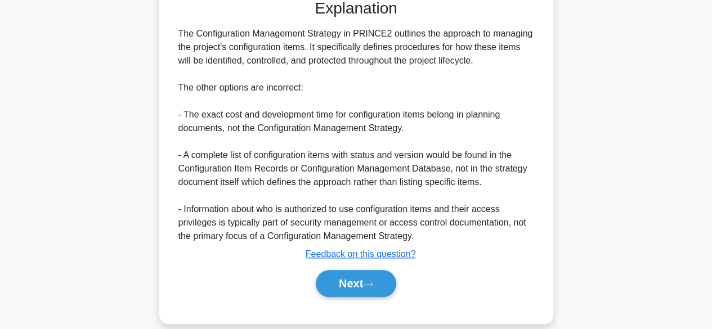
scroll to position [309, 0]
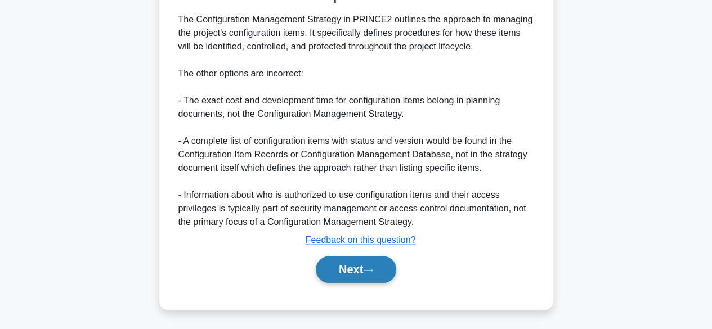
click at [376, 273] on button "Next" at bounding box center [356, 269] width 80 height 27
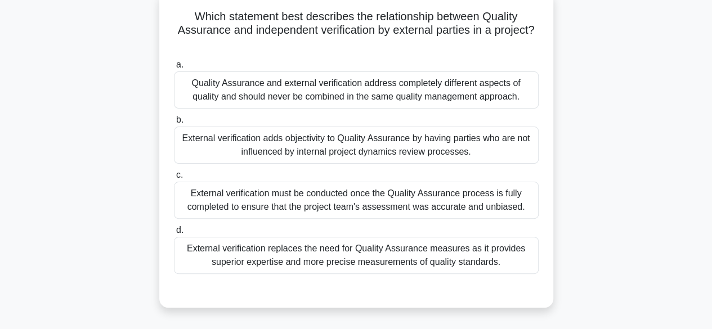
scroll to position [72, 0]
click at [450, 196] on div "External verification must be conducted once the Quality Assurance process is f…" at bounding box center [356, 199] width 365 height 37
click at [174, 178] on input "c. External verification must be conducted once the Quality Assurance process i…" at bounding box center [174, 174] width 0 height 7
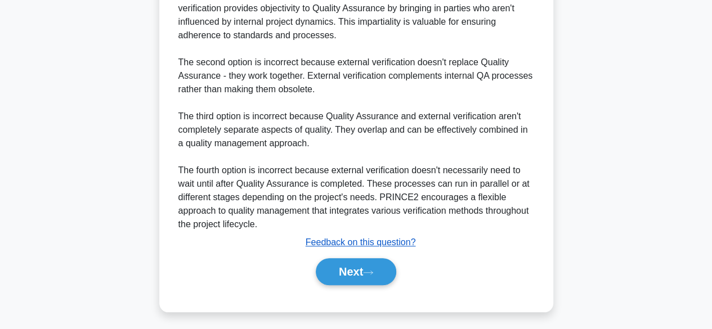
scroll to position [417, 0]
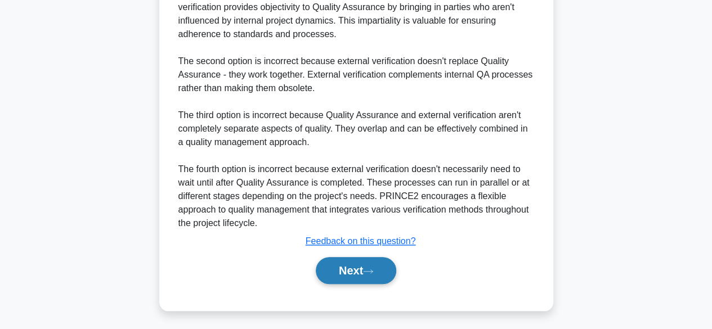
click at [362, 271] on button "Next" at bounding box center [356, 270] width 80 height 27
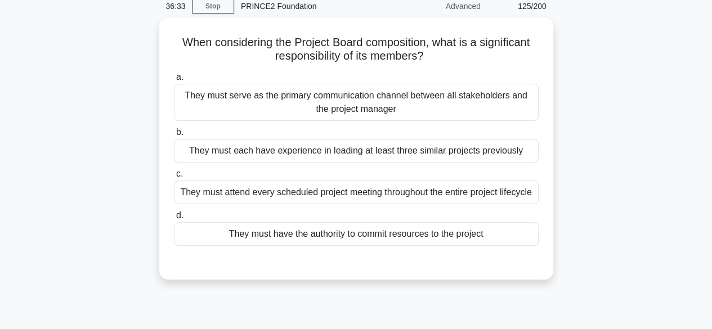
scroll to position [48, 0]
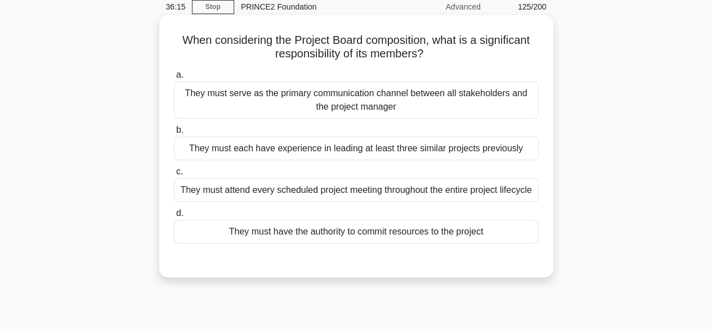
click at [349, 238] on div "They must have the authority to commit resources to the project" at bounding box center [356, 232] width 365 height 24
click at [174, 217] on input "d. They must have the authority to commit resources to the project" at bounding box center [174, 213] width 0 height 7
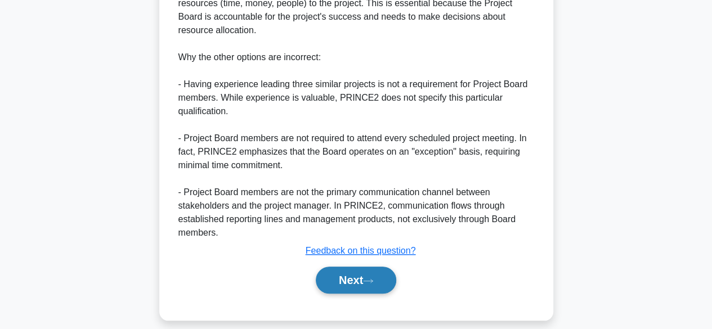
scroll to position [354, 0]
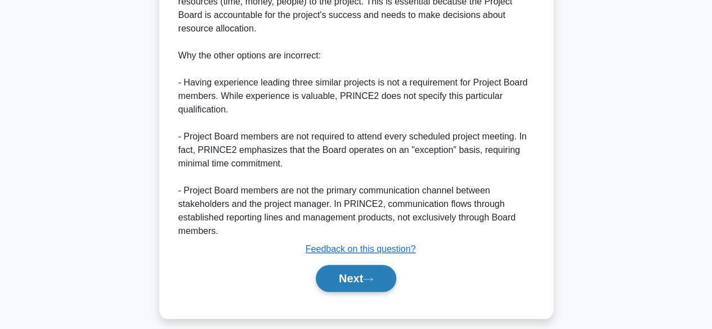
click at [330, 287] on button "Next" at bounding box center [356, 278] width 80 height 27
click at [366, 276] on button "Next" at bounding box center [356, 278] width 80 height 27
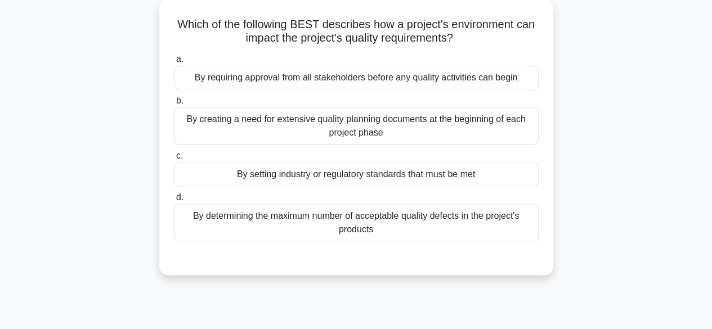
scroll to position [74, 0]
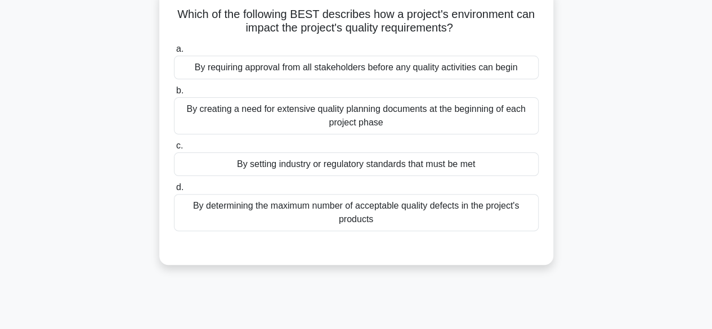
click at [443, 166] on div "By setting industry or regulatory standards that must be met" at bounding box center [356, 165] width 365 height 24
click at [174, 150] on input "c. By setting industry or regulatory standards that must be met" at bounding box center [174, 145] width 0 height 7
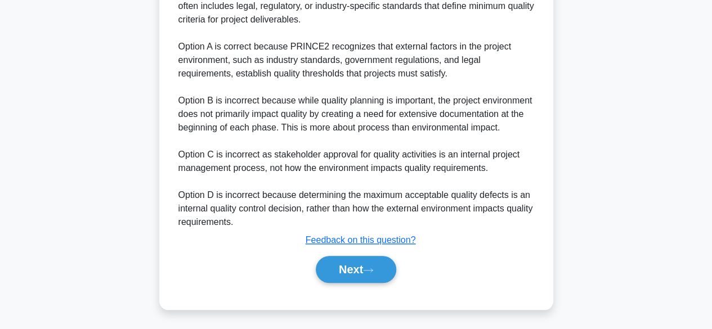
scroll to position [390, 0]
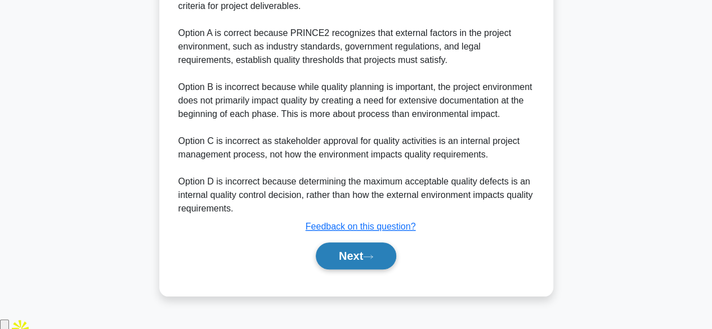
click at [365, 267] on button "Next" at bounding box center [356, 256] width 80 height 27
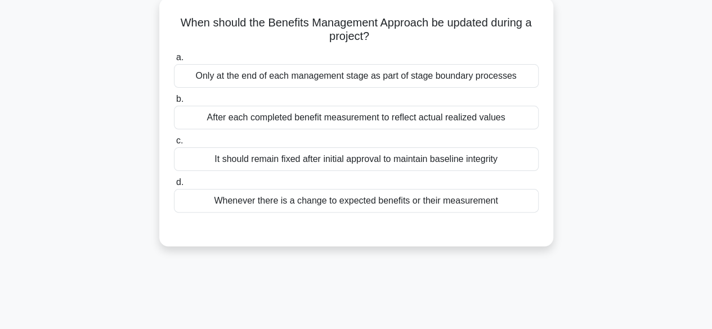
scroll to position [68, 0]
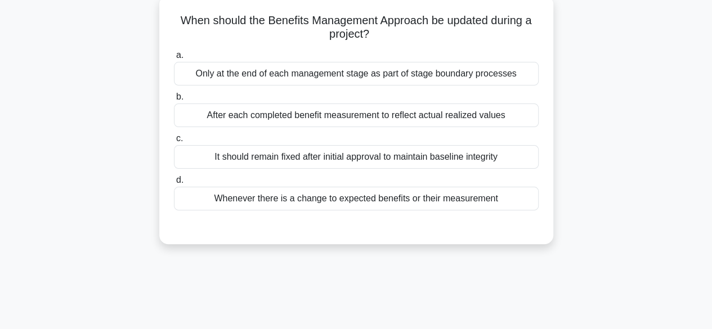
click at [474, 157] on div "It should remain fixed after initial approval to maintain baseline integrity" at bounding box center [356, 157] width 365 height 24
click at [174, 142] on input "c. It should remain fixed after initial approval to maintain baseline integrity" at bounding box center [174, 138] width 0 height 7
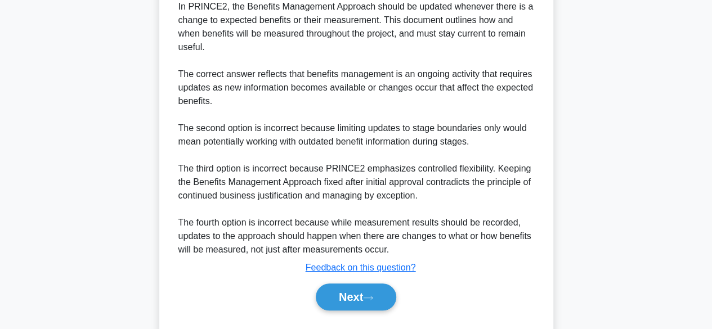
scroll to position [331, 0]
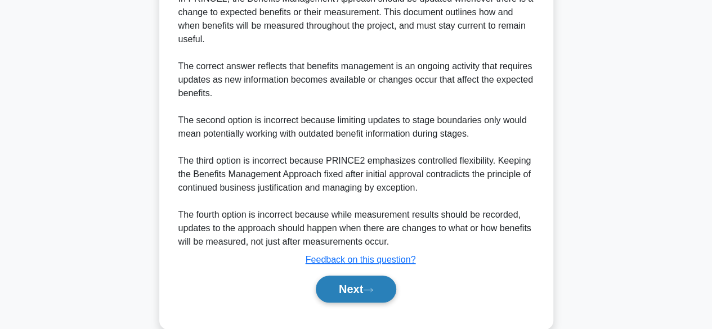
click at [339, 290] on button "Next" at bounding box center [356, 289] width 80 height 27
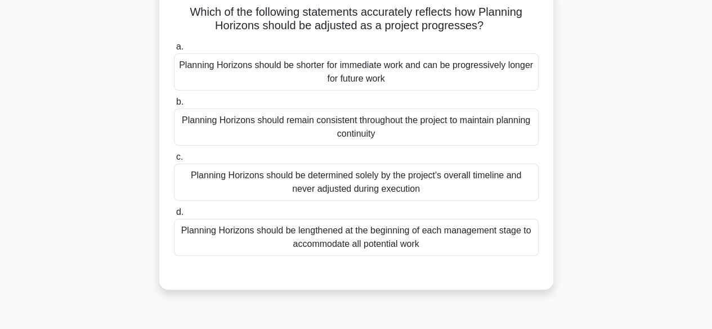
scroll to position [78, 0]
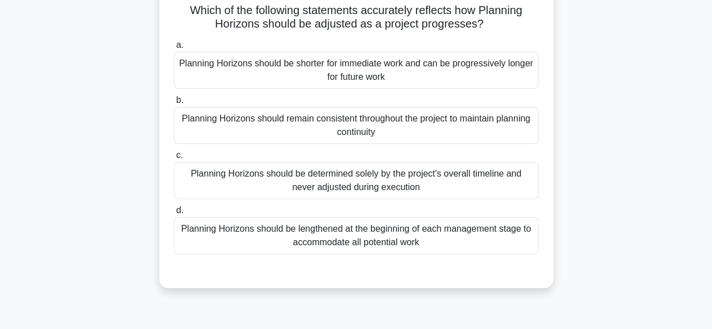
click at [393, 71] on div "Planning Horizons should be shorter for immediate work and can be progressively…" at bounding box center [356, 70] width 365 height 37
click at [174, 49] on input "a. Planning Horizons should be shorter for immediate work and can be progressiv…" at bounding box center [174, 45] width 0 height 7
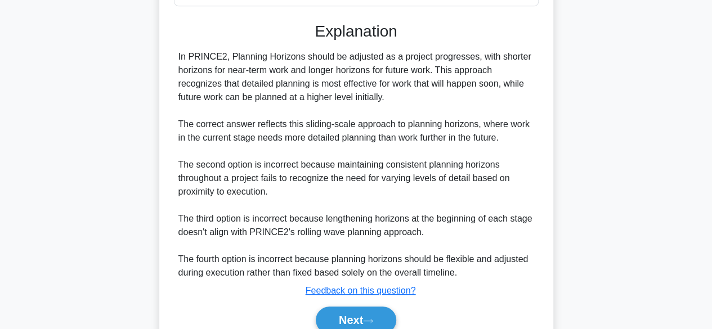
scroll to position [377, 0]
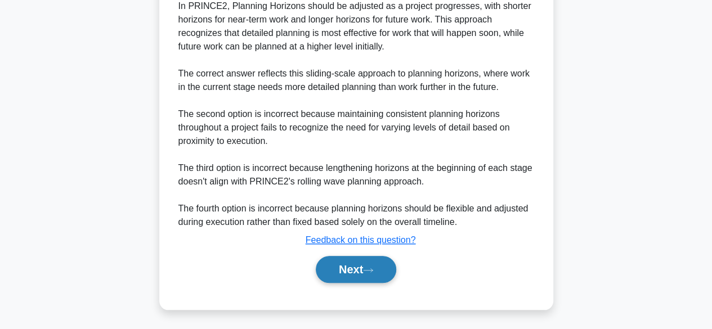
click at [350, 266] on button "Next" at bounding box center [356, 269] width 80 height 27
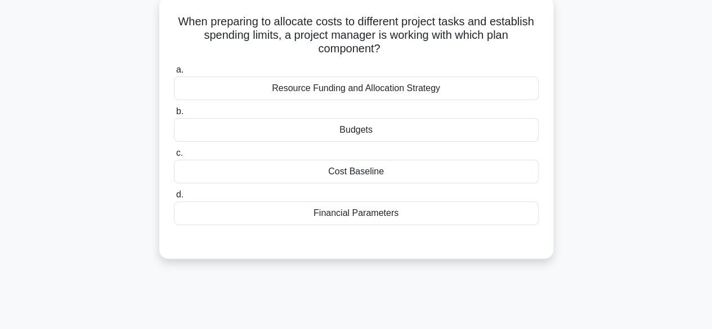
scroll to position [70, 0]
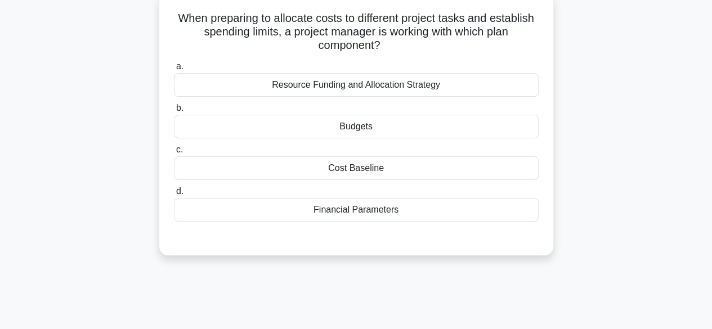
click at [377, 122] on div "Budgets" at bounding box center [356, 127] width 365 height 24
click at [174, 112] on input "b. Budgets" at bounding box center [174, 108] width 0 height 7
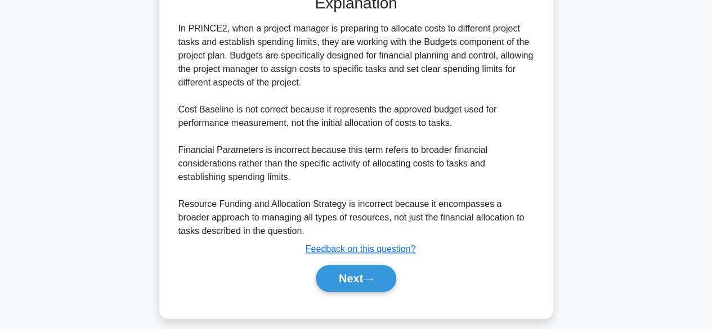
scroll to position [323, 0]
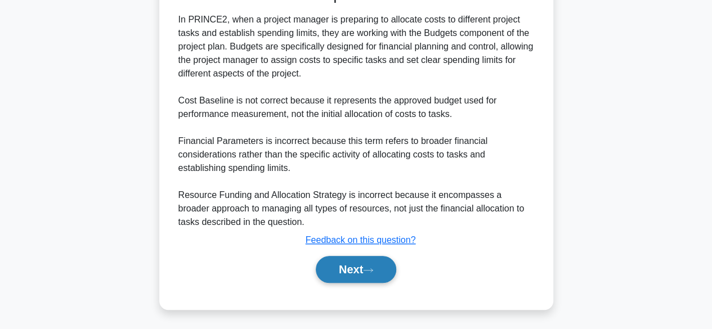
click at [372, 263] on button "Next" at bounding box center [356, 269] width 80 height 27
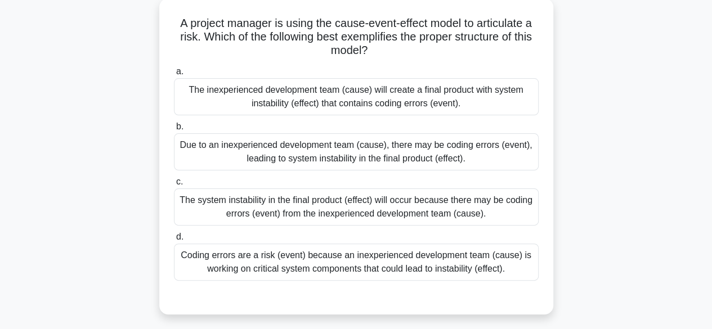
scroll to position [73, 0]
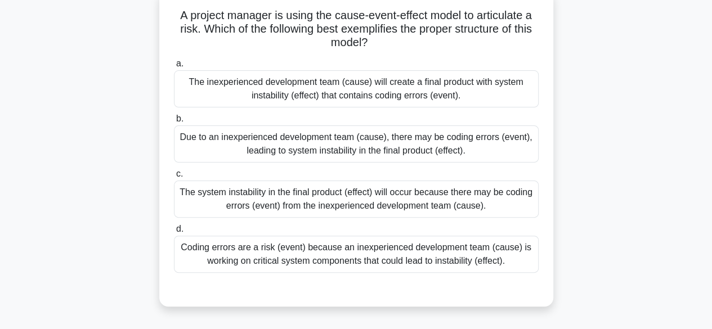
click at [486, 204] on div "The system instability in the final product (effect) will occur because there m…" at bounding box center [356, 199] width 365 height 37
click at [174, 178] on input "c. The system instability in the final product (effect) will occur because ther…" at bounding box center [174, 174] width 0 height 7
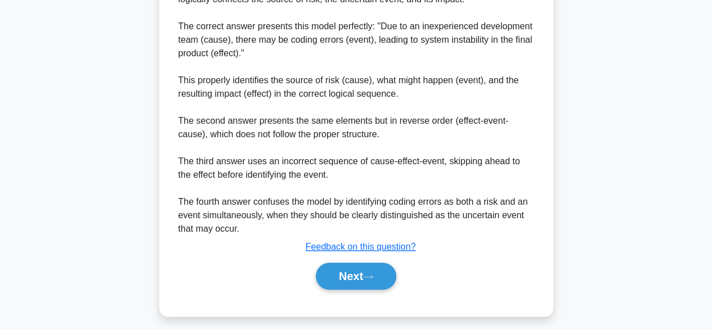
scroll to position [419, 0]
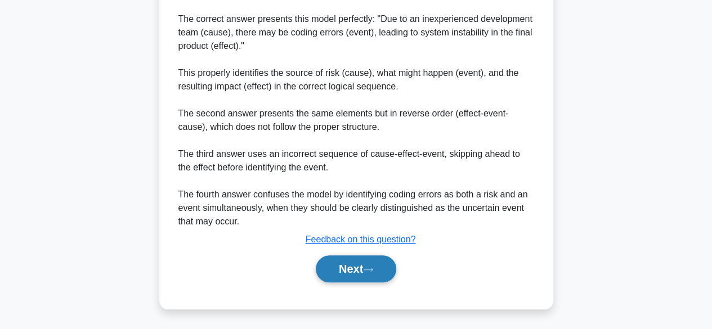
click at [372, 269] on icon at bounding box center [368, 270] width 10 height 6
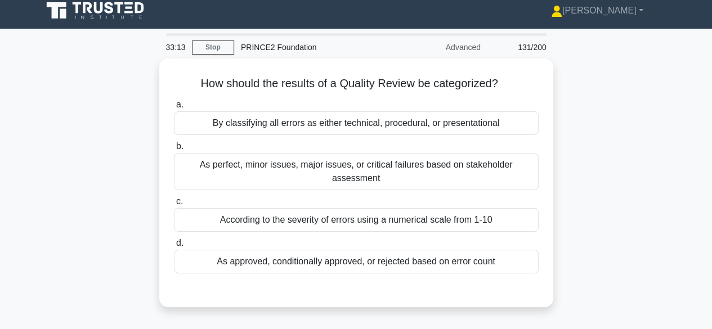
scroll to position [0, 0]
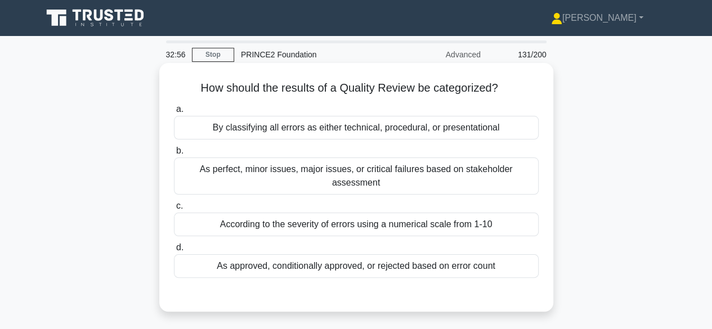
click at [514, 135] on div "By classifying all errors as either technical, procedural, or presentational" at bounding box center [356, 128] width 365 height 24
click at [174, 113] on input "a. By classifying all errors as either technical, procedural, or presentational" at bounding box center [174, 109] width 0 height 7
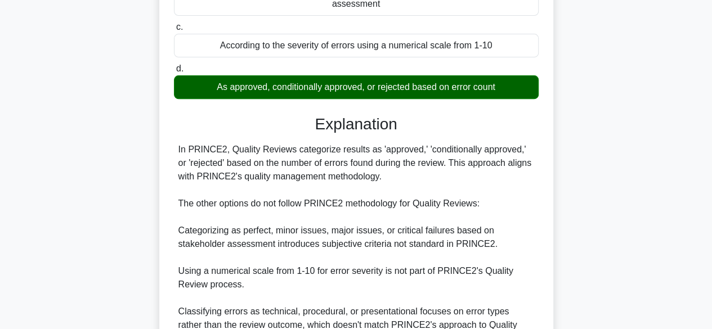
scroll to position [279, 0]
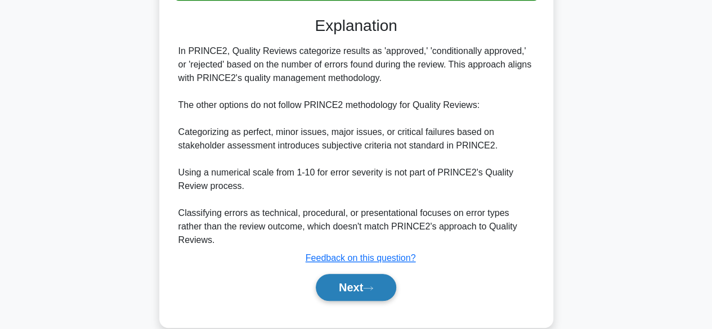
click at [370, 285] on icon at bounding box center [368, 288] width 10 height 6
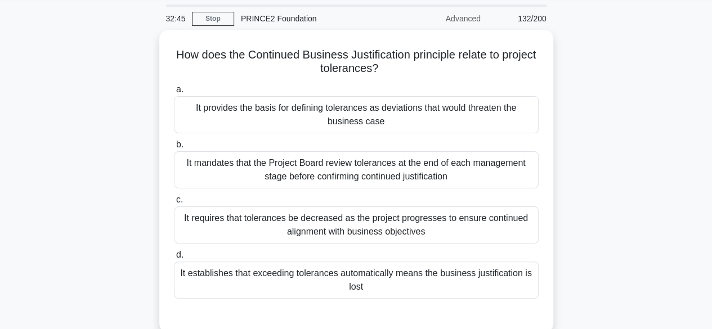
scroll to position [36, 0]
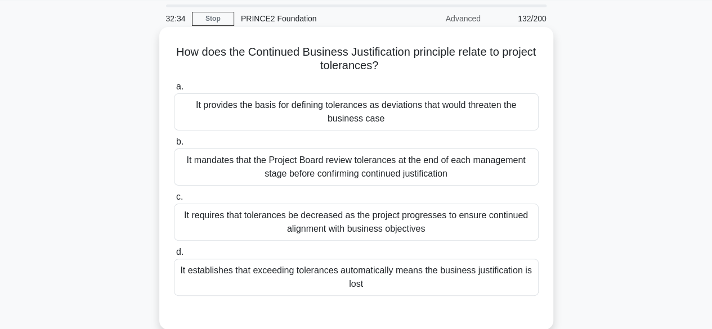
click at [499, 123] on div "It provides the basis for defining tolerances as deviations that would threaten…" at bounding box center [356, 111] width 365 height 37
click at [174, 91] on input "a. It provides the basis for defining tolerances as deviations that would threa…" at bounding box center [174, 86] width 0 height 7
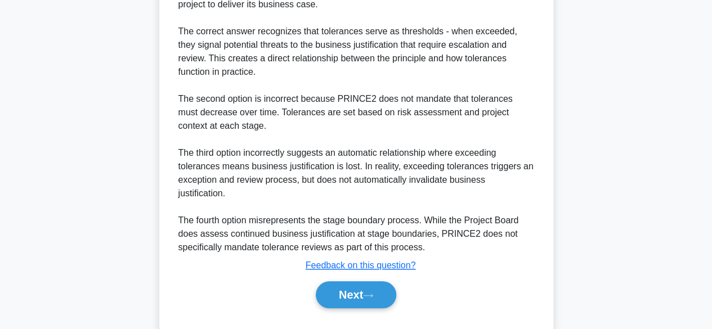
scroll to position [431, 0]
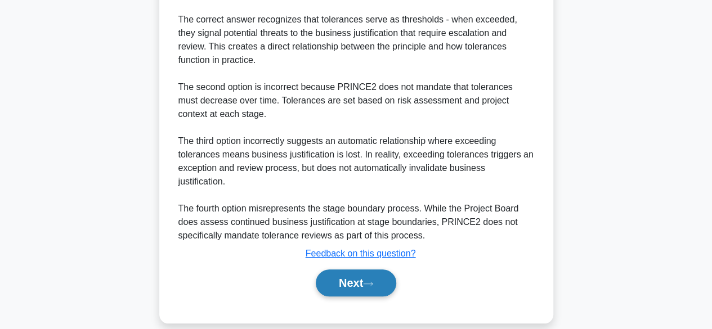
click at [373, 281] on icon at bounding box center [368, 284] width 10 height 6
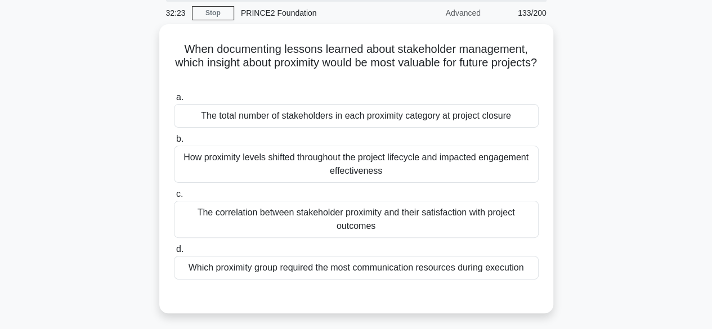
scroll to position [57, 0]
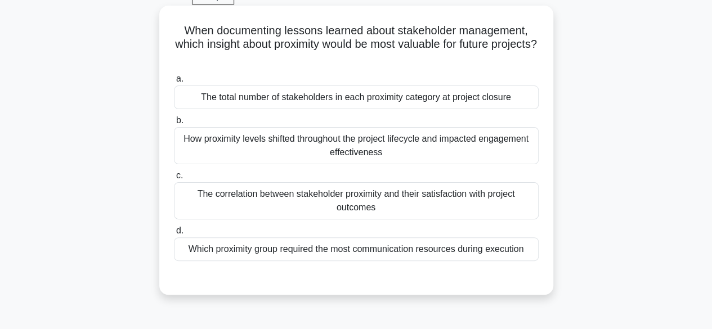
click at [508, 107] on div "The total number of stakeholders in each proximity category at project closure" at bounding box center [356, 98] width 365 height 24
click at [174, 83] on input "a. The total number of stakeholders in each proximity category at project closu…" at bounding box center [174, 78] width 0 height 7
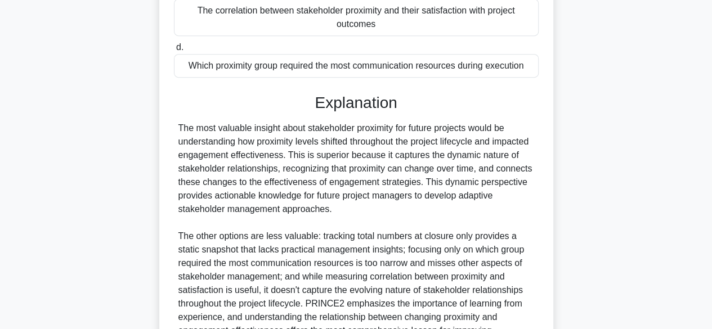
scroll to position [365, 0]
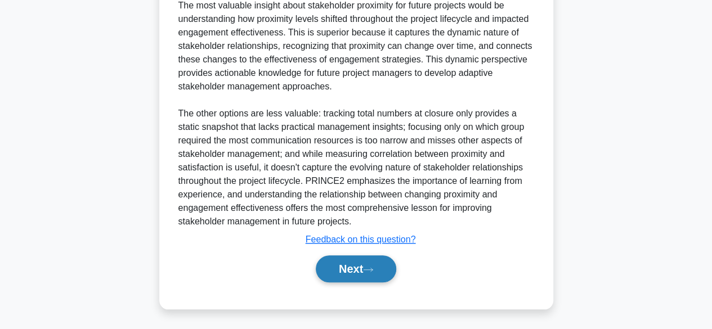
click at [379, 269] on button "Next" at bounding box center [356, 269] width 80 height 27
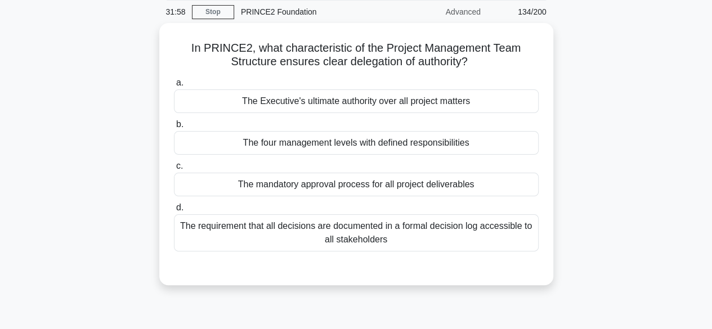
scroll to position [42, 0]
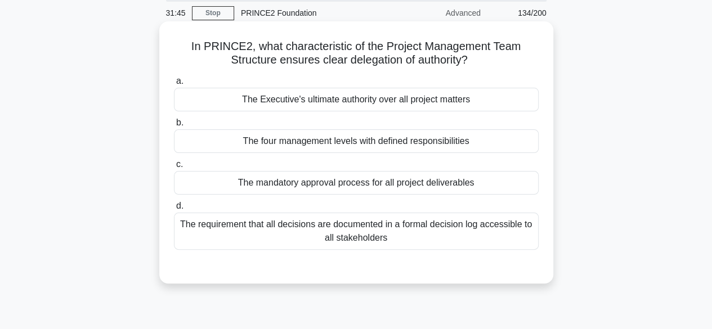
click at [498, 181] on div "The mandatory approval process for all project deliverables" at bounding box center [356, 183] width 365 height 24
click at [174, 168] on input "c. The mandatory approval process for all project deliverables" at bounding box center [174, 164] width 0 height 7
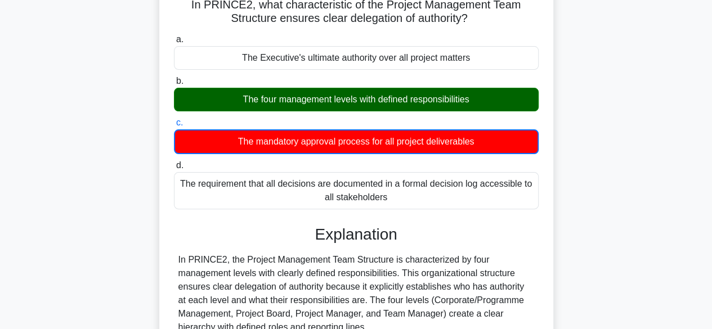
scroll to position [297, 0]
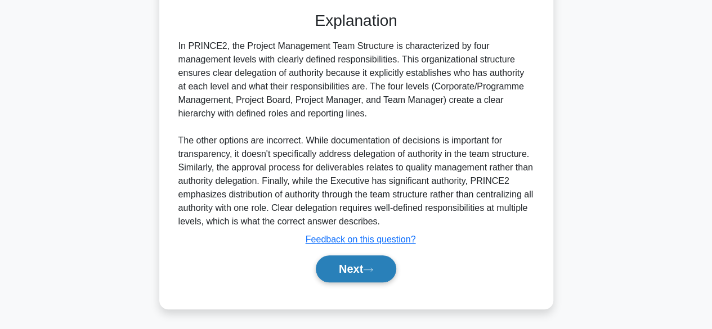
click at [364, 272] on button "Next" at bounding box center [356, 269] width 80 height 27
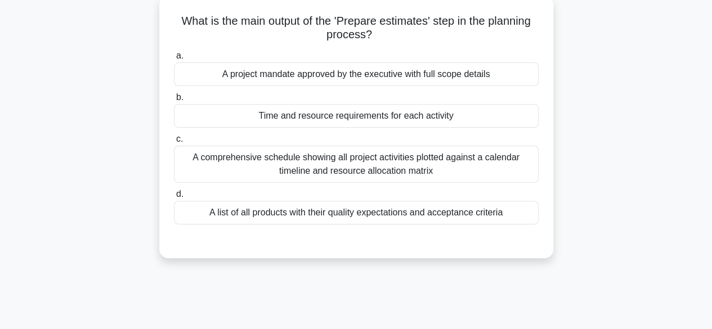
scroll to position [66, 0]
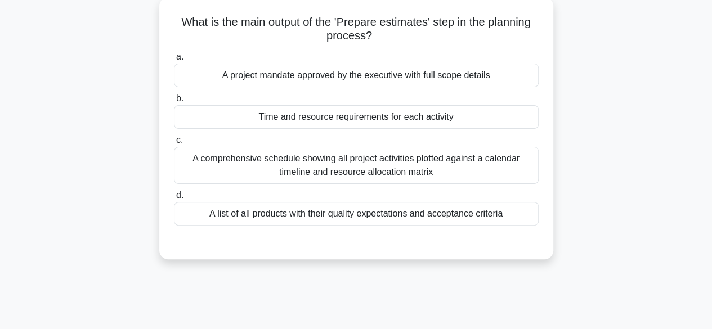
click at [509, 218] on div "A list of all products with their quality expectations and acceptance criteria" at bounding box center [356, 214] width 365 height 24
click at [174, 199] on input "d. A list of all products with their quality expectations and acceptance criter…" at bounding box center [174, 195] width 0 height 7
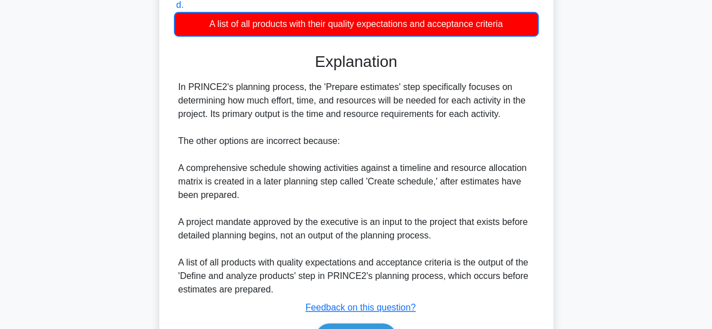
scroll to position [324, 0]
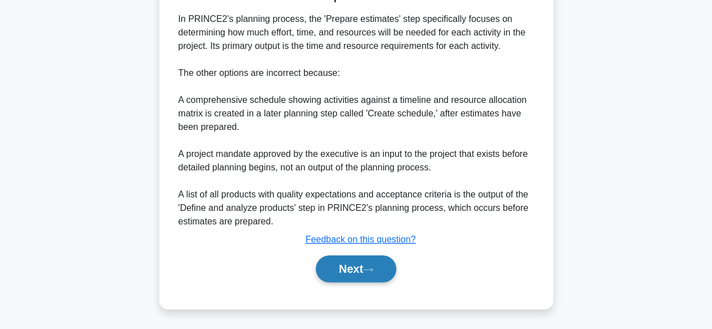
click at [355, 275] on button "Next" at bounding box center [356, 269] width 80 height 27
click at [374, 279] on button "Next" at bounding box center [356, 269] width 80 height 27
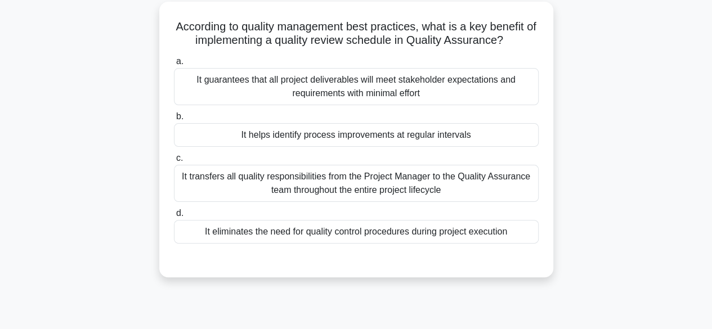
scroll to position [64, 0]
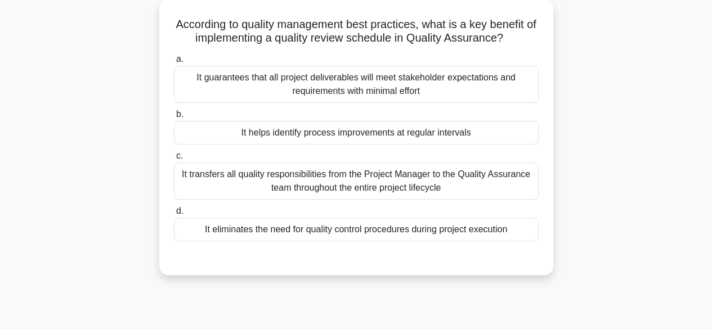
click at [486, 144] on div "It helps identify process improvements at regular intervals" at bounding box center [356, 133] width 365 height 24
click at [174, 118] on input "b. It helps identify process improvements at regular intervals" at bounding box center [174, 114] width 0 height 7
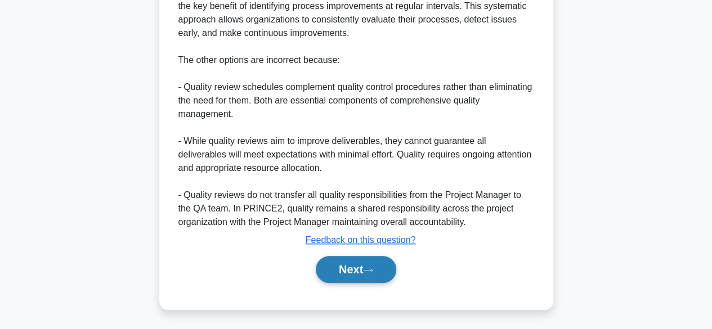
click at [361, 273] on button "Next" at bounding box center [356, 269] width 80 height 27
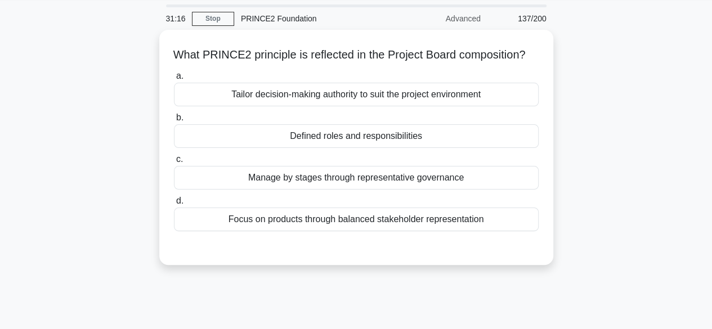
scroll to position [41, 0]
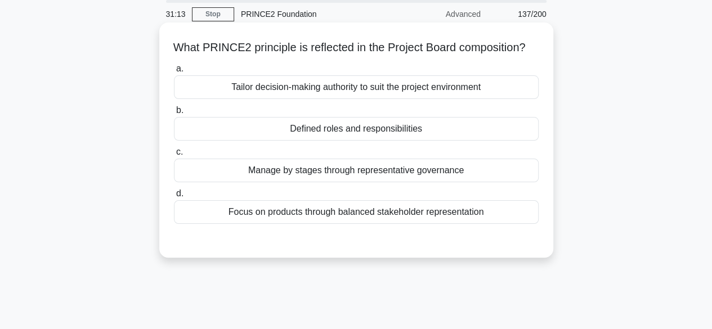
click at [506, 141] on div "Defined roles and responsibilities" at bounding box center [356, 129] width 365 height 24
click at [174, 114] on input "b. Defined roles and responsibilities" at bounding box center [174, 110] width 0 height 7
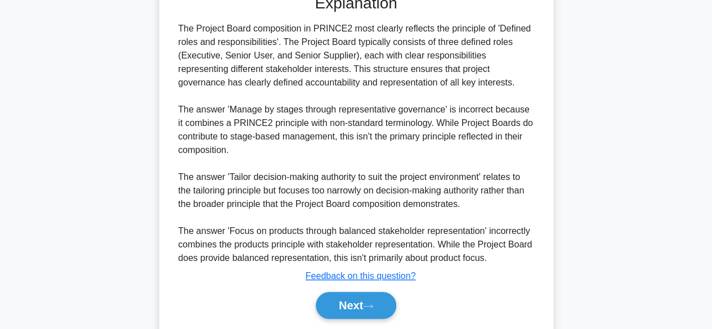
scroll to position [336, 0]
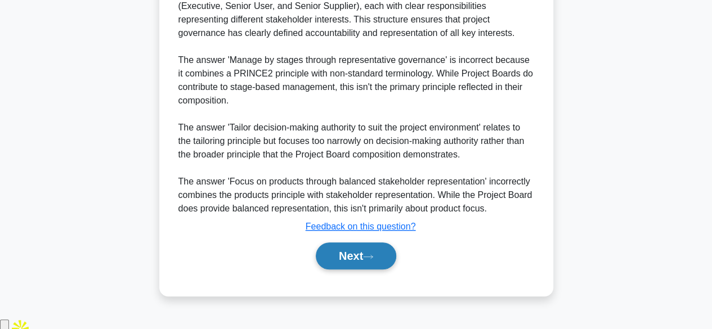
click at [370, 260] on icon at bounding box center [368, 257] width 10 height 6
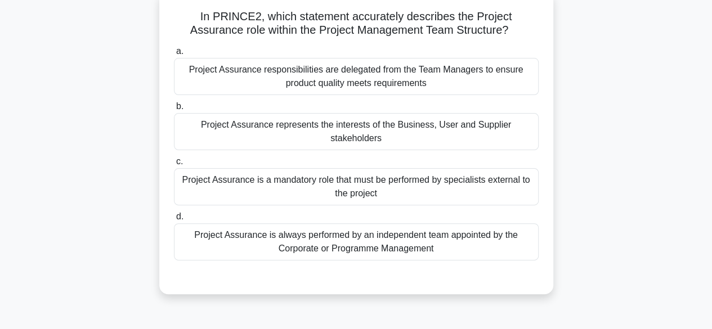
scroll to position [74, 0]
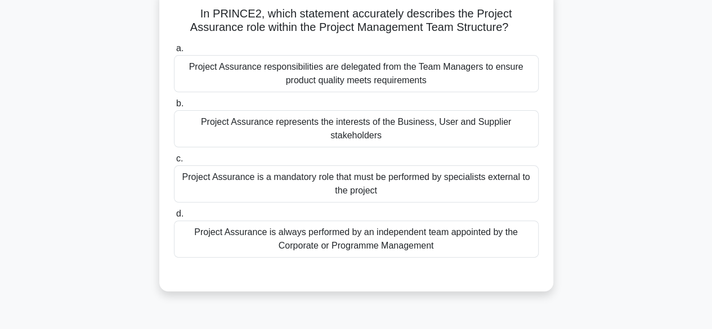
click at [510, 195] on div "Project Assurance is a mandatory role that must be performed by specialists ext…" at bounding box center [356, 184] width 365 height 37
click at [174, 163] on input "c. Project Assurance is a mandatory role that must be performed by specialists …" at bounding box center [174, 158] width 0 height 7
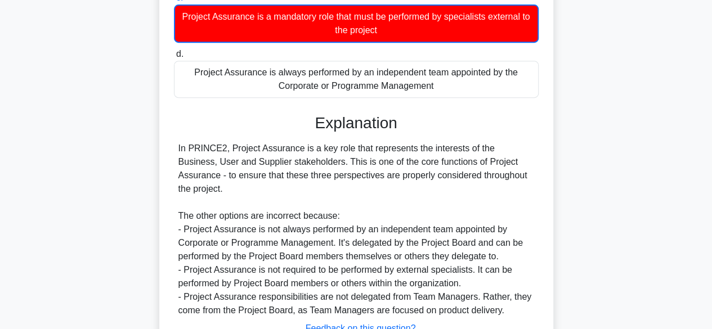
scroll to position [311, 0]
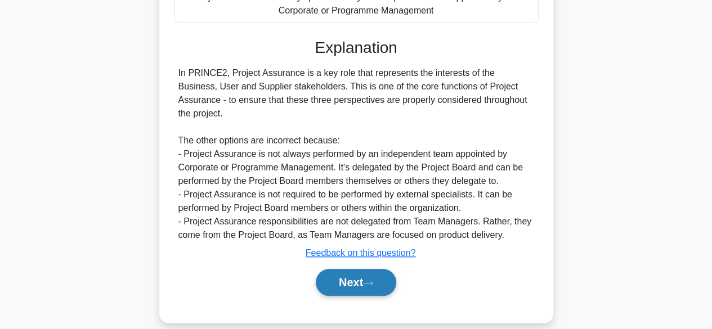
click at [367, 269] on button "Next" at bounding box center [356, 282] width 80 height 27
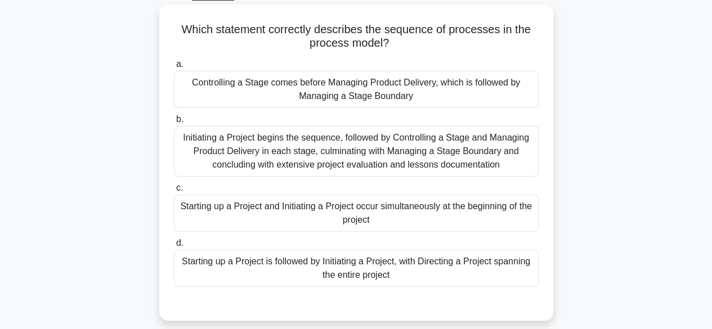
scroll to position [60, 0]
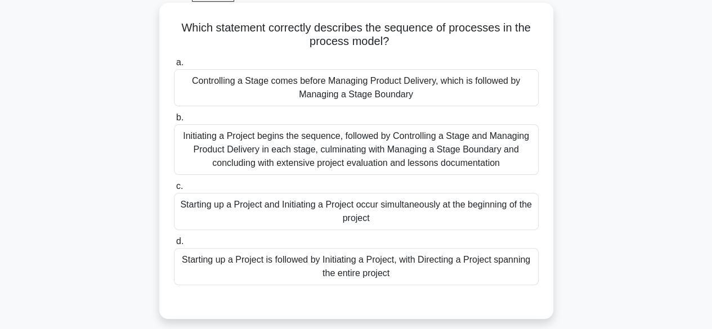
click at [520, 204] on div "Starting up a Project and Initiating a Project occur simultaneously at the begi…" at bounding box center [356, 211] width 365 height 37
click at [174, 190] on input "c. Starting up a Project and Initiating a Project occur simultaneously at the b…" at bounding box center [174, 186] width 0 height 7
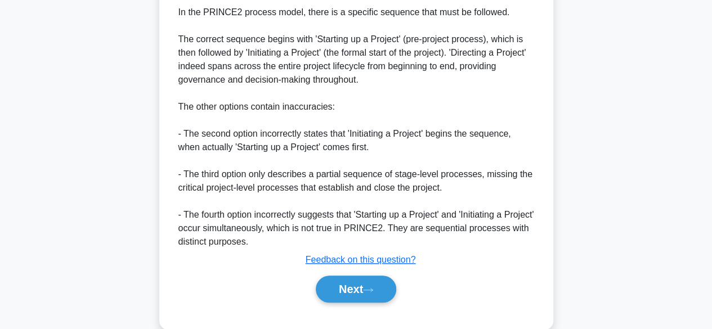
scroll to position [405, 0]
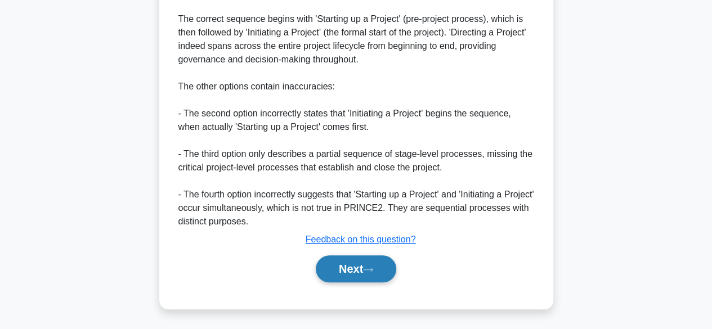
click at [371, 267] on icon at bounding box center [368, 270] width 10 height 6
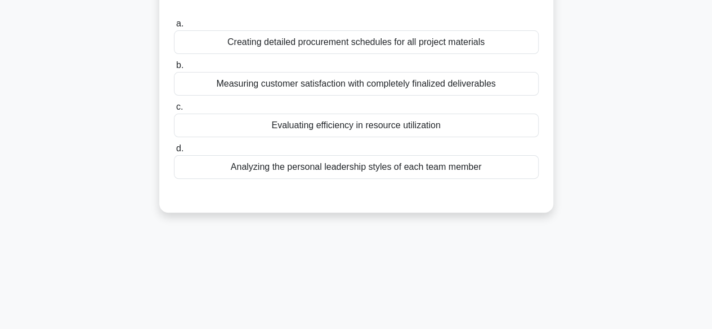
scroll to position [0, 0]
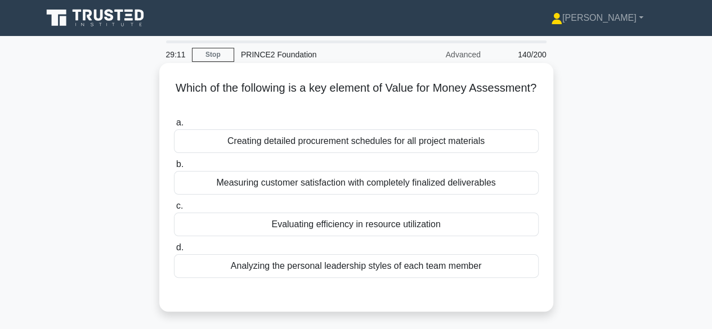
click at [460, 234] on div "Evaluating efficiency in resource utilization" at bounding box center [356, 225] width 365 height 24
click at [174, 210] on input "c. Evaluating efficiency in resource utilization" at bounding box center [174, 206] width 0 height 7
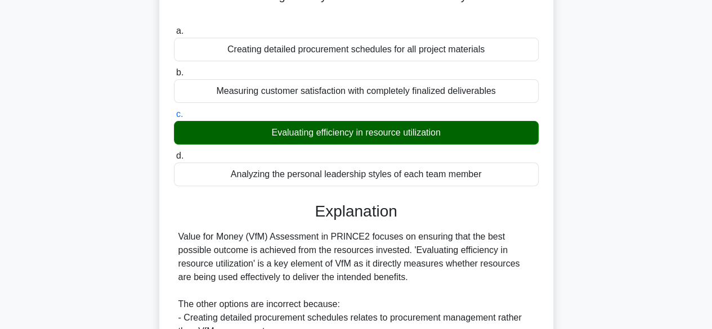
scroll to position [279, 0]
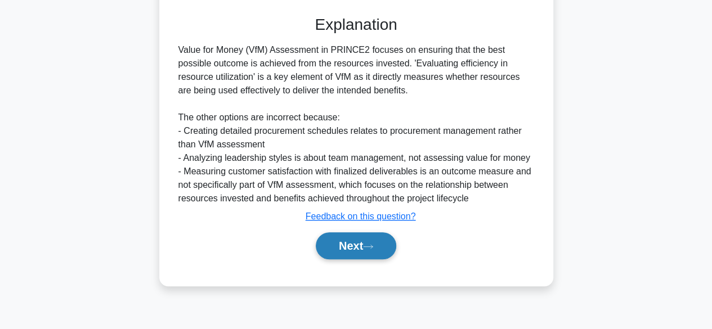
click at [378, 239] on button "Next" at bounding box center [356, 245] width 80 height 27
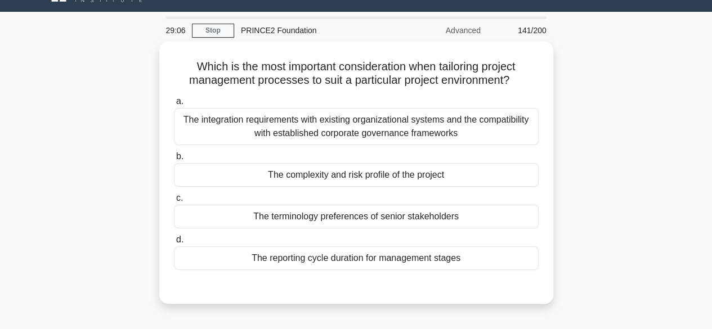
scroll to position [24, 0]
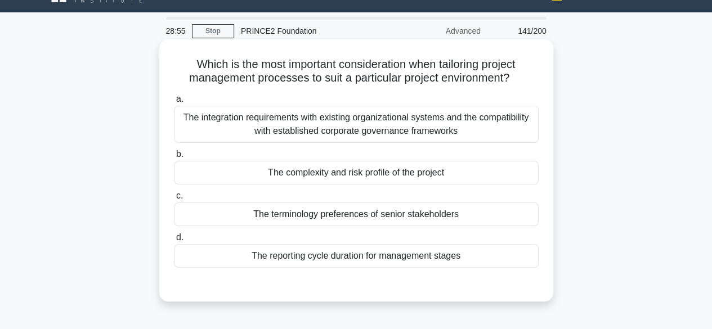
click at [487, 171] on div "The complexity and risk profile of the project" at bounding box center [356, 173] width 365 height 24
click at [174, 158] on input "b. The complexity and risk profile of the project" at bounding box center [174, 154] width 0 height 7
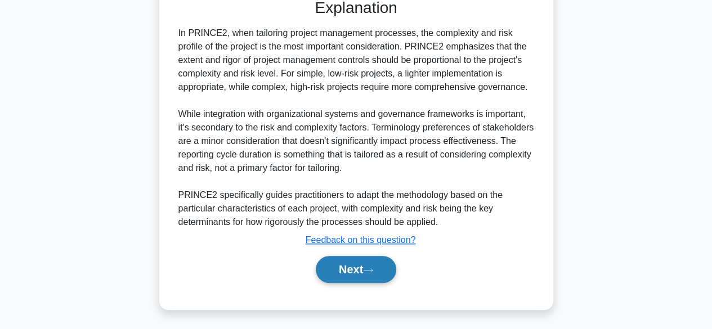
click at [370, 270] on icon at bounding box center [368, 270] width 10 height 6
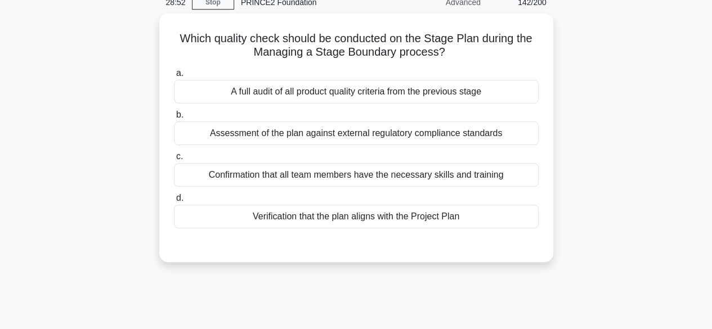
scroll to position [48, 0]
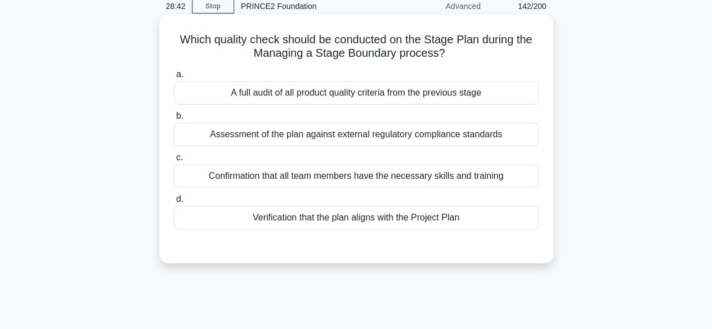
click at [506, 210] on div "Verification that the plan aligns with the Project Plan" at bounding box center [356, 218] width 365 height 24
click at [174, 203] on input "d. Verification that the plan aligns with the Project Plan" at bounding box center [174, 199] width 0 height 7
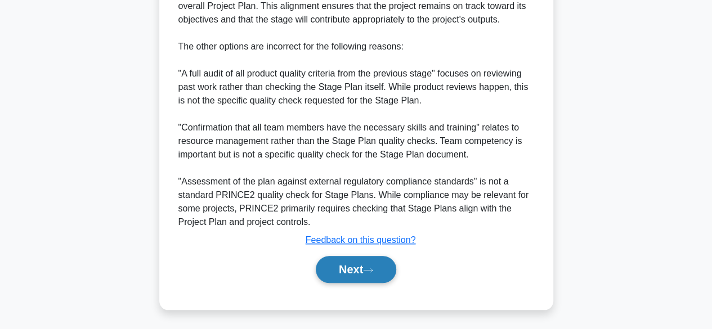
click at [366, 275] on button "Next" at bounding box center [356, 269] width 80 height 27
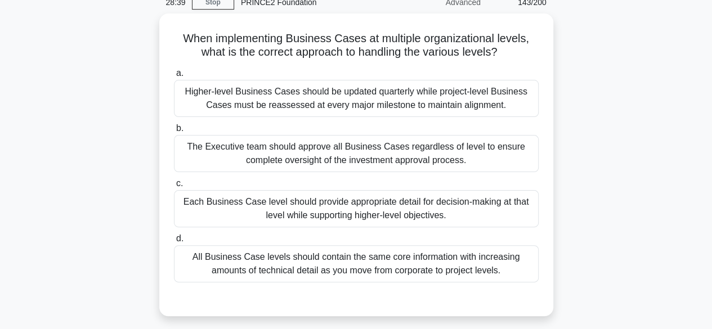
scroll to position [69, 0]
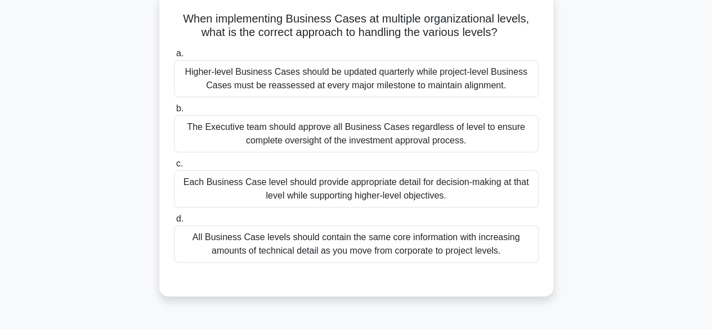
click at [462, 194] on div "Each Business Case level should provide appropriate detail for decision-making …" at bounding box center [356, 189] width 365 height 37
click at [174, 168] on input "c. Each Business Case level should provide appropriate detail for decision-maki…" at bounding box center [174, 163] width 0 height 7
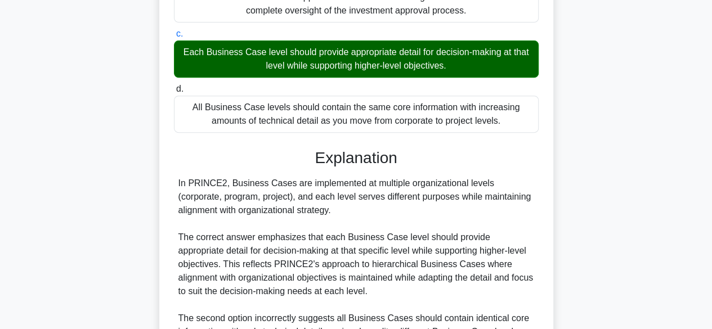
scroll to position [431, 0]
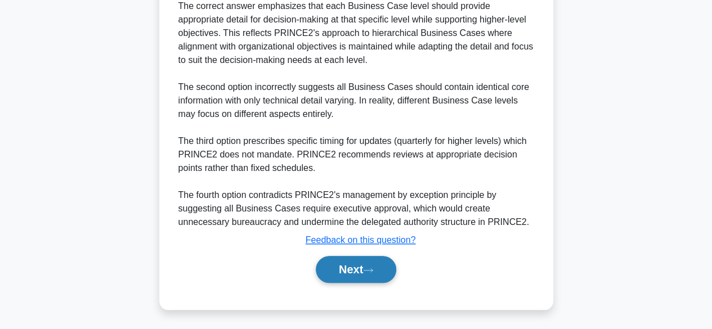
click at [372, 265] on button "Next" at bounding box center [356, 269] width 80 height 27
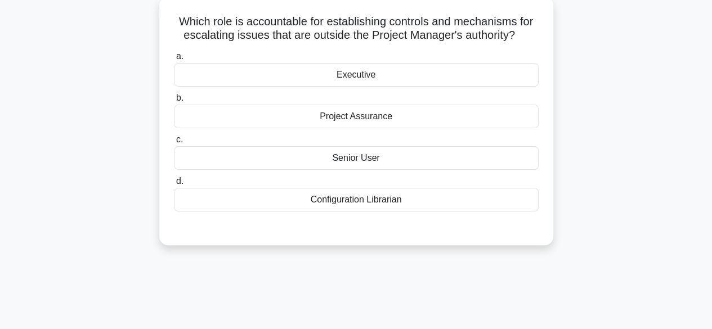
scroll to position [52, 0]
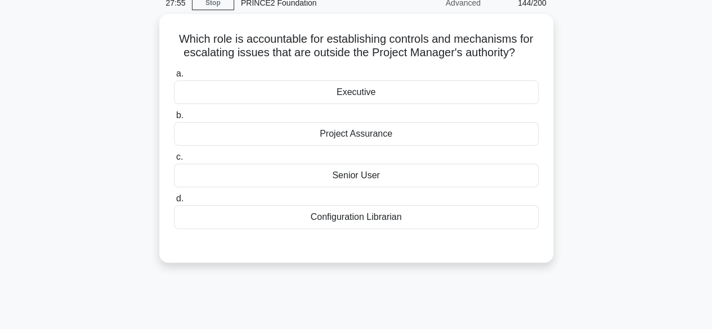
click at [495, 87] on div "Executive" at bounding box center [356, 92] width 365 height 24
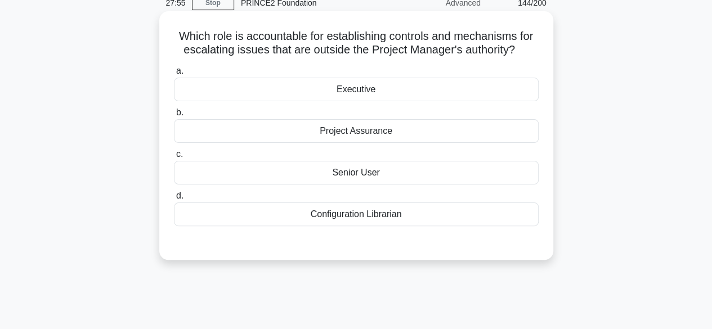
click at [174, 75] on input "a. Executive" at bounding box center [174, 71] width 0 height 7
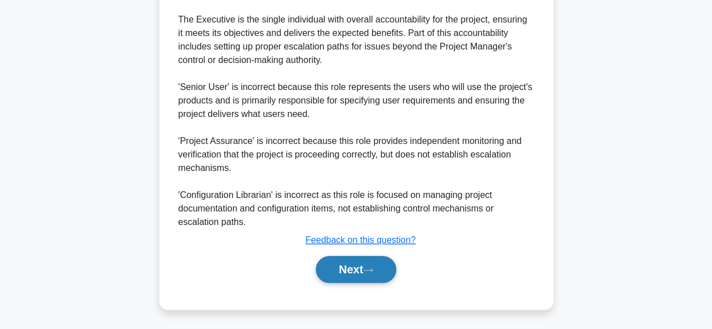
click at [370, 275] on button "Next" at bounding box center [356, 269] width 80 height 27
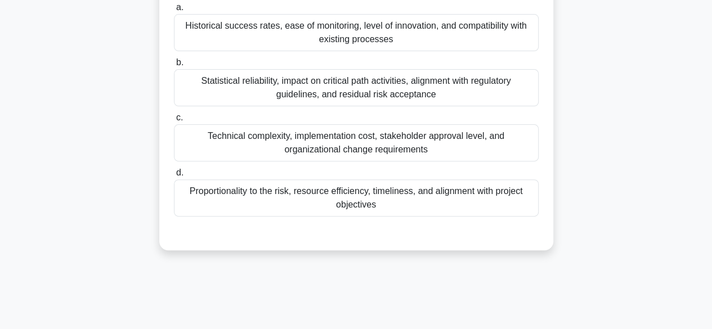
scroll to position [78, 0]
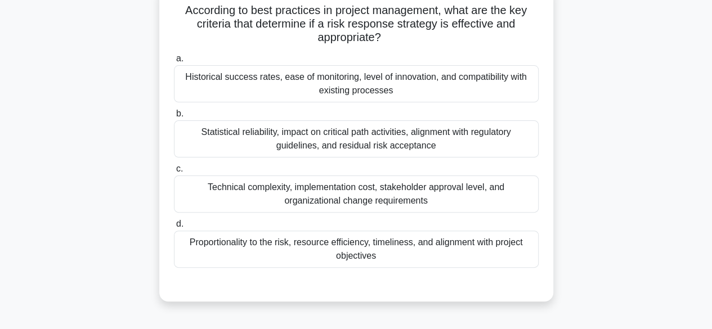
click at [522, 200] on div "Technical complexity, implementation cost, stakeholder approval level, and orga…" at bounding box center [356, 194] width 365 height 37
click at [174, 173] on input "c. Technical complexity, implementation cost, stakeholder approval level, and o…" at bounding box center [174, 169] width 0 height 7
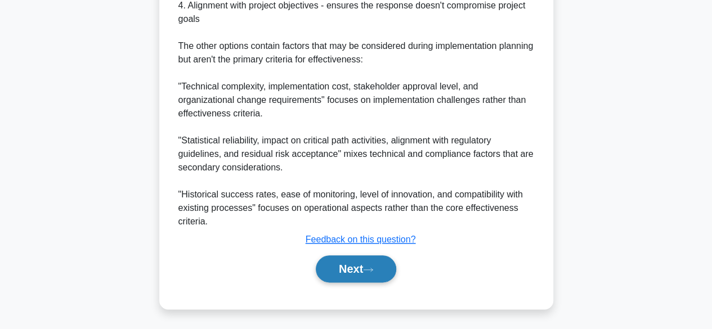
click at [350, 269] on button "Next" at bounding box center [356, 269] width 80 height 27
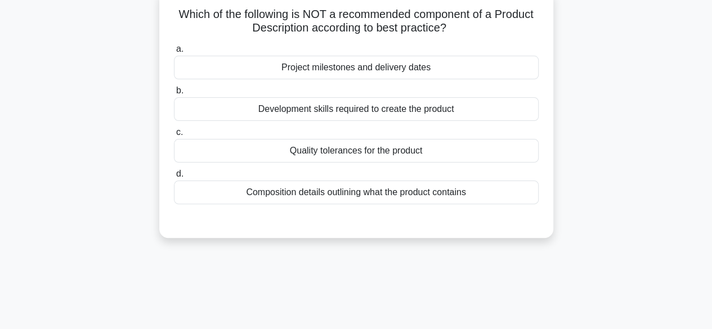
scroll to position [70, 0]
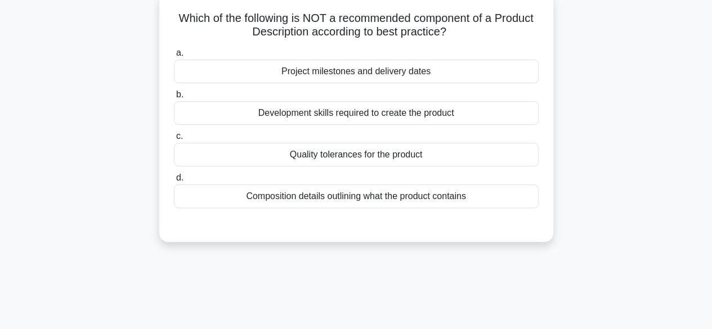
click at [501, 145] on label "c. Quality tolerances for the product" at bounding box center [356, 147] width 365 height 37
click at [174, 140] on input "c. Quality tolerances for the product" at bounding box center [174, 136] width 0 height 7
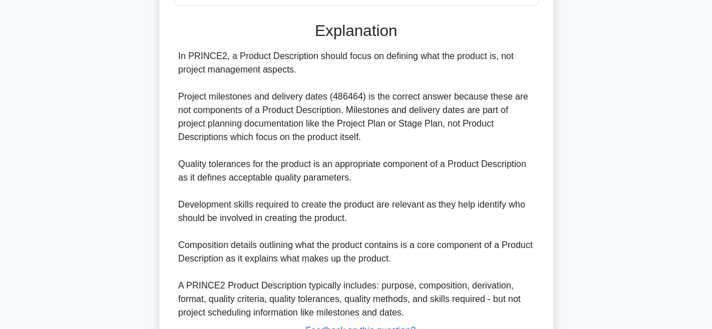
scroll to position [365, 0]
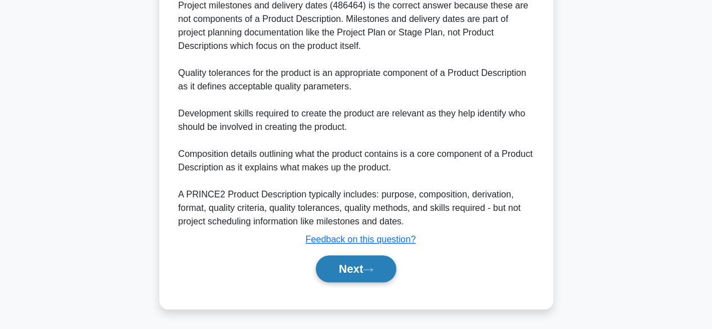
click at [365, 272] on button "Next" at bounding box center [356, 269] width 80 height 27
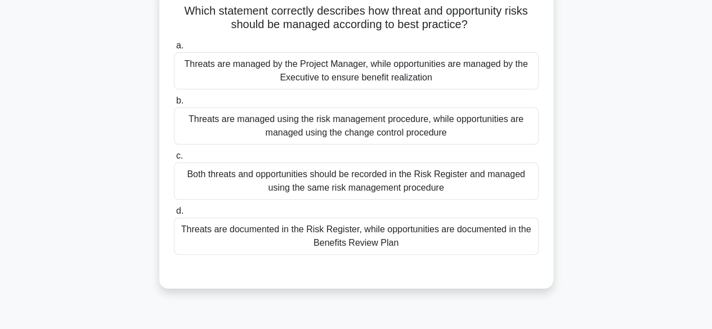
scroll to position [44, 0]
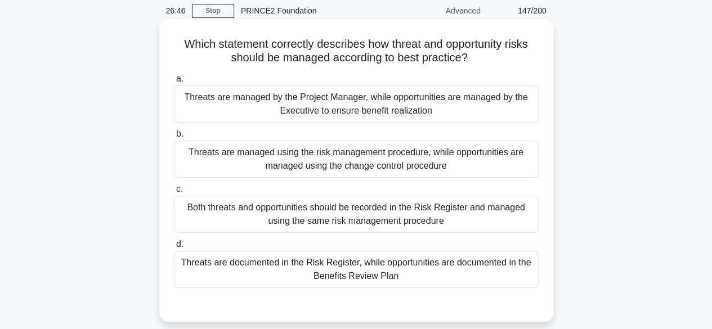
click at [498, 211] on div "Both threats and opportunities should be recorded in the Risk Register and mana…" at bounding box center [356, 214] width 365 height 37
click at [174, 193] on input "c. Both threats and opportunities should be recorded in the Risk Register and m…" at bounding box center [174, 189] width 0 height 7
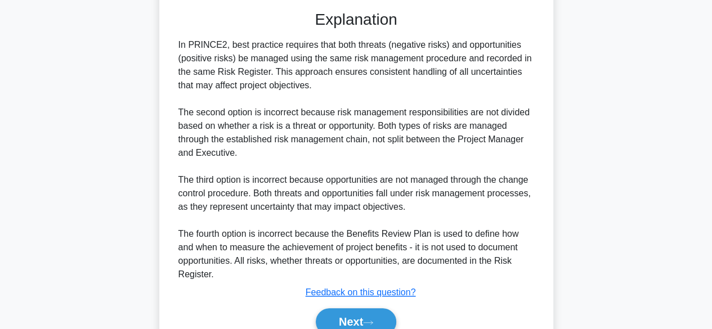
scroll to position [390, 0]
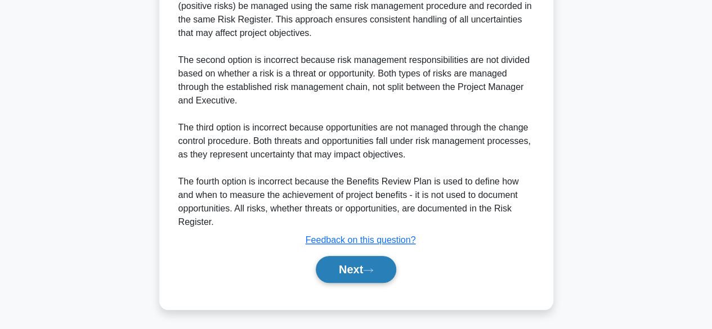
click at [372, 267] on icon at bounding box center [368, 270] width 10 height 6
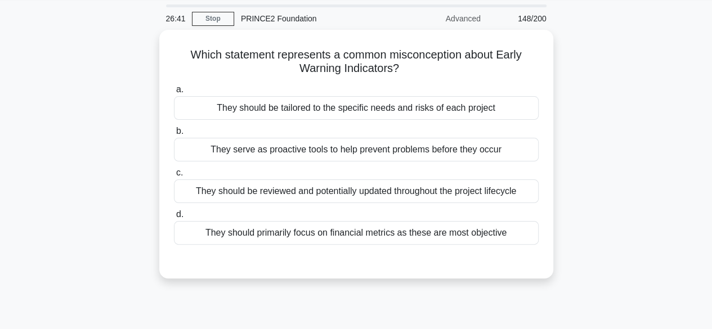
scroll to position [35, 0]
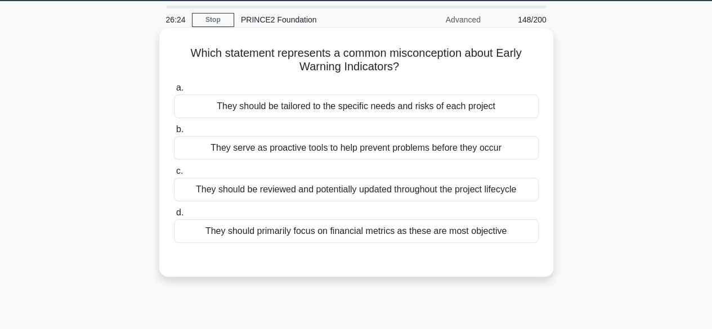
click at [509, 103] on div "They should be tailored to the specific needs and risks of each project" at bounding box center [356, 107] width 365 height 24
click at [174, 92] on input "a. They should be tailored to the specific needs and risks of each project" at bounding box center [174, 87] width 0 height 7
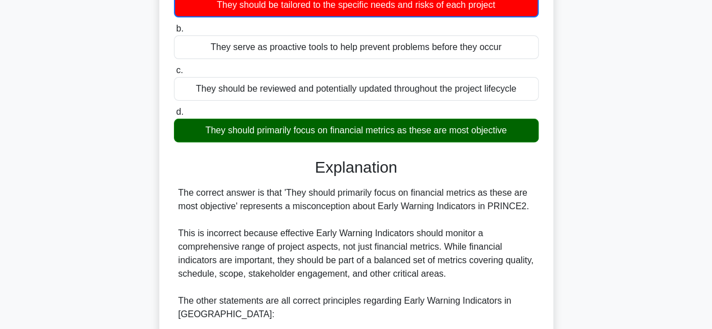
scroll to position [324, 0]
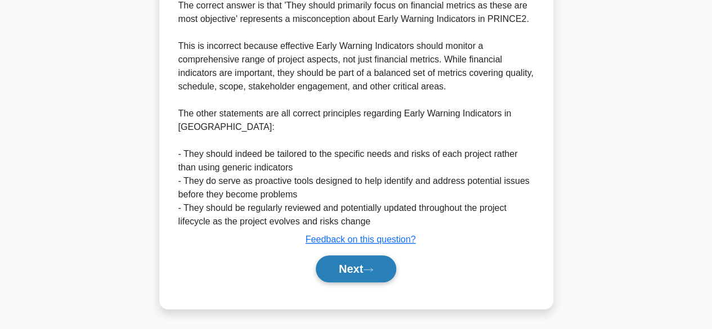
click at [338, 279] on button "Next" at bounding box center [356, 269] width 80 height 27
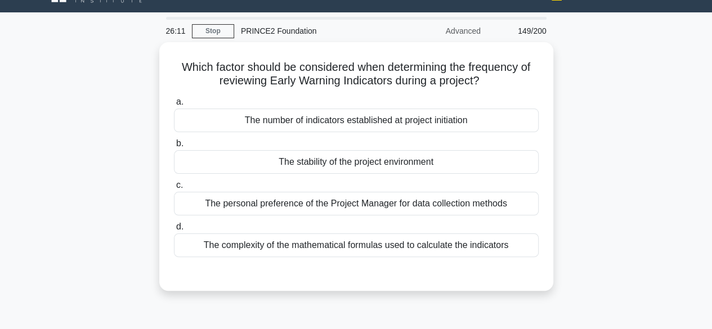
scroll to position [34, 0]
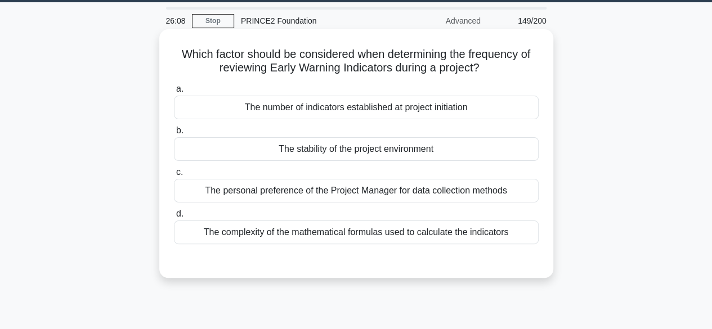
click at [214, 155] on div "The stability of the project environment" at bounding box center [356, 149] width 365 height 24
click at [174, 135] on input "b. The stability of the project environment" at bounding box center [174, 130] width 0 height 7
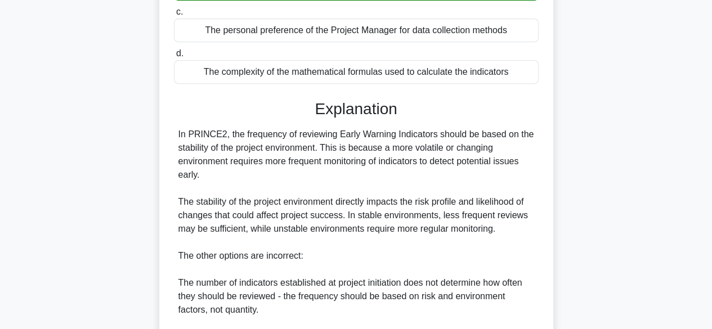
scroll to position [377, 0]
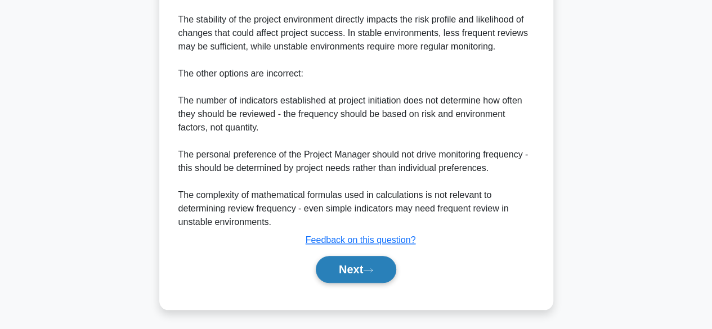
click at [369, 269] on icon at bounding box center [368, 270] width 10 height 6
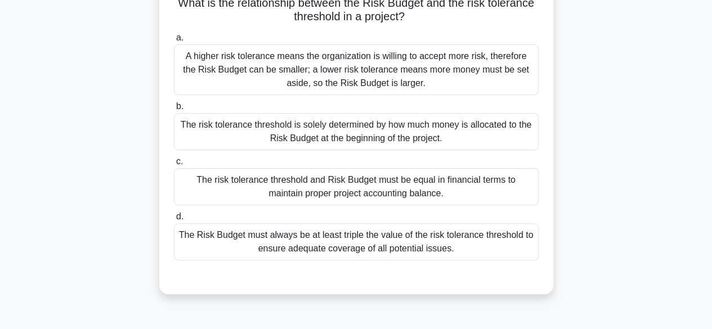
scroll to position [91, 0]
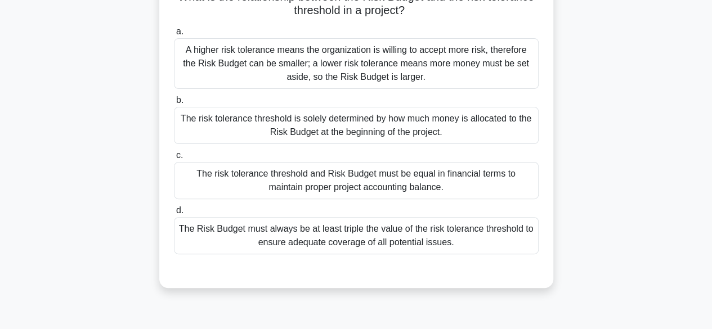
click at [213, 185] on div "The risk tolerance threshold and Risk Budget must be equal in financial terms t…" at bounding box center [356, 180] width 365 height 37
click at [174, 159] on input "c. The risk tolerance threshold and Risk Budget must be equal in financial term…" at bounding box center [174, 155] width 0 height 7
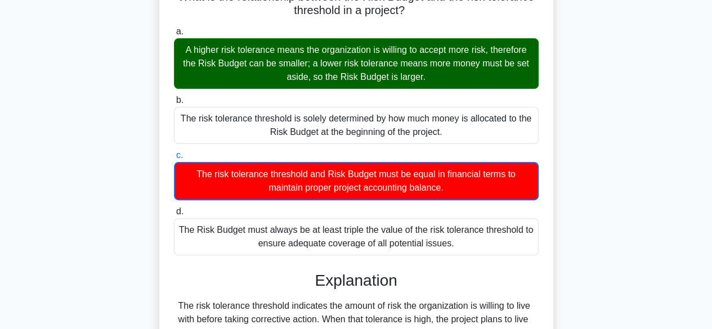
scroll to position [279, 0]
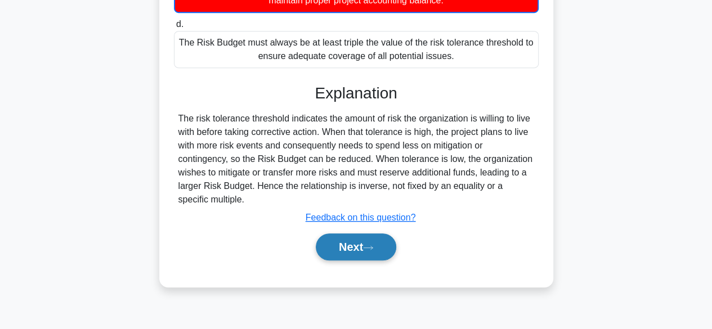
click at [350, 254] on button "Next" at bounding box center [356, 247] width 80 height 27
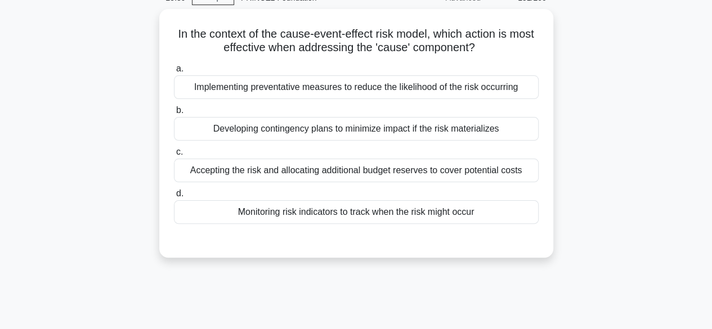
scroll to position [55, 0]
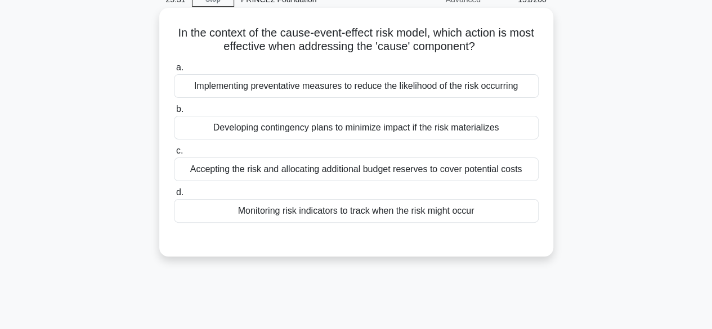
click at [221, 222] on div "Monitoring risk indicators to track when the risk might occur" at bounding box center [356, 211] width 365 height 24
click at [174, 196] on input "d. Monitoring risk indicators to track when the risk might occur" at bounding box center [174, 192] width 0 height 7
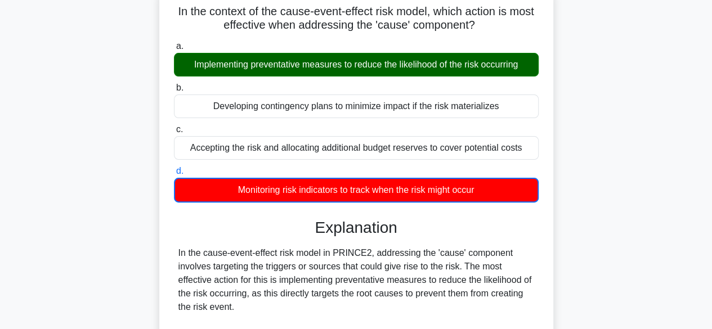
scroll to position [279, 0]
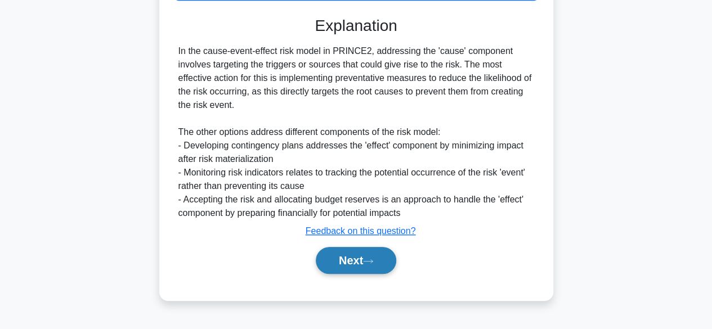
click at [359, 252] on button "Next" at bounding box center [356, 260] width 80 height 27
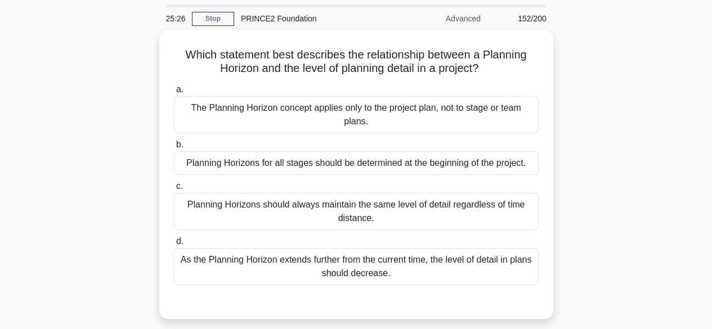
scroll to position [34, 0]
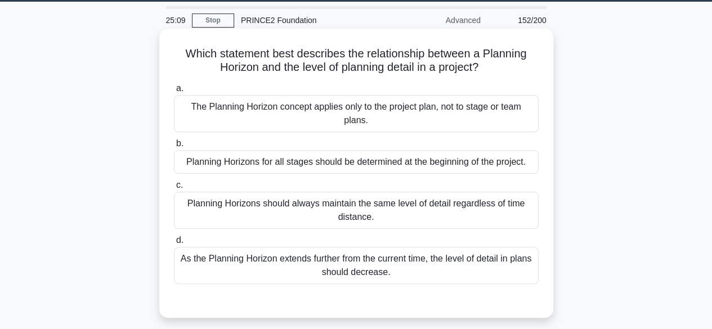
click at [506, 127] on div "The Planning Horizon concept applies only to the project plan, not to stage or …" at bounding box center [356, 113] width 365 height 37
click at [174, 92] on input "a. The Planning Horizon concept applies only to the project plan, not to stage …" at bounding box center [174, 88] width 0 height 7
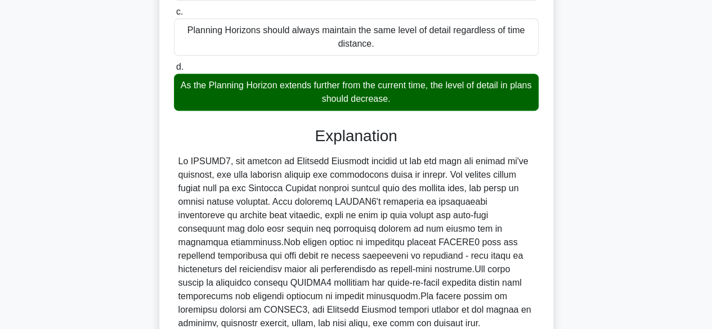
scroll to position [311, 0]
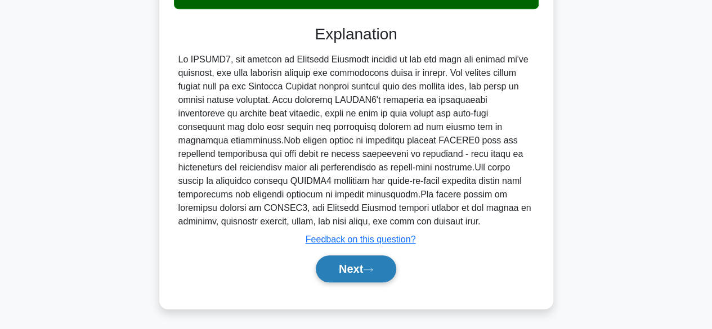
click at [359, 274] on button "Next" at bounding box center [356, 269] width 80 height 27
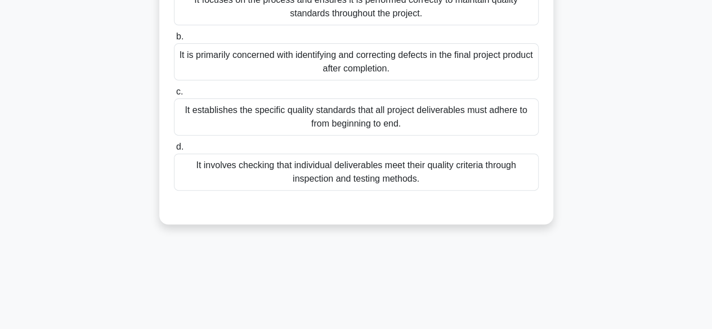
scroll to position [64, 0]
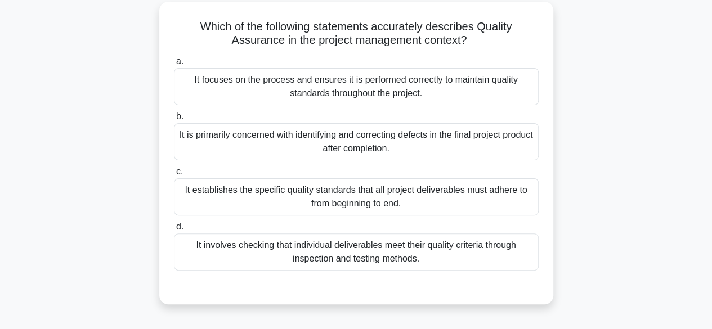
click at [513, 198] on div "It establishes the specific quality standards that all project deliverables mus…" at bounding box center [356, 196] width 365 height 37
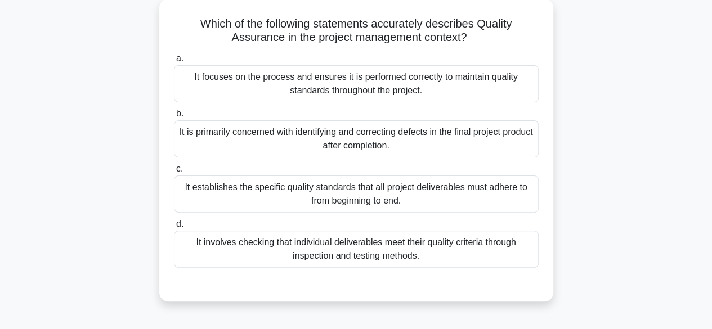
click at [174, 173] on input "c. It establishes the specific quality standards that all project deliverables …" at bounding box center [174, 169] width 0 height 7
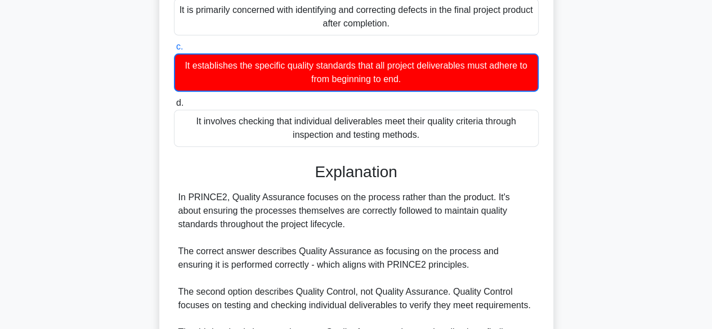
scroll to position [365, 0]
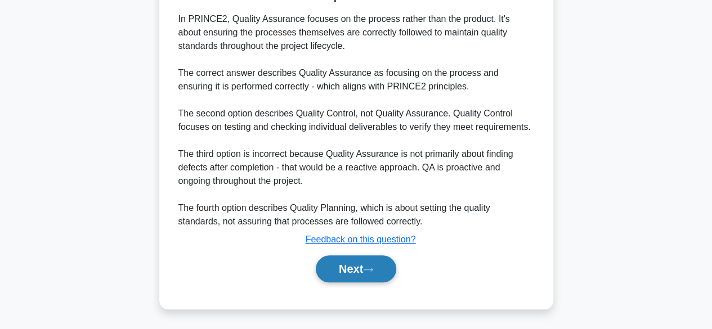
click at [348, 277] on button "Next" at bounding box center [356, 269] width 80 height 27
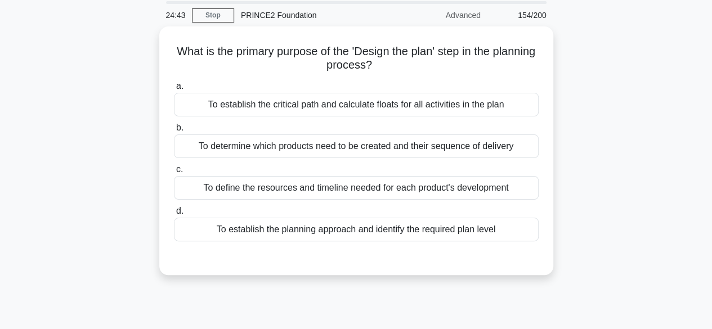
scroll to position [38, 0]
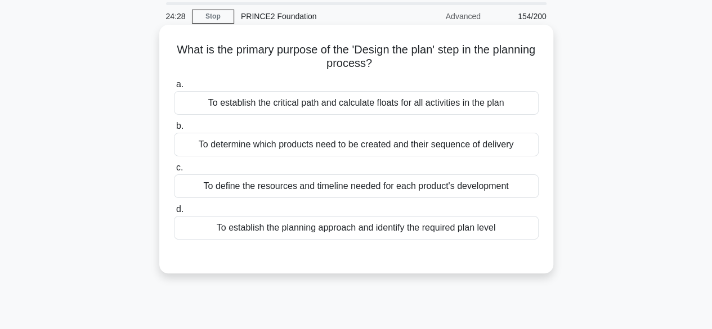
click at [520, 229] on div "To establish the planning approach and identify the required plan level" at bounding box center [356, 228] width 365 height 24
click at [174, 213] on input "d. To establish the planning approach and identify the required plan level" at bounding box center [174, 209] width 0 height 7
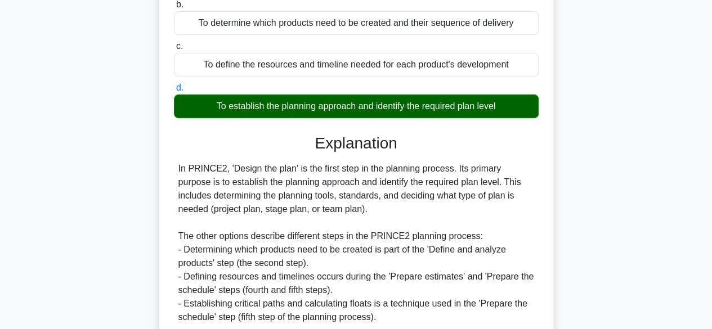
scroll to position [279, 0]
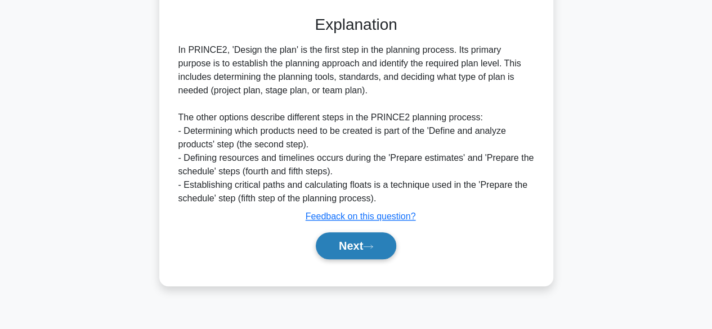
click at [360, 245] on button "Next" at bounding box center [356, 245] width 80 height 27
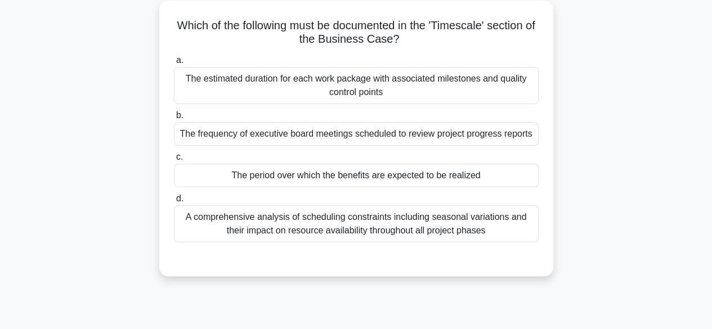
scroll to position [64, 0]
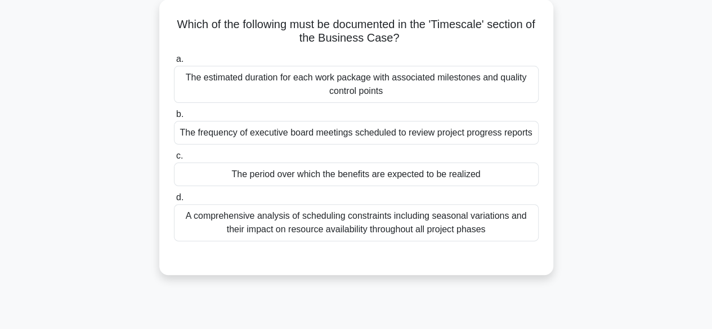
click at [502, 172] on div "The period over which the benefits are expected to be realized" at bounding box center [356, 175] width 365 height 24
click at [174, 160] on input "c. The period over which the benefits are expected to be realized" at bounding box center [174, 156] width 0 height 7
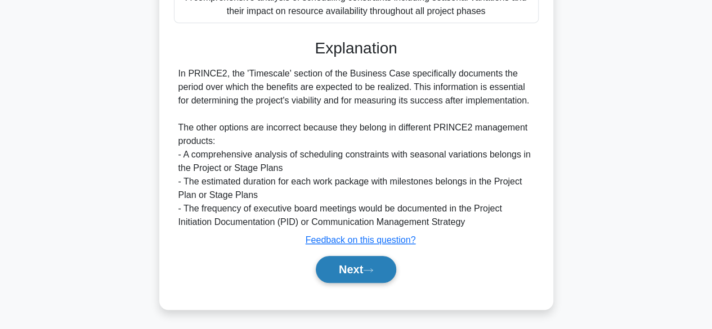
click at [350, 277] on button "Next" at bounding box center [356, 269] width 80 height 27
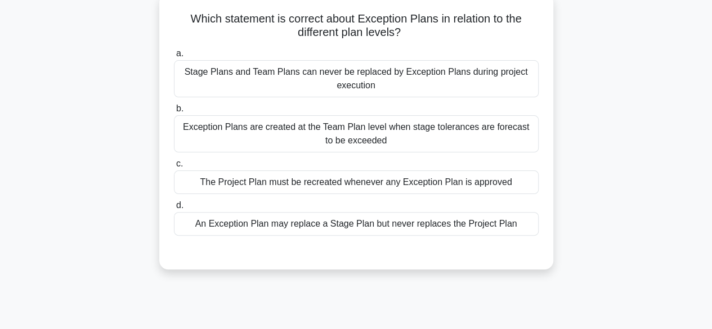
scroll to position [71, 0]
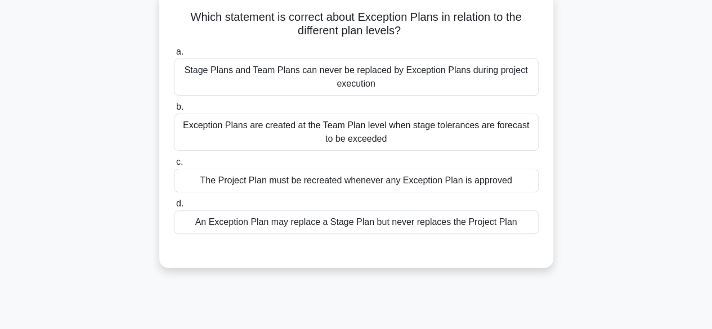
click at [516, 188] on div "The Project Plan must be recreated whenever any Exception Plan is approved" at bounding box center [356, 181] width 365 height 24
click at [174, 166] on input "c. The Project Plan must be recreated whenever any Exception Plan is approved" at bounding box center [174, 162] width 0 height 7
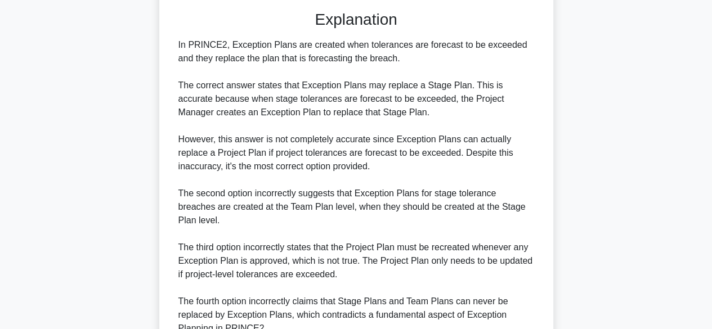
scroll to position [405, 0]
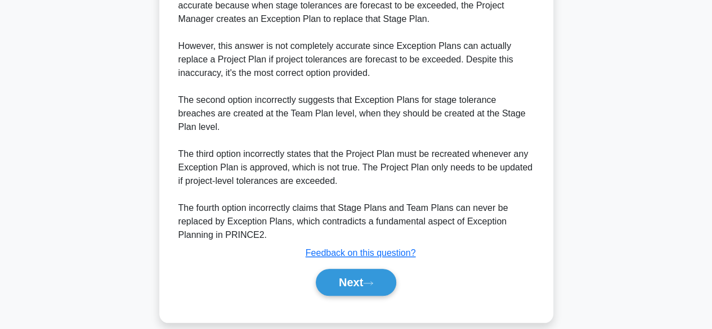
click at [355, 279] on button "Next" at bounding box center [356, 282] width 80 height 27
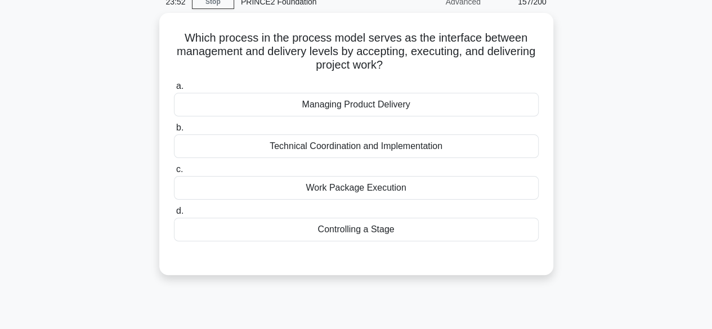
scroll to position [52, 0]
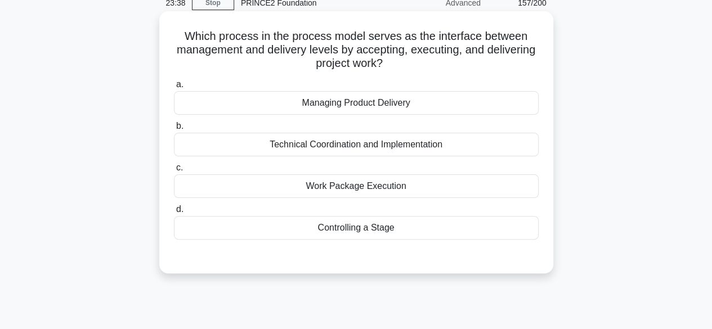
click at [507, 114] on div "Managing Product Delivery" at bounding box center [356, 103] width 365 height 24
click at [174, 88] on input "a. Managing Product Delivery" at bounding box center [174, 84] width 0 height 7
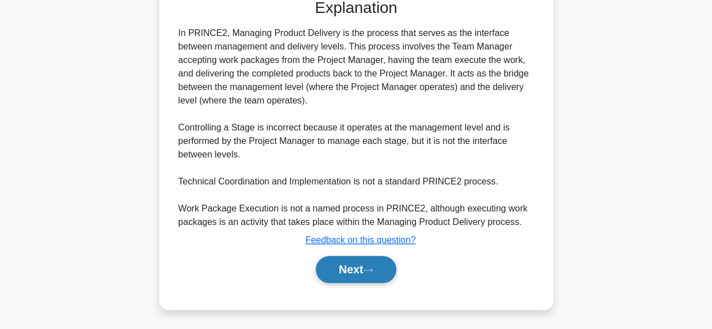
click at [368, 269] on icon at bounding box center [368, 270] width 10 height 6
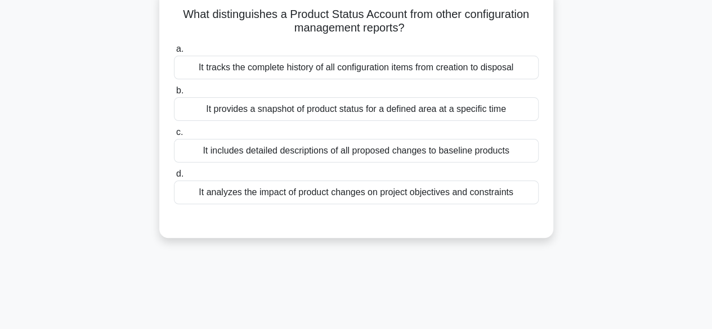
scroll to position [69, 0]
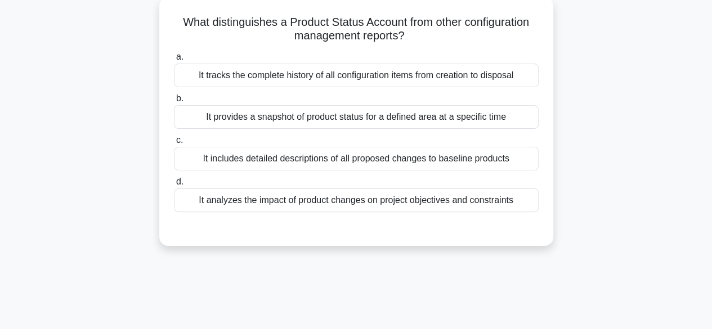
click at [513, 120] on div "It provides a snapshot of product status for a defined area at a specific time" at bounding box center [356, 117] width 365 height 24
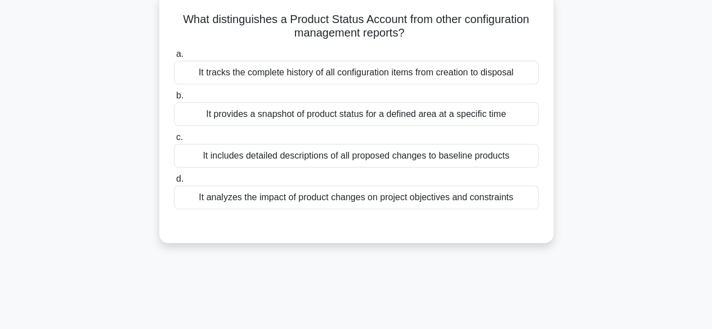
click at [174, 100] on input "b. It provides a snapshot of product status for a defined area at a specific ti…" at bounding box center [174, 95] width 0 height 7
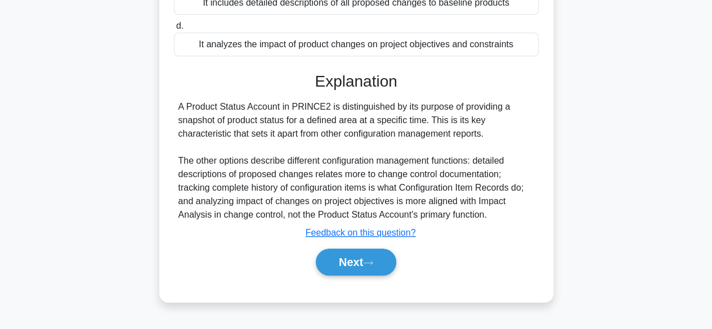
scroll to position [279, 0]
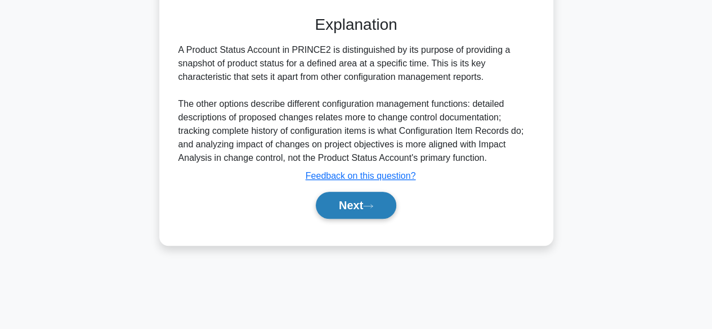
click at [375, 209] on button "Next" at bounding box center [356, 205] width 80 height 27
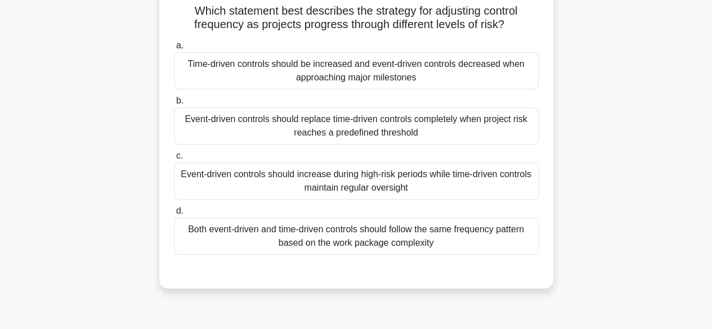
scroll to position [79, 0]
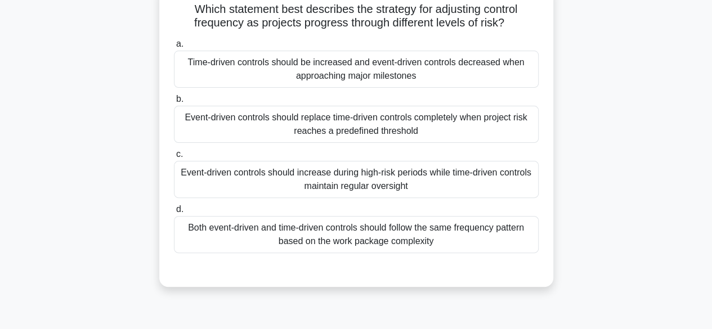
click at [457, 123] on div "Event-driven controls should replace time-driven controls completely when proje…" at bounding box center [356, 124] width 365 height 37
click at [174, 103] on input "b. Event-driven controls should replace time-driven controls completely when pr…" at bounding box center [174, 99] width 0 height 7
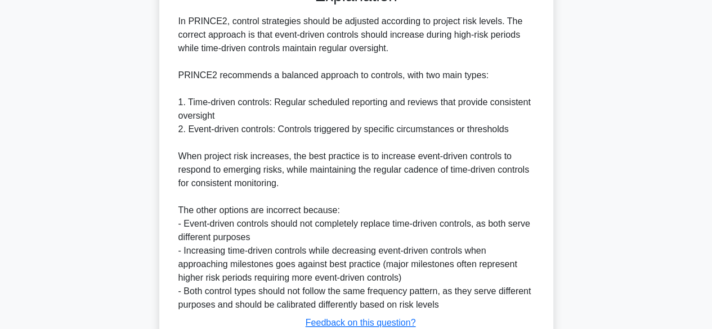
scroll to position [446, 0]
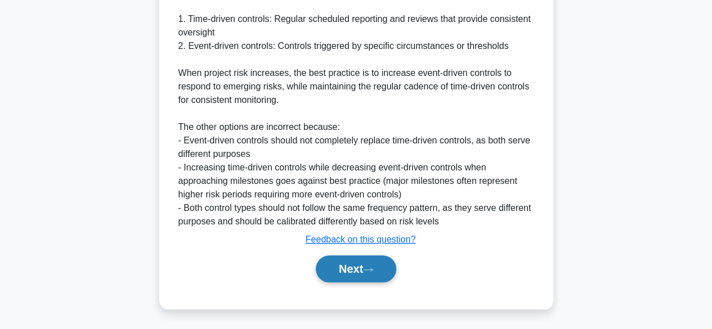
click at [365, 267] on button "Next" at bounding box center [356, 269] width 80 height 27
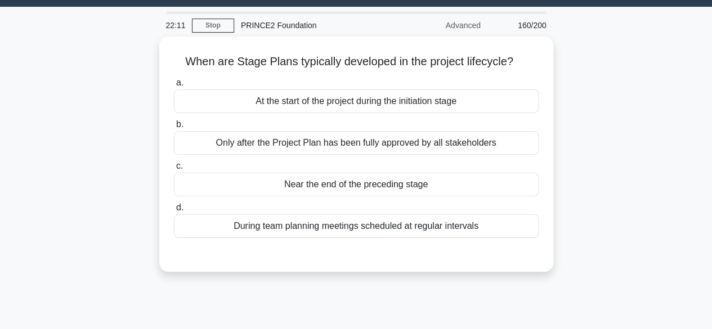
scroll to position [23, 0]
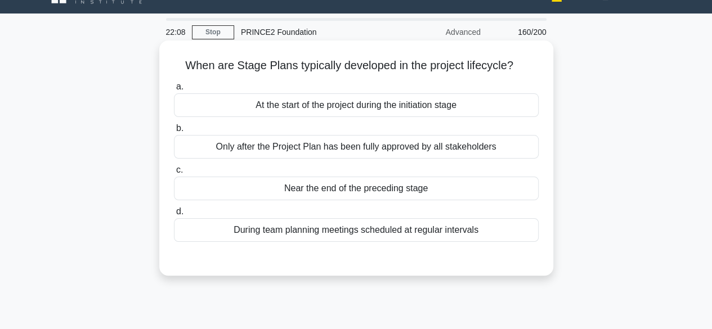
click at [493, 190] on div "Near the end of the preceding stage" at bounding box center [356, 189] width 365 height 24
click at [174, 174] on input "c. Near the end of the preceding stage" at bounding box center [174, 170] width 0 height 7
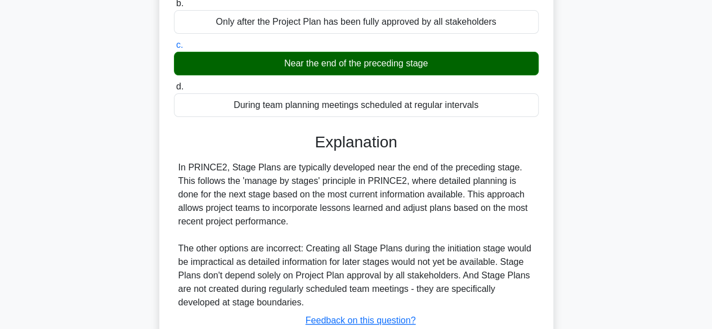
scroll to position [279, 0]
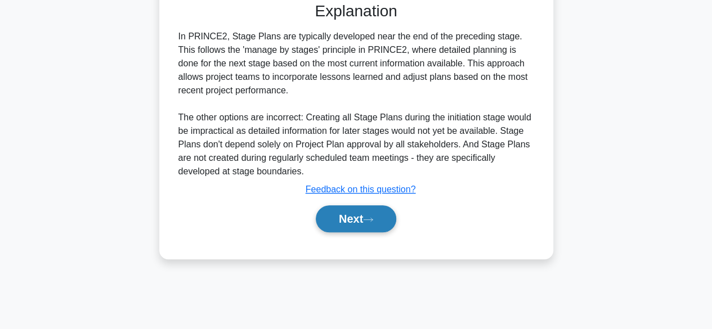
click at [363, 217] on button "Next" at bounding box center [356, 218] width 80 height 27
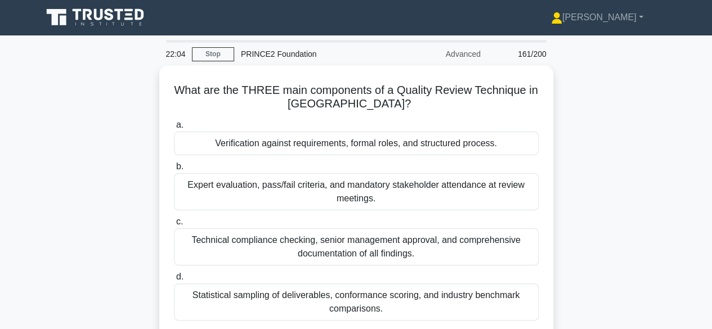
scroll to position [0, 0]
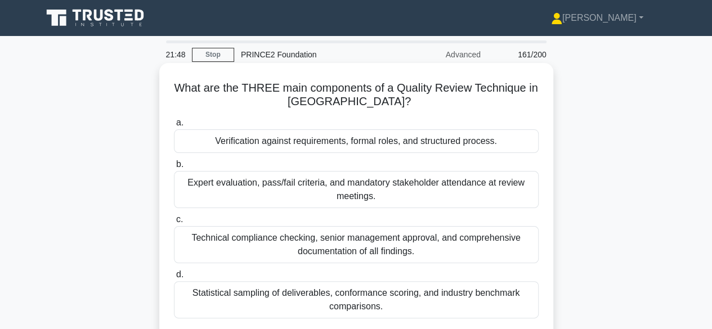
click at [503, 145] on div "Verification against requirements, formal roles, and structured process." at bounding box center [356, 141] width 365 height 24
click at [174, 127] on input "a. Verification against requirements, formal roles, and structured process." at bounding box center [174, 122] width 0 height 7
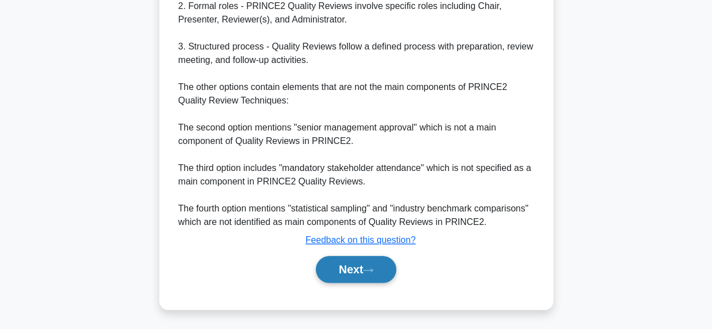
click at [372, 272] on icon at bounding box center [368, 270] width 10 height 6
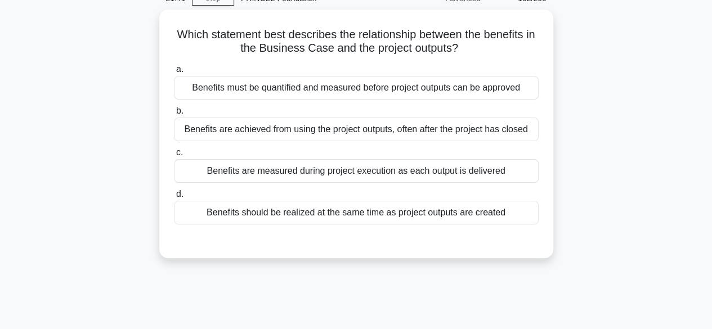
scroll to position [56, 0]
click at [515, 175] on div "Benefits are measured during project execution as each output is delivered" at bounding box center [356, 172] width 365 height 24
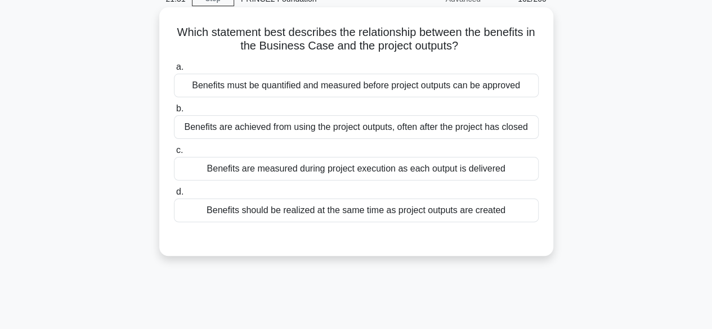
click at [174, 154] on input "c. Benefits are measured during project execution as each output is delivered" at bounding box center [174, 150] width 0 height 7
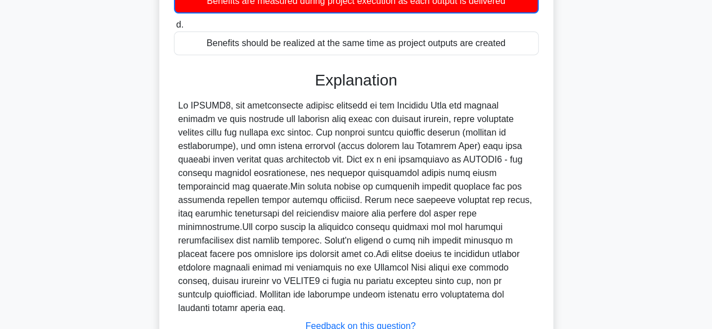
scroll to position [297, 0]
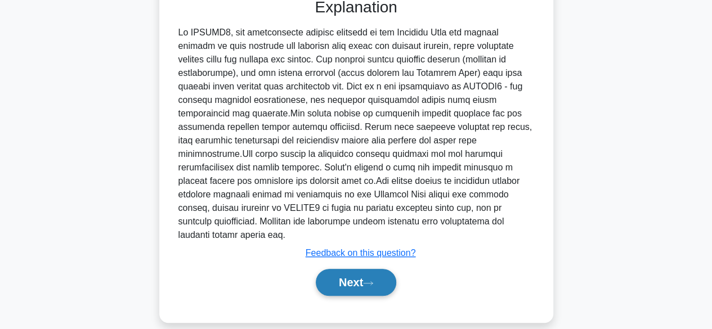
click at [365, 269] on button "Next" at bounding box center [356, 282] width 80 height 27
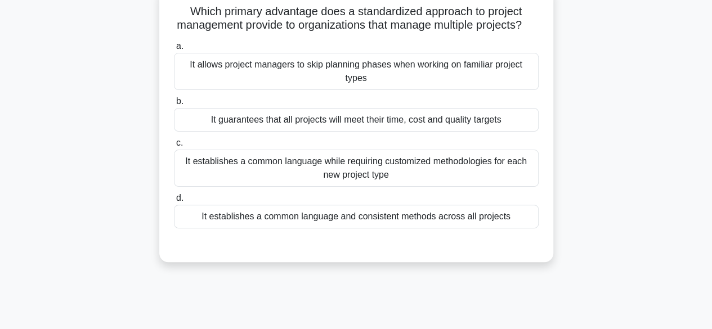
scroll to position [77, 0]
click at [512, 132] on div "It guarantees that all projects will meet their time, cost and quality targets" at bounding box center [356, 120] width 365 height 24
click at [174, 105] on input "b. It guarantees that all projects will meet their time, cost and quality targe…" at bounding box center [174, 101] width 0 height 7
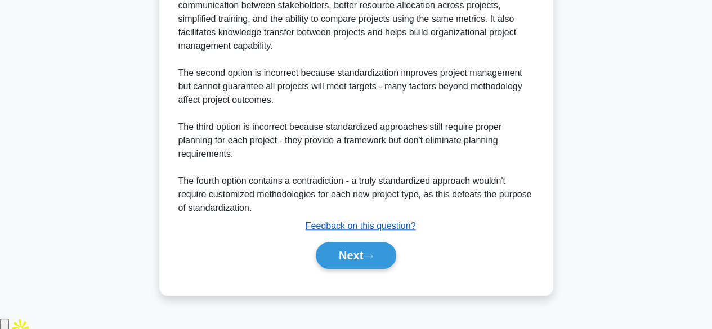
click at [359, 231] on u "Feedback on this question?" at bounding box center [361, 226] width 110 height 10
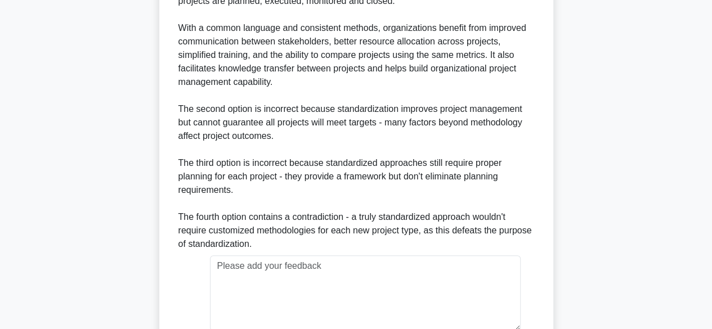
scroll to position [530, 0]
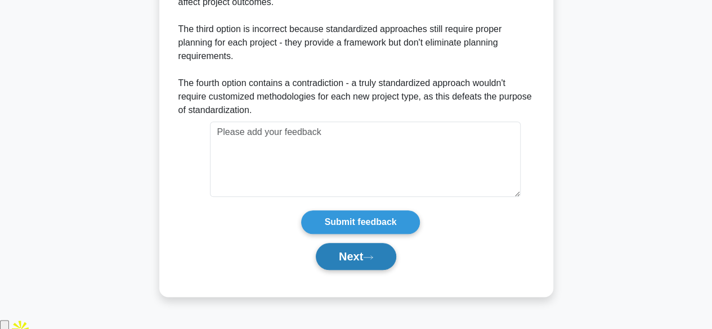
click at [372, 270] on button "Next" at bounding box center [356, 256] width 80 height 27
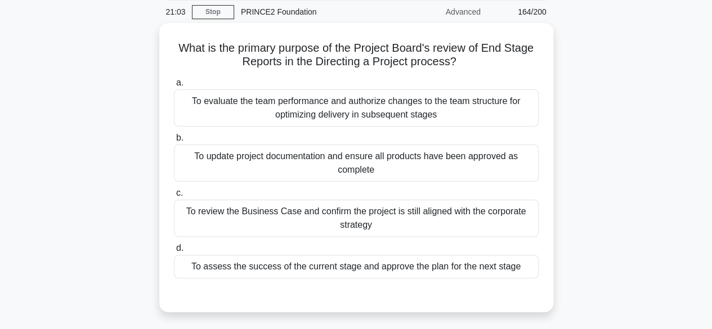
scroll to position [42, 0]
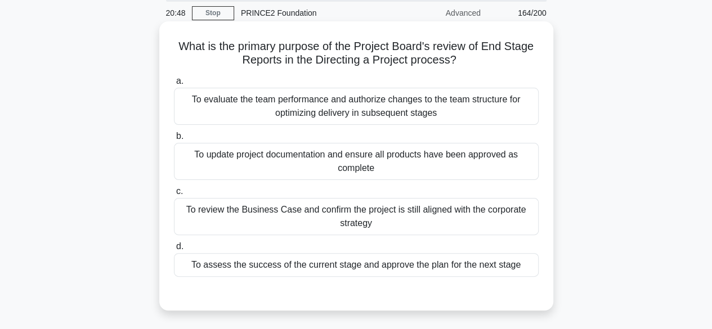
click at [515, 270] on div "To assess the success of the current stage and approve the plan for the next st…" at bounding box center [356, 265] width 365 height 24
click at [174, 251] on input "d. To assess the success of the current stage and approve the plan for the next…" at bounding box center [174, 246] width 0 height 7
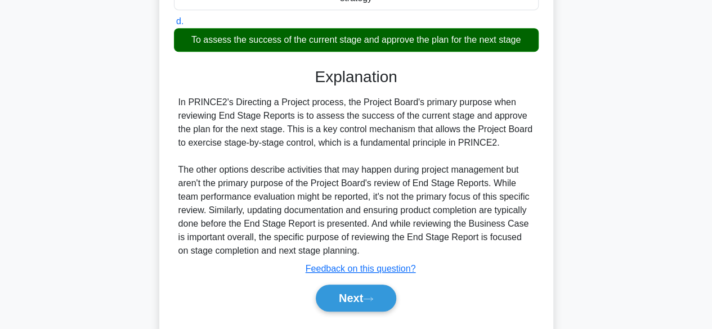
scroll to position [296, 0]
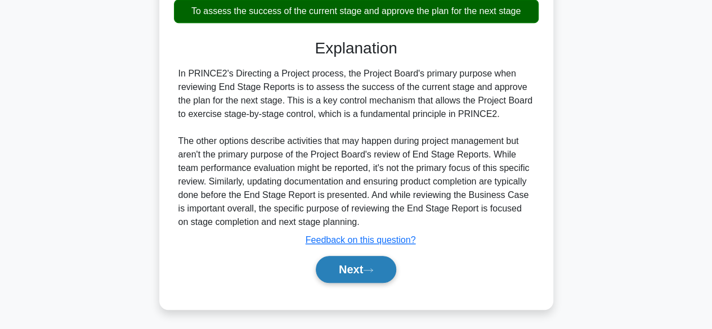
click at [360, 275] on button "Next" at bounding box center [356, 269] width 80 height 27
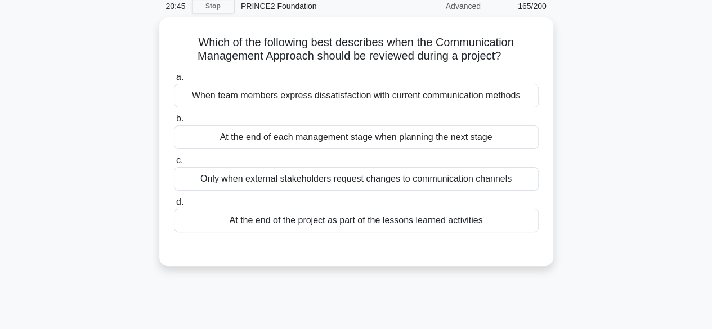
scroll to position [46, 0]
click at [511, 141] on div "At the end of each management stage when planning the next stage" at bounding box center [356, 138] width 365 height 24
click at [174, 123] on input "b. At the end of each management stage when planning the next stage" at bounding box center [174, 118] width 0 height 7
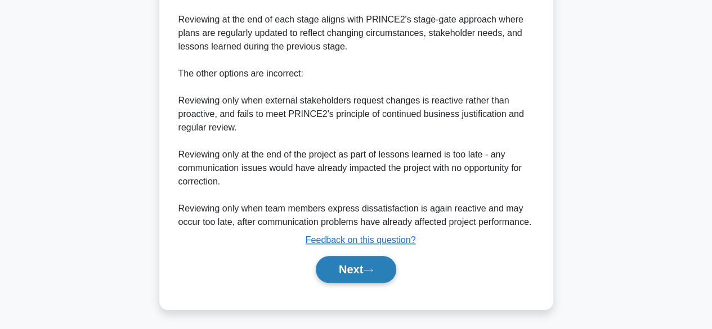
click at [361, 265] on button "Next" at bounding box center [356, 269] width 80 height 27
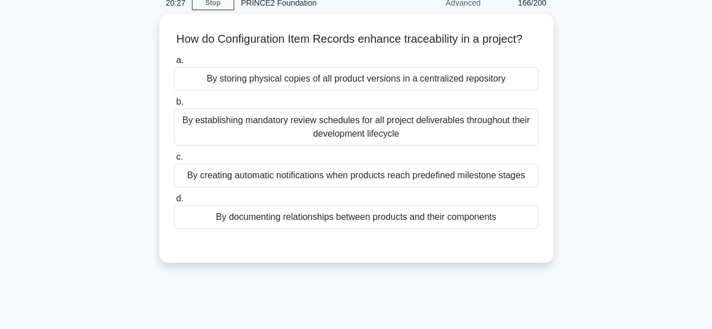
scroll to position [43, 0]
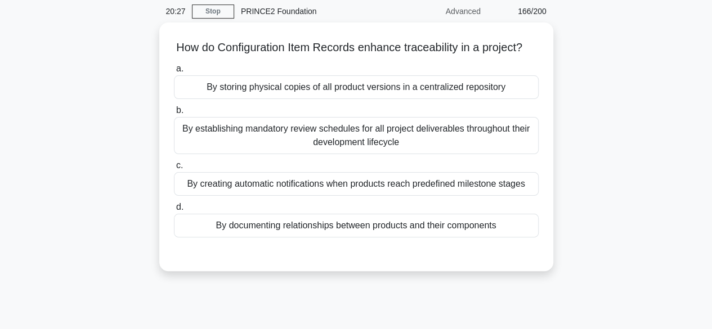
click at [532, 285] on div "How do Configuration Item Records enhance traceability in a project? .spinner_0…" at bounding box center [356, 154] width 642 height 262
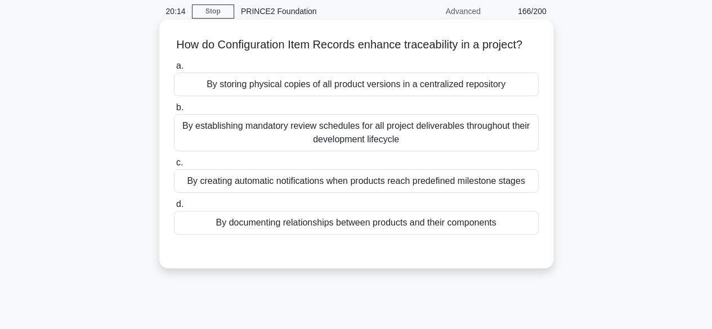
click at [492, 235] on div "By documenting relationships between products and their components" at bounding box center [356, 223] width 365 height 24
click at [174, 208] on input "d. By documenting relationships between products and their components" at bounding box center [174, 204] width 0 height 7
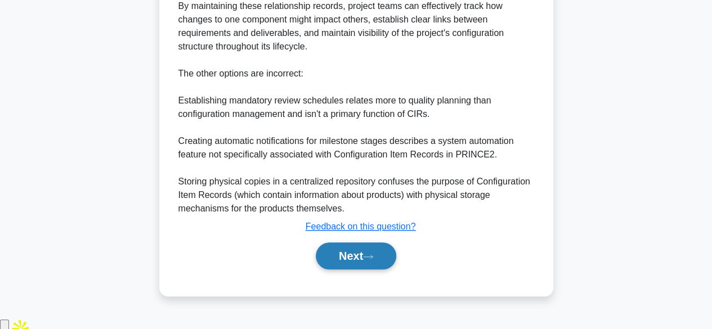
click at [360, 265] on button "Next" at bounding box center [356, 256] width 80 height 27
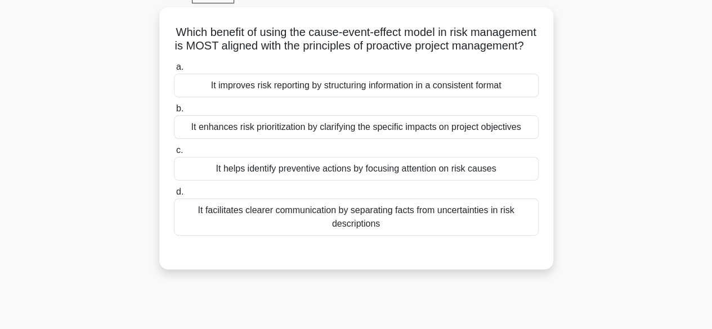
scroll to position [48, 0]
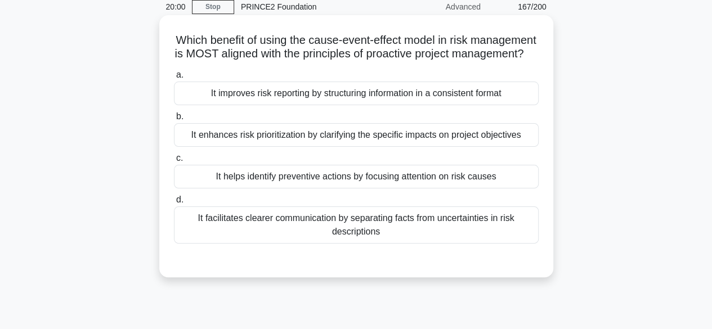
click at [501, 189] on div "It helps identify preventive actions by focusing attention on risk causes" at bounding box center [356, 177] width 365 height 24
click at [174, 162] on input "c. It helps identify preventive actions by focusing attention on risk causes" at bounding box center [174, 158] width 0 height 7
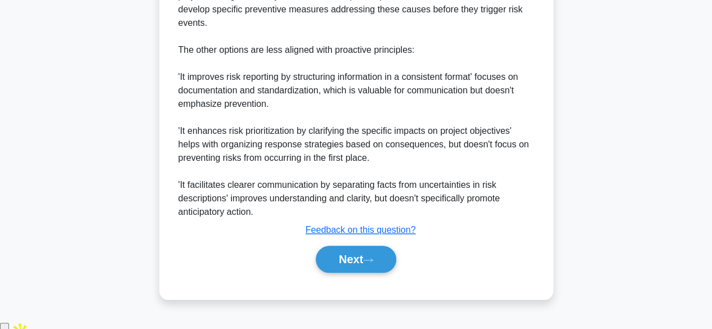
scroll to position [431, 0]
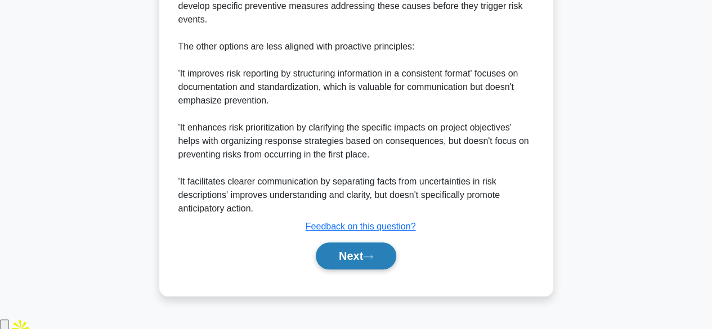
click at [361, 266] on button "Next" at bounding box center [356, 256] width 80 height 27
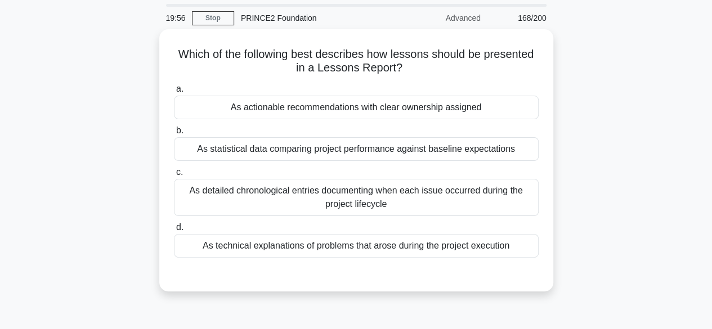
scroll to position [34, 0]
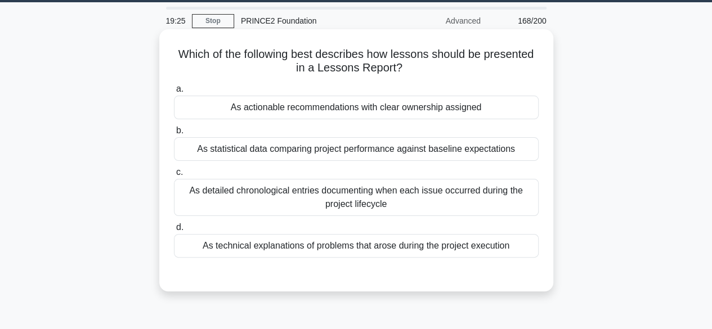
click at [442, 248] on div "As technical explanations of problems that arose during the project execution" at bounding box center [356, 246] width 365 height 24
click at [174, 231] on input "d. As technical explanations of problems that arose during the project execution" at bounding box center [174, 227] width 0 height 7
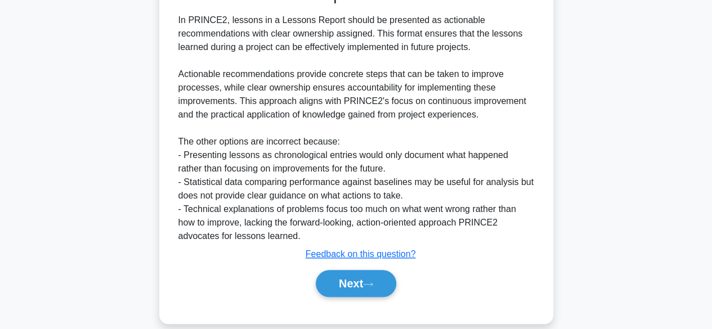
scroll to position [338, 0]
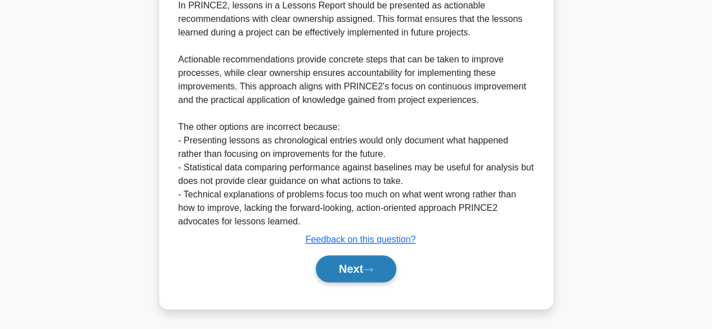
click at [359, 258] on button "Next" at bounding box center [356, 269] width 80 height 27
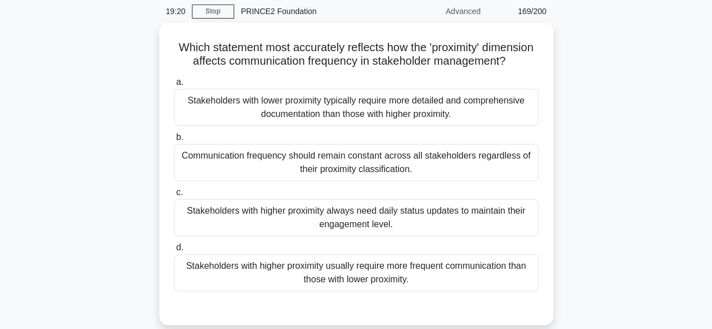
scroll to position [42, 0]
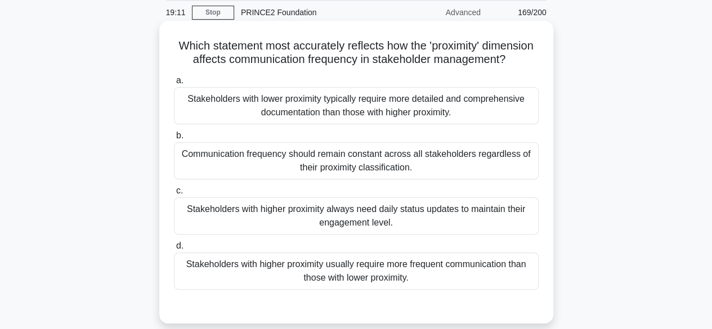
click at [373, 173] on div "Communication frequency should remain constant across all stakeholders regardle…" at bounding box center [356, 160] width 365 height 37
click at [174, 140] on input "b. Communication frequency should remain constant across all stakeholders regar…" at bounding box center [174, 135] width 0 height 7
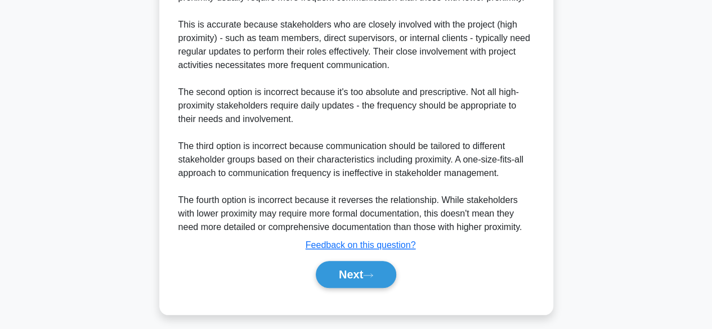
scroll to position [432, 0]
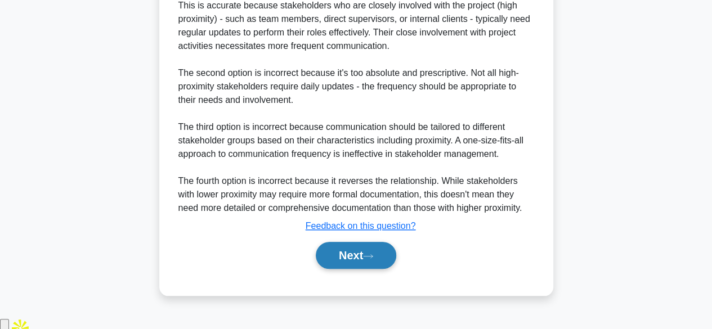
click at [346, 269] on button "Next" at bounding box center [356, 255] width 80 height 27
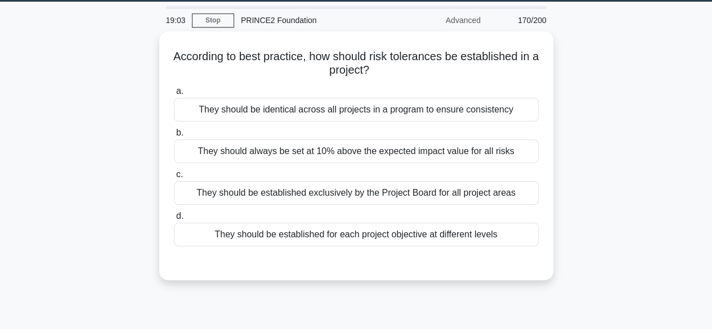
scroll to position [38, 0]
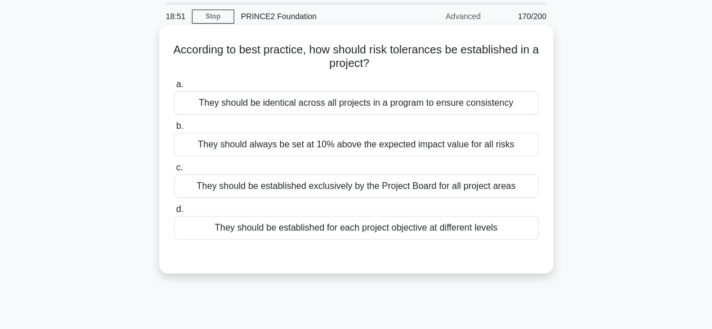
click at [419, 142] on div "They should always be set at 10% above the expected impact value for all risks" at bounding box center [356, 145] width 365 height 24
click at [174, 130] on input "b. They should always be set at 10% above the expected impact value for all ris…" at bounding box center [174, 126] width 0 height 7
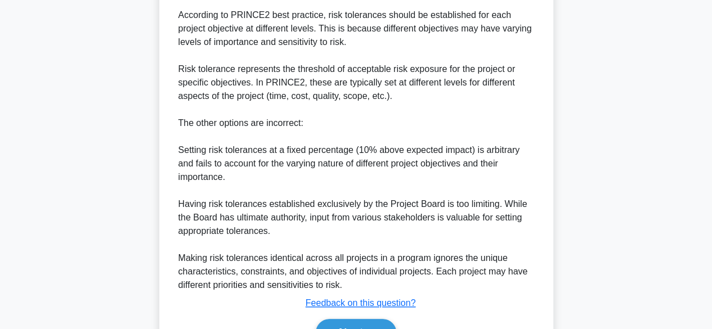
scroll to position [378, 0]
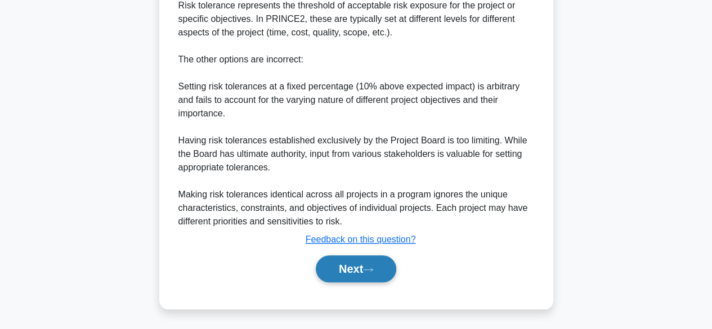
click at [360, 274] on button "Next" at bounding box center [356, 269] width 80 height 27
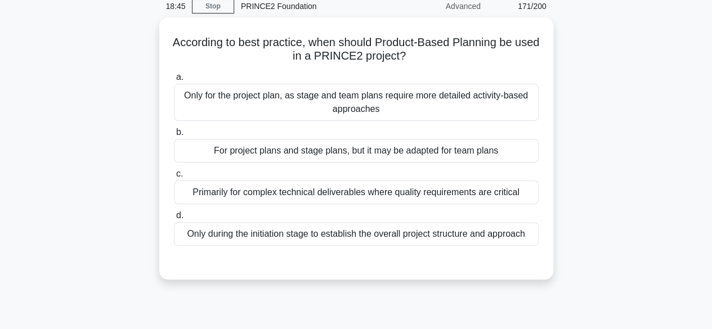
scroll to position [47, 0]
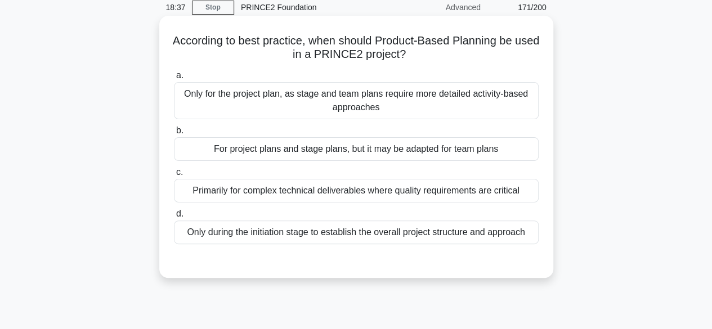
click at [424, 150] on div "For project plans and stage plans, but it may be adapted for team plans" at bounding box center [356, 149] width 365 height 24
click at [174, 135] on input "b. For project plans and stage plans, but it may be adapted for team plans" at bounding box center [174, 130] width 0 height 7
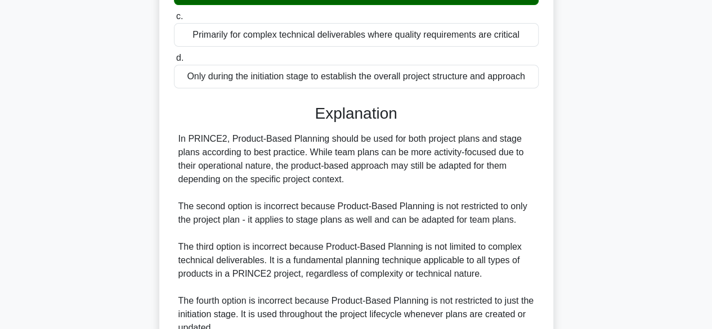
scroll to position [309, 0]
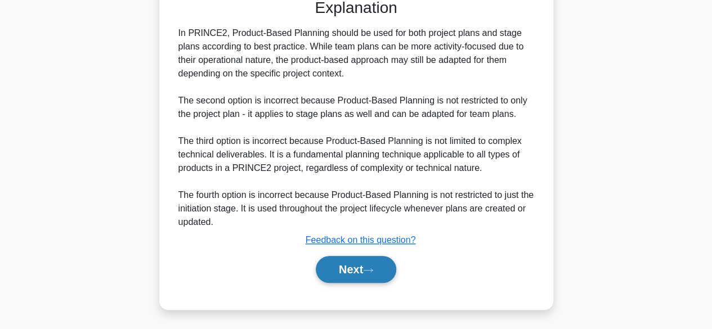
click at [364, 265] on button "Next" at bounding box center [356, 269] width 80 height 27
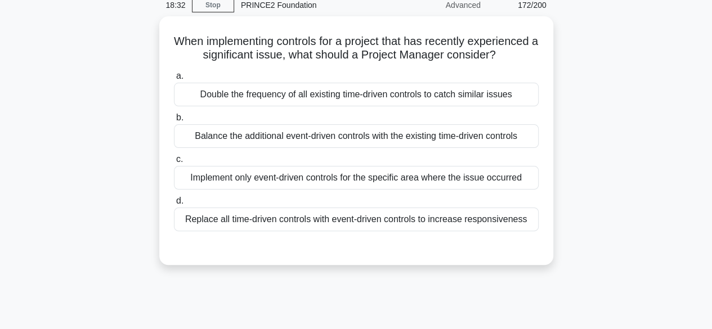
scroll to position [48, 0]
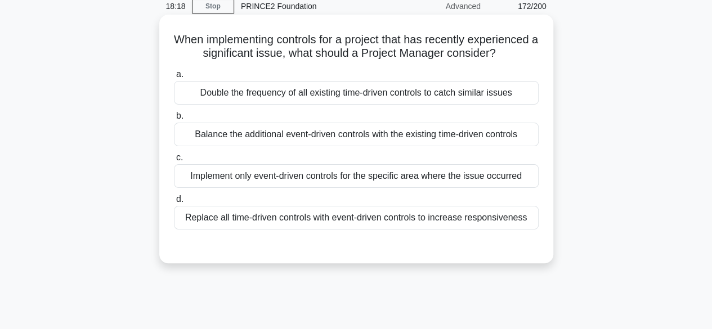
click at [419, 188] on div "Implement only event-driven controls for the specific area where the issue occu…" at bounding box center [356, 176] width 365 height 24
click at [174, 162] on input "c. Implement only event-driven controls for the specific area where the issue o…" at bounding box center [174, 157] width 0 height 7
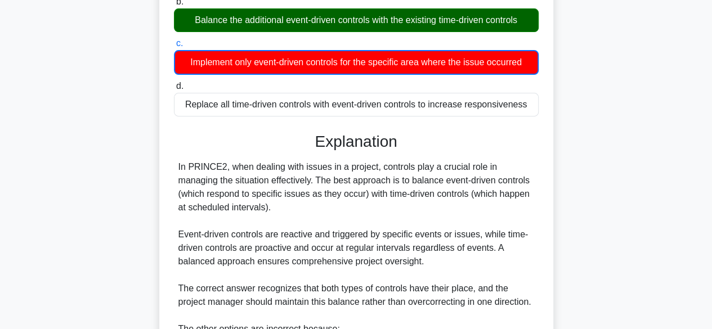
scroll to position [365, 0]
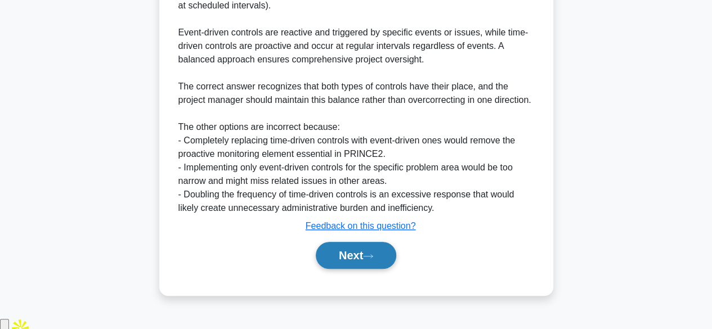
click at [365, 269] on button "Next" at bounding box center [356, 255] width 80 height 27
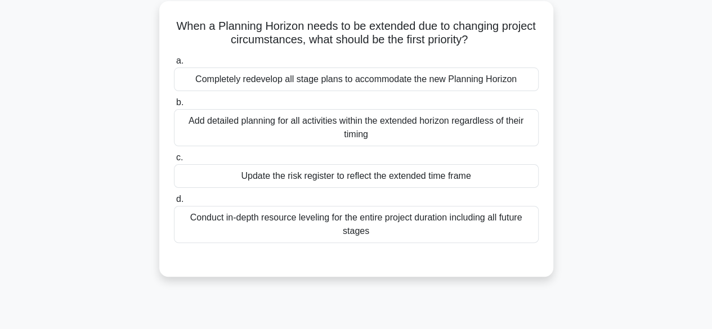
scroll to position [69, 0]
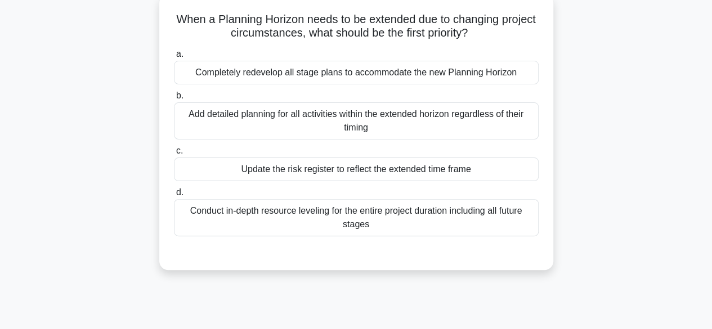
click at [406, 174] on div "Update the risk register to reflect the extended time frame" at bounding box center [356, 170] width 365 height 24
click at [174, 155] on input "c. Update the risk register to reflect the extended time frame" at bounding box center [174, 150] width 0 height 7
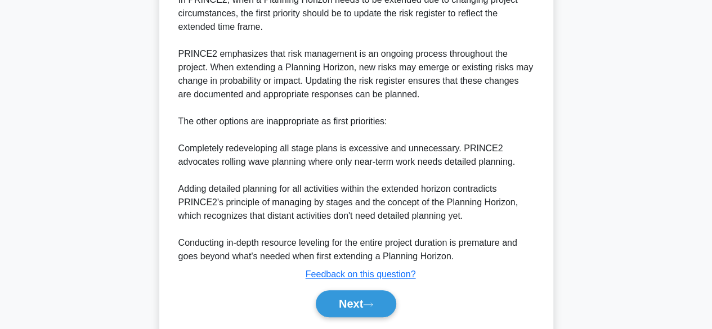
scroll to position [390, 0]
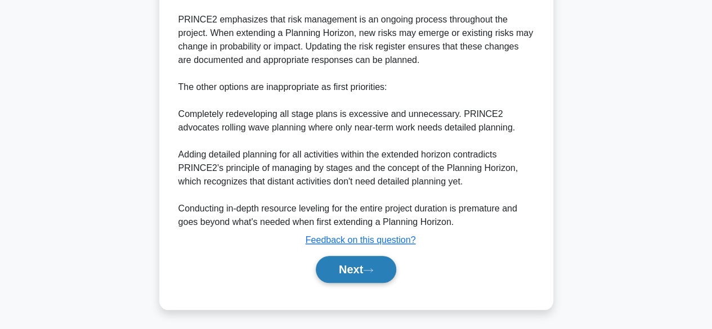
click at [351, 267] on button "Next" at bounding box center [356, 269] width 80 height 27
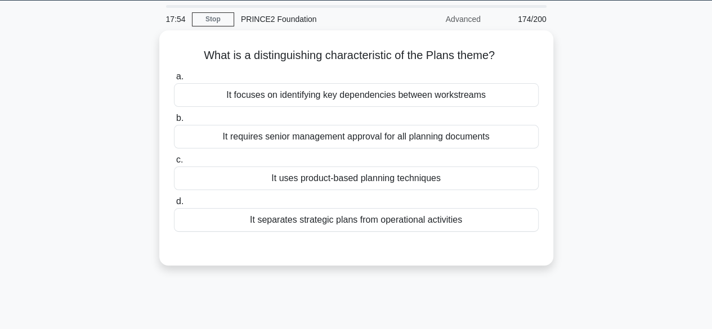
scroll to position [33, 0]
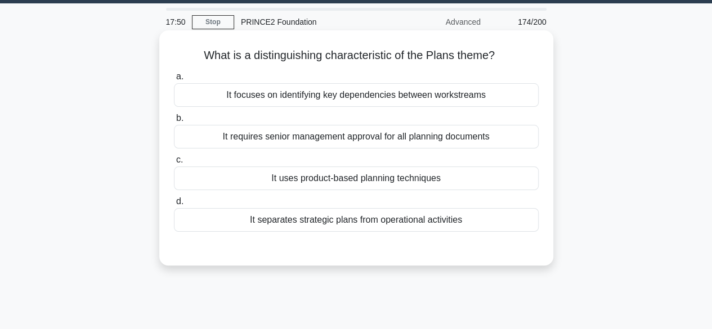
click at [425, 182] on div "It uses product-based planning techniques" at bounding box center [356, 179] width 365 height 24
click at [174, 164] on input "c. It uses product-based planning techniques" at bounding box center [174, 159] width 0 height 7
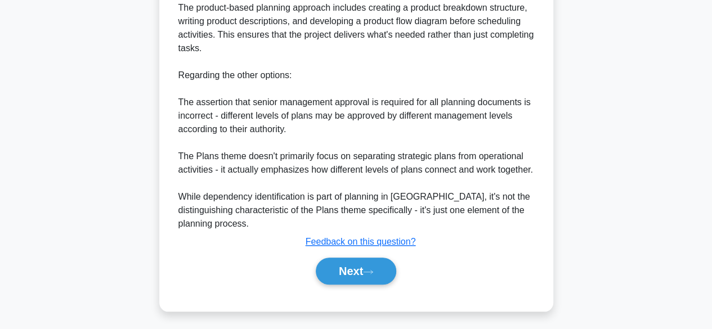
scroll to position [377, 0]
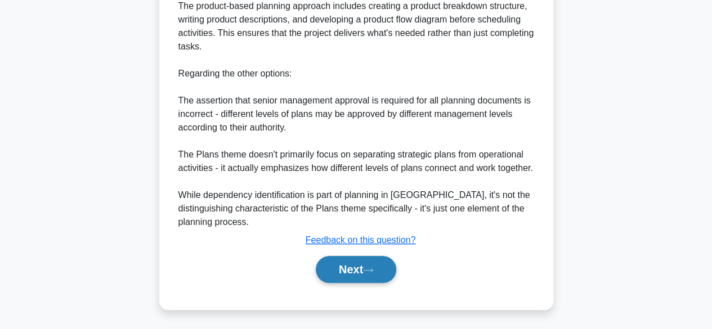
click at [348, 263] on button "Next" at bounding box center [356, 269] width 80 height 27
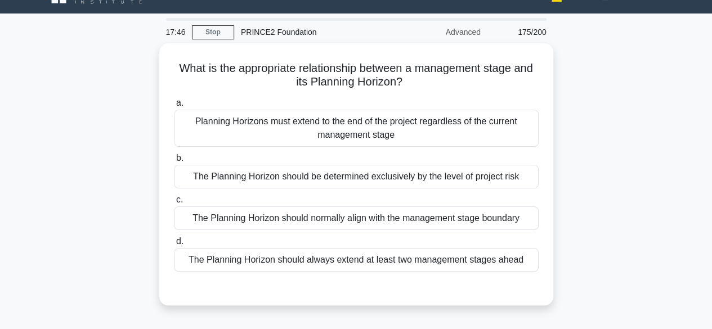
scroll to position [20, 0]
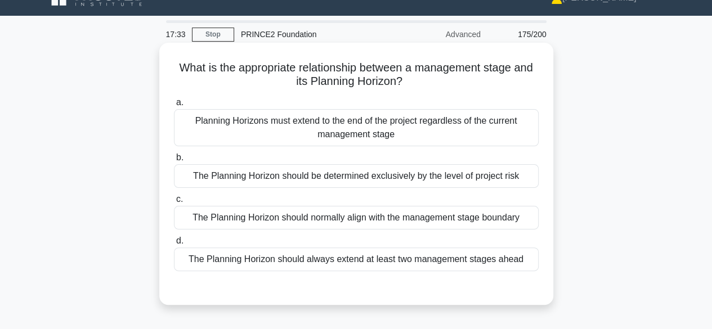
click at [408, 180] on div "The Planning Horizon should be determined exclusively by the level of project r…" at bounding box center [356, 176] width 365 height 24
click at [174, 162] on input "b. The Planning Horizon should be determined exclusively by the level of projec…" at bounding box center [174, 157] width 0 height 7
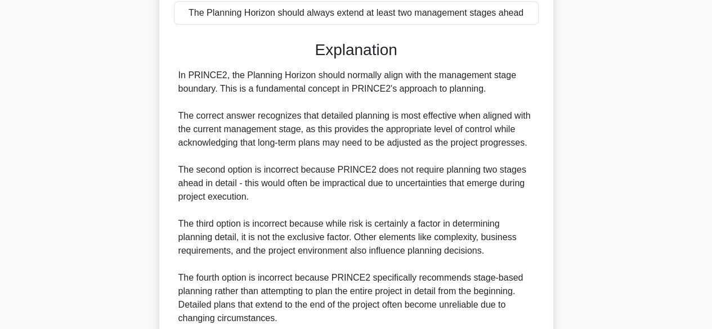
scroll to position [365, 0]
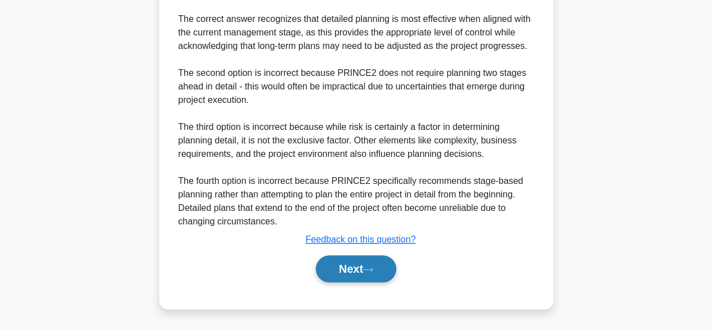
click at [348, 269] on button "Next" at bounding box center [356, 269] width 80 height 27
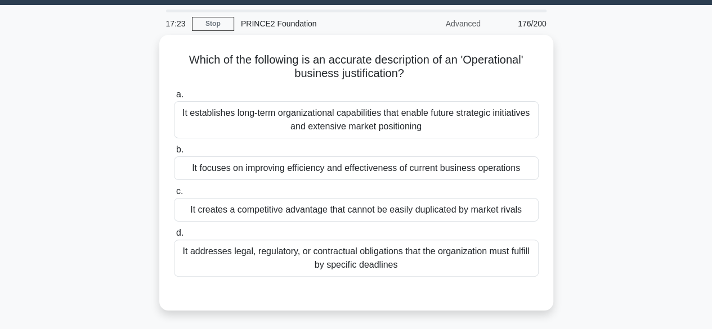
scroll to position [30, 0]
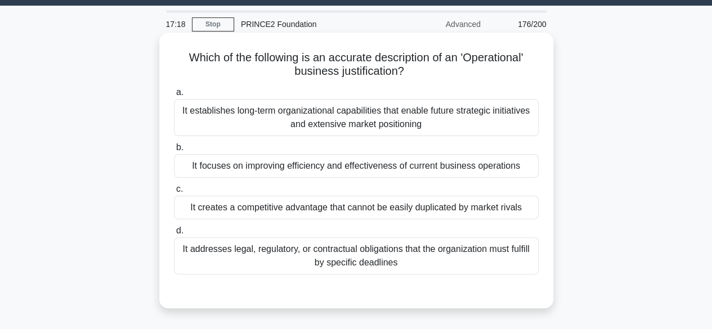
click at [414, 170] on div "It focuses on improving efficiency and effectiveness of current business operat…" at bounding box center [356, 166] width 365 height 24
click at [174, 151] on input "b. It focuses on improving efficiency and effectiveness of current business ope…" at bounding box center [174, 147] width 0 height 7
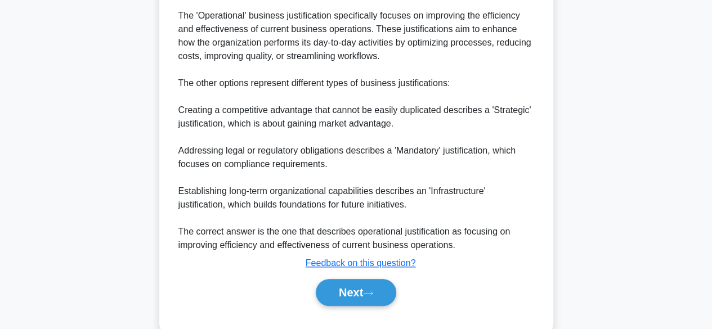
scroll to position [390, 0]
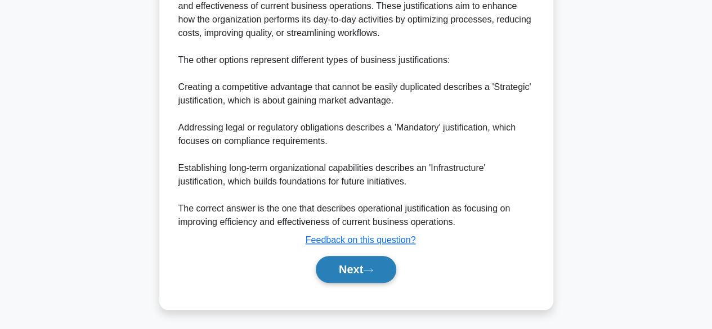
click at [359, 278] on button "Next" at bounding box center [356, 269] width 80 height 27
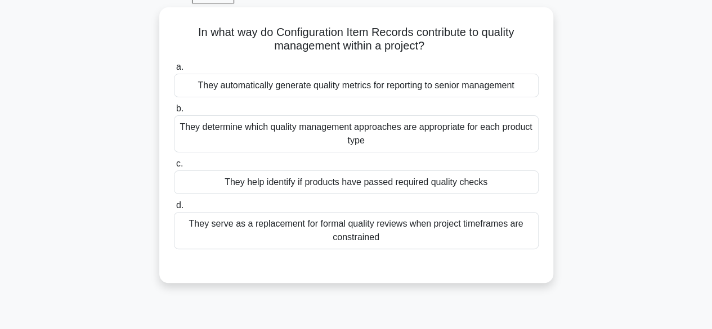
scroll to position [35, 0]
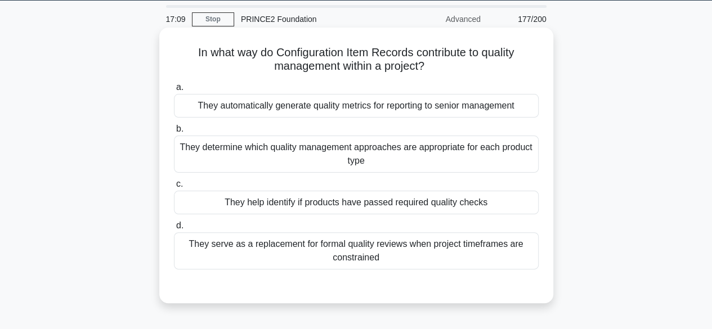
click at [413, 197] on div "They help identify if products have passed required quality checks" at bounding box center [356, 203] width 365 height 24
click at [174, 188] on input "c. They help identify if products have passed required quality checks" at bounding box center [174, 184] width 0 height 7
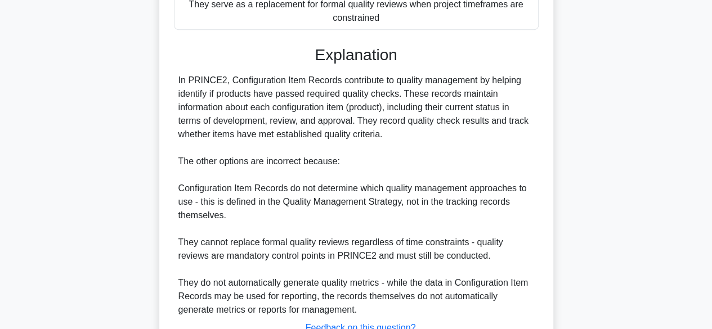
scroll to position [363, 0]
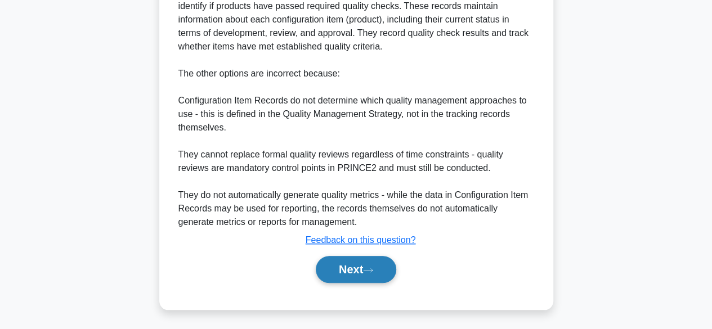
click at [359, 280] on button "Next" at bounding box center [356, 269] width 80 height 27
click at [372, 272] on button "Next" at bounding box center [356, 269] width 80 height 27
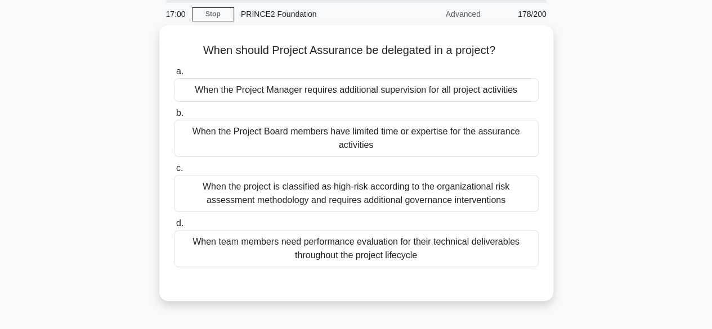
scroll to position [46, 0]
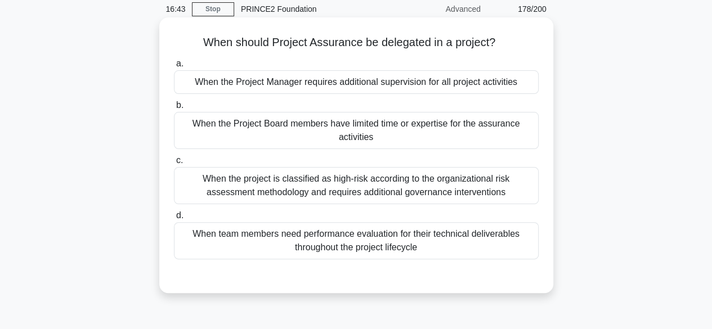
click at [426, 139] on div "When the Project Board members have limited time or expertise for the assurance…" at bounding box center [356, 130] width 365 height 37
click at [174, 109] on input "b. When the Project Board members have limited time or expertise for the assura…" at bounding box center [174, 105] width 0 height 7
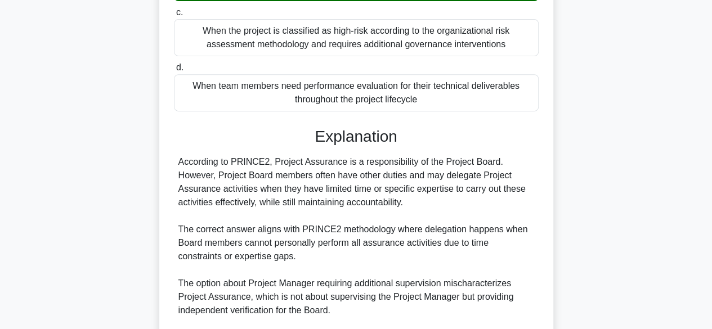
scroll to position [363, 0]
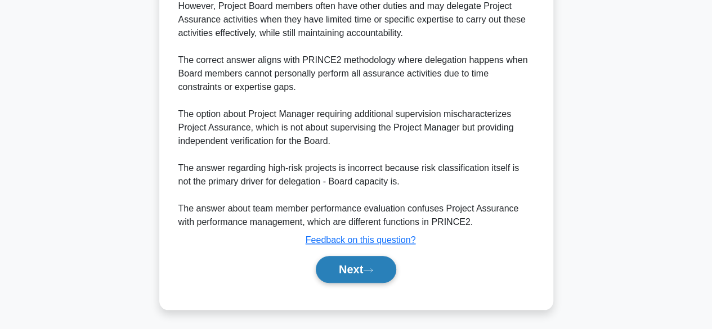
click at [356, 267] on button "Next" at bounding box center [356, 269] width 80 height 27
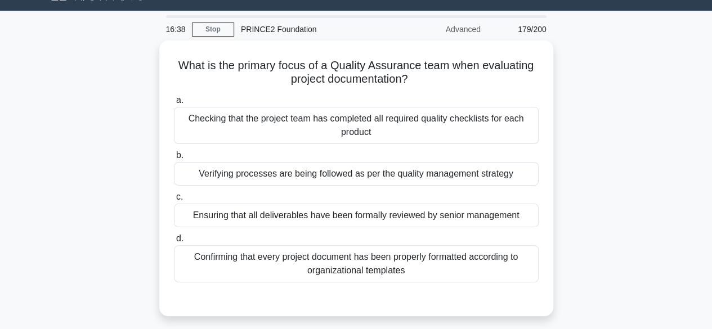
scroll to position [24, 0]
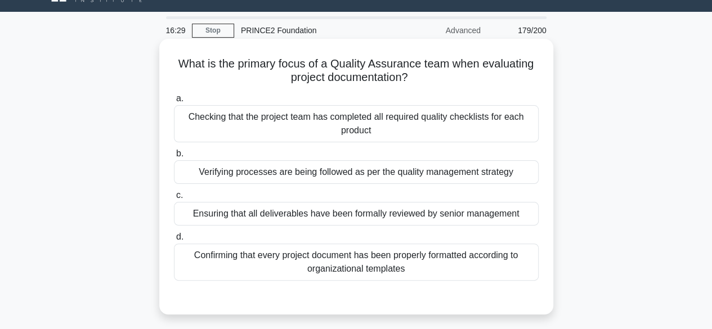
click at [418, 221] on div "Ensuring that all deliverables have been formally reviewed by senior management" at bounding box center [356, 214] width 365 height 24
click at [174, 199] on input "c. Ensuring that all deliverables have been formally reviewed by senior managem…" at bounding box center [174, 195] width 0 height 7
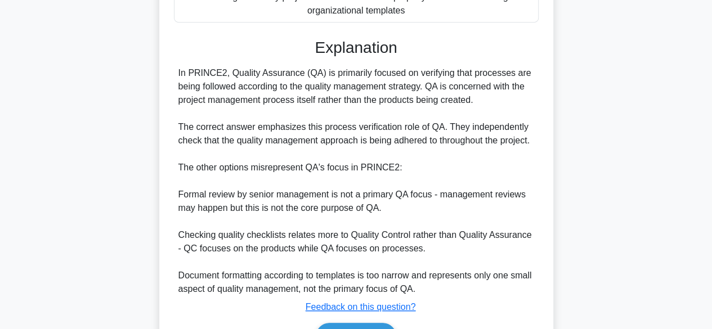
scroll to position [351, 0]
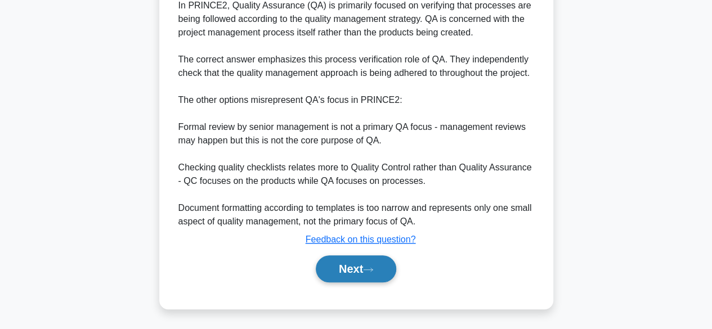
click at [368, 258] on button "Next" at bounding box center [356, 269] width 80 height 27
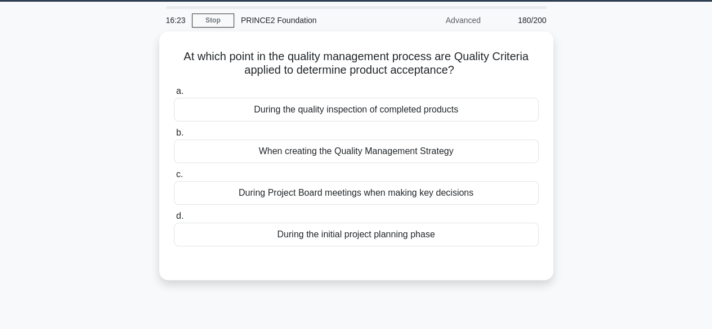
scroll to position [25, 0]
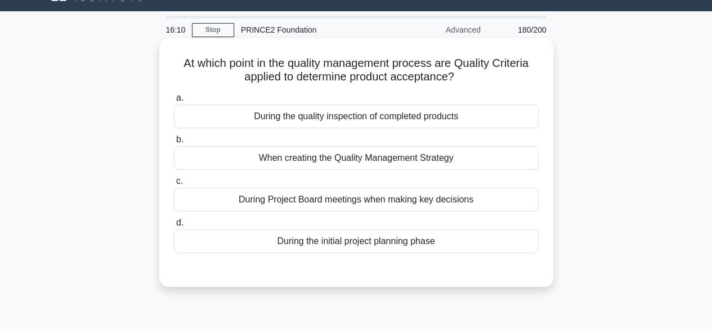
click at [368, 240] on div "During the initial project planning phase" at bounding box center [356, 242] width 365 height 24
click at [174, 227] on input "d. During the initial project planning phase" at bounding box center [174, 223] width 0 height 7
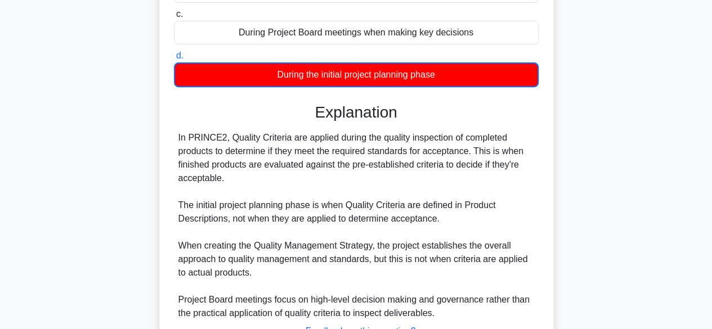
scroll to position [284, 0]
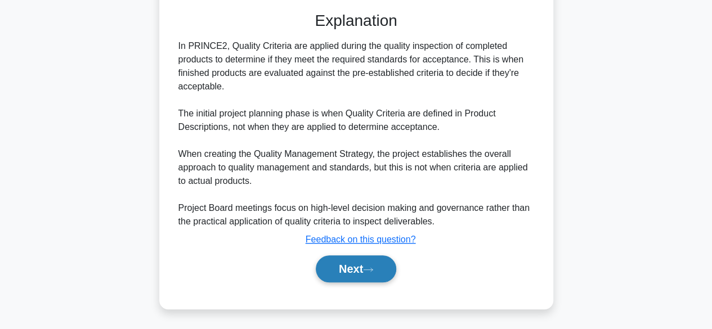
click at [364, 266] on button "Next" at bounding box center [356, 269] width 80 height 27
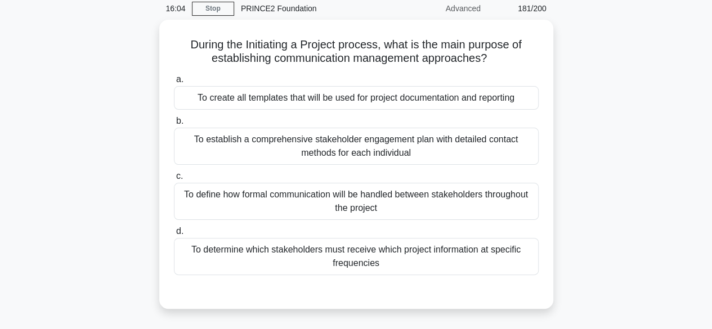
scroll to position [30, 0]
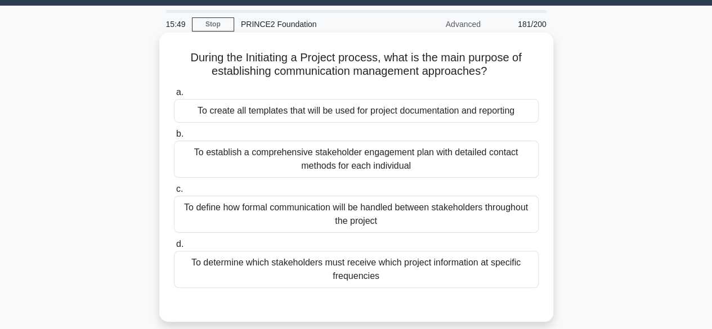
click at [457, 174] on div "To establish a comprehensive stakeholder engagement plan with detailed contact …" at bounding box center [356, 159] width 365 height 37
click at [174, 138] on input "b. To establish a comprehensive stakeholder engagement plan with detailed conta…" at bounding box center [174, 134] width 0 height 7
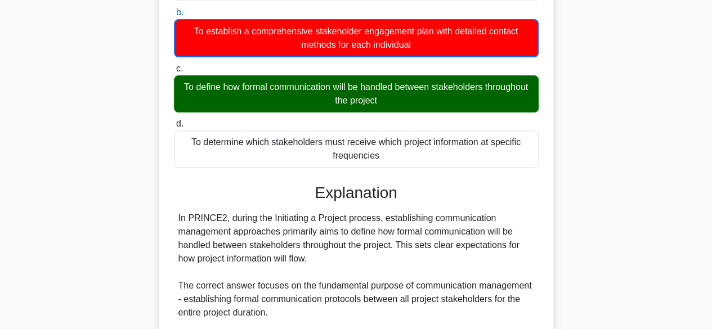
scroll to position [378, 0]
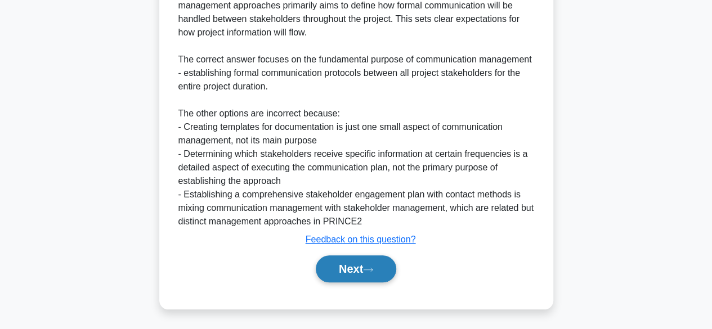
click at [353, 264] on button "Next" at bounding box center [356, 269] width 80 height 27
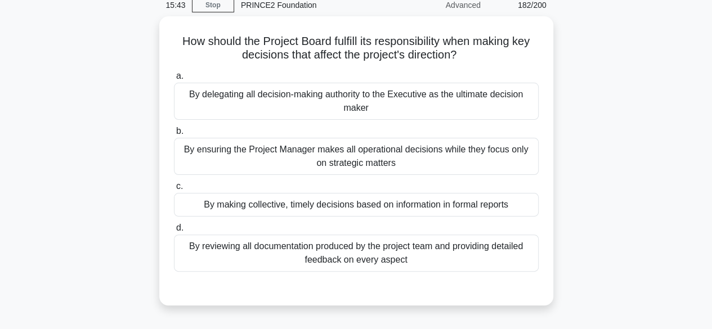
scroll to position [50, 0]
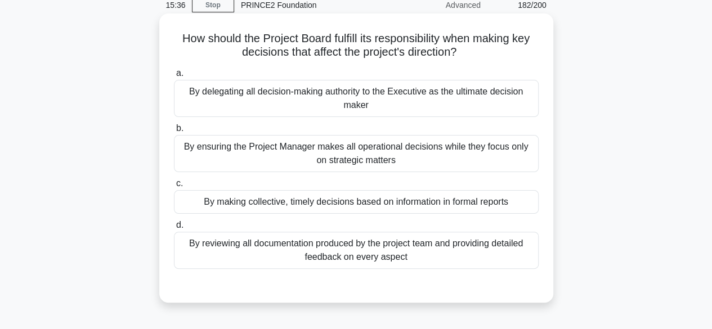
click at [382, 212] on div "By making collective, timely decisions based on information in formal reports" at bounding box center [356, 202] width 365 height 24
click at [174, 187] on input "c. By making collective, timely decisions based on information in formal reports" at bounding box center [174, 183] width 0 height 7
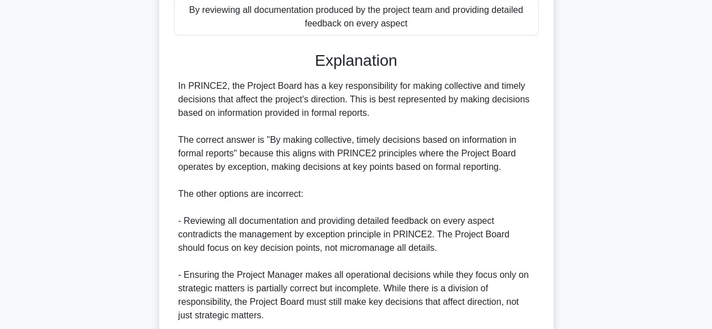
scroll to position [431, 0]
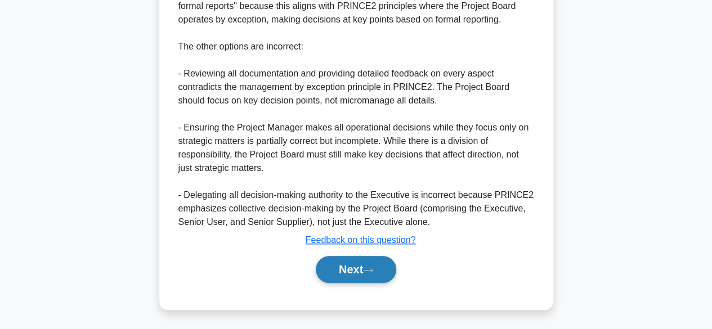
click at [357, 270] on button "Next" at bounding box center [356, 269] width 80 height 27
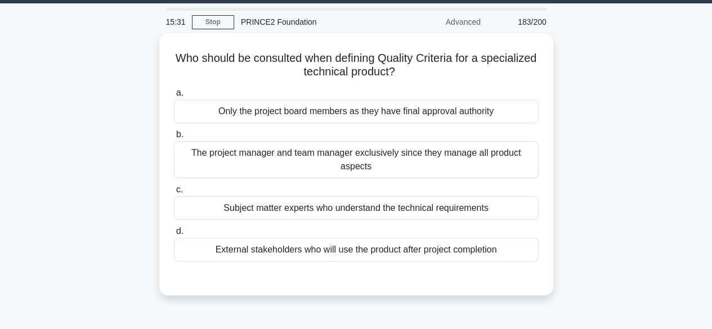
scroll to position [37, 0]
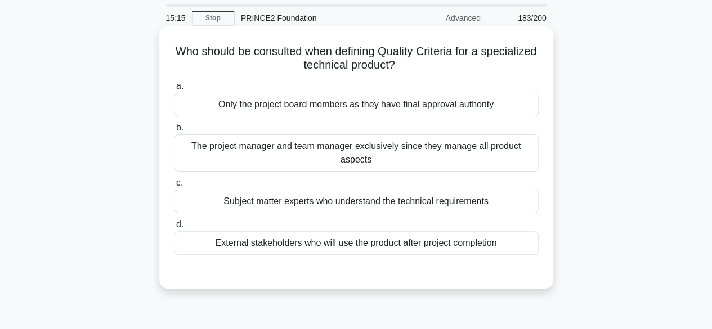
click at [387, 252] on div "External stakeholders who will use the product after project completion" at bounding box center [356, 243] width 365 height 24
click at [174, 229] on input "d. External stakeholders who will use the product after project completion" at bounding box center [174, 224] width 0 height 7
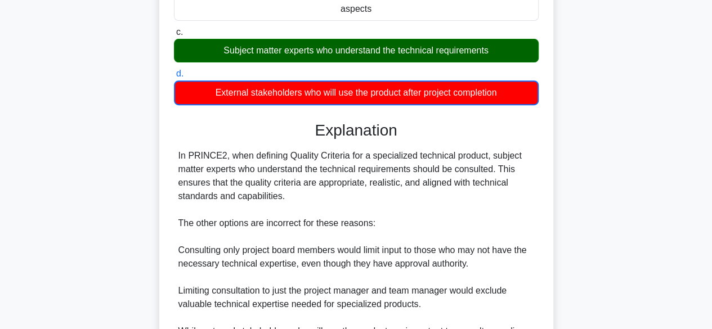
scroll to position [338, 0]
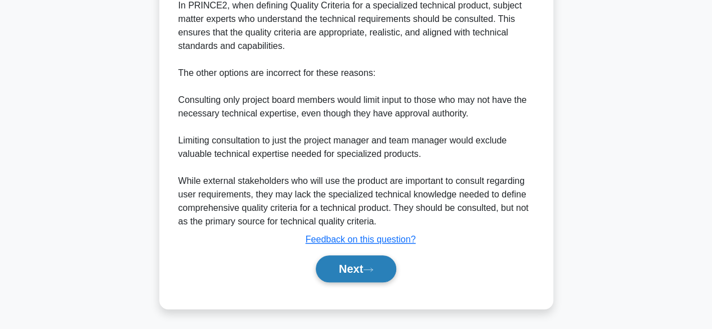
click at [364, 279] on button "Next" at bounding box center [356, 269] width 80 height 27
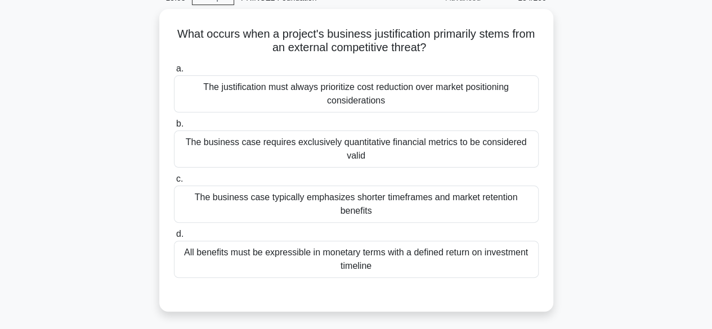
scroll to position [57, 0]
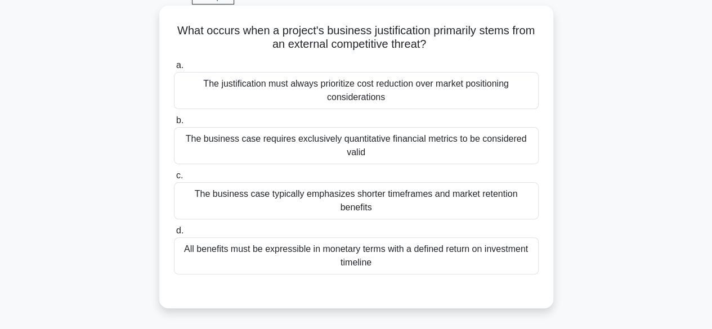
click at [431, 97] on div "The justification must always prioritize cost reduction over market positioning…" at bounding box center [356, 90] width 365 height 37
click at [174, 69] on input "a. The justification must always prioritize cost reduction over market position…" at bounding box center [174, 65] width 0 height 7
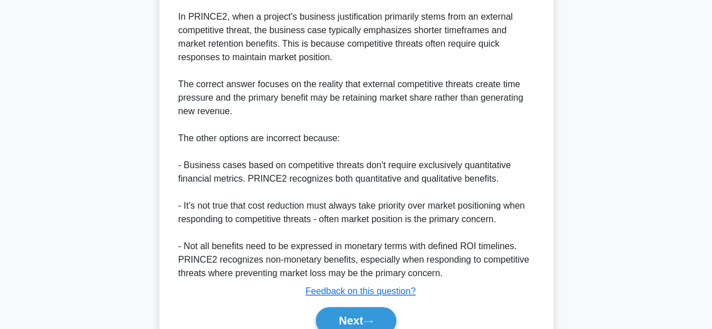
scroll to position [419, 0]
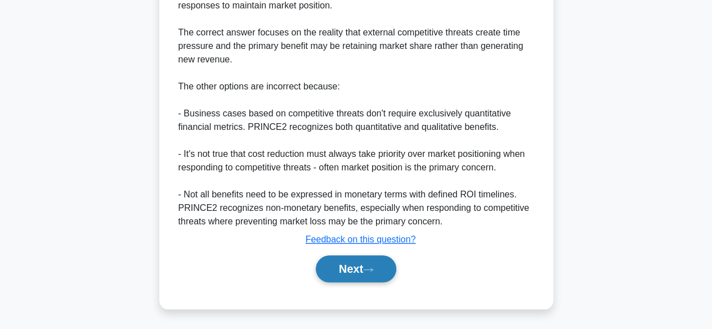
click at [344, 260] on button "Next" at bounding box center [356, 269] width 80 height 27
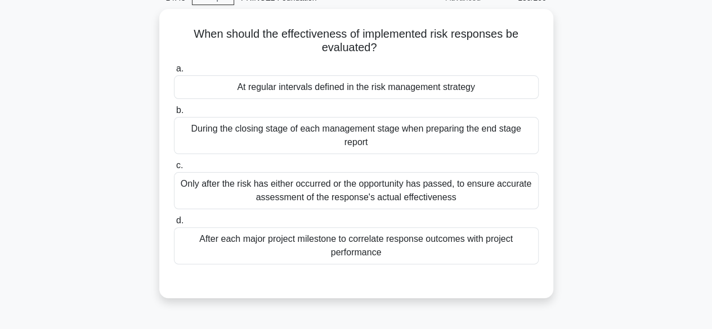
scroll to position [71, 0]
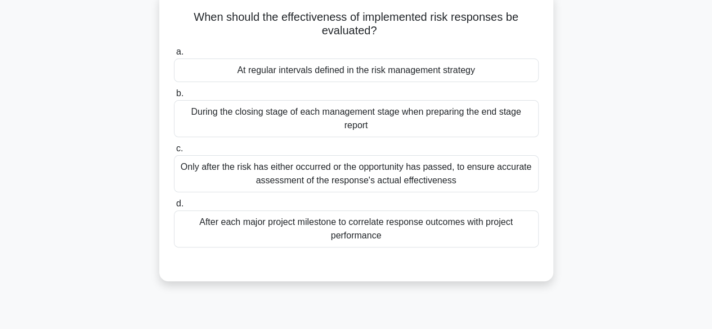
click at [380, 66] on div "At regular intervals defined in the risk management strategy" at bounding box center [356, 71] width 365 height 24
click at [174, 56] on input "a. At regular intervals defined in the risk management strategy" at bounding box center [174, 51] width 0 height 7
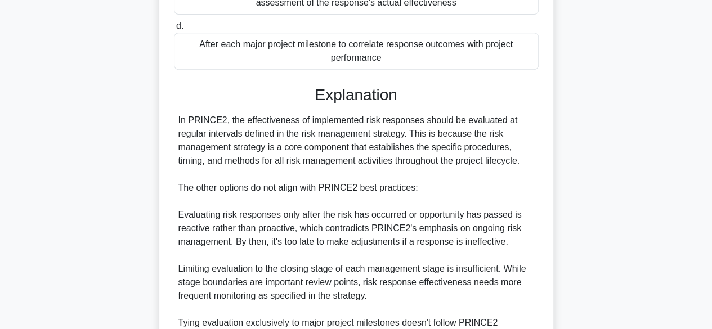
scroll to position [390, 0]
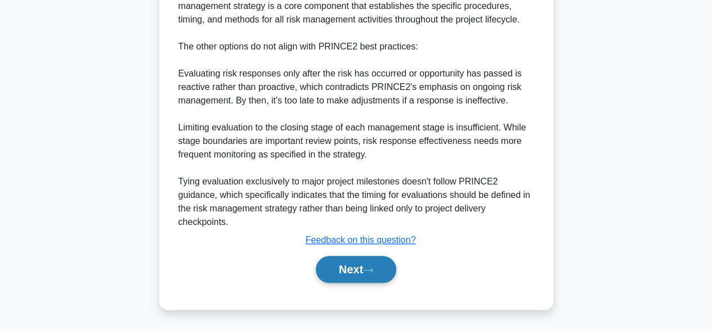
click at [357, 275] on button "Next" at bounding box center [356, 269] width 80 height 27
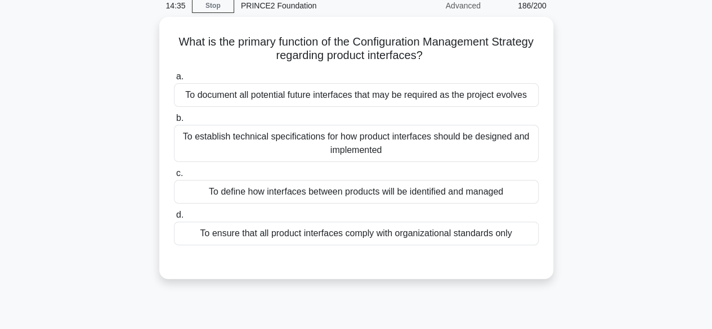
scroll to position [50, 0]
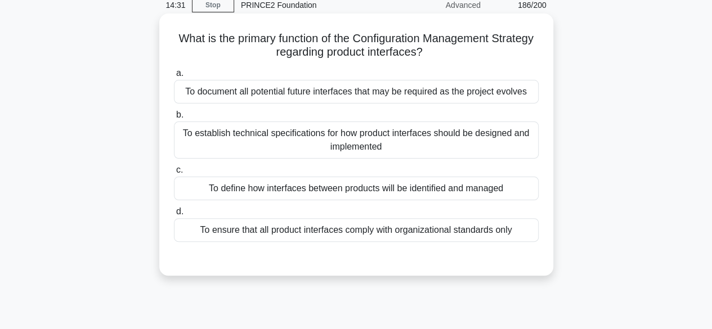
click at [422, 194] on div "To define how interfaces between products will be identified and managed" at bounding box center [356, 189] width 365 height 24
click at [174, 174] on input "c. To define how interfaces between products will be identified and managed" at bounding box center [174, 170] width 0 height 7
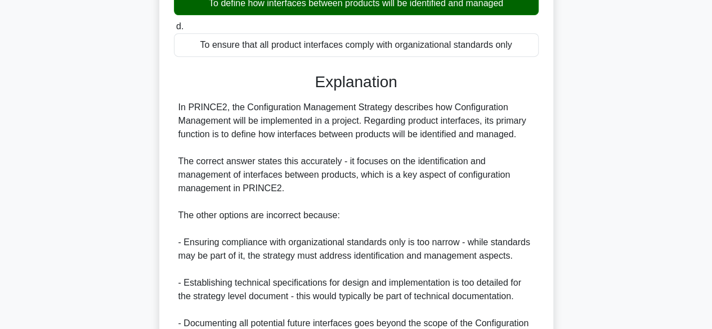
scroll to position [363, 0]
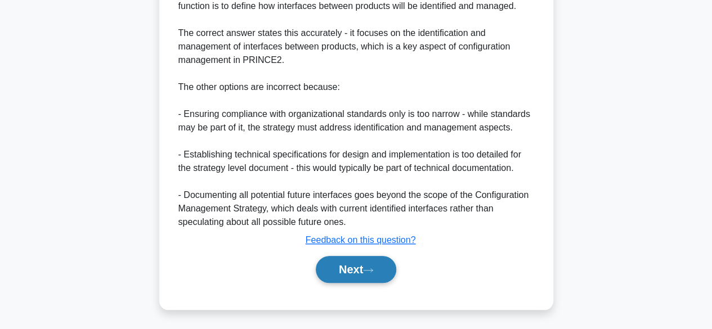
click at [343, 267] on button "Next" at bounding box center [356, 269] width 80 height 27
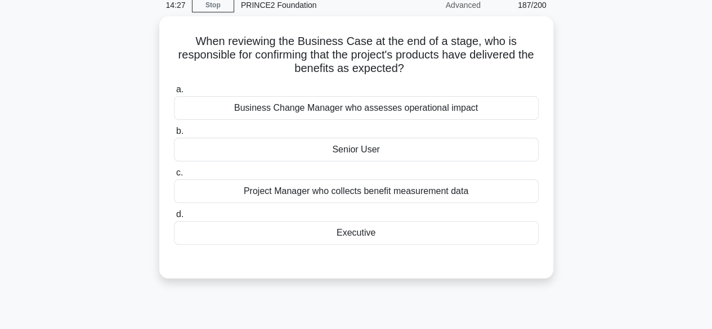
scroll to position [49, 0]
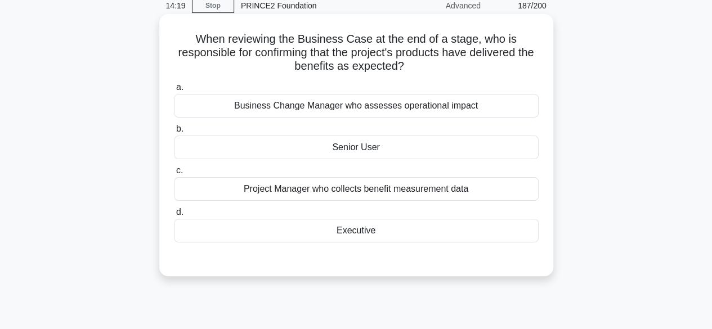
click at [373, 239] on div "Executive" at bounding box center [356, 231] width 365 height 24
click at [174, 216] on input "d. Executive" at bounding box center [174, 212] width 0 height 7
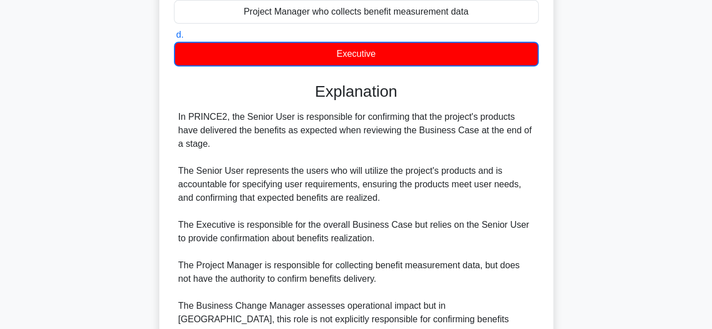
scroll to position [324, 0]
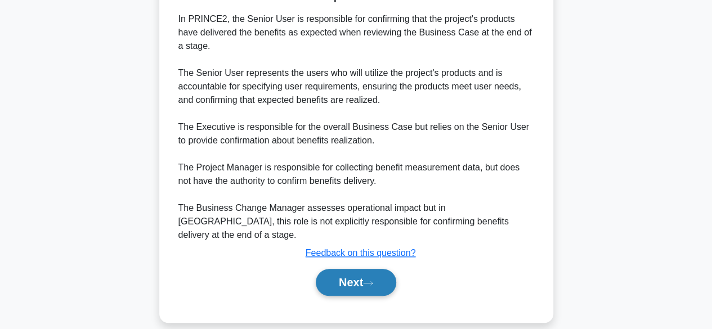
click at [356, 271] on button "Next" at bounding box center [356, 282] width 80 height 27
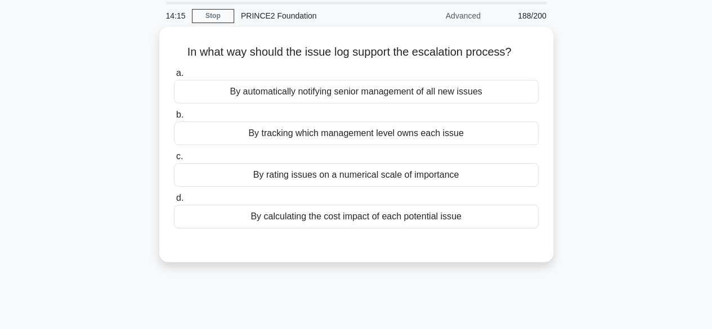
scroll to position [37, 0]
click at [383, 135] on div "By tracking which management level owns each issue" at bounding box center [356, 133] width 365 height 24
click at [174, 118] on input "b. By tracking which management level owns each issue" at bounding box center [174, 114] width 0 height 7
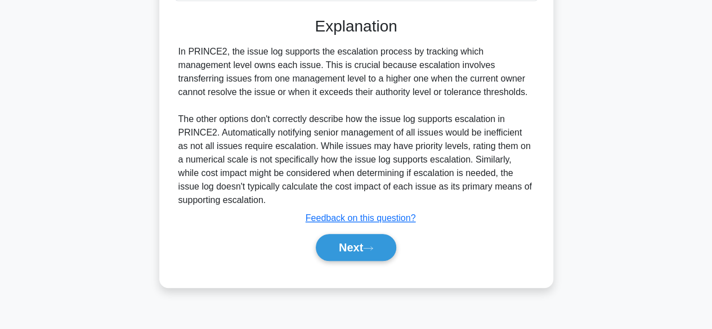
scroll to position [279, 0]
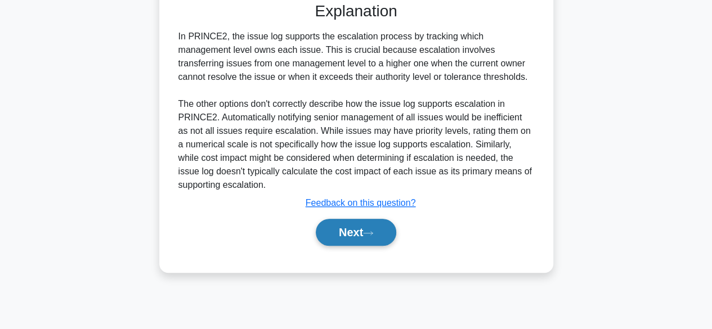
click at [373, 234] on icon at bounding box center [368, 233] width 10 height 6
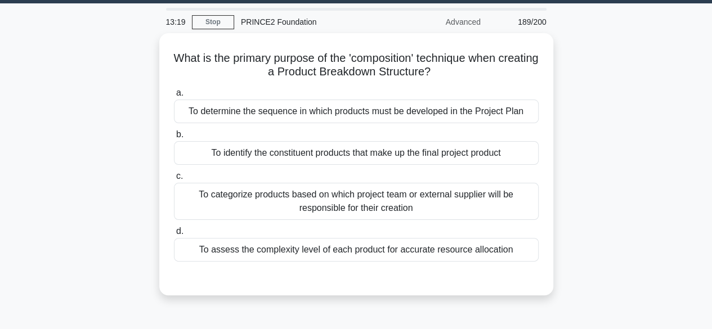
scroll to position [31, 0]
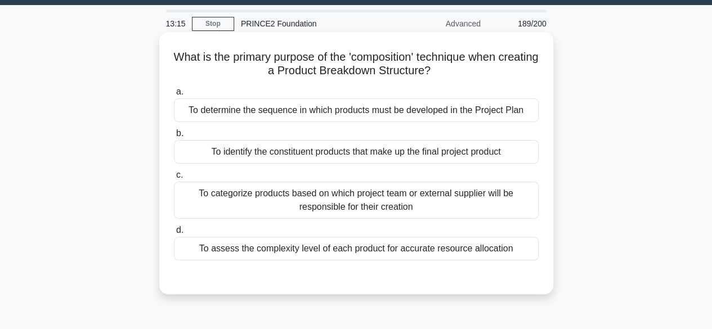
click at [408, 151] on div "To identify the constituent products that make up the final project product" at bounding box center [356, 152] width 365 height 24
click at [174, 137] on input "b. To identify the constituent products that make up the final project product" at bounding box center [174, 133] width 0 height 7
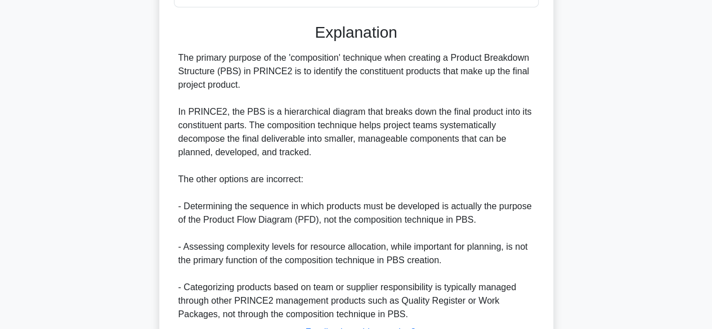
scroll to position [377, 0]
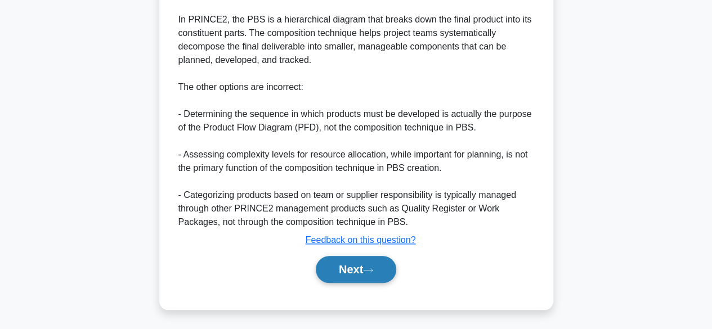
click at [337, 263] on button "Next" at bounding box center [356, 269] width 80 height 27
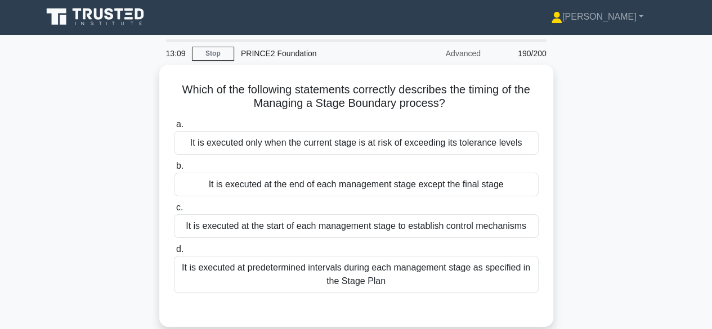
scroll to position [17, 0]
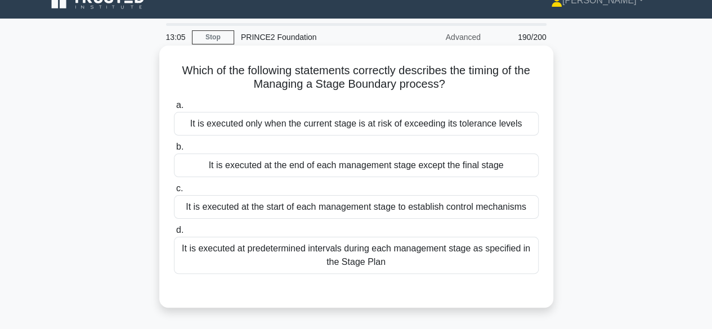
click at [399, 167] on div "It is executed at the end of each management stage except the final stage" at bounding box center [356, 166] width 365 height 24
click at [174, 151] on input "b. It is executed at the end of each management stage except the final stage" at bounding box center [174, 147] width 0 height 7
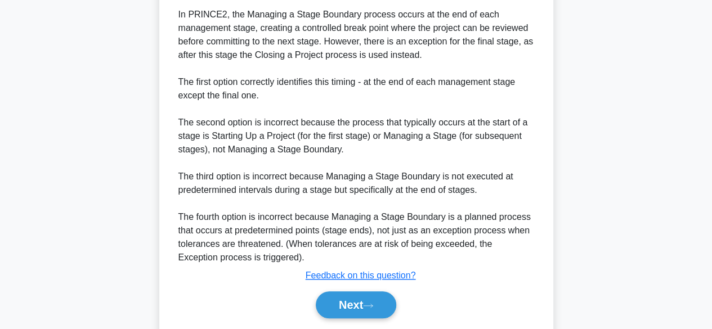
scroll to position [363, 0]
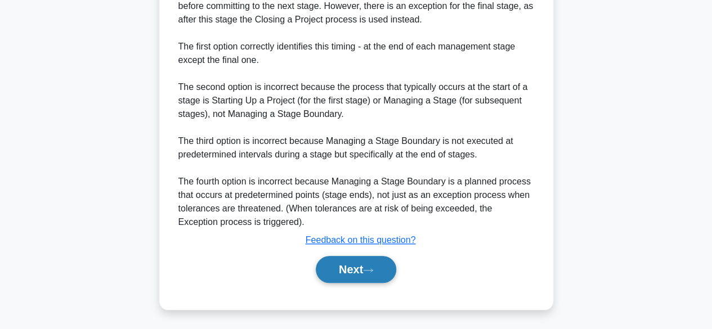
click at [339, 266] on button "Next" at bounding box center [356, 269] width 80 height 27
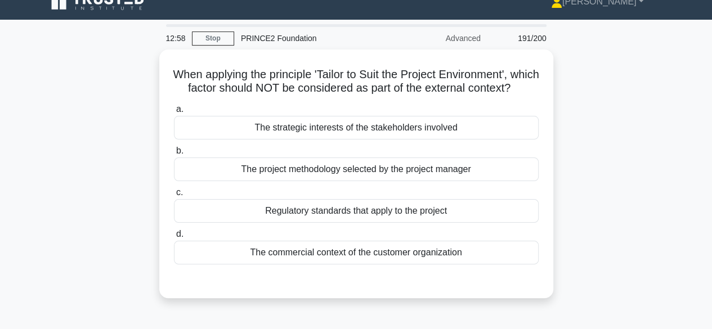
scroll to position [18, 0]
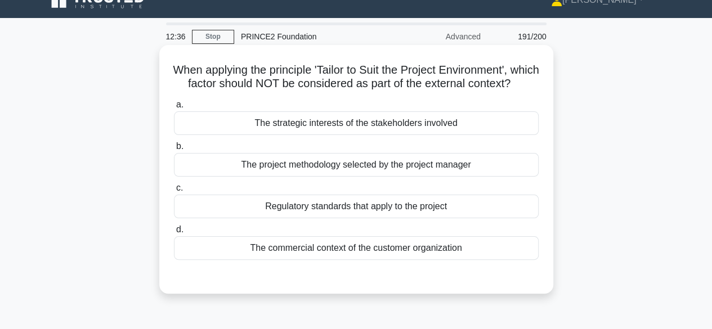
click at [373, 260] on div "The commercial context of the customer organization" at bounding box center [356, 248] width 365 height 24
click at [174, 234] on input "d. The commercial context of the customer organization" at bounding box center [174, 229] width 0 height 7
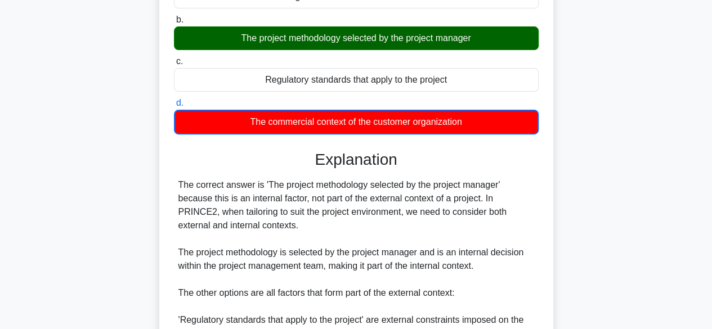
scroll to position [351, 0]
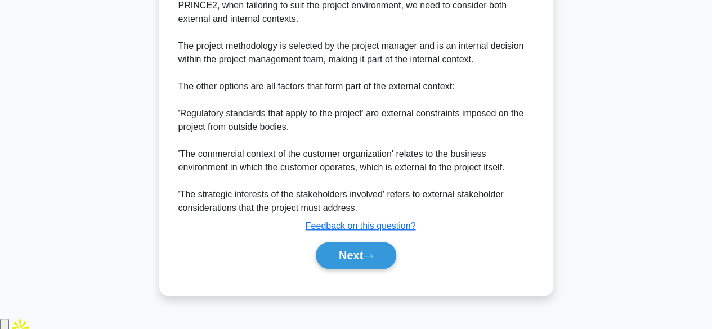
click at [367, 254] on div "Next" at bounding box center [356, 256] width 365 height 36
click at [368, 260] on icon at bounding box center [368, 256] width 10 height 6
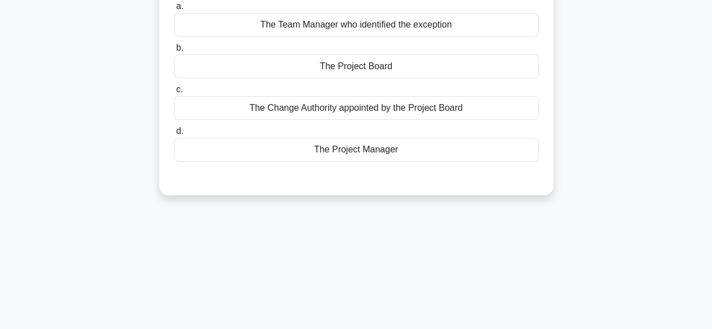
scroll to position [0, 0]
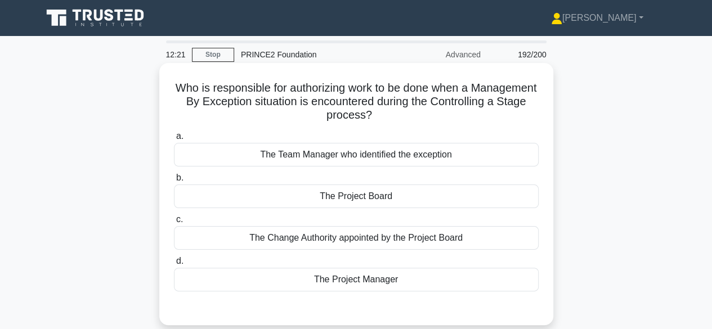
click at [378, 275] on div "The Project Manager" at bounding box center [356, 280] width 365 height 24
click at [174, 265] on input "d. The Project Manager" at bounding box center [174, 261] width 0 height 7
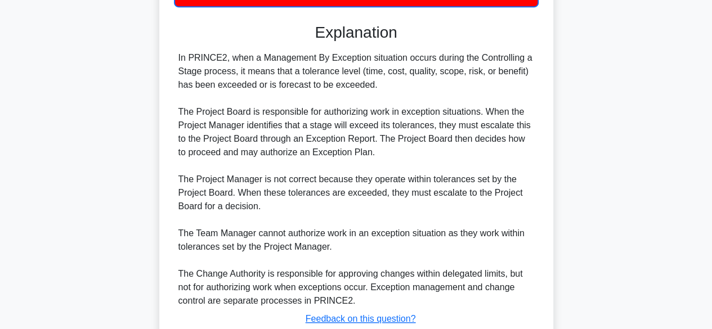
scroll to position [365, 0]
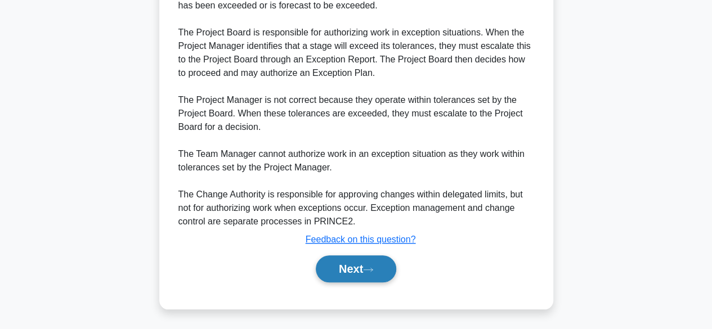
click at [339, 274] on button "Next" at bounding box center [356, 269] width 80 height 27
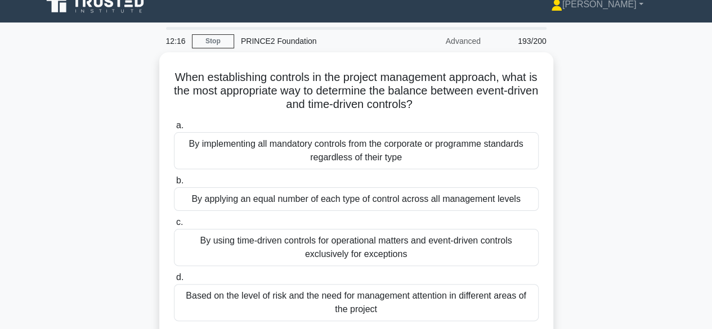
scroll to position [14, 0]
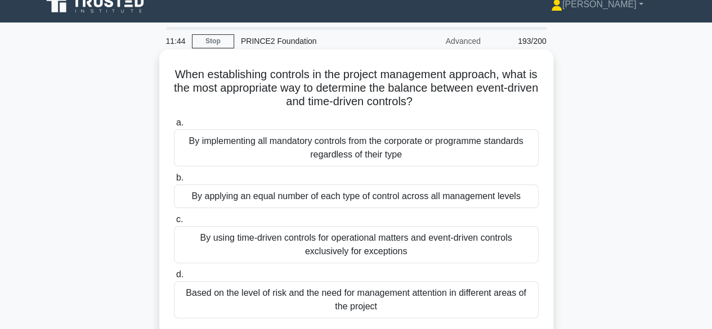
click at [411, 252] on div "By using time-driven controls for operational matters and event-driven controls…" at bounding box center [356, 244] width 365 height 37
click at [174, 223] on input "c. By using time-driven controls for operational matters and event-driven contr…" at bounding box center [174, 219] width 0 height 7
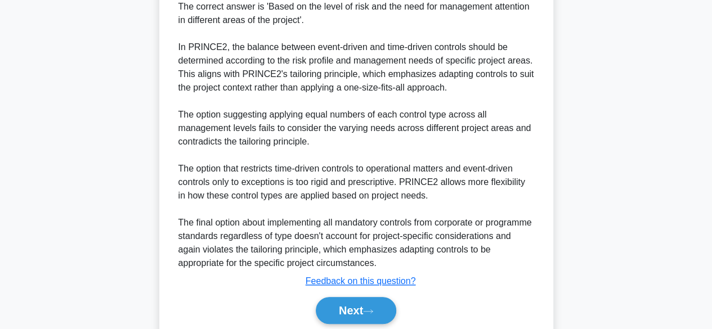
scroll to position [419, 0]
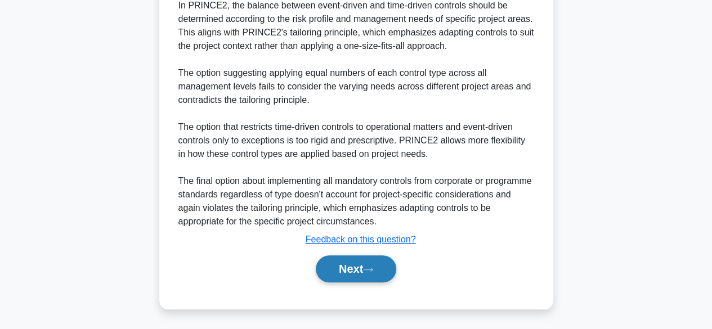
click at [367, 266] on button "Next" at bounding box center [356, 269] width 80 height 27
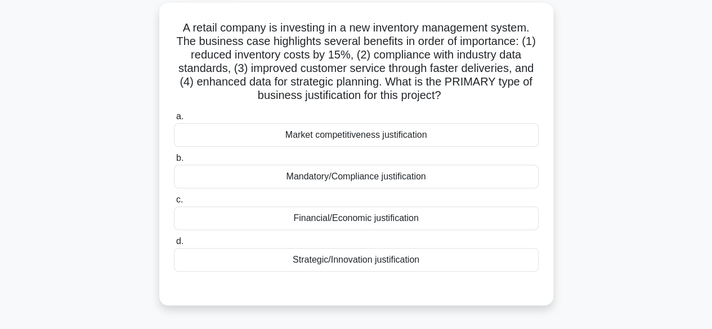
scroll to position [62, 0]
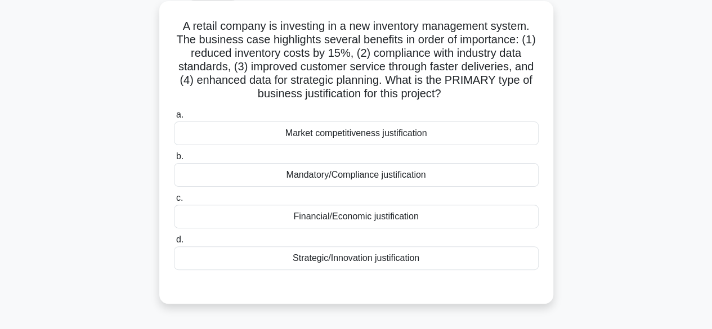
click at [408, 211] on div "Financial/Economic justification" at bounding box center [356, 217] width 365 height 24
click at [174, 202] on input "c. Financial/Economic justification" at bounding box center [174, 198] width 0 height 7
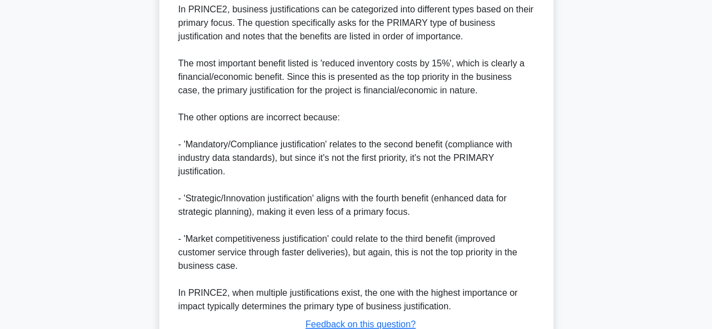
scroll to position [485, 0]
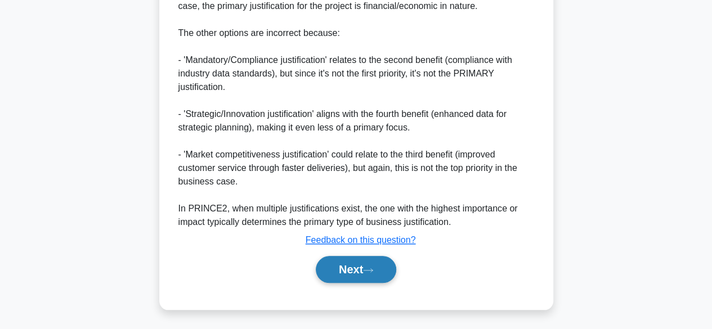
click at [356, 271] on button "Next" at bounding box center [356, 269] width 80 height 27
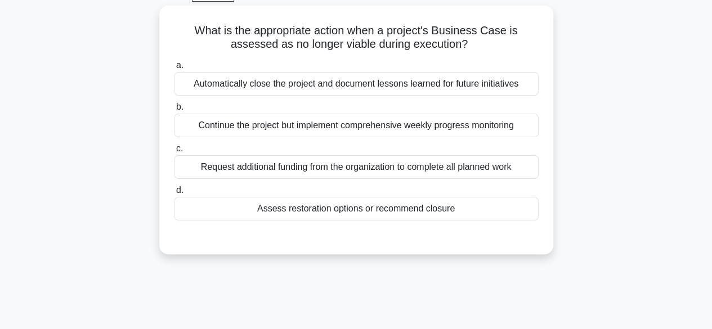
scroll to position [58, 0]
click at [453, 207] on div "Assess restoration options or recommend closure" at bounding box center [356, 208] width 365 height 24
click at [174, 194] on input "d. Assess restoration options or recommend closure" at bounding box center [174, 189] width 0 height 7
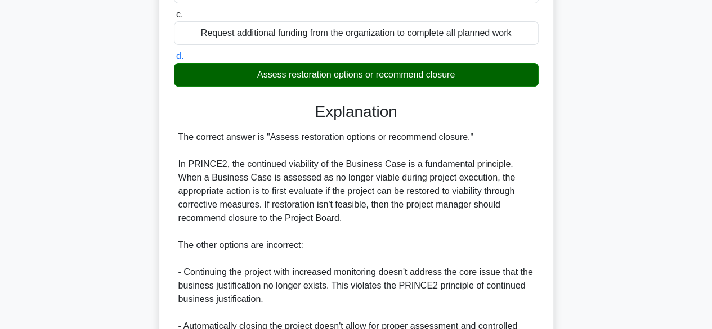
scroll to position [363, 0]
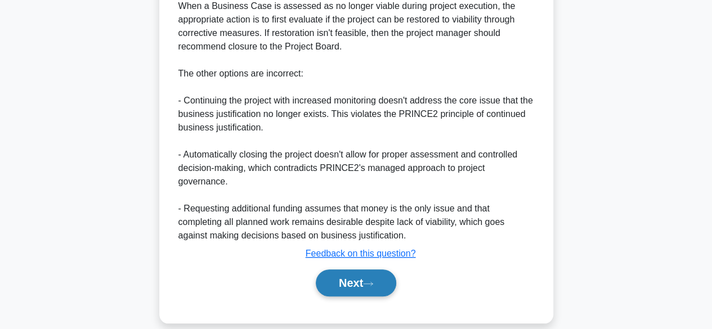
click at [366, 270] on button "Next" at bounding box center [356, 283] width 80 height 27
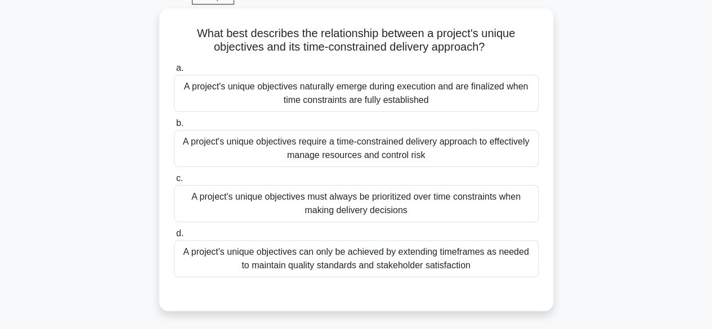
scroll to position [60, 0]
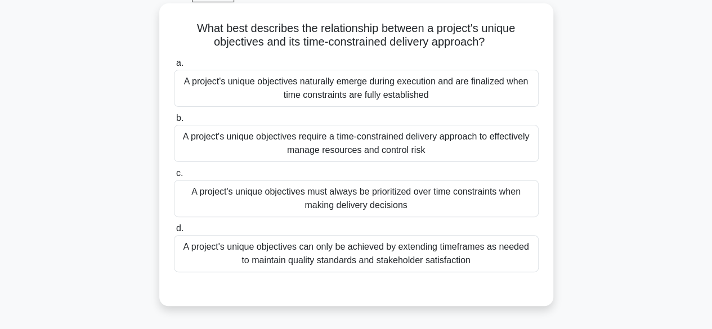
click at [466, 199] on div "A project's unique objectives must always be prioritized over time constraints …" at bounding box center [356, 198] width 365 height 37
click at [174, 177] on input "c. A project's unique objectives must always be prioritized over time constrain…" at bounding box center [174, 173] width 0 height 7
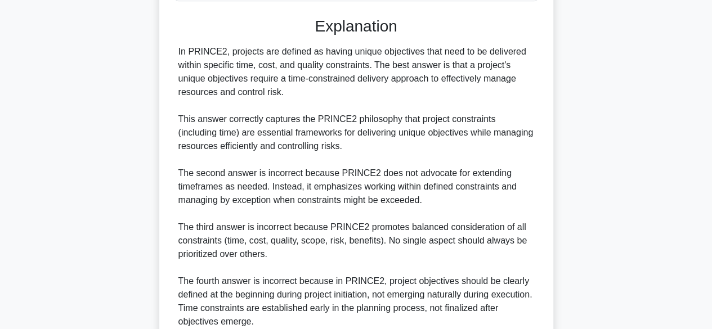
scroll to position [432, 0]
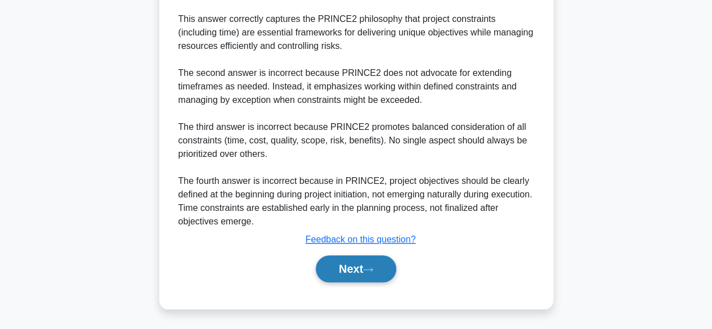
click at [374, 273] on button "Next" at bounding box center [356, 269] width 80 height 27
click at [375, 263] on button "Next" at bounding box center [356, 269] width 80 height 27
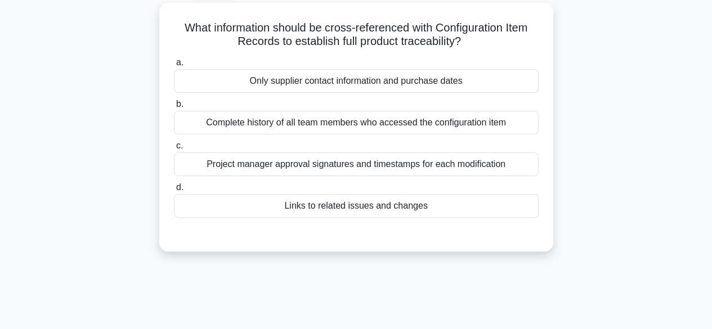
scroll to position [63, 0]
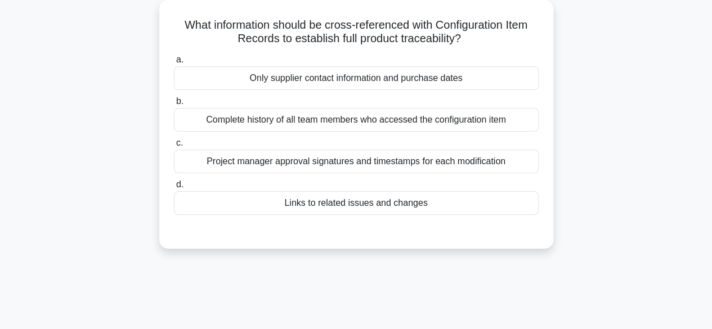
click at [402, 207] on div "Links to related issues and changes" at bounding box center [356, 203] width 365 height 24
click at [174, 189] on input "d. Links to related issues and changes" at bounding box center [174, 184] width 0 height 7
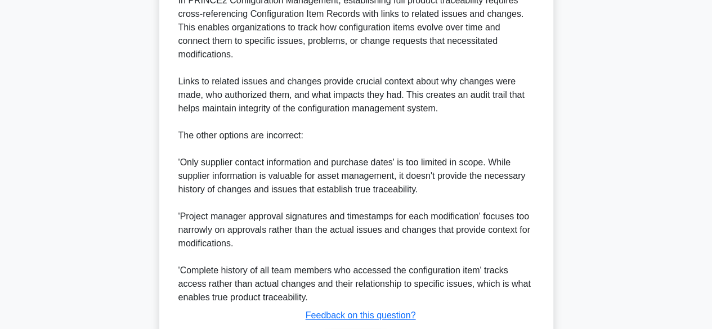
scroll to position [404, 0]
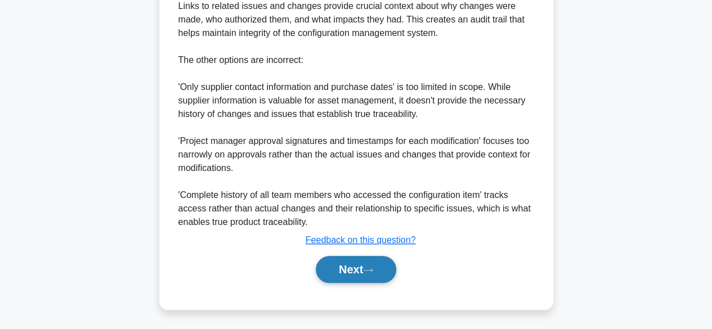
click at [374, 276] on button "Next" at bounding box center [356, 269] width 80 height 27
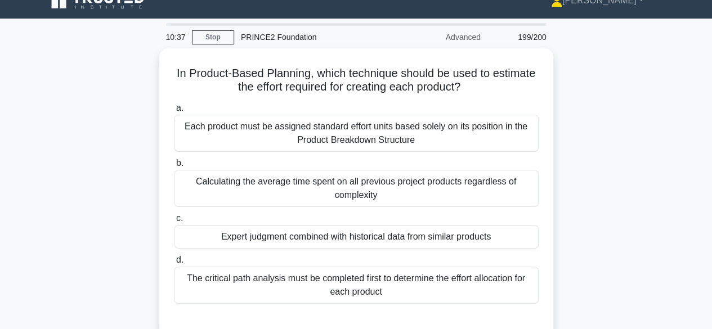
scroll to position [18, 0]
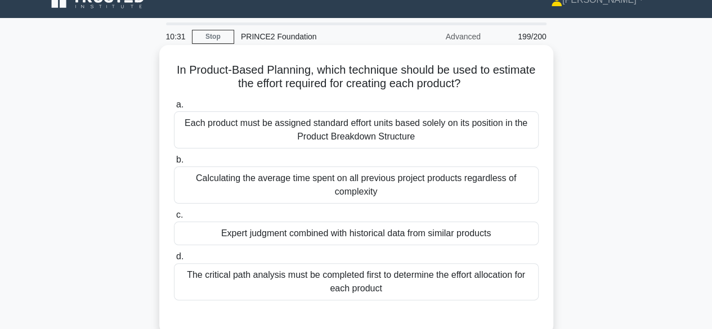
click at [369, 227] on div "Expert judgment combined with historical data from similar products" at bounding box center [356, 234] width 365 height 24
click at [174, 219] on input "c. Expert judgment combined with historical data from similar products" at bounding box center [174, 215] width 0 height 7
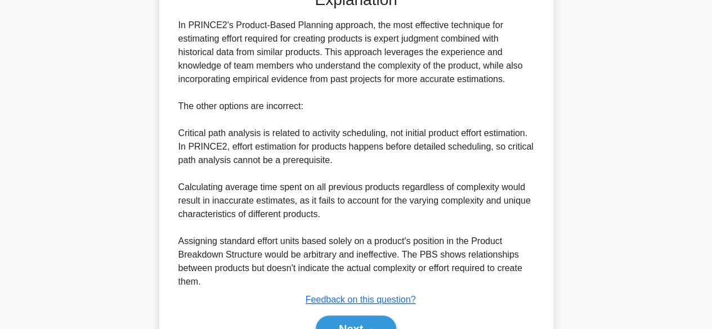
scroll to position [404, 0]
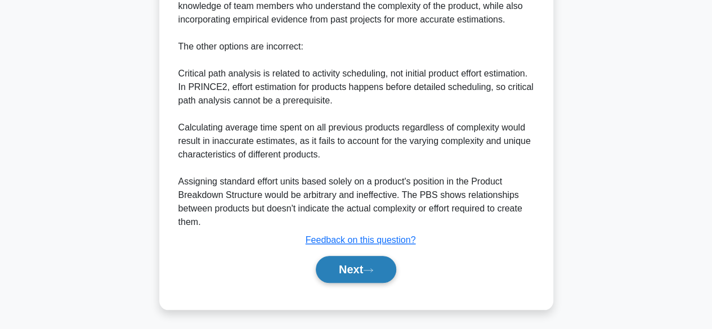
click at [362, 273] on button "Next" at bounding box center [356, 269] width 80 height 27
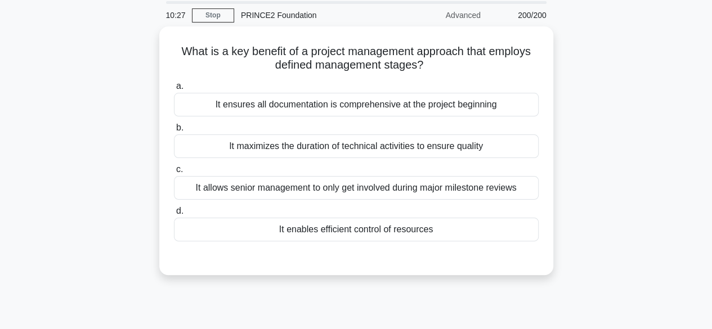
scroll to position [39, 0]
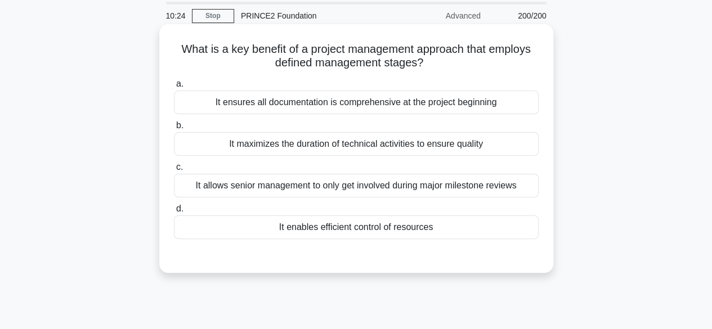
click at [372, 232] on div "It enables efficient control of resources" at bounding box center [356, 228] width 365 height 24
click at [174, 213] on input "d. It enables efficient control of resources" at bounding box center [174, 208] width 0 height 7
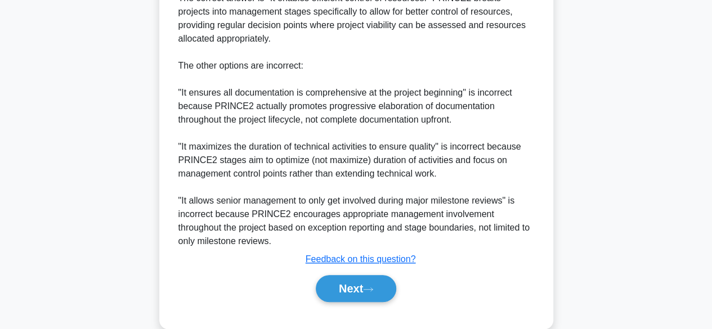
scroll to position [377, 0]
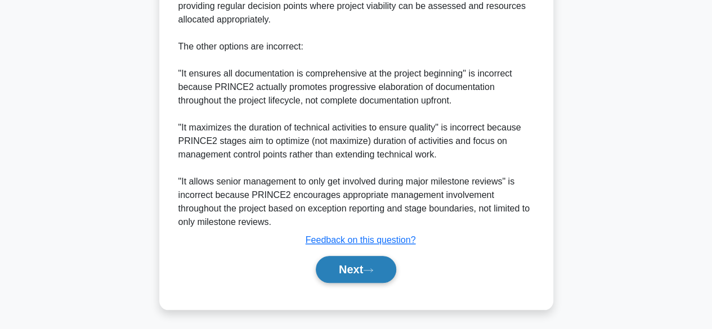
click at [346, 266] on button "Next" at bounding box center [356, 269] width 80 height 27
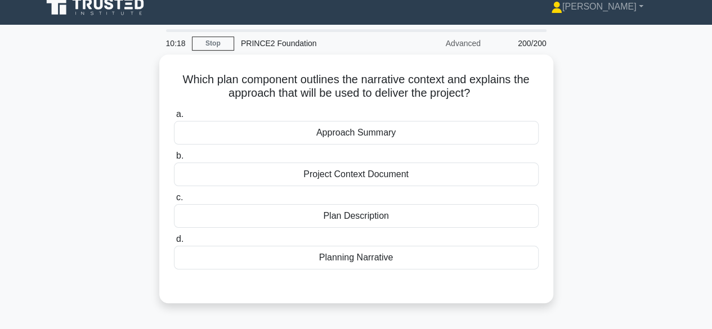
scroll to position [0, 0]
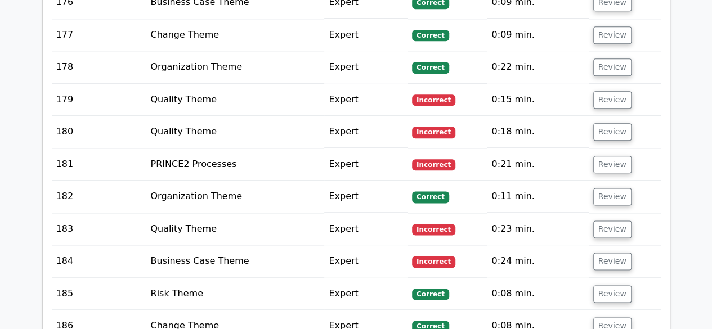
scroll to position [7548, 0]
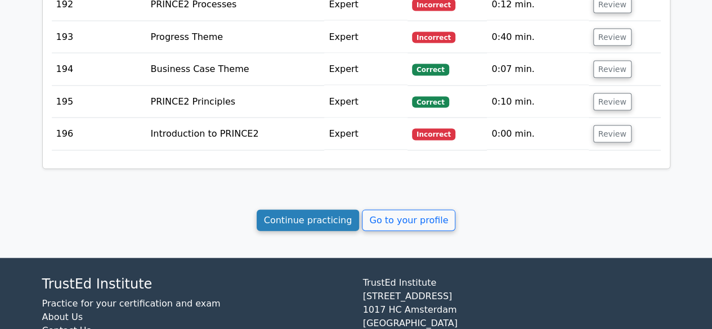
click at [311, 210] on link "Continue practicing" at bounding box center [308, 220] width 103 height 21
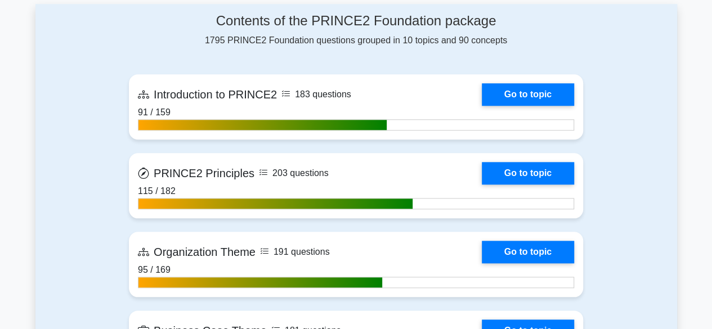
scroll to position [494, 0]
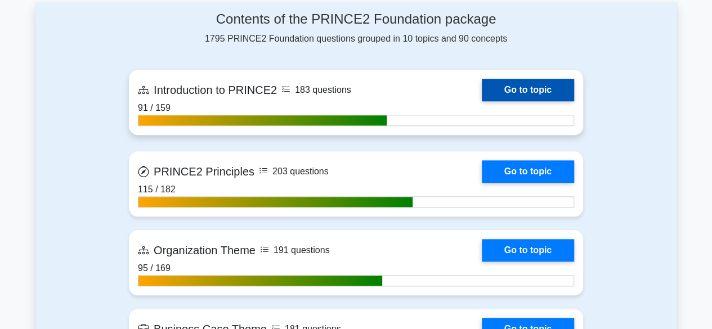
click at [506, 91] on link "Go to topic" at bounding box center [528, 90] width 92 height 23
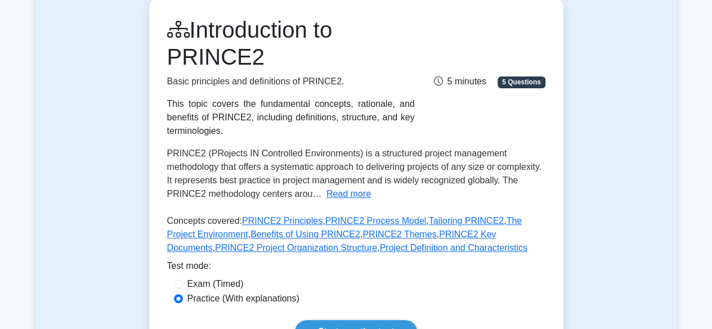
scroll to position [113, 0]
